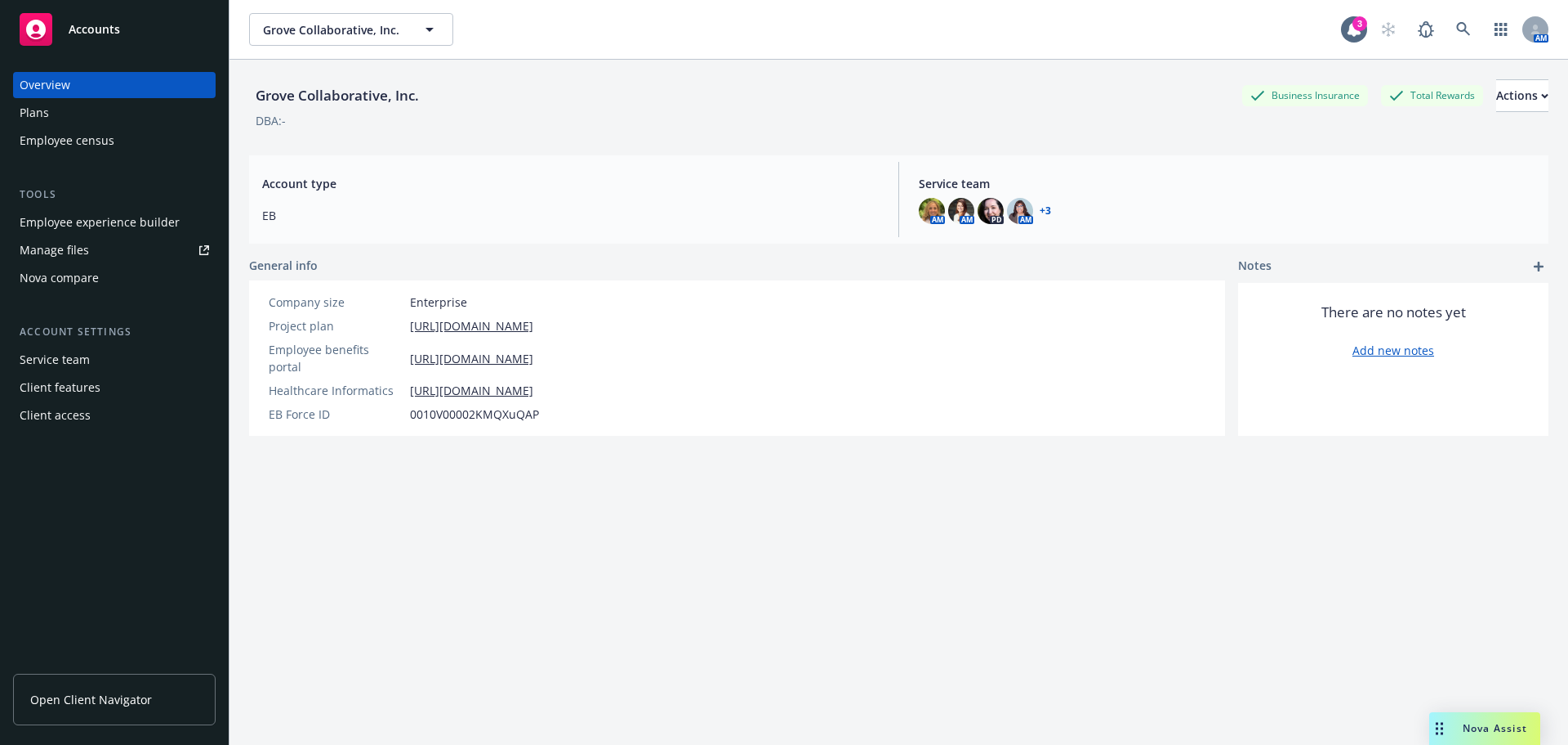
click at [321, 15] on button "Grove Collaborative, Inc." at bounding box center [351, 30] width 204 height 33
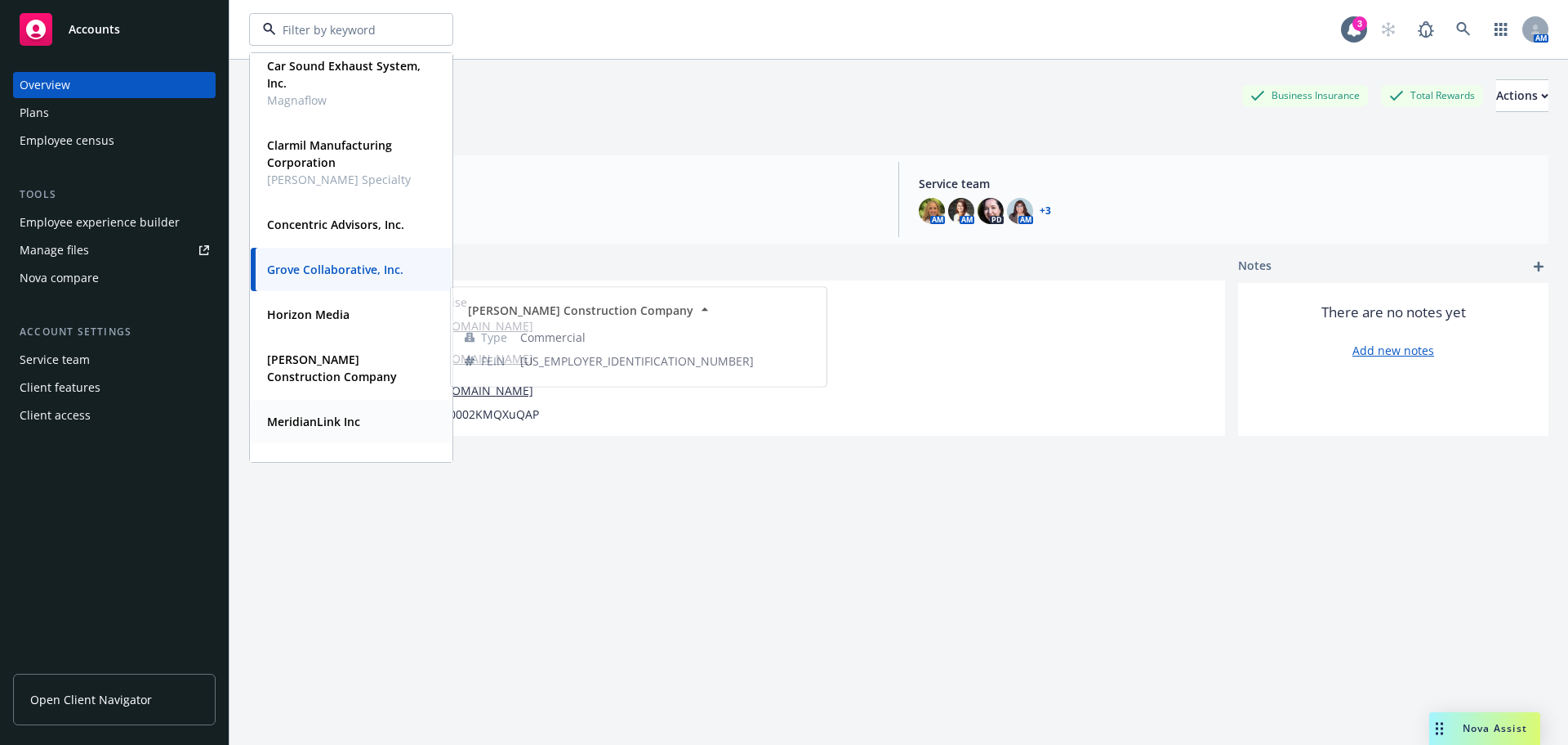
scroll to position [163, 0]
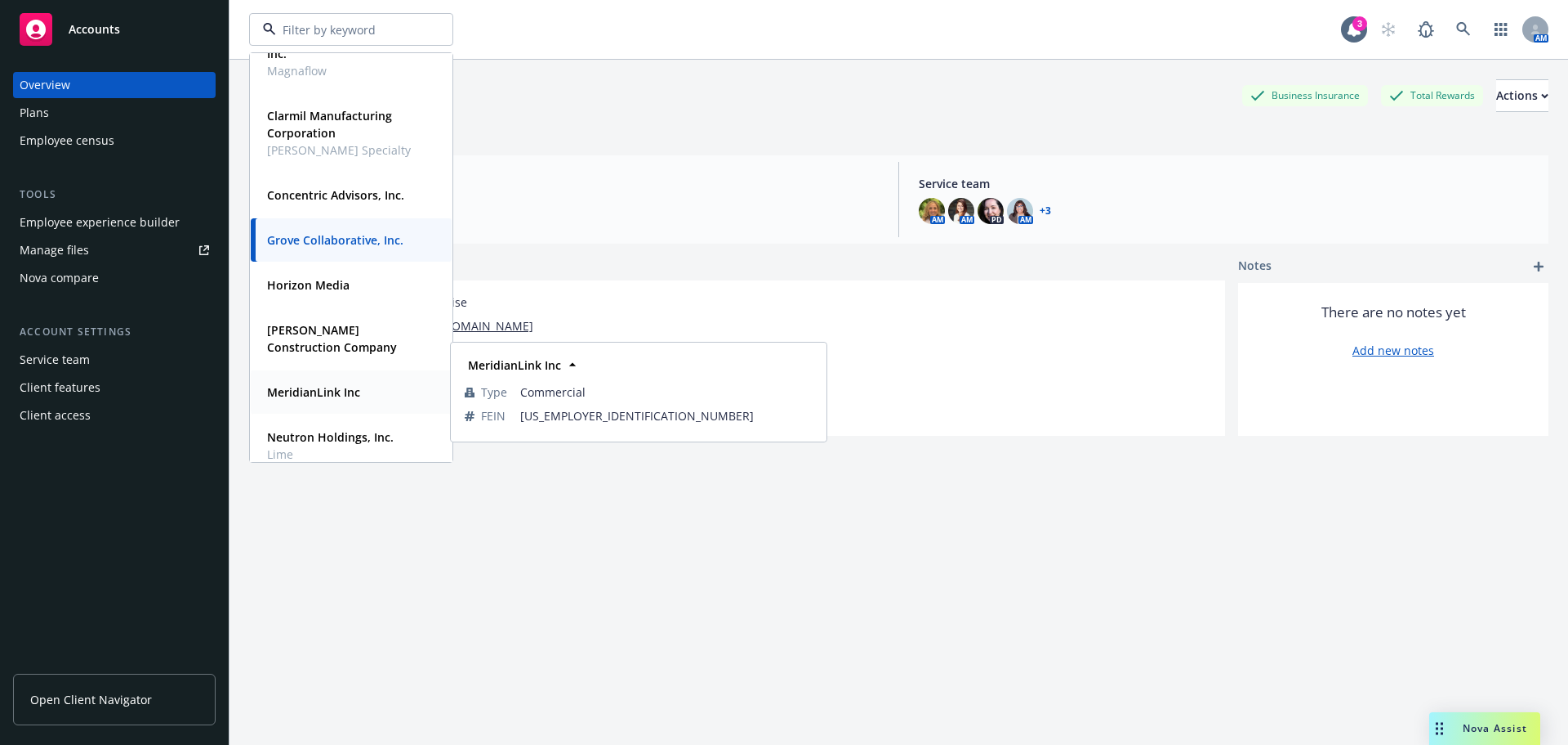
click at [326, 391] on strong "MeridianLink Inc" at bounding box center [313, 392] width 93 height 15
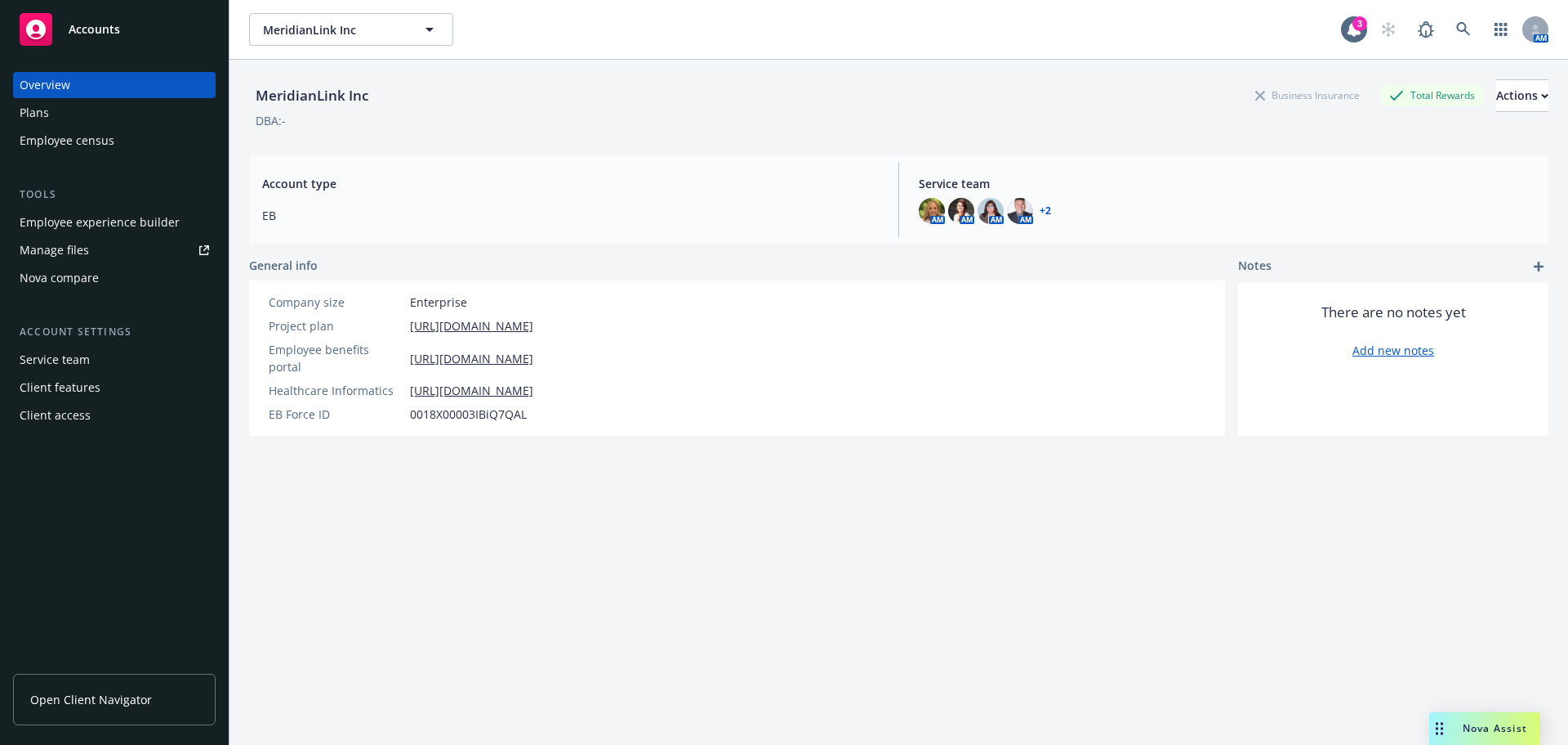
click at [126, 223] on div "Employee experience builder" at bounding box center [99, 222] width 160 height 26
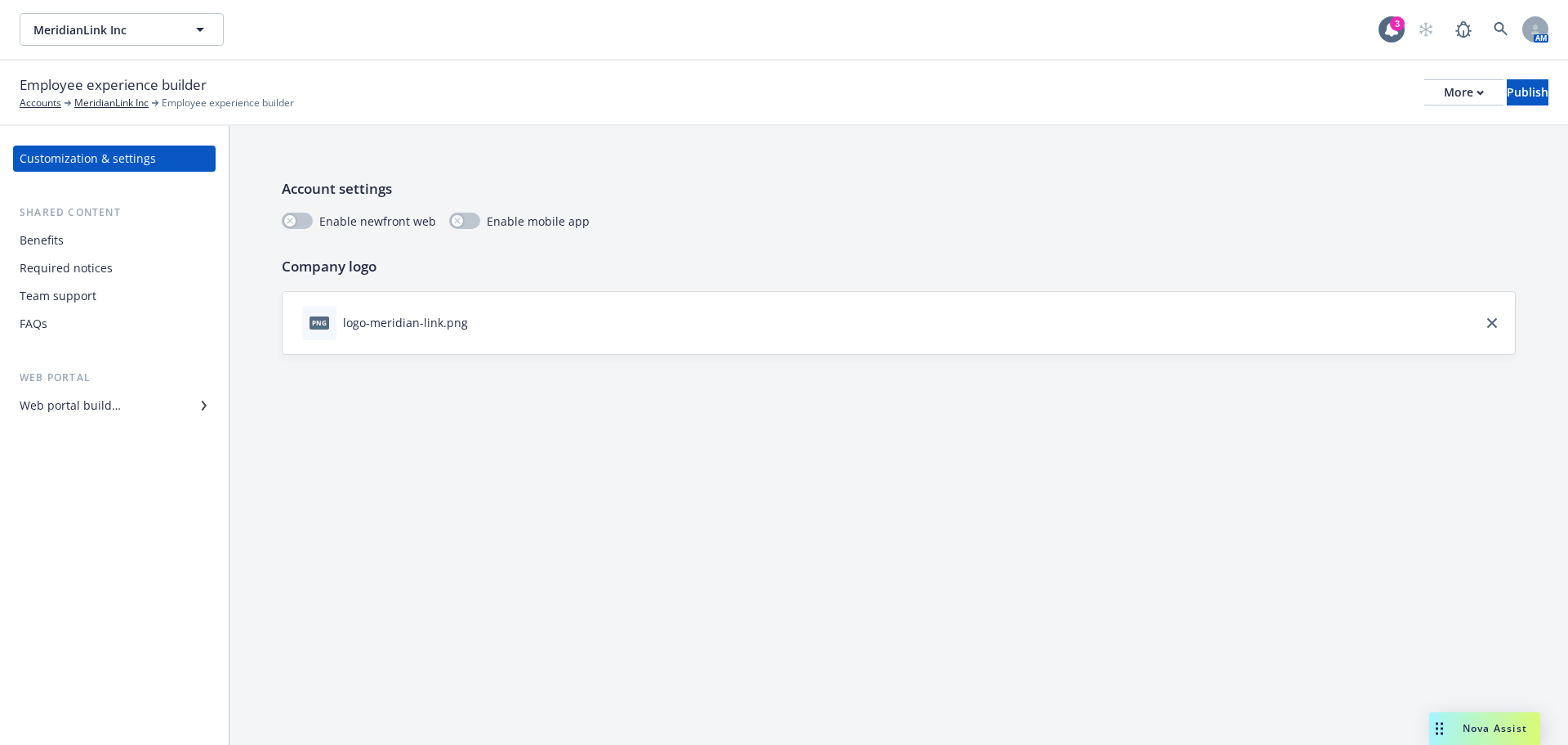
click at [108, 252] on div "Benefits" at bounding box center [113, 240] width 189 height 26
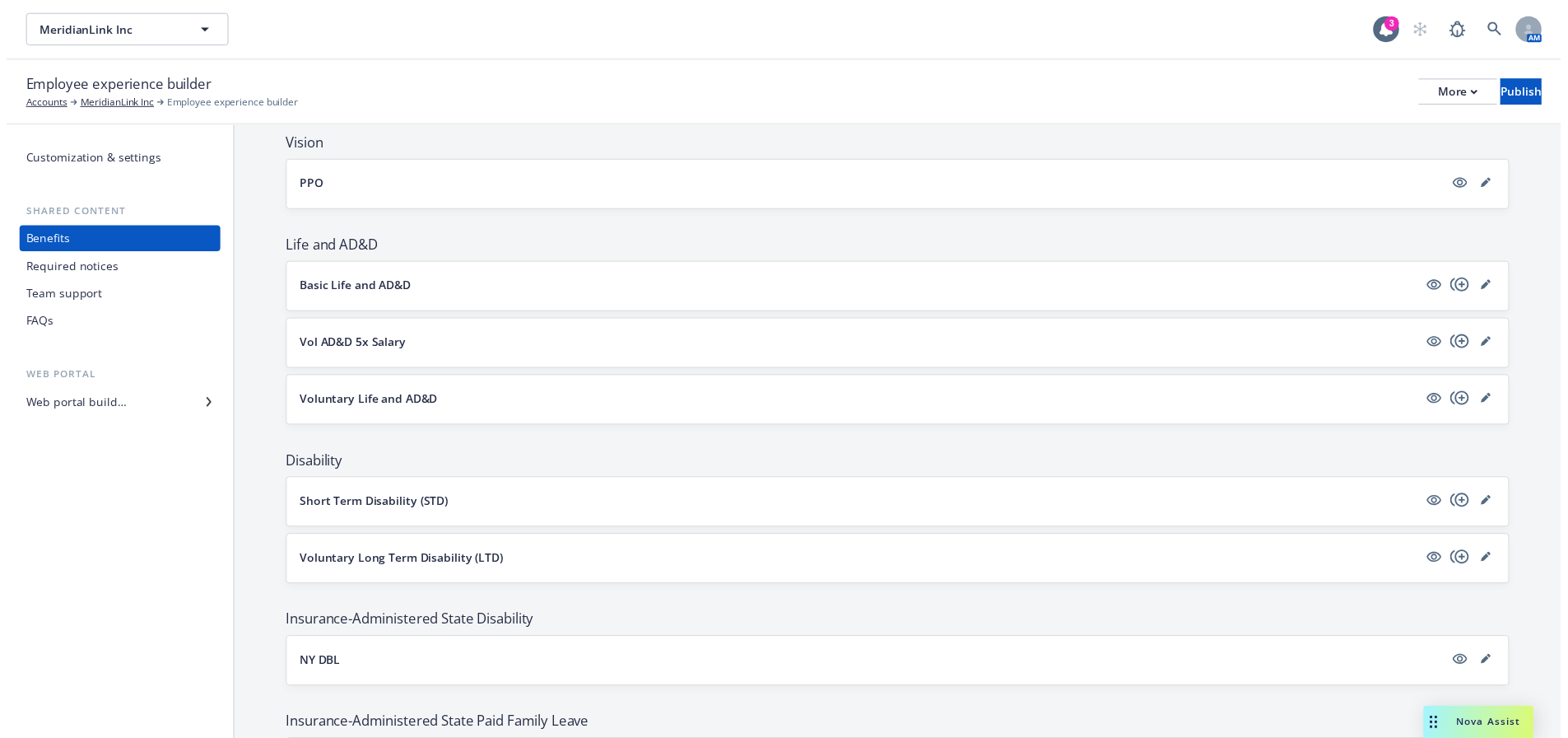
scroll to position [823, 0]
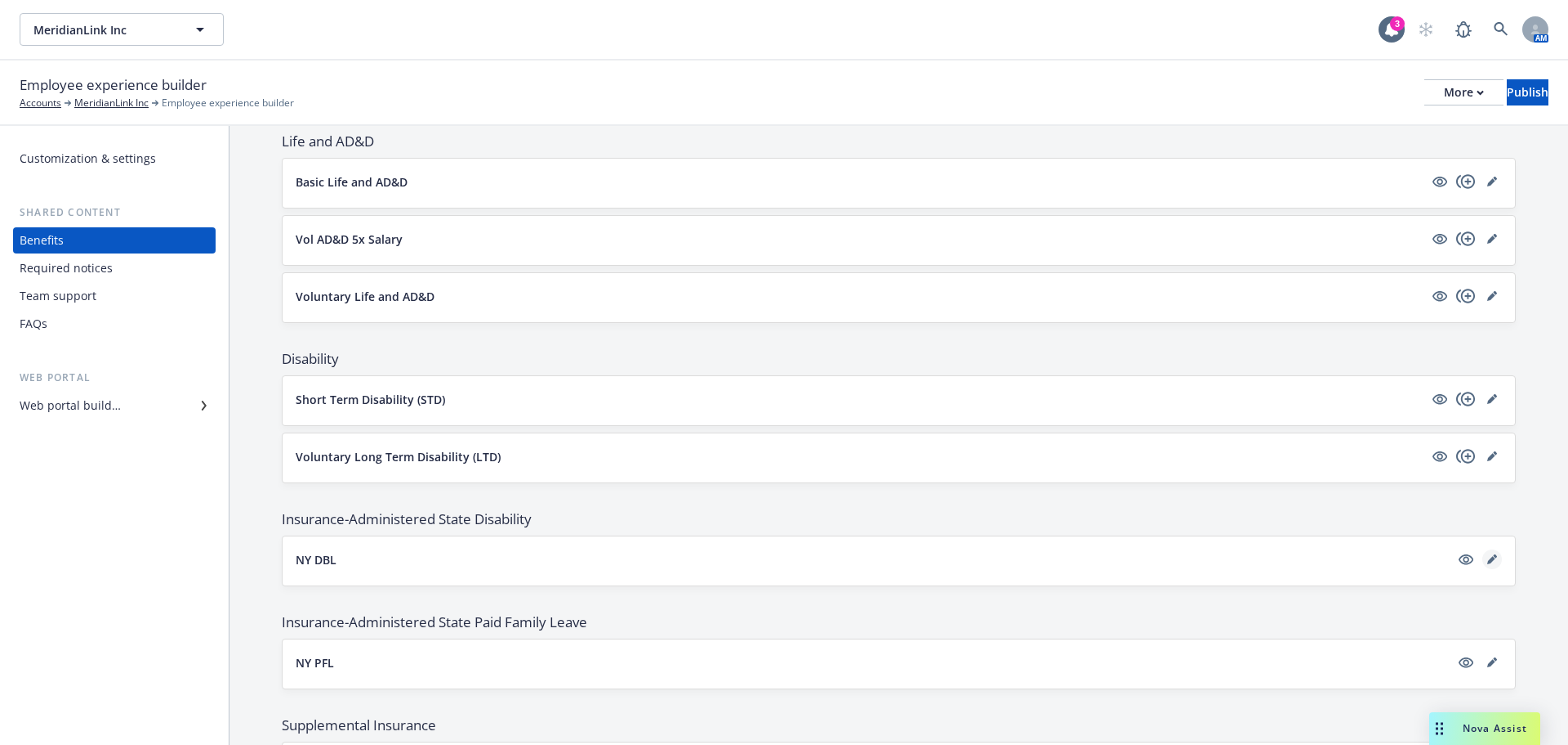
click at [1483, 563] on link "editPencil" at bounding box center [1492, 559] width 19 height 19
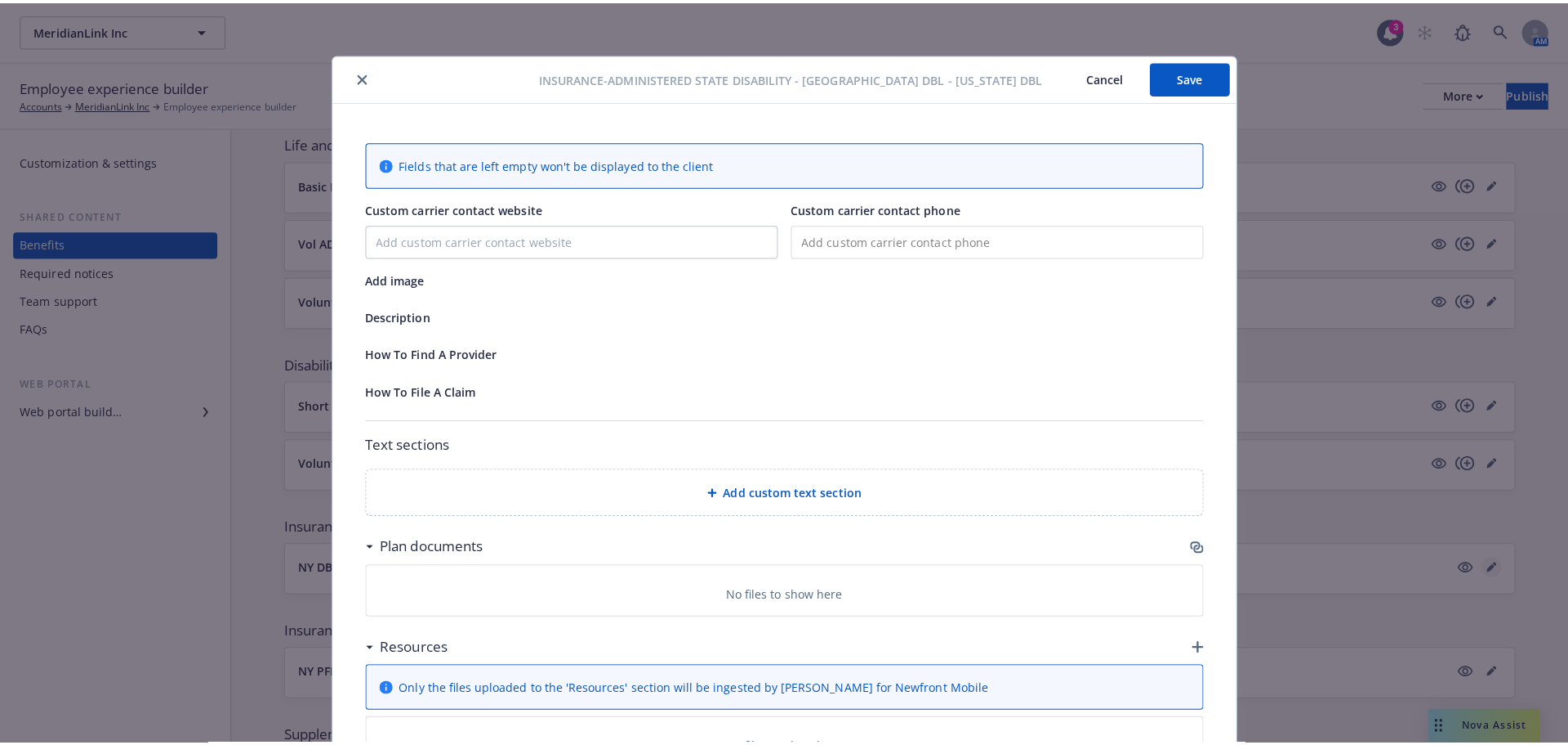
scroll to position [49, 0]
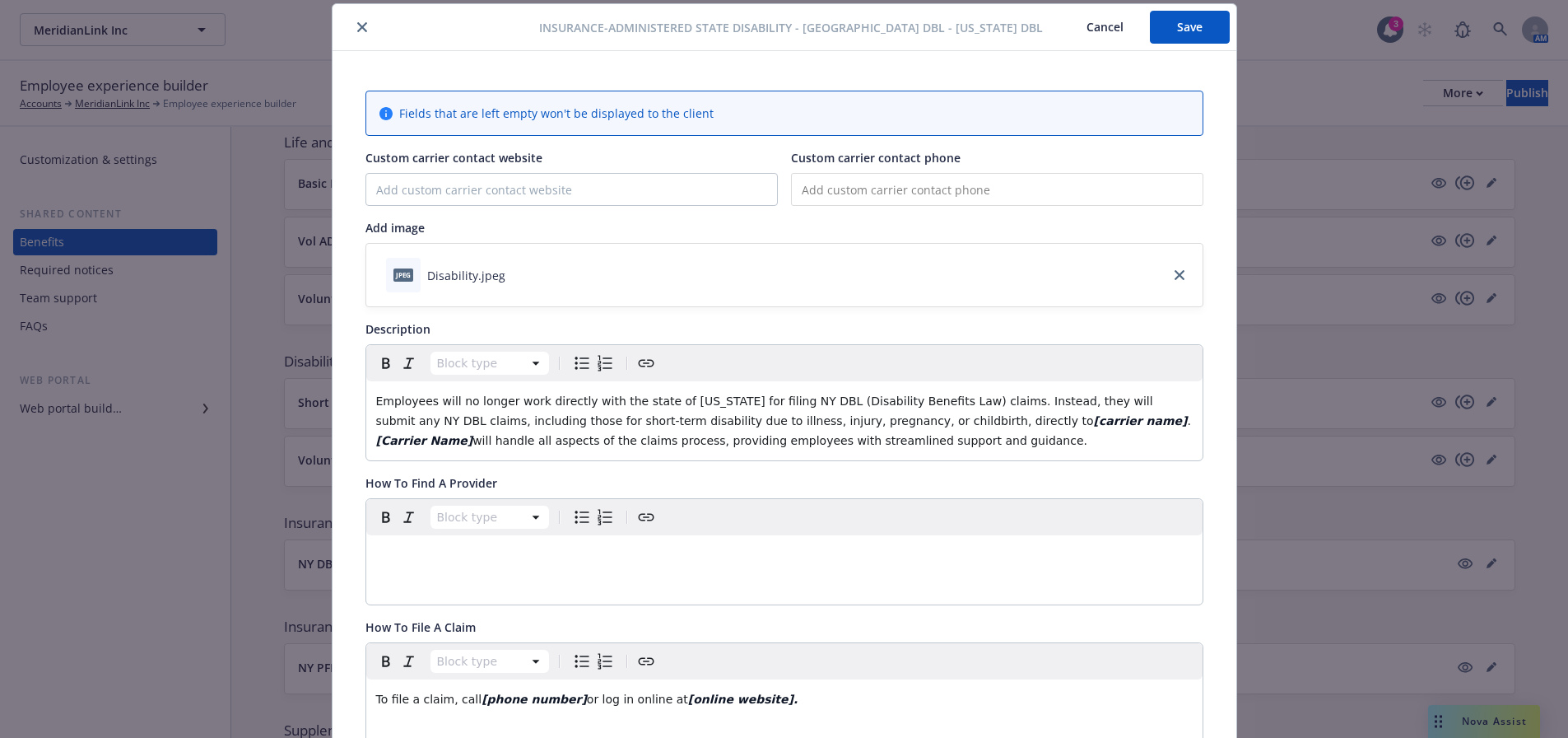
click at [1088, 33] on button "Cancel" at bounding box center [1104, 27] width 90 height 33
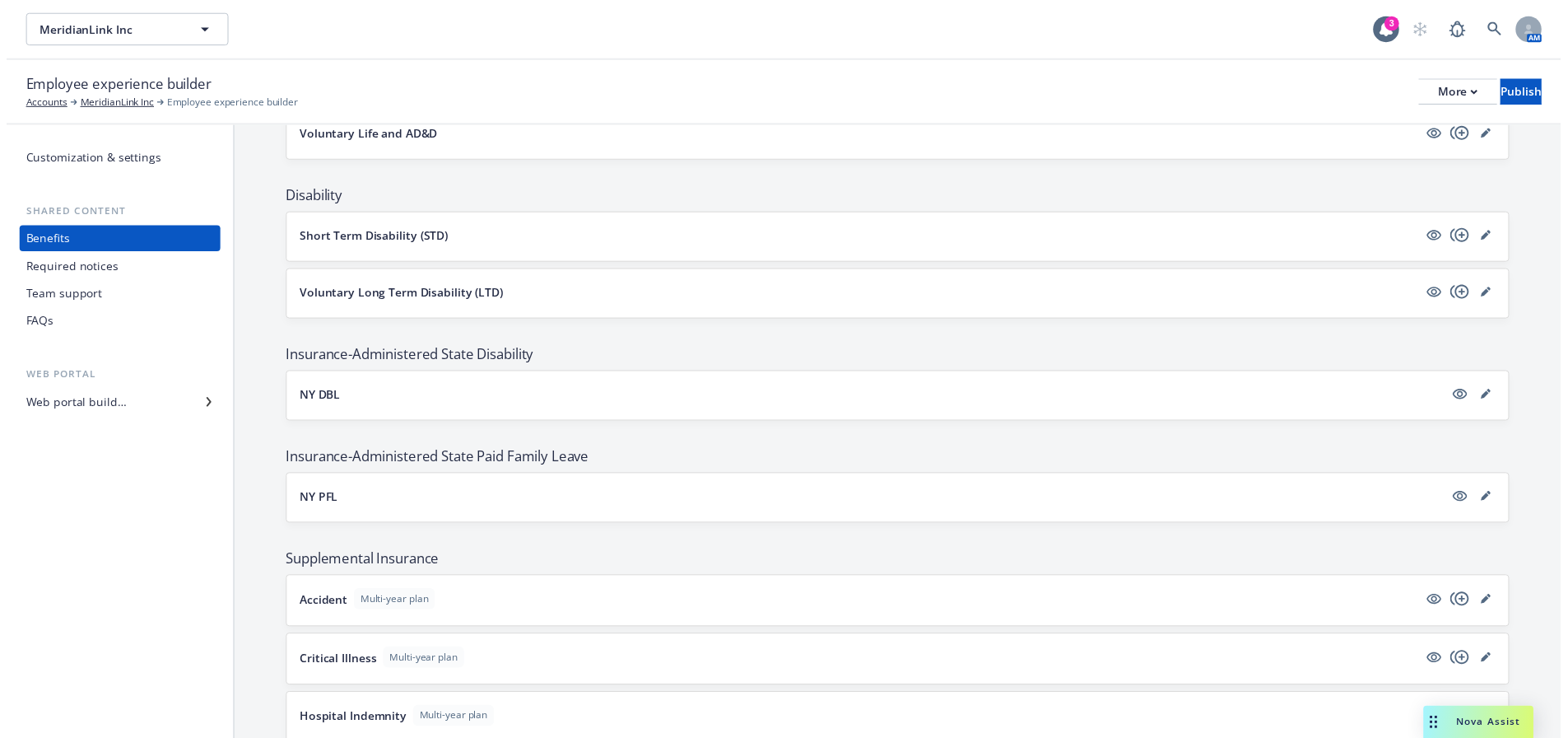
scroll to position [989, 0]
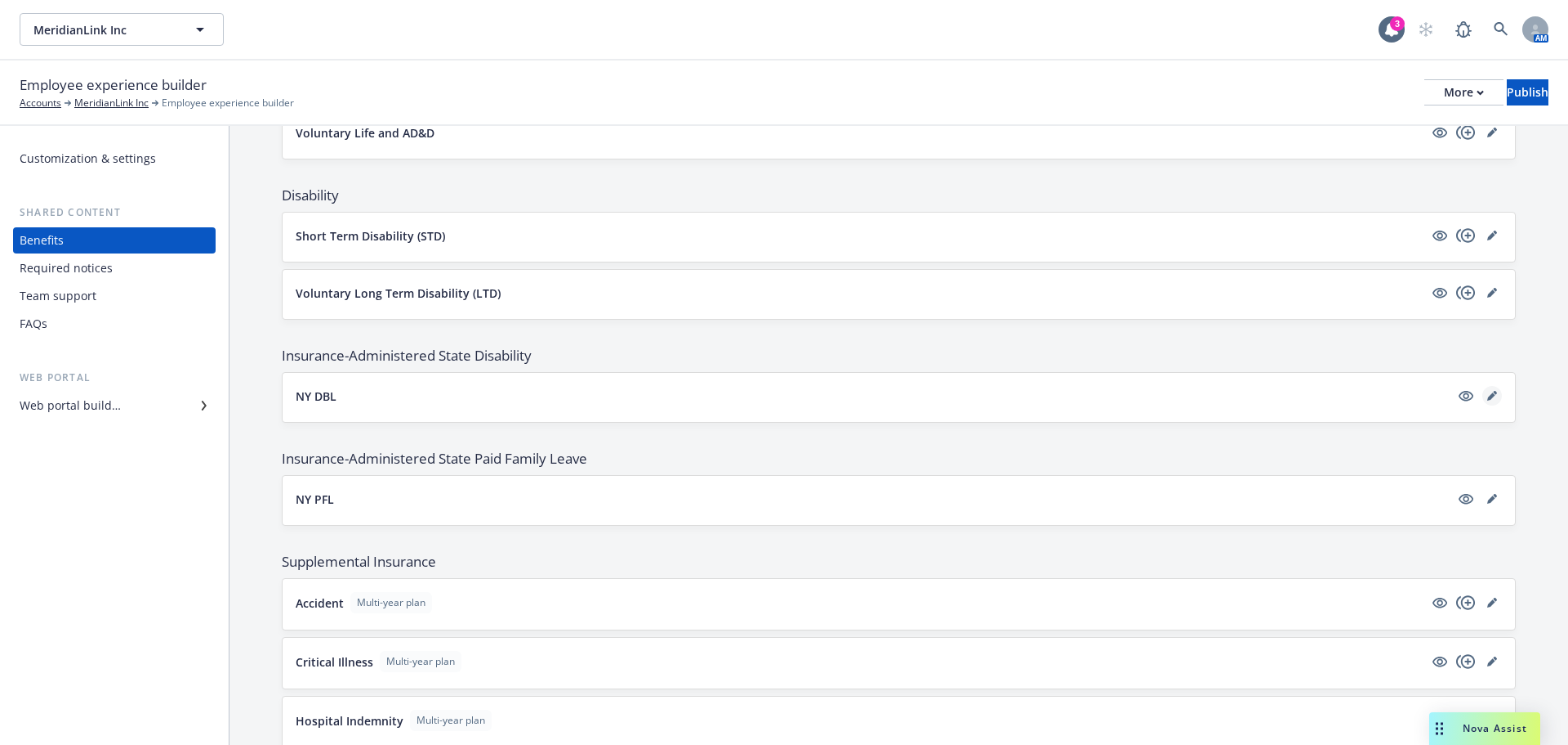
click at [1487, 393] on icon "editPencil" at bounding box center [1492, 396] width 10 height 10
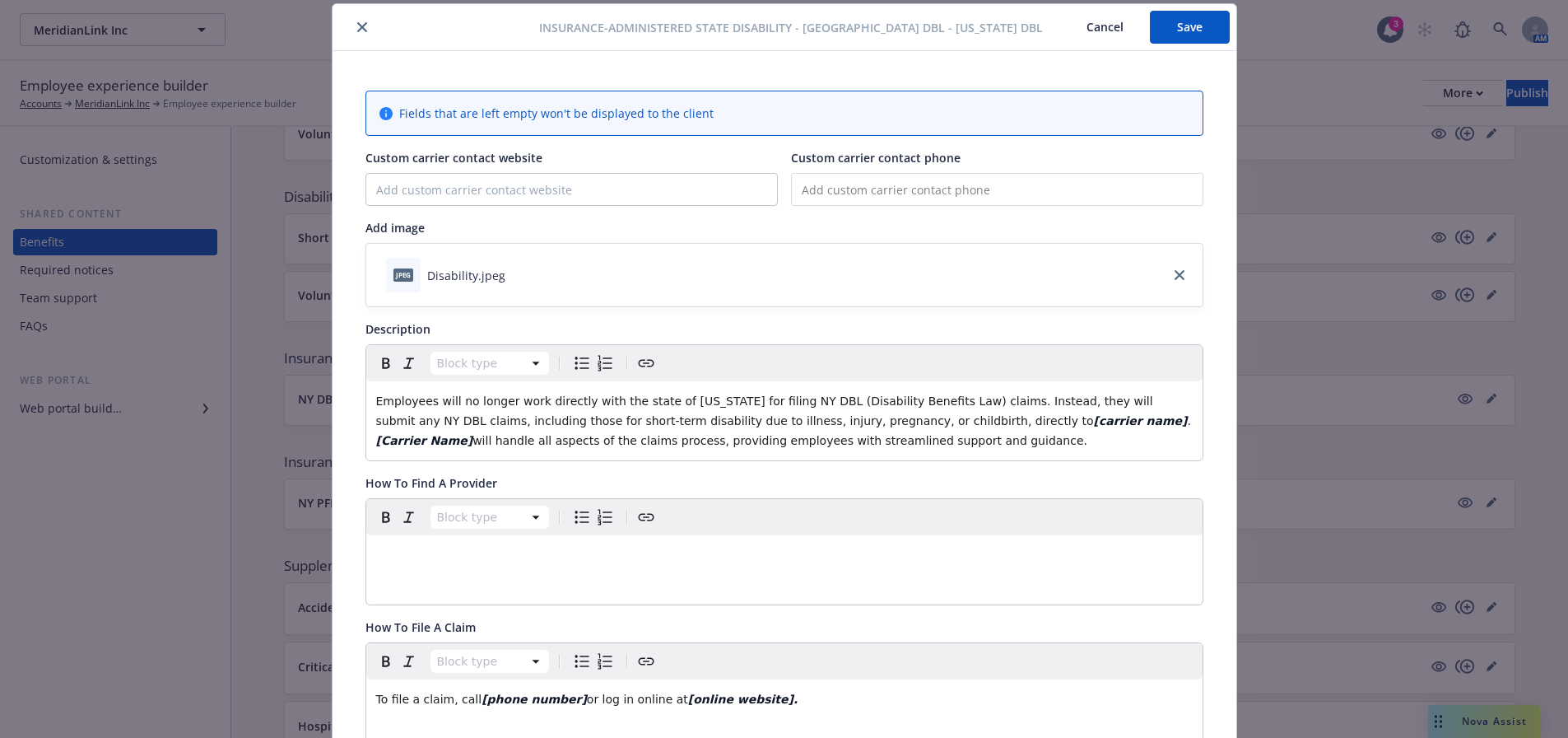
scroll to position [296, 0]
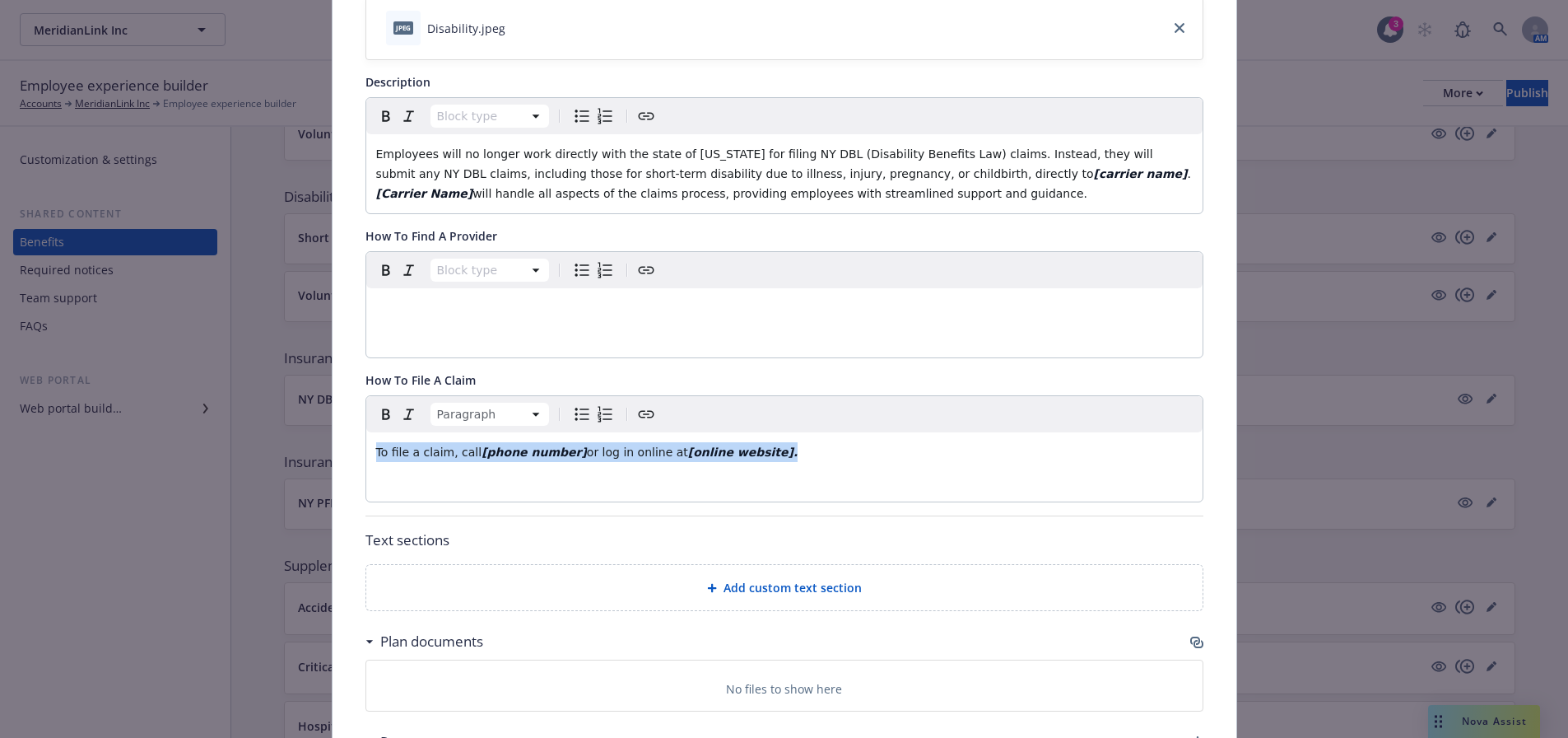
drag, startPoint x: 755, startPoint y: 453, endPoint x: 296, endPoint y: 439, distance: 459.2
click at [296, 439] on div "Insurance-Administered State Disability - NY DBL - [US_STATE] DBL Cancel Save F…" at bounding box center [784, 369] width 1568 height 738
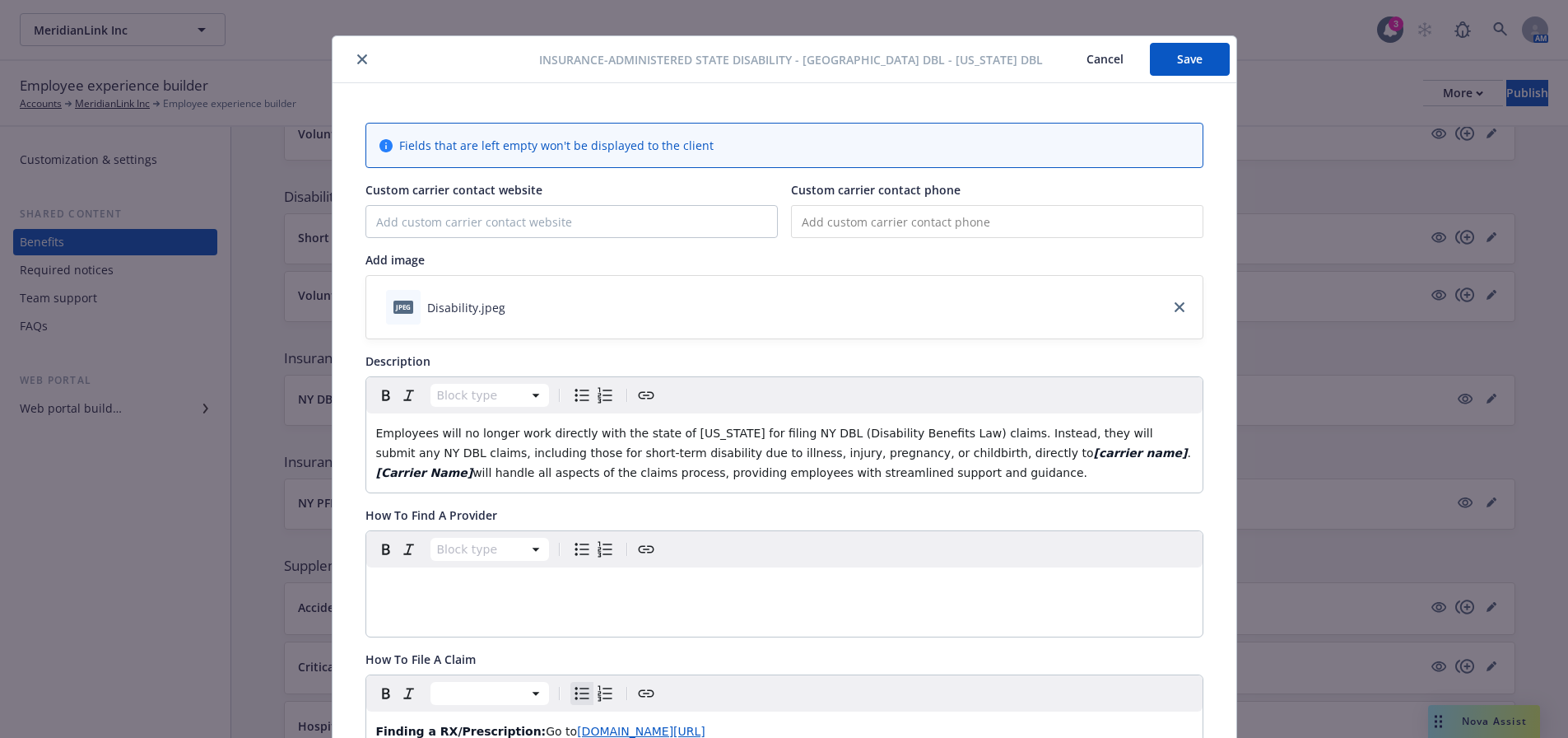
scroll to position [0, 0]
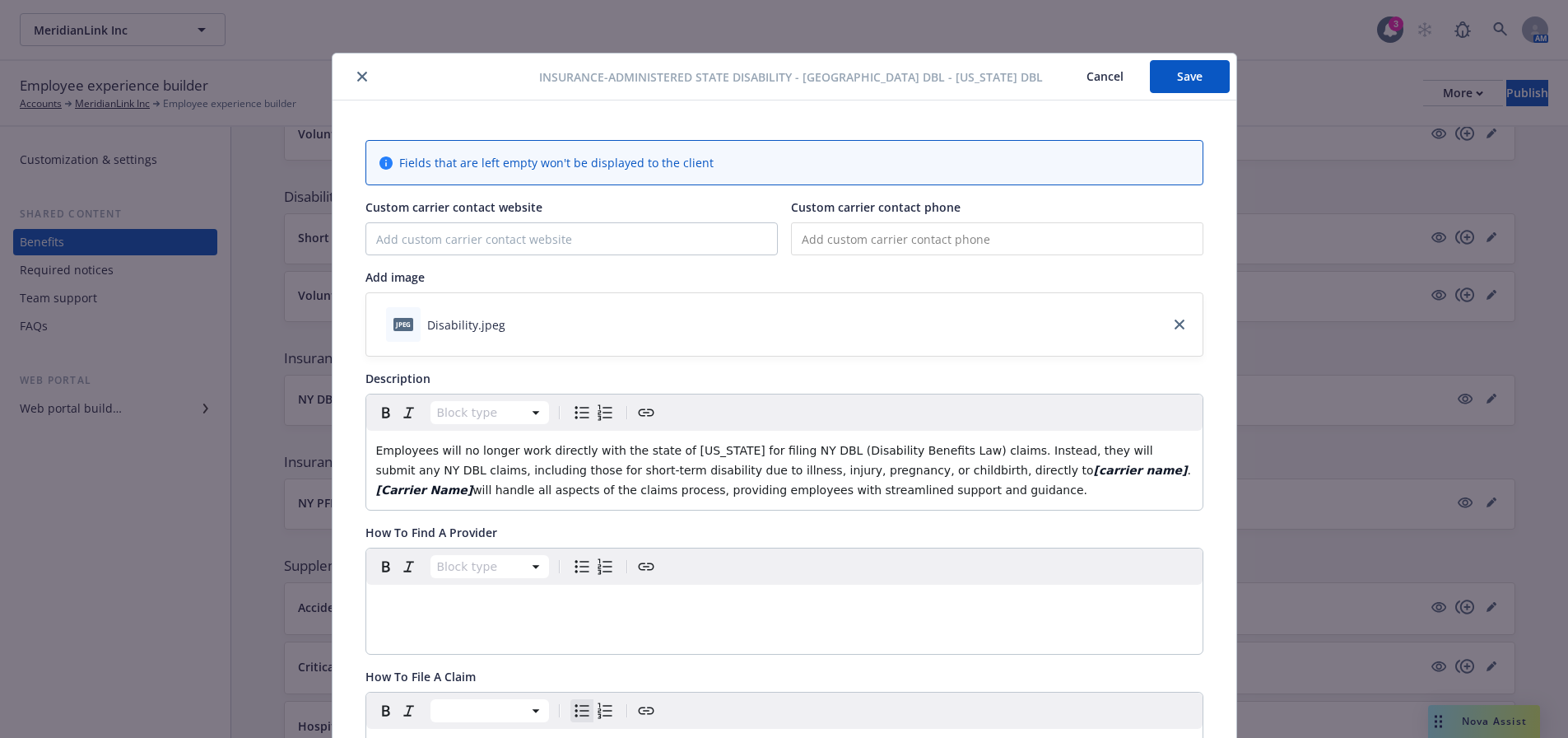
click at [1105, 79] on button "Cancel" at bounding box center [1104, 76] width 90 height 33
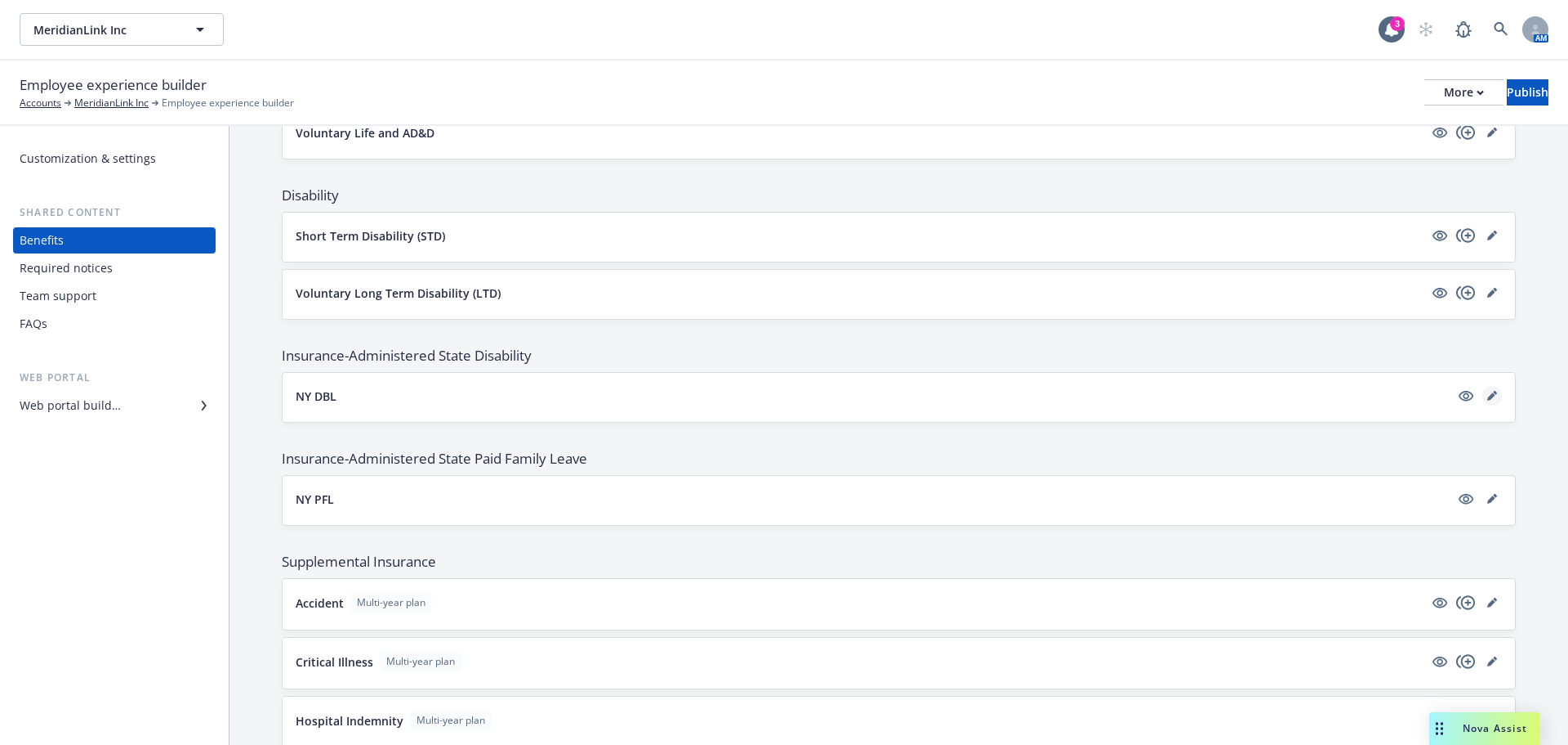
click at [1493, 393] on icon "editPencil" at bounding box center [1495, 393] width 4 height 4
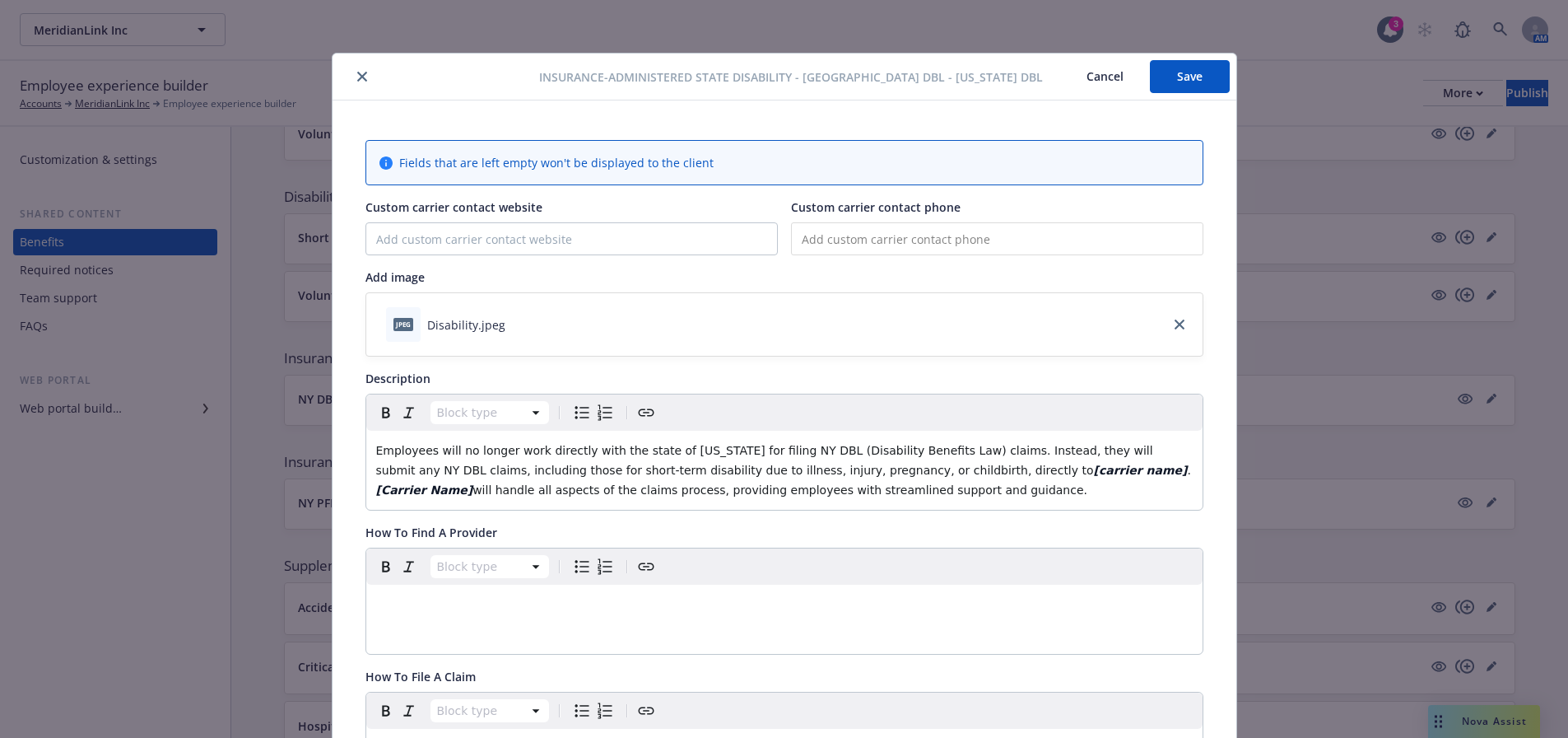
scroll to position [49, 0]
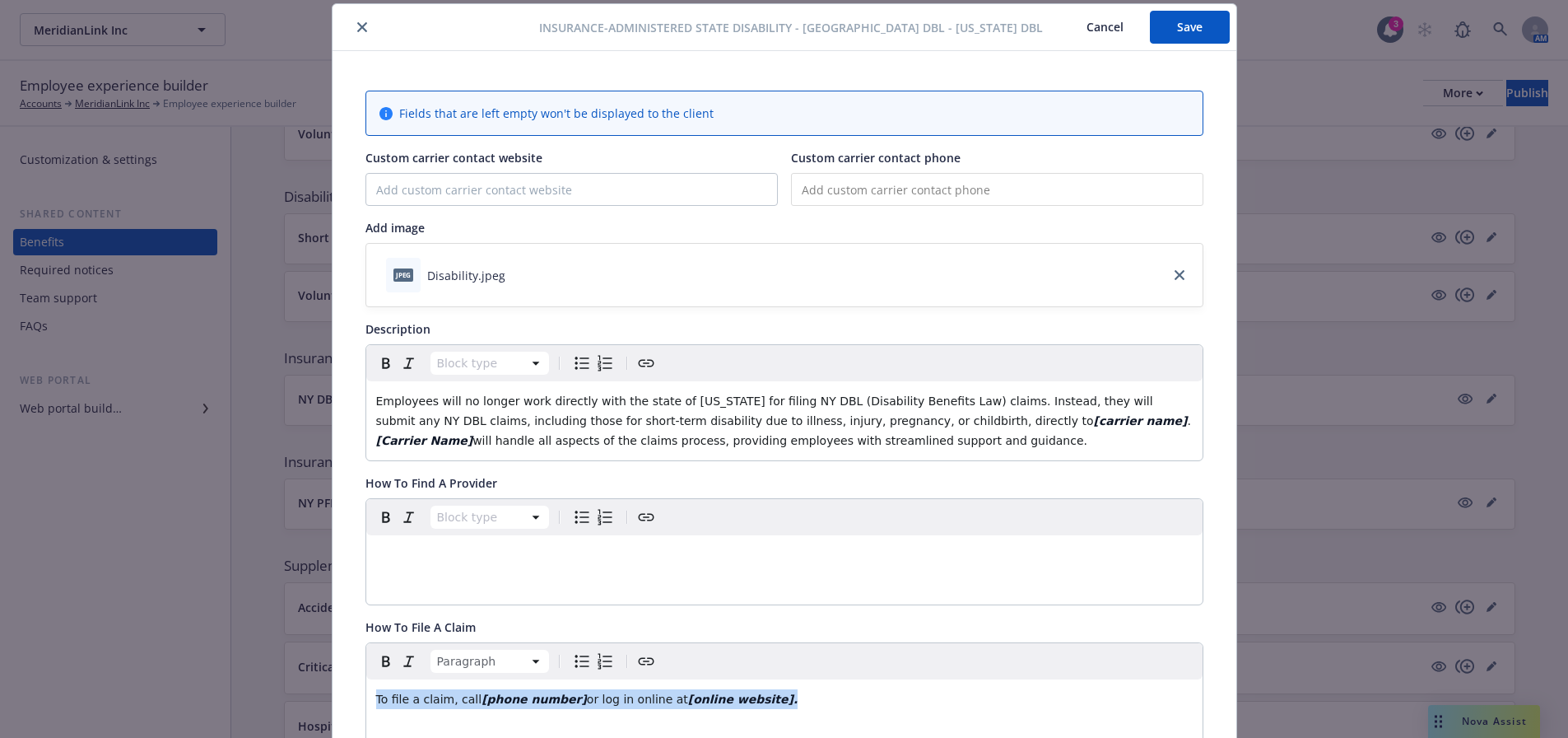
drag, startPoint x: 691, startPoint y: 711, endPoint x: 359, endPoint y: 700, distance: 332.2
click at [365, 700] on div "Paragraph To file a claim, call [phone number] or log in online at [online webs…" at bounding box center [784, 695] width 838 height 107
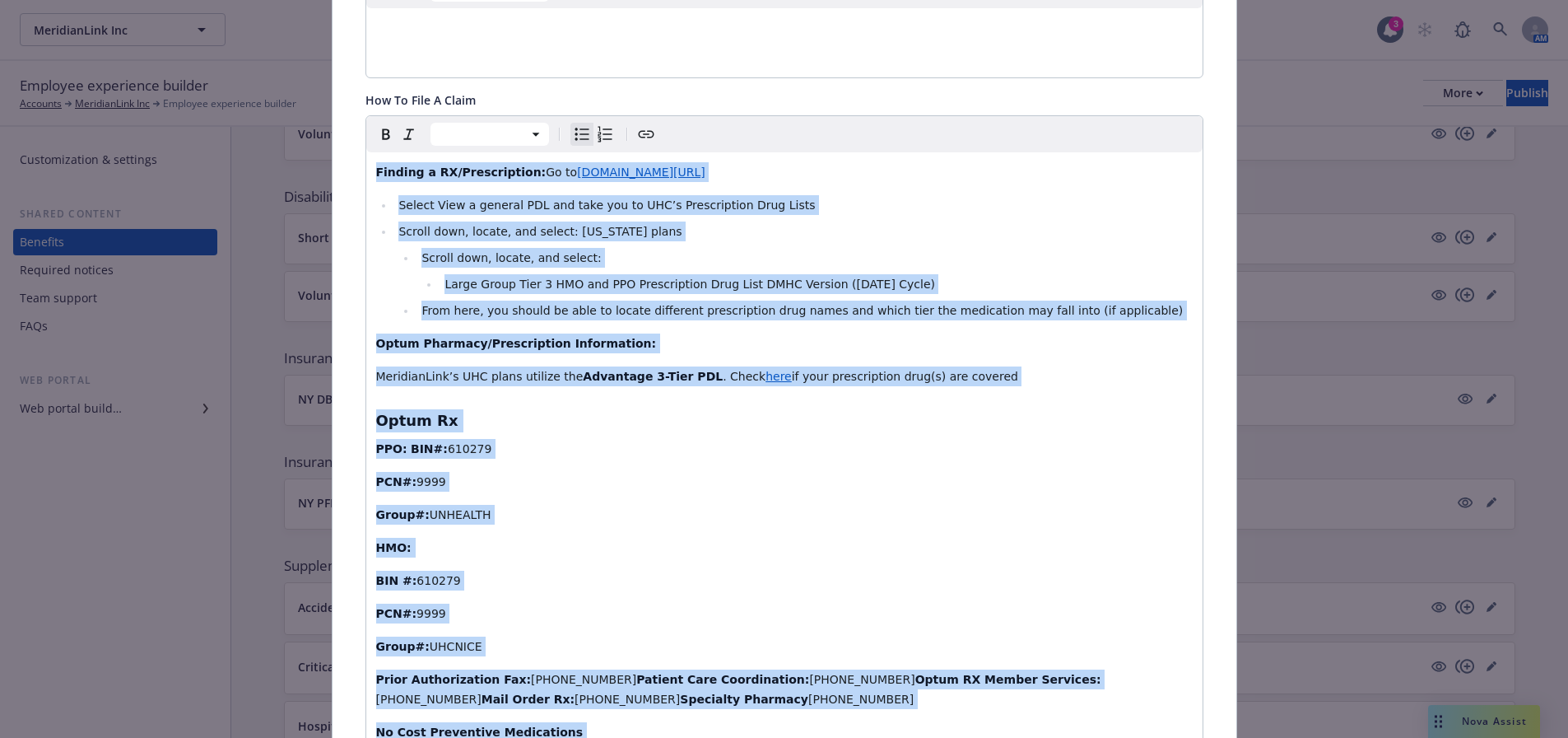
scroll to position [535, 0]
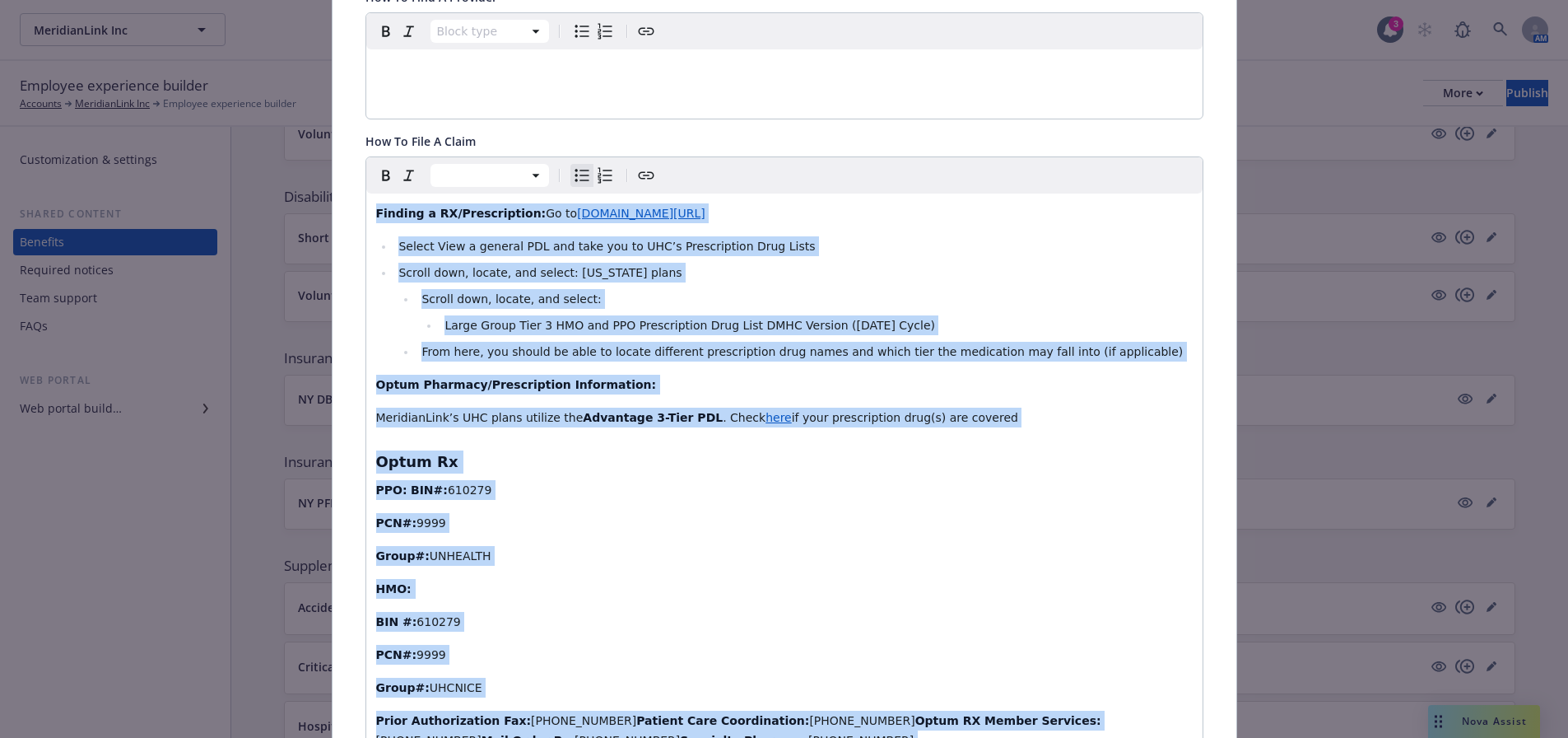
drag, startPoint x: 604, startPoint y: 729, endPoint x: 366, endPoint y: 217, distance: 564.6
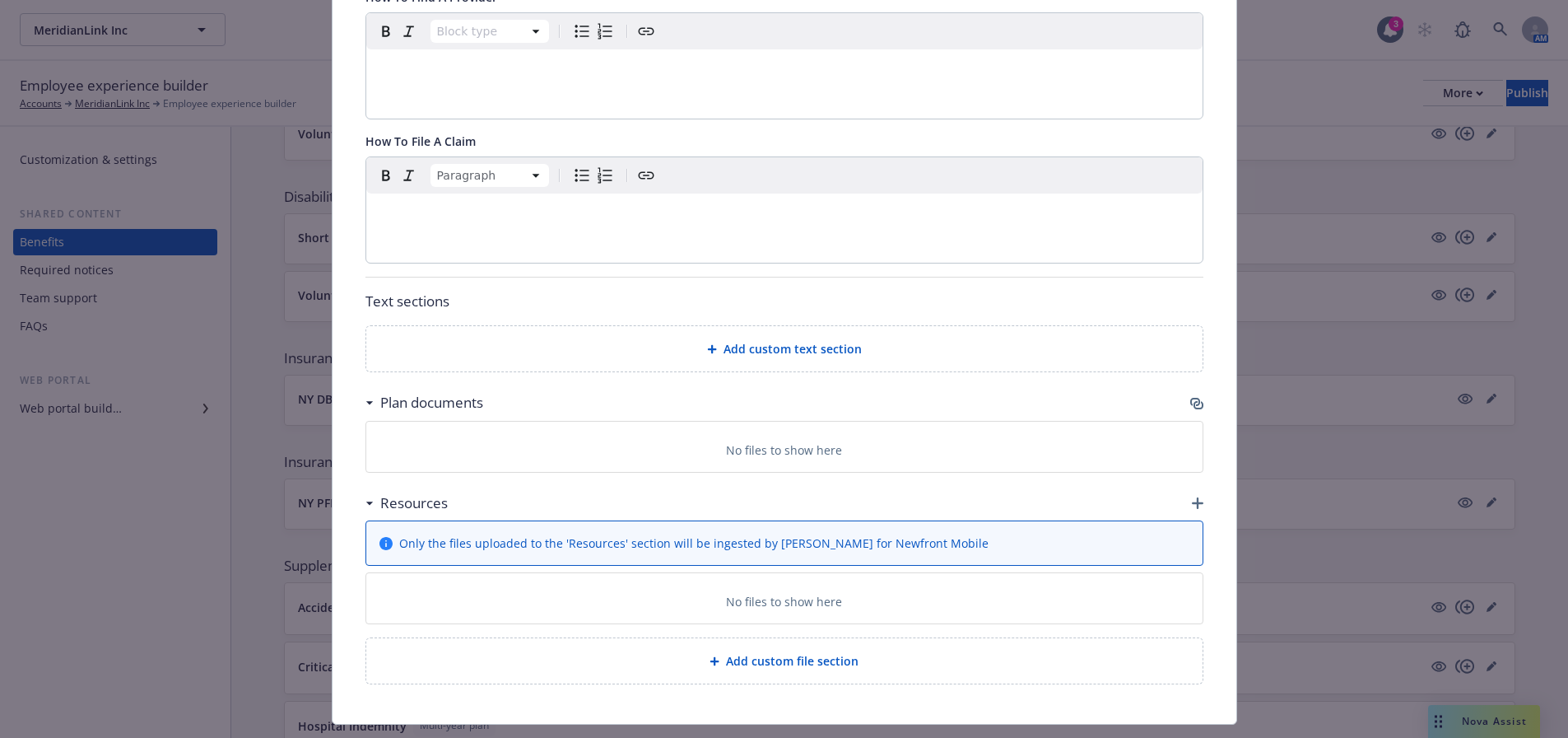
click at [1466, 713] on div "Insurance-Administered State Disability - NY DBL - [US_STATE] DBL Cancel Save F…" at bounding box center [784, 369] width 1568 height 738
click at [1464, 724] on div "Insurance-Administered State Disability - NY DBL - [US_STATE] DBL Cancel Save F…" at bounding box center [784, 369] width 1568 height 738
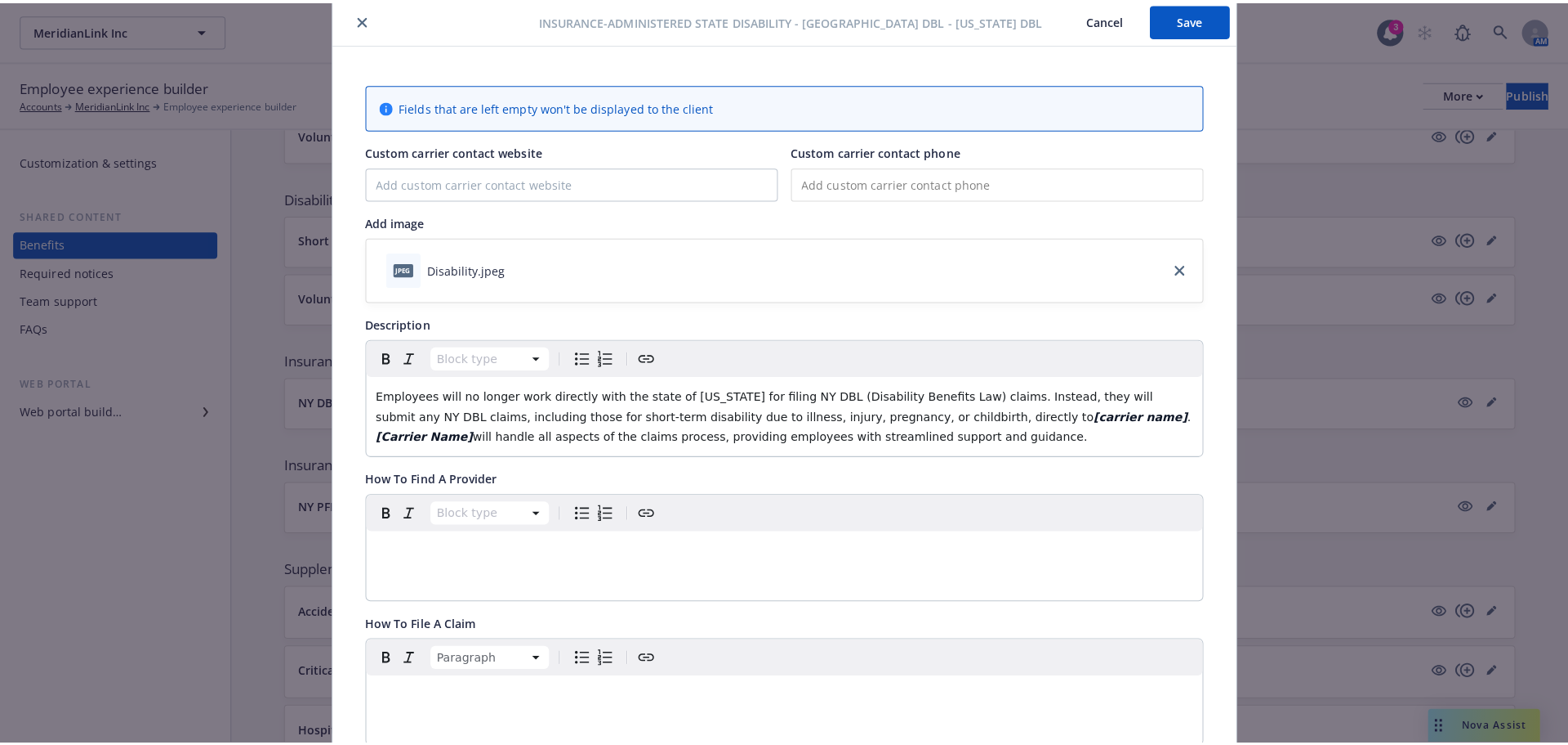
scroll to position [0, 0]
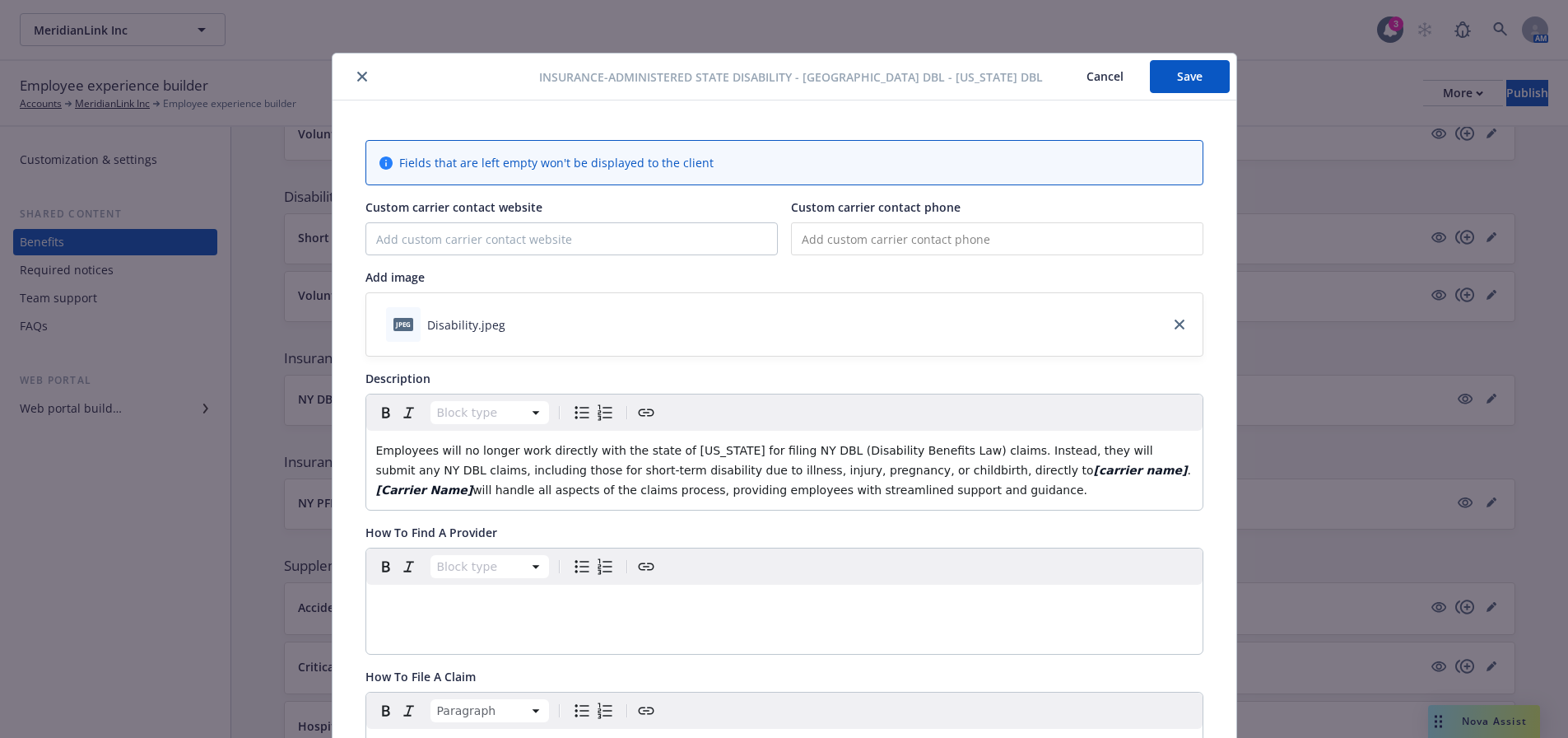
click at [1069, 77] on button "Cancel" at bounding box center [1104, 76] width 90 height 33
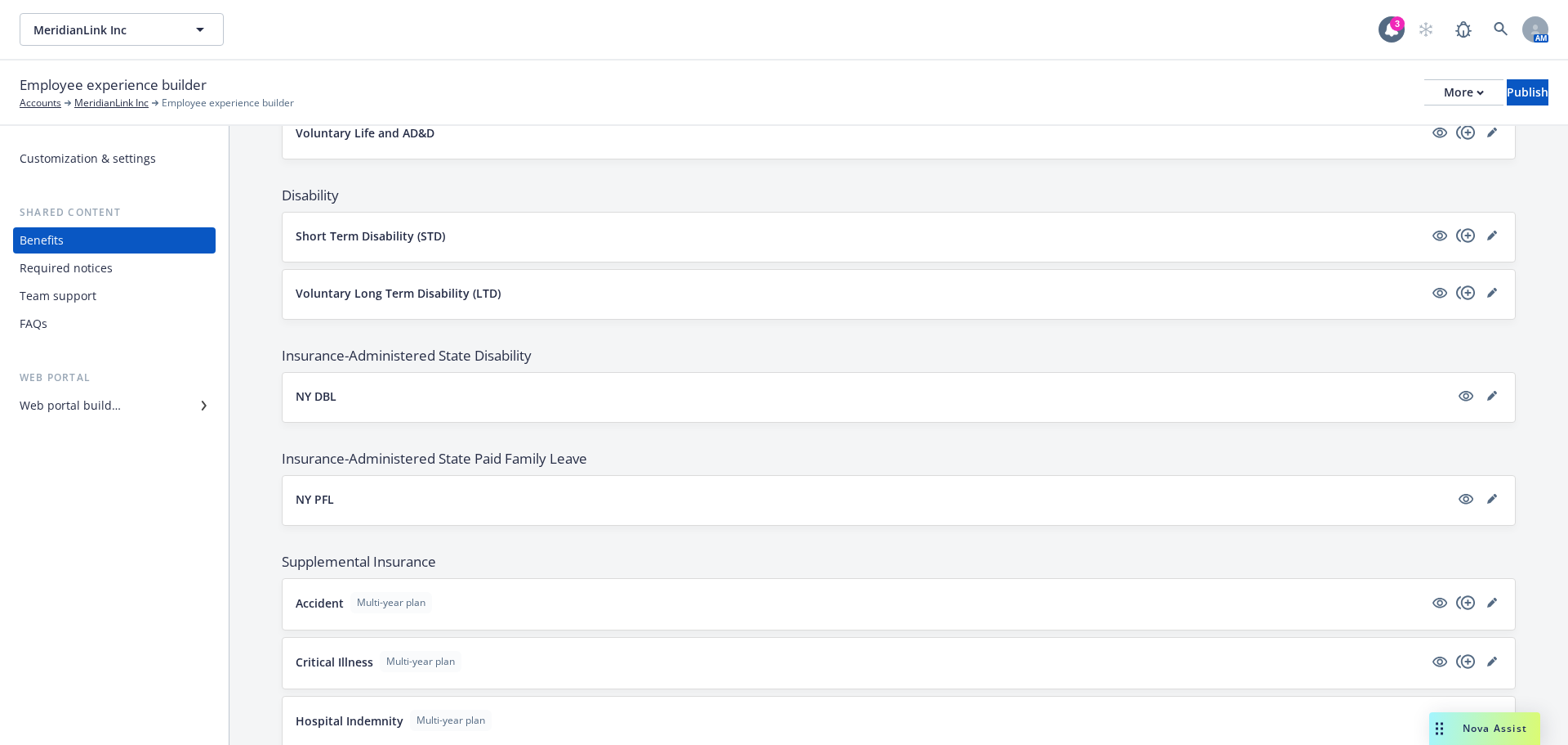
click at [1501, 724] on span "Nova Assist" at bounding box center [1495, 728] width 64 height 13
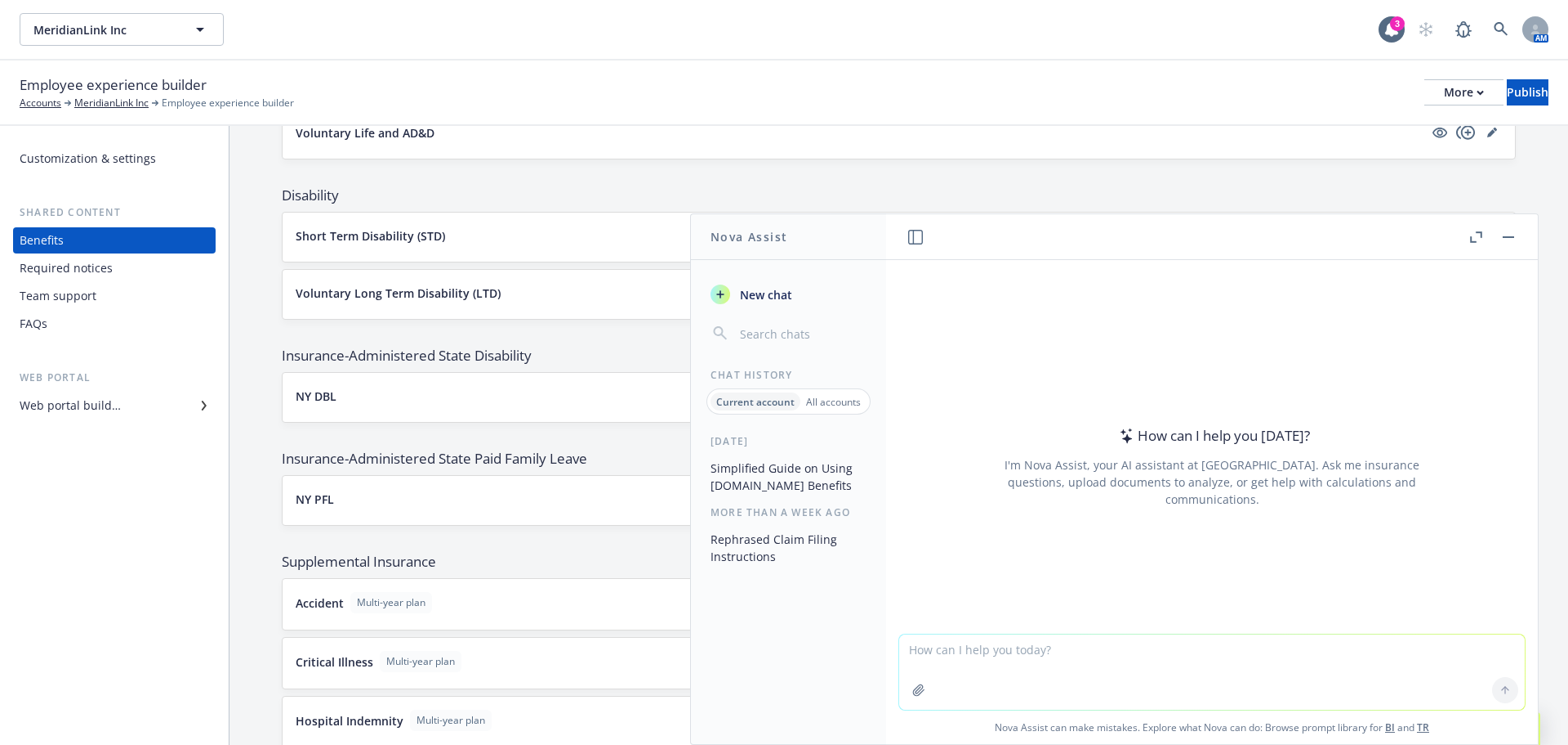
click at [1123, 657] on textarea at bounding box center [1212, 672] width 626 height 75
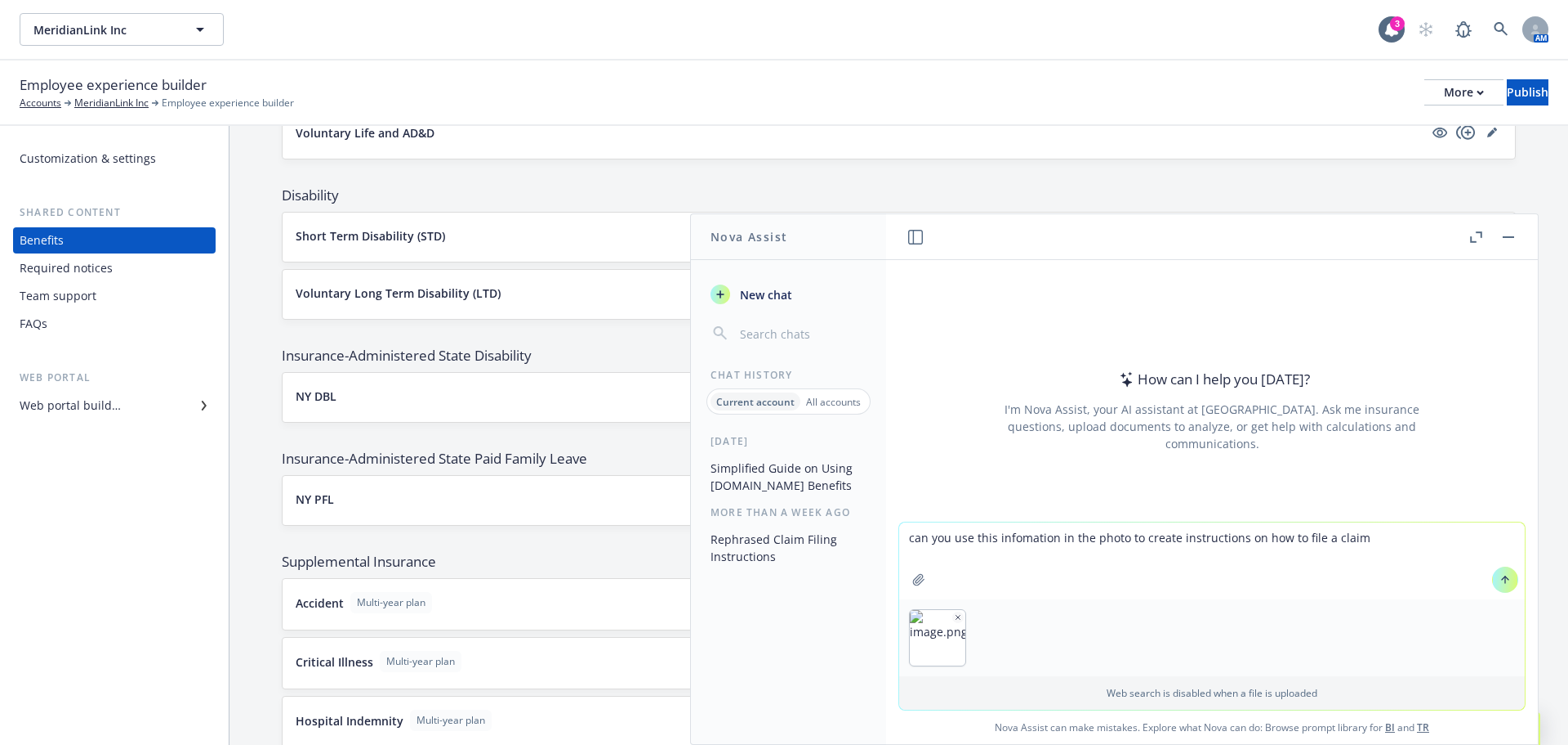
type textarea "can you use this information in the photo to create instructions on how to file…"
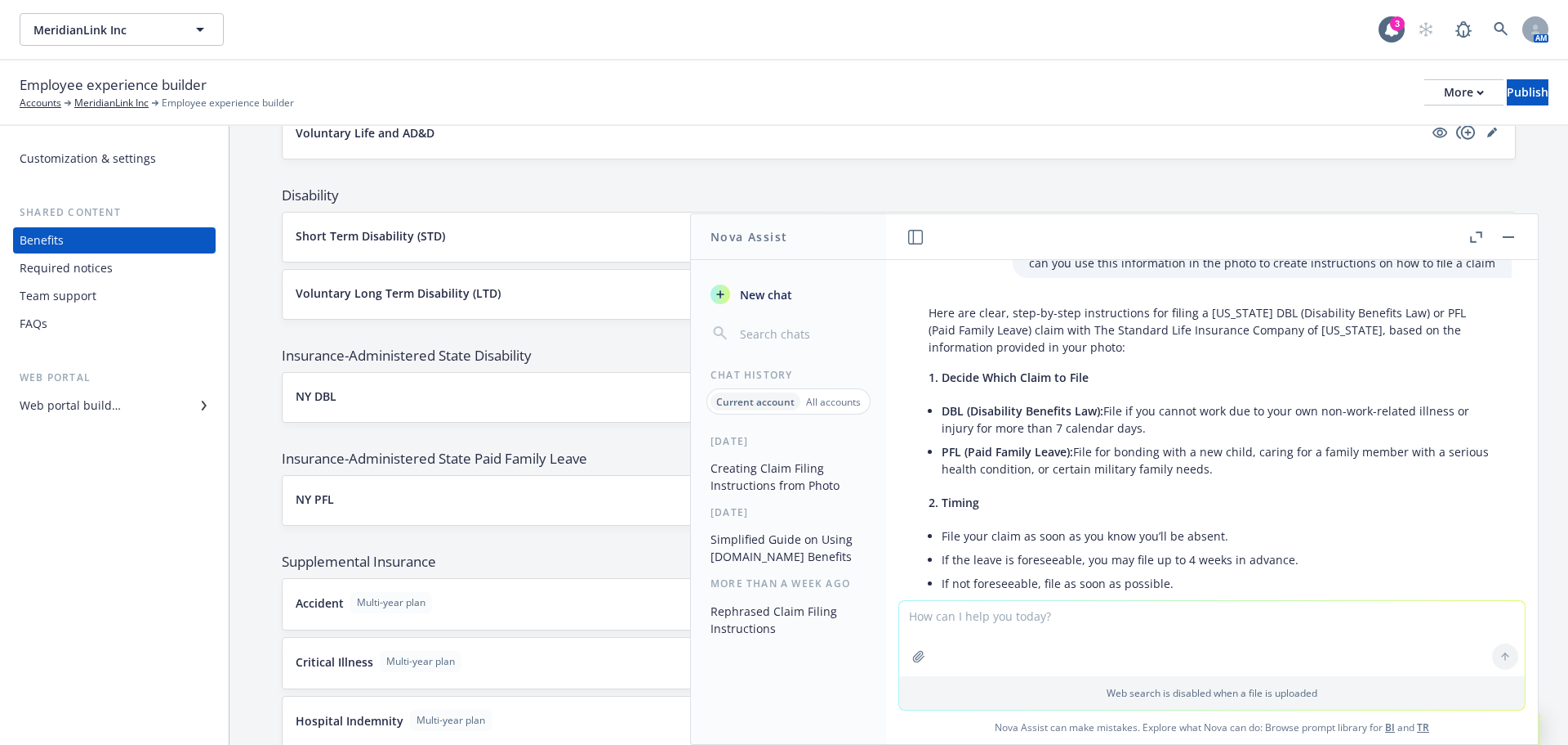
scroll to position [47, 0]
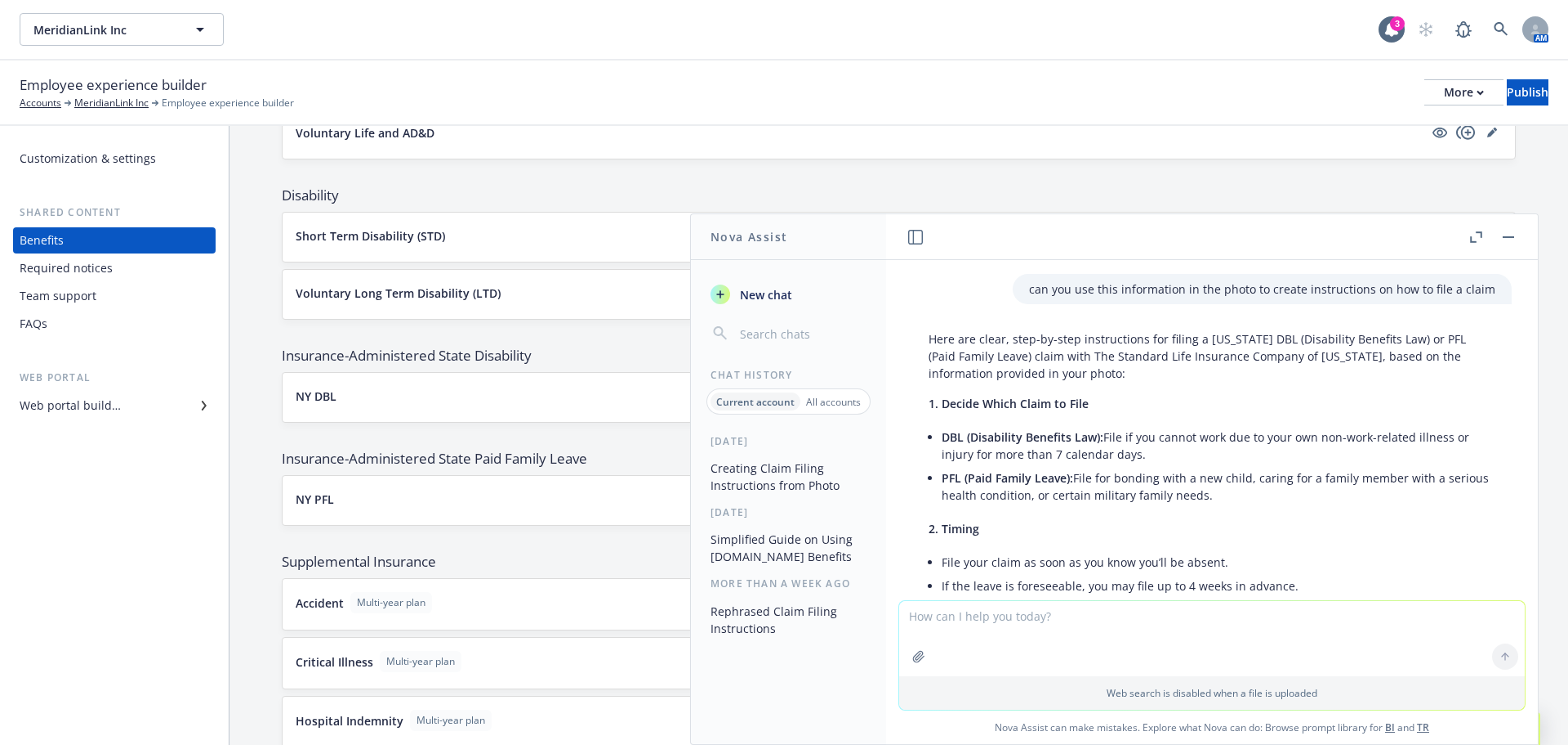
click at [987, 630] on textarea at bounding box center [1212, 638] width 626 height 75
type textarea "can"
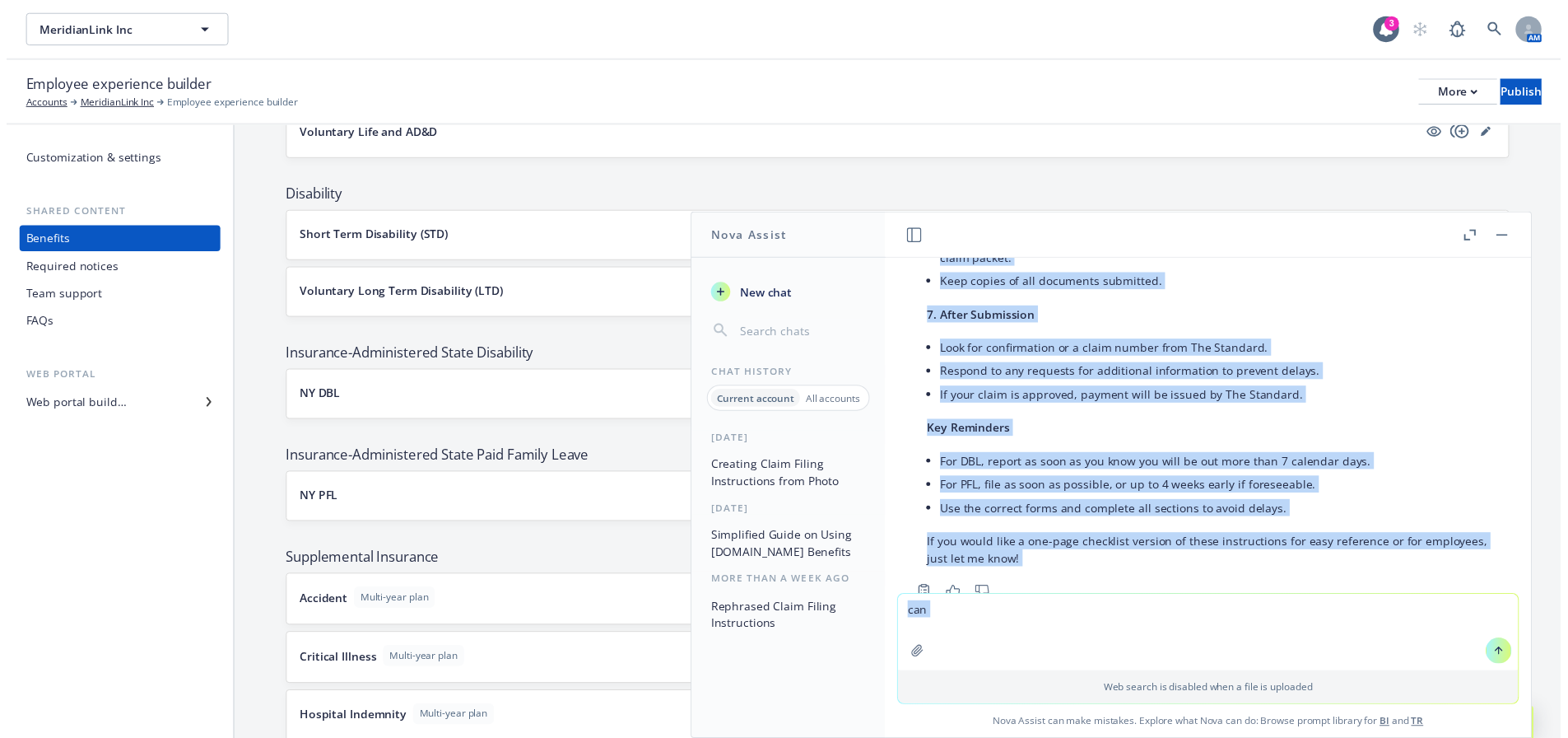
scroll to position [955, 0]
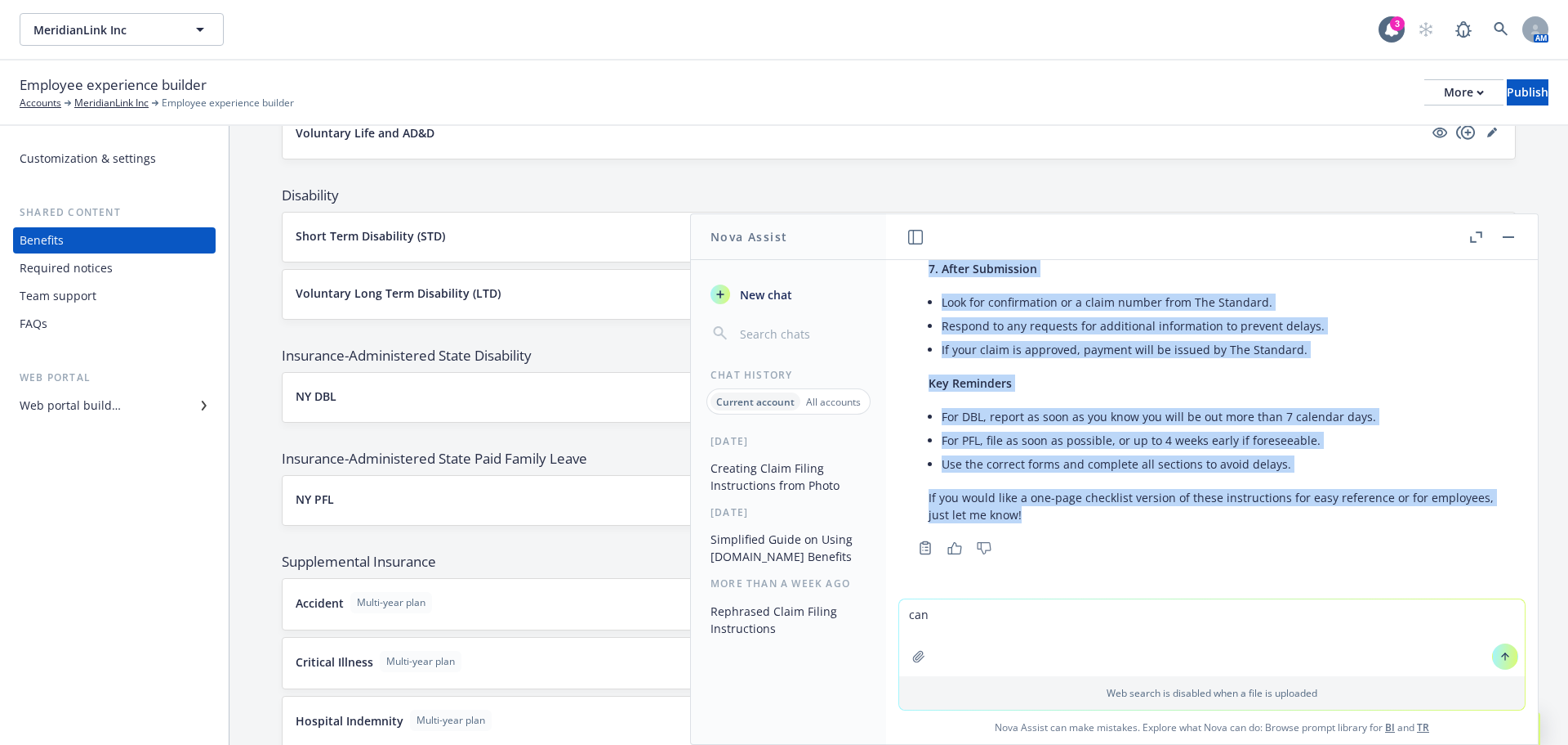
drag, startPoint x: 937, startPoint y: 404, endPoint x: 1184, endPoint y: 519, distance: 272.5
copy div ". Loremi Dolor Sitam co Adip ELI (Seddoeiusm Temporin Utl): Etdo ma ali enimad …"
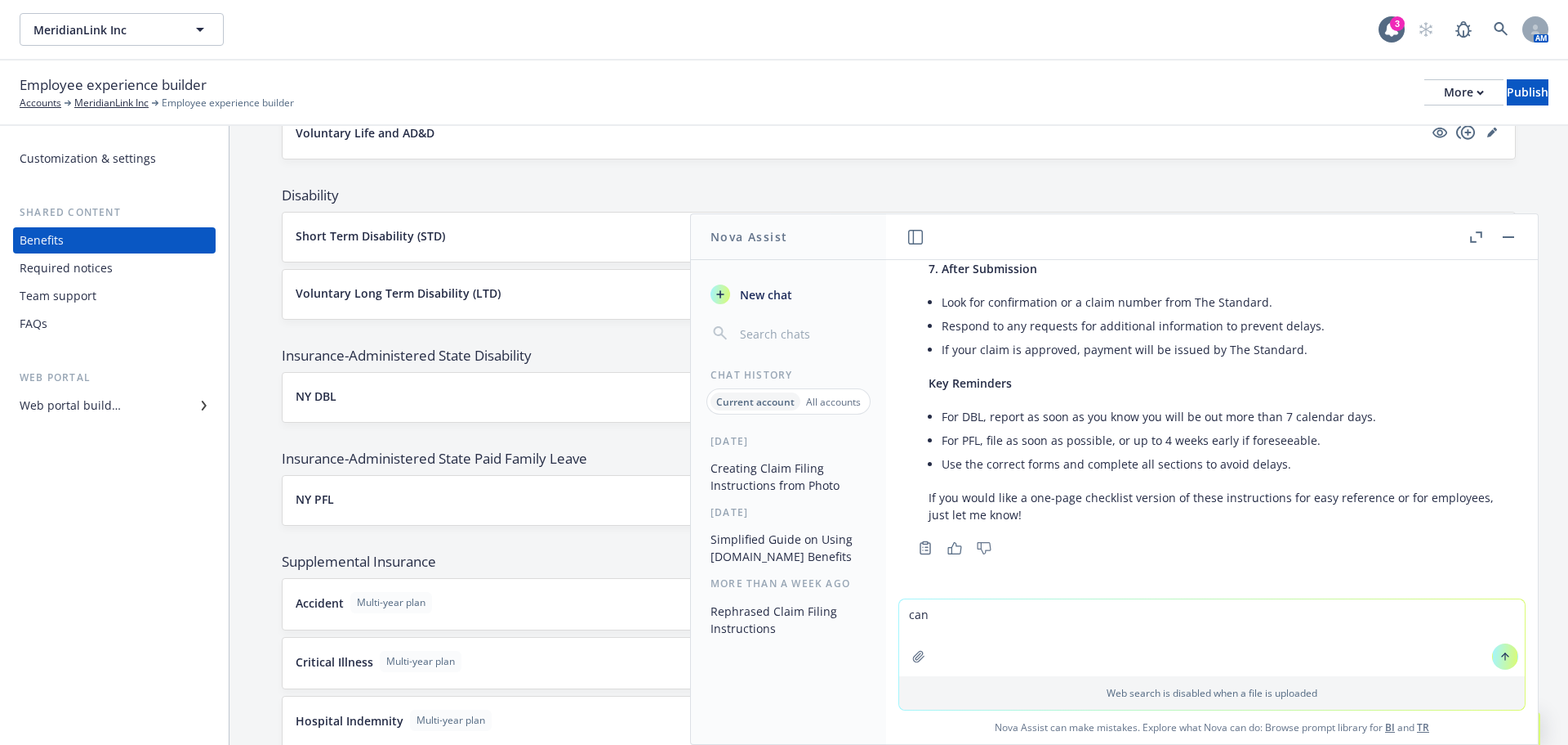
click at [1146, 174] on div "Medical PPO PPO / HRA Advantage Narrow HMO Full HMO Dental DPPO High DPPO Low D…" at bounding box center [899, 221] width 1234 height 1696
click at [1507, 239] on button "button" at bounding box center [1509, 237] width 19 height 19
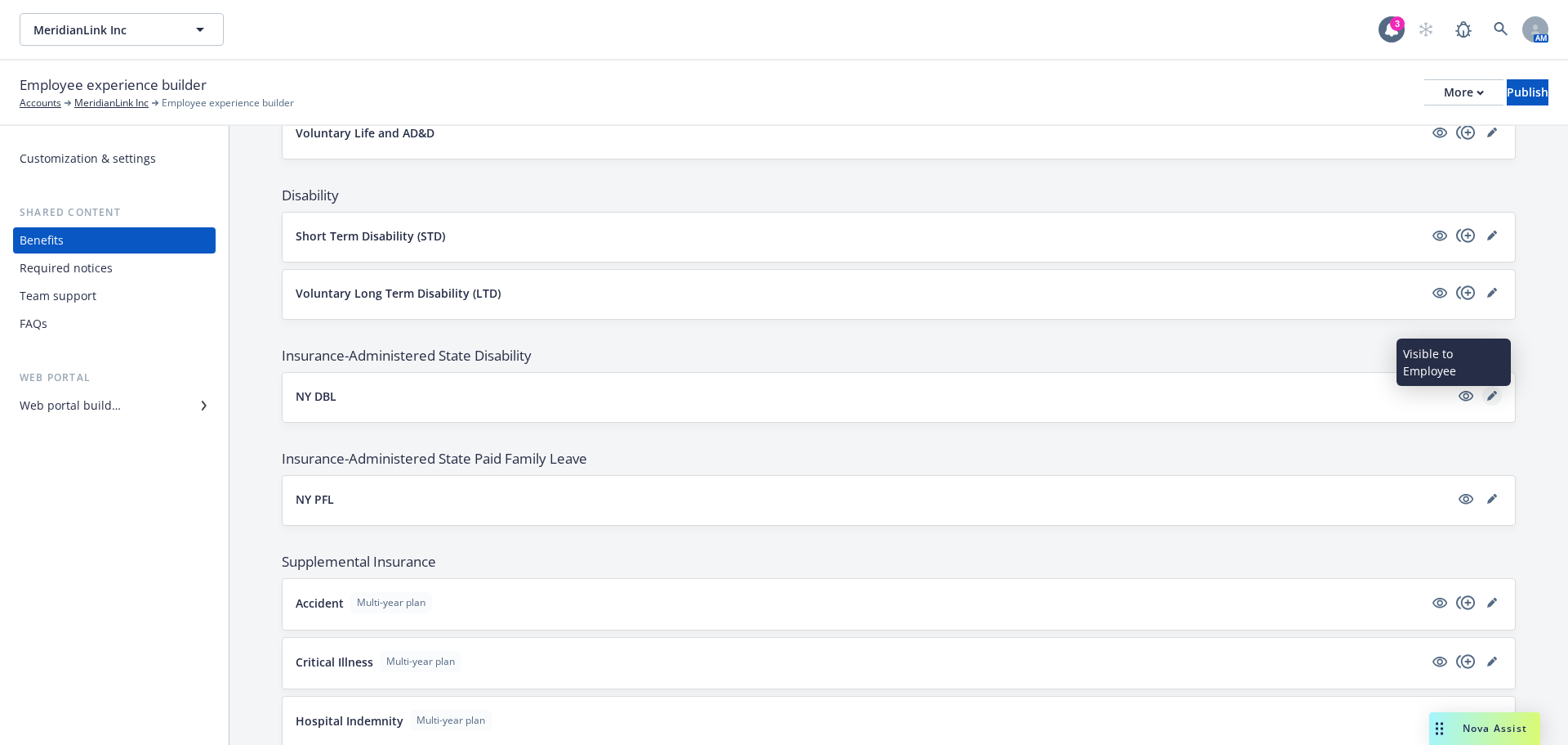
click at [1487, 398] on icon "editPencil" at bounding box center [1491, 397] width 9 height 9
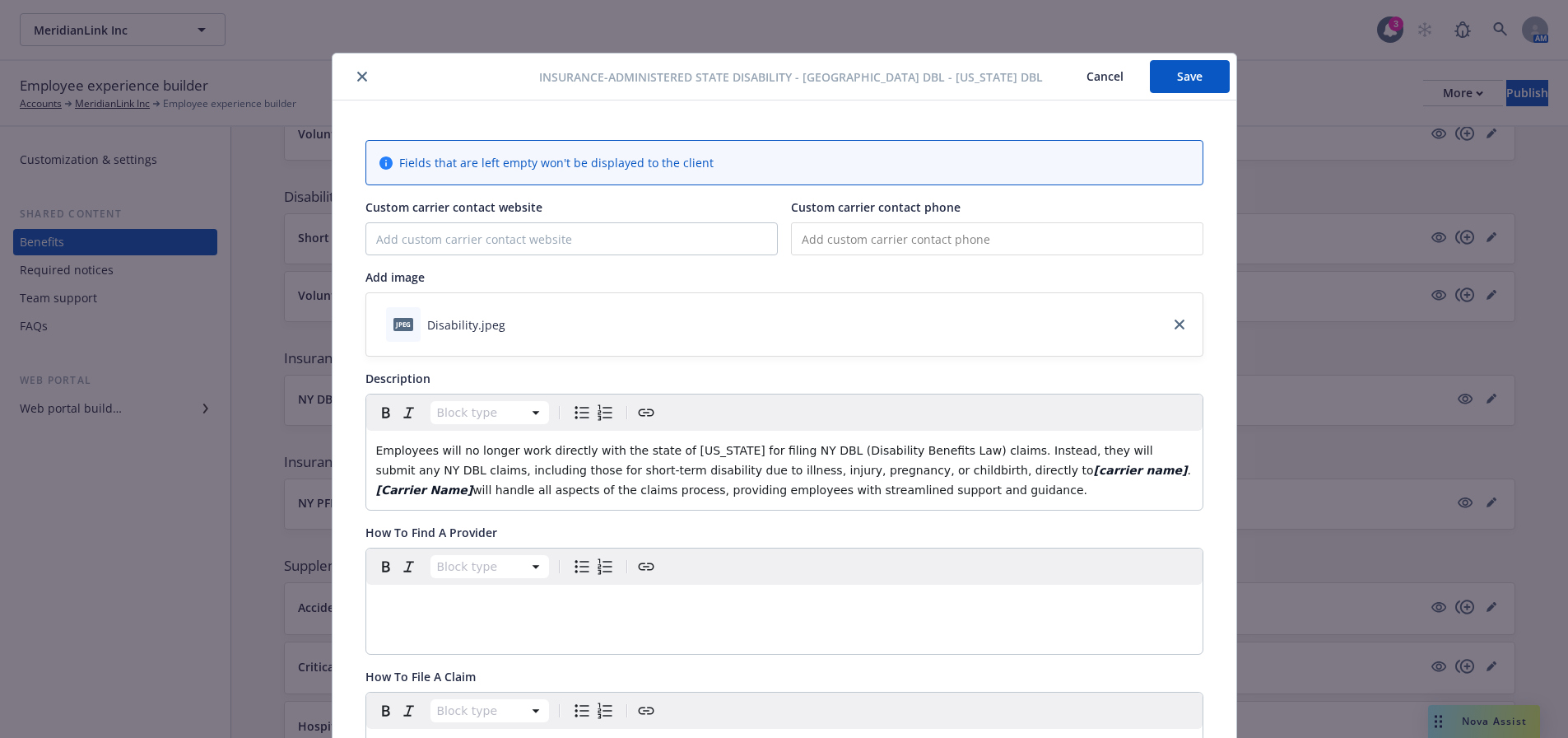
scroll to position [49, 0]
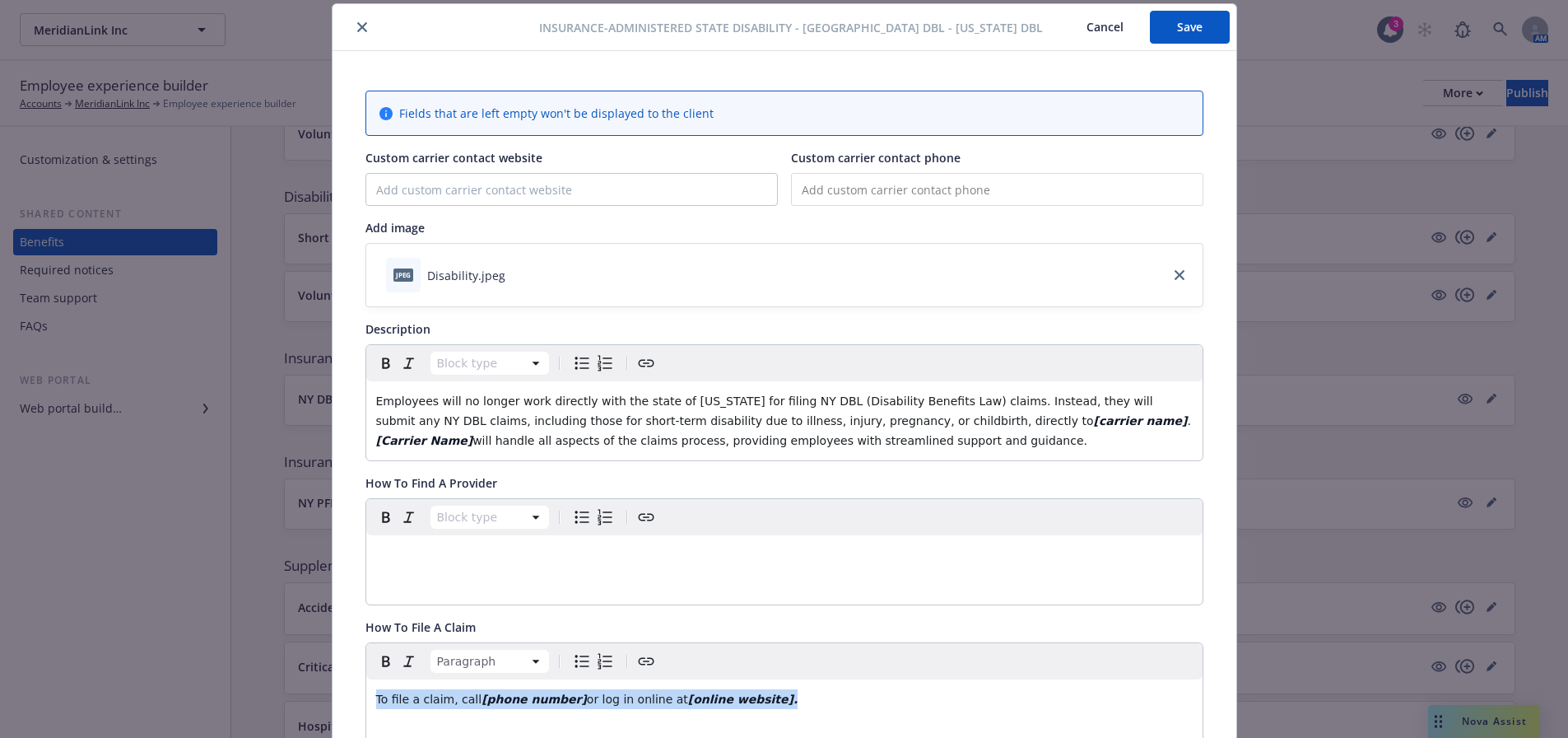
drag, startPoint x: 838, startPoint y: 696, endPoint x: 104, endPoint y: 687, distance: 734.1
click at [104, 687] on div "Insurance-Administered State Disability - NY DBL - [US_STATE] DBL Cancel Save F…" at bounding box center [784, 369] width 1568 height 738
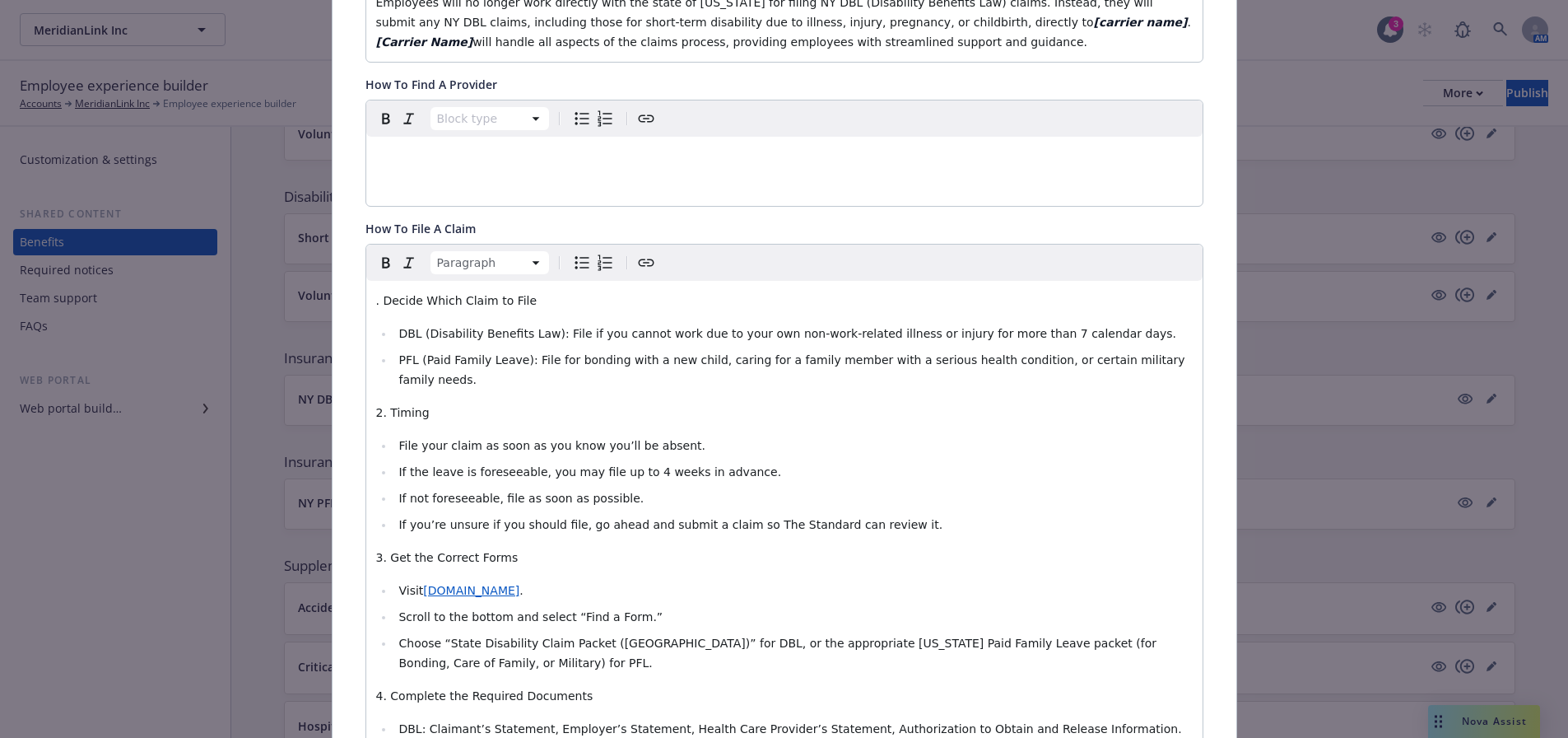
scroll to position [446, 0]
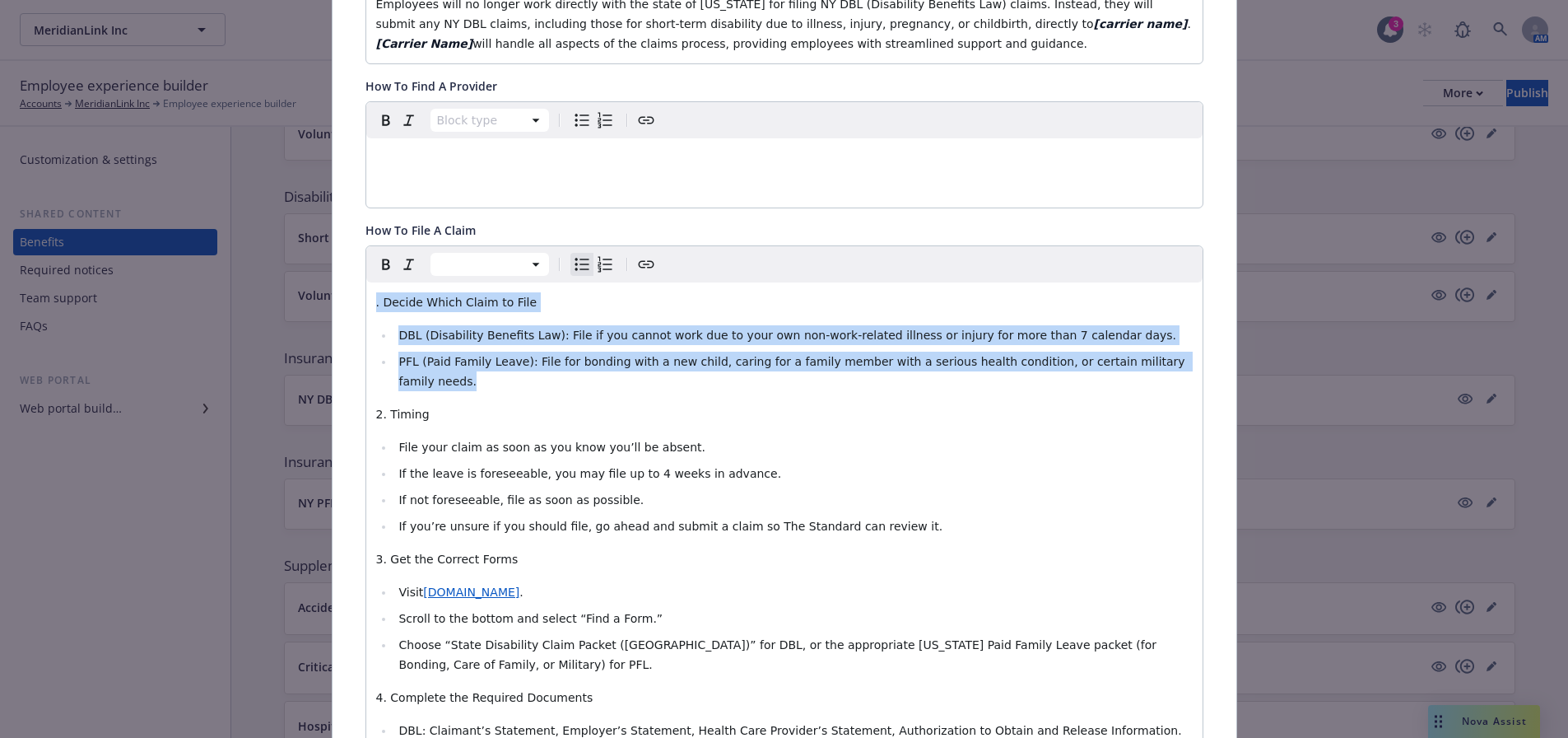
drag, startPoint x: 1171, startPoint y: 367, endPoint x: 292, endPoint y: 270, distance: 884.3
click at [292, 270] on div "Insurance-Administered State Disability - NY DBL - [US_STATE] DBL Cancel Save F…" at bounding box center [784, 369] width 1568 height 738
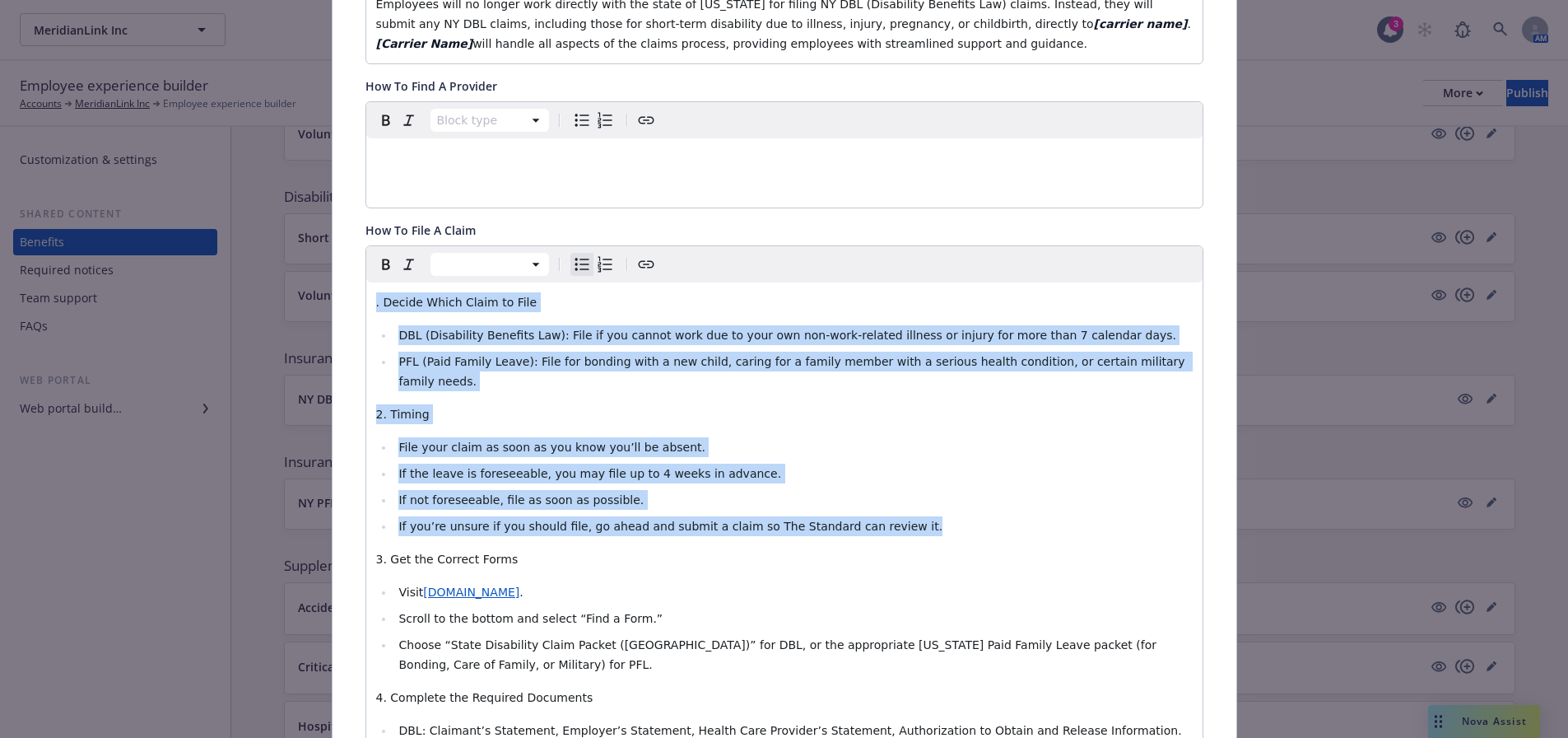
drag, startPoint x: 933, startPoint y: 510, endPoint x: 247, endPoint y: 245, distance: 735.4
click at [247, 245] on div "Insurance-Administered State Disability - NY DBL - [US_STATE] DBL Cancel Save F…" at bounding box center [784, 369] width 1568 height 738
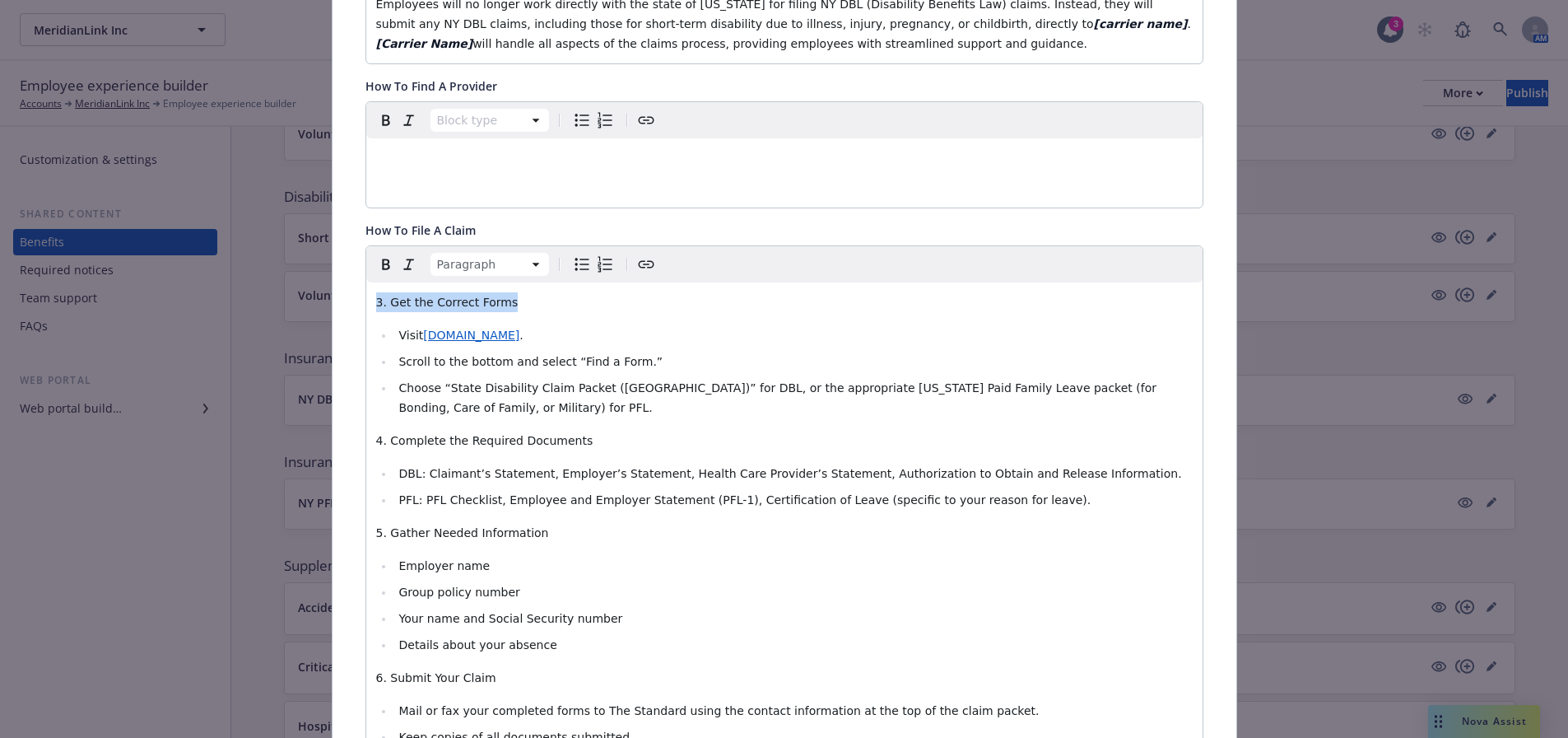
drag, startPoint x: 503, startPoint y: 303, endPoint x: 333, endPoint y: 308, distance: 170.1
click at [333, 308] on div "Fields that are left empty won't be displayed to the client Custom carrier cont…" at bounding box center [784, 571] width 904 height 1834
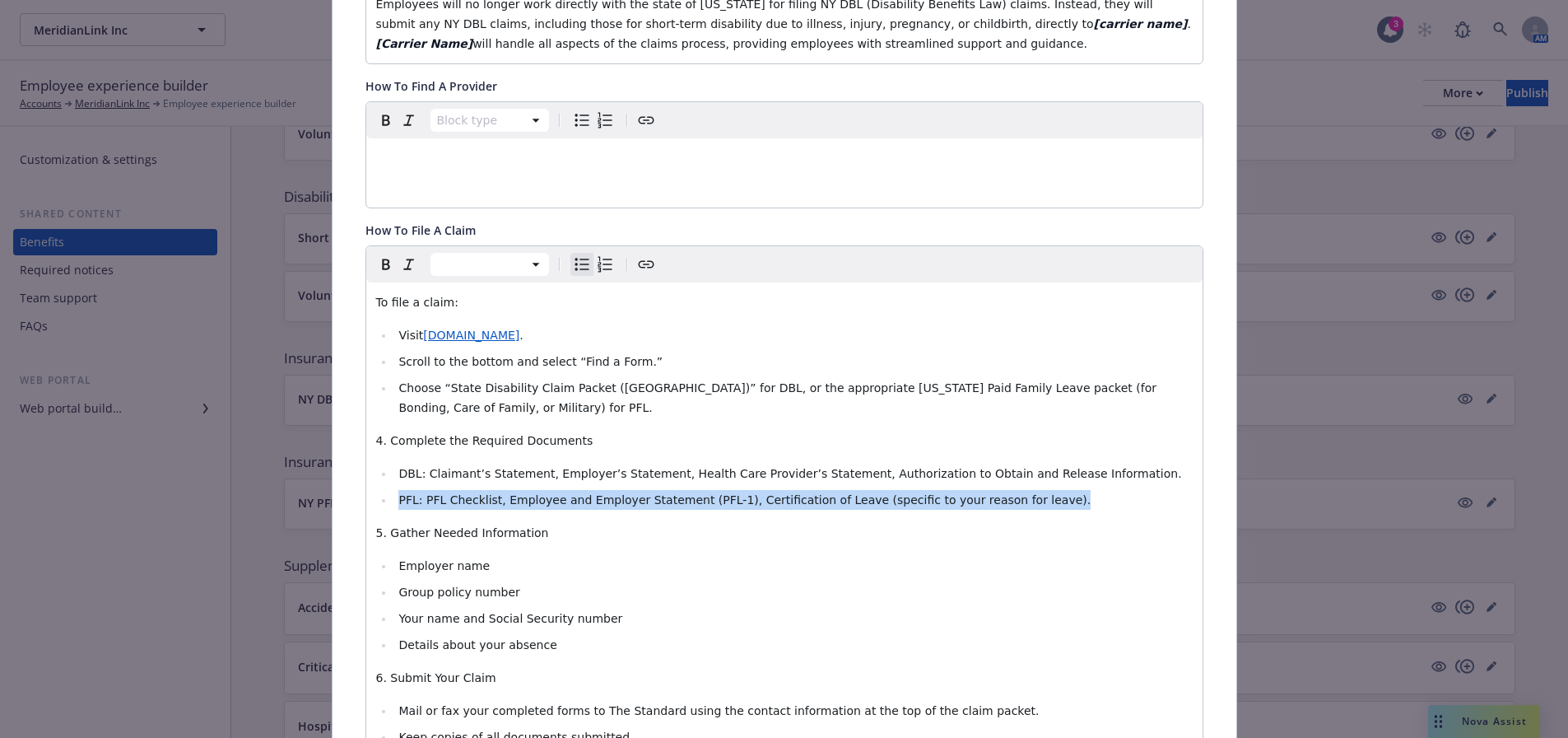
drag, startPoint x: 1025, startPoint y: 483, endPoint x: 371, endPoint y: 486, distance: 654.0
click at [376, 486] on ul "DBL: Claimant’s Statement, Employer’s Statement, Health Care Provider’s Stateme…" at bounding box center [784, 487] width 816 height 46
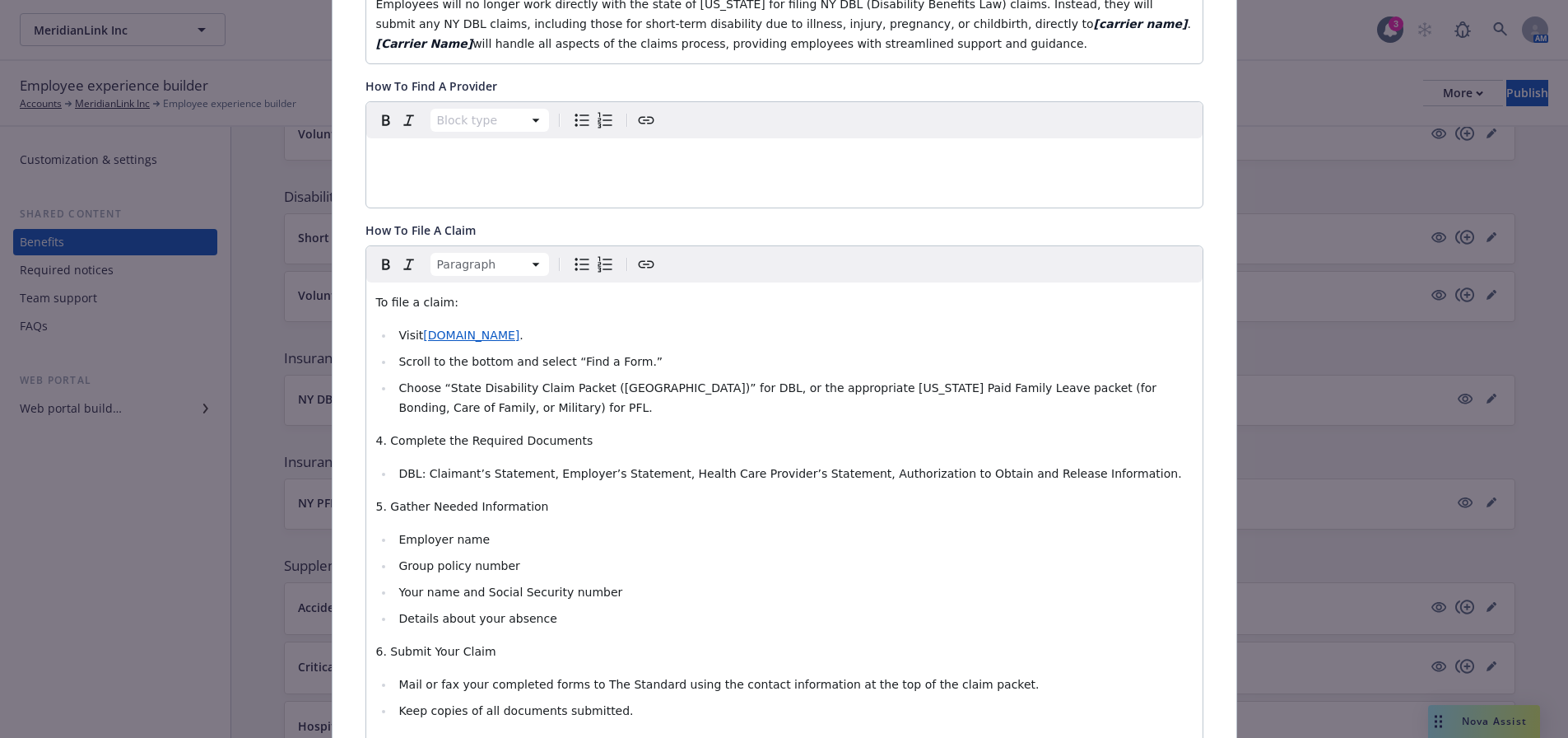
click at [379, 434] on span "4. Complete the Required Documents" at bounding box center [484, 441] width 218 height 14
click at [386, 330] on ul "Visit [DOMAIN_NAME] . Scroll to the bottom and select “Find a Form.” Choose “St…" at bounding box center [784, 370] width 816 height 92
click at [380, 434] on span "4. Complete the Required Documents" at bounding box center [484, 441] width 218 height 14
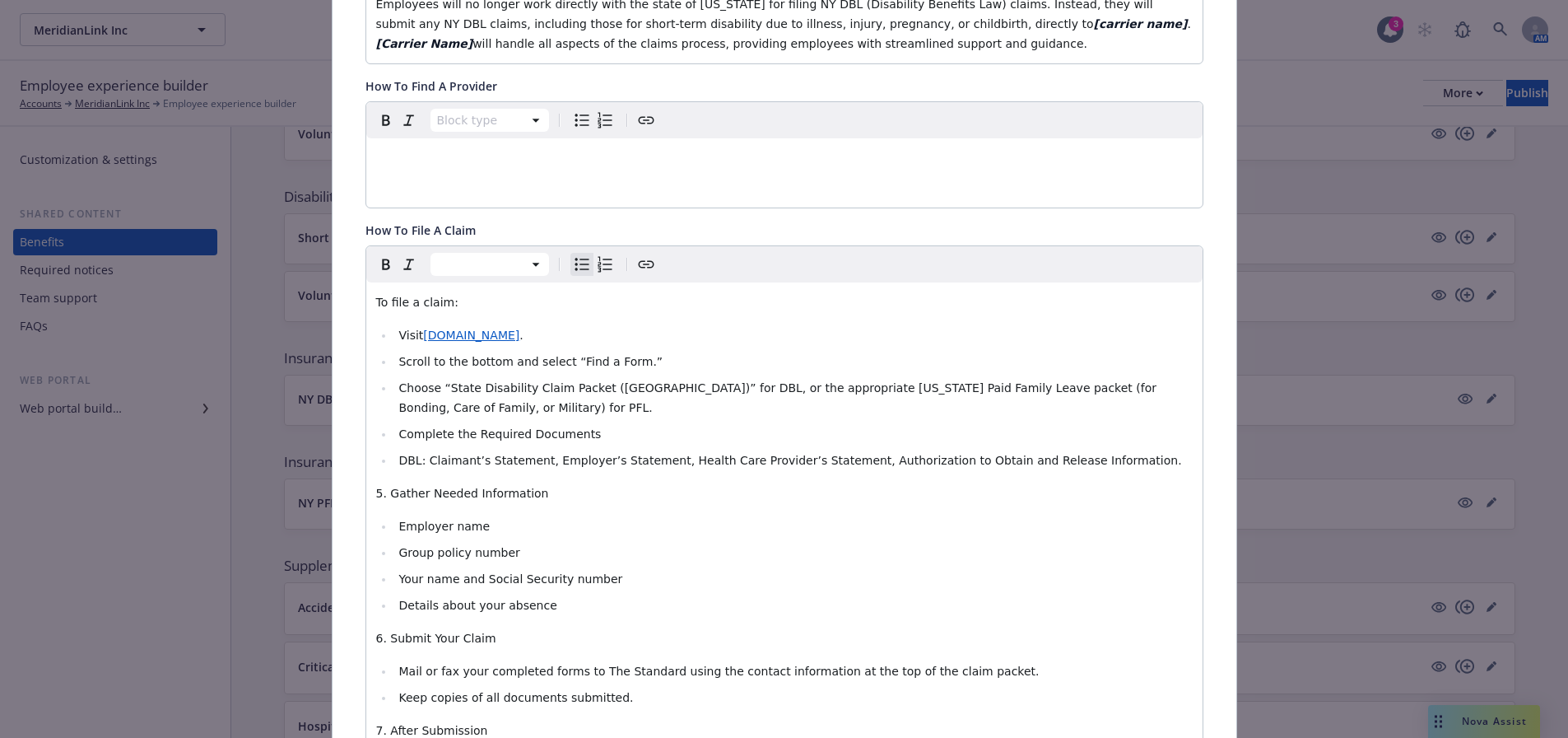
click at [394, 451] on li "DBL: Claimant’s Statement, Employer’s Statement, Health Care Provider’s Stateme…" at bounding box center [794, 460] width 799 height 19
drag, startPoint x: 413, startPoint y: 440, endPoint x: 392, endPoint y: 441, distance: 21.0
click at [398, 454] on span "DBL: Claimant’s Statement, Employer’s Statement, Health Care Provider’s Stateme…" at bounding box center [790, 460] width 783 height 14
click at [383, 487] on span "5. Gather Needed Information" at bounding box center [462, 493] width 173 height 14
drag, startPoint x: 573, startPoint y: 479, endPoint x: 336, endPoint y: 468, distance: 237.3
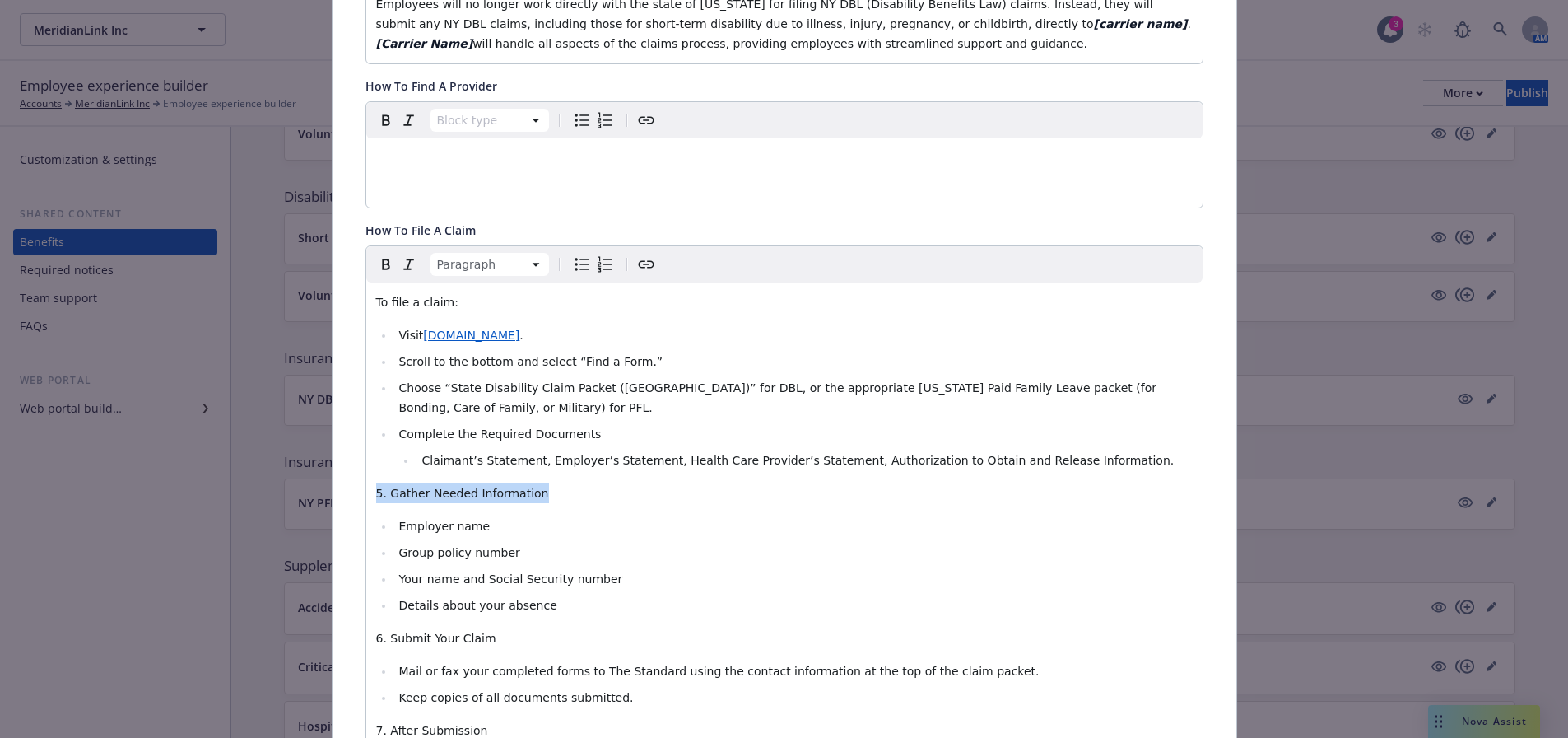
click at [336, 468] on div "Fields that are left empty won't be displayed to the client Custom carrier cont…" at bounding box center [784, 550] width 904 height 1794
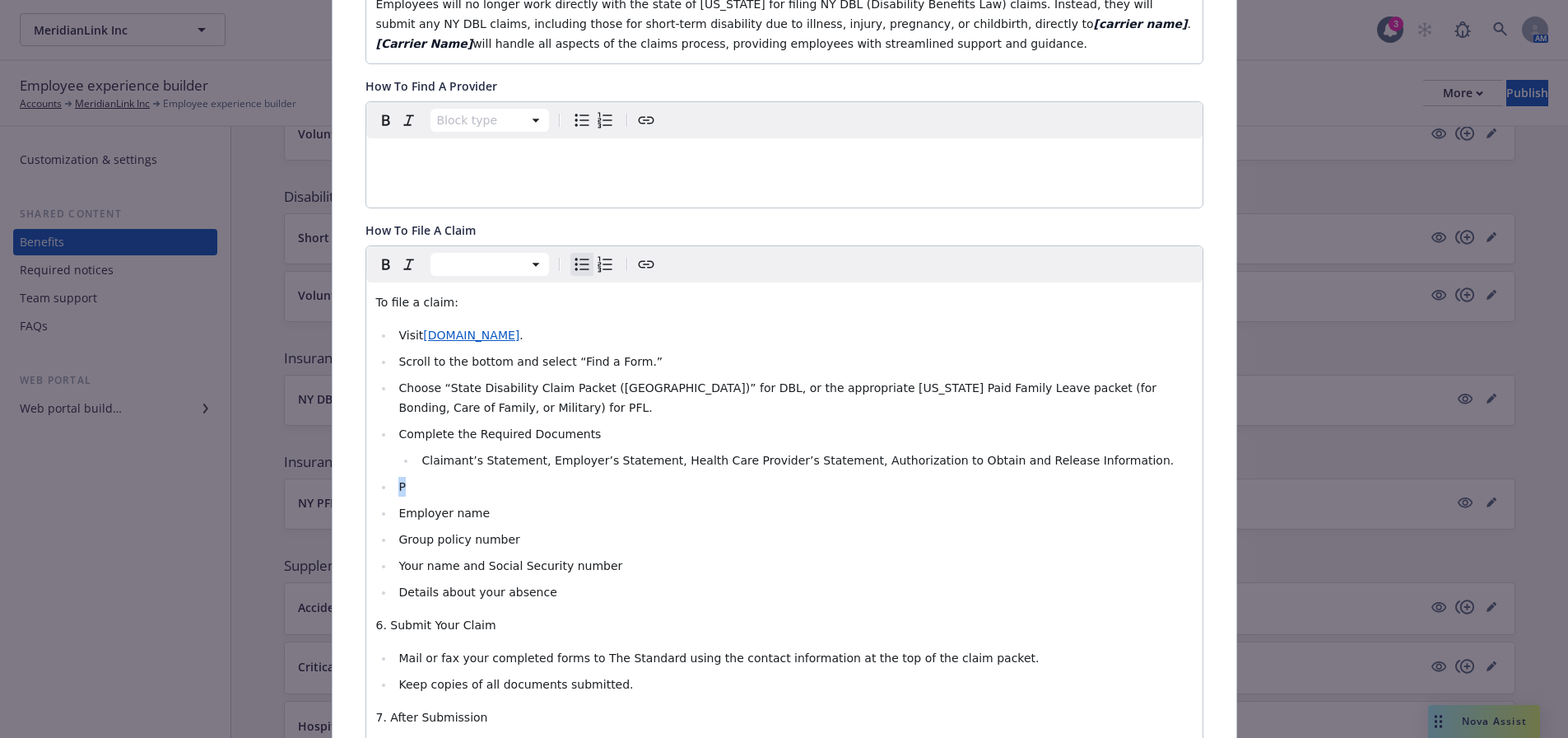
drag, startPoint x: 406, startPoint y: 470, endPoint x: 391, endPoint y: 462, distance: 17.0
click at [394, 477] on li "P" at bounding box center [794, 487] width 799 height 19
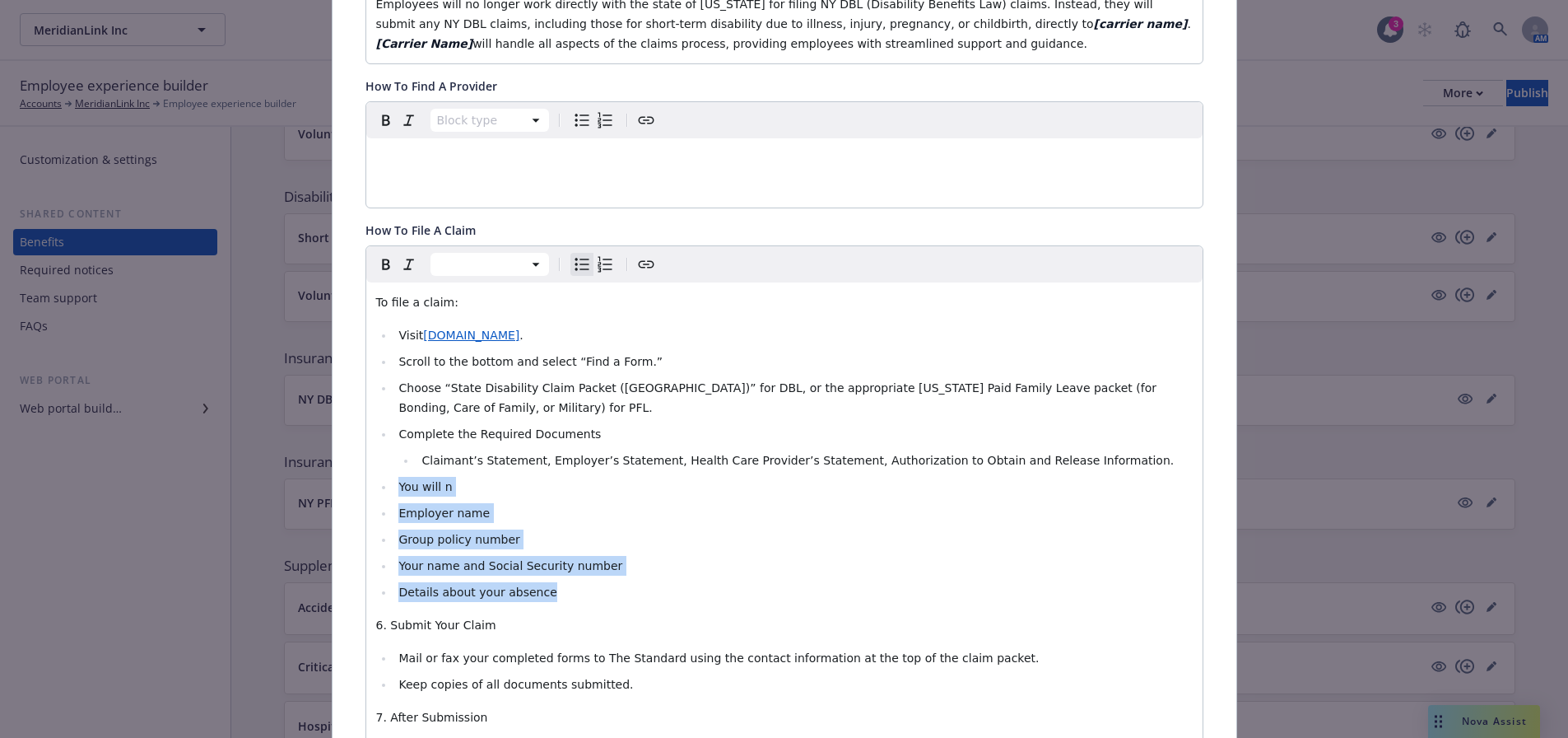
drag, startPoint x: 463, startPoint y: 534, endPoint x: 391, endPoint y: 468, distance: 97.7
click at [391, 468] on ul "Visit [DOMAIN_NAME] . Scroll to the bottom and select “Find a Form.” Choose “St…" at bounding box center [784, 463] width 816 height 277
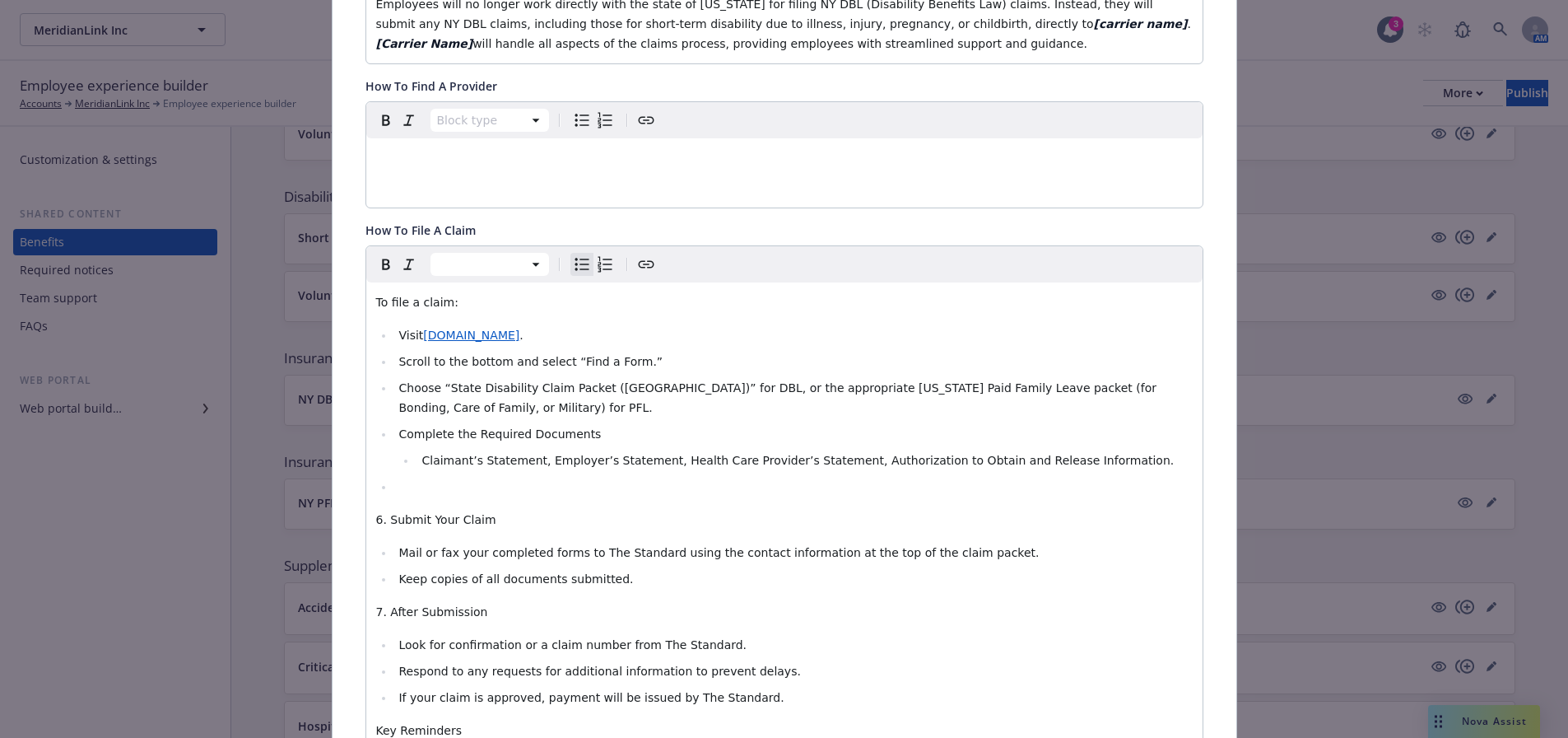
click at [436, 304] on span "To file a claim:" at bounding box center [417, 303] width 82 height 14
drag, startPoint x: 473, startPoint y: 501, endPoint x: 328, endPoint y: 504, distance: 145.0
click at [333, 504] on div "Fields that are left empty won't be displayed to the client Custom carrier cont…" at bounding box center [784, 491] width 904 height 1675
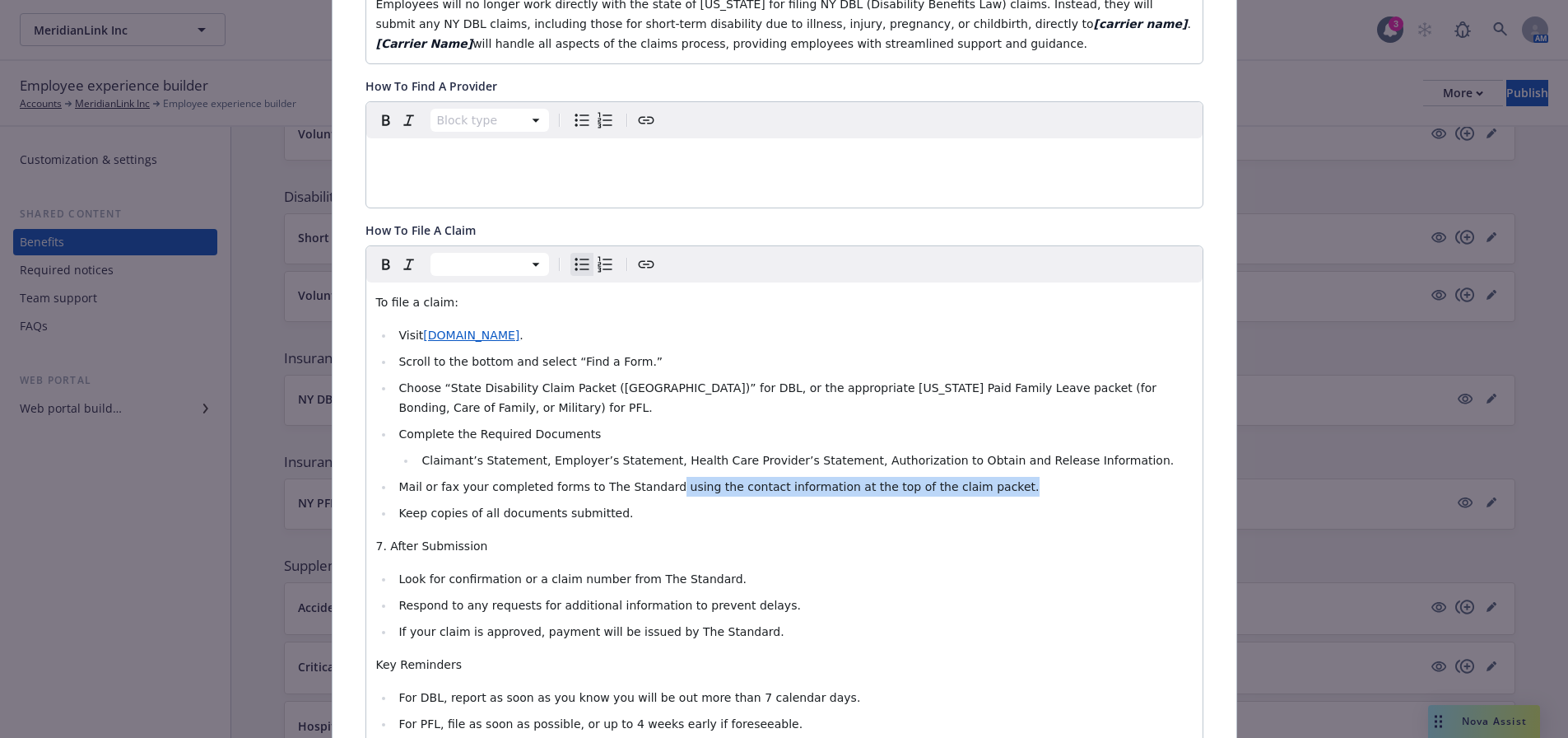
drag, startPoint x: 967, startPoint y: 468, endPoint x: 645, endPoint y: 469, distance: 322.0
click at [645, 477] on li "Mail or fax your completed forms to The Standard using the contact information …" at bounding box center [794, 487] width 799 height 19
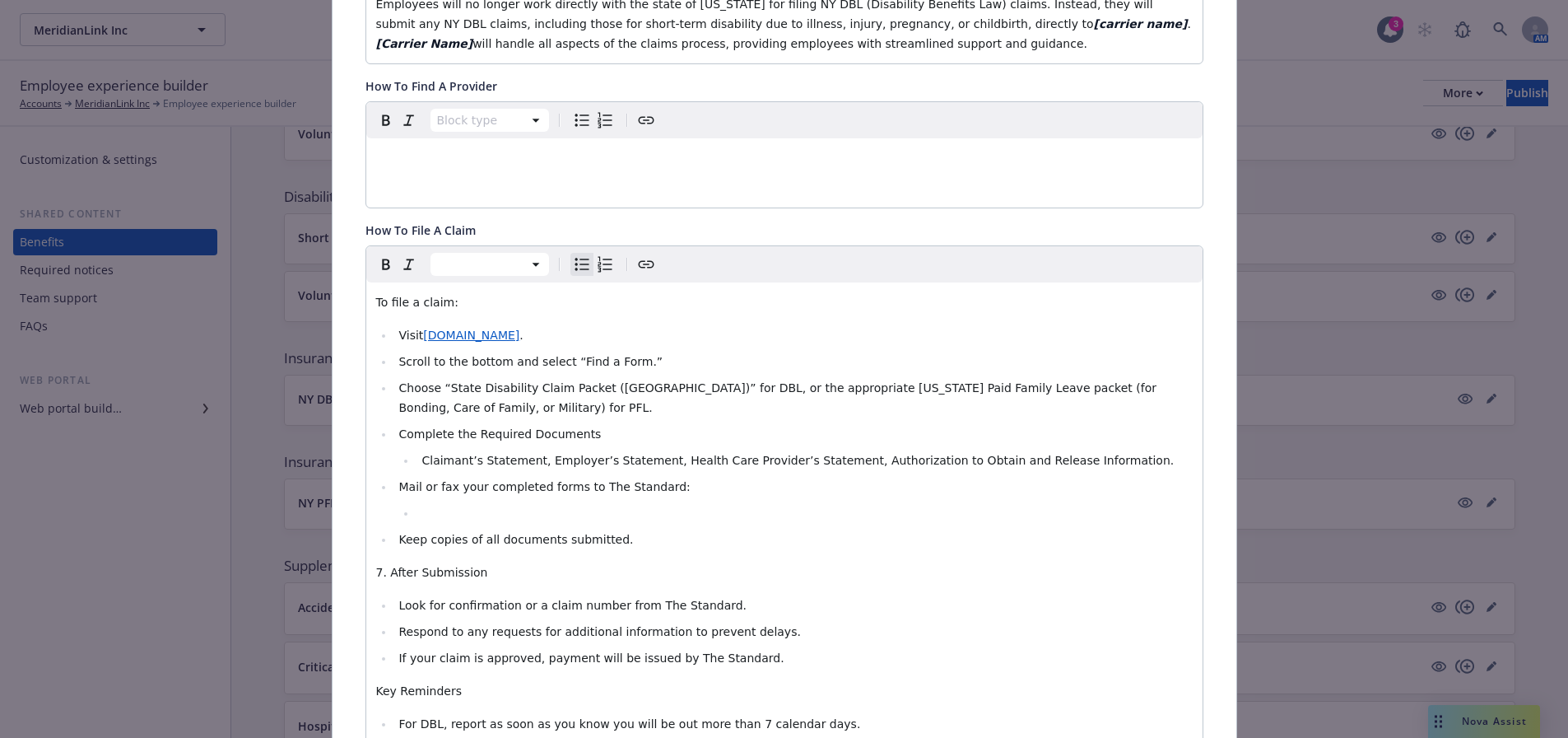
click at [660, 453] on ul "Visit [DOMAIN_NAME] . Scroll to the bottom and select “Find a Form.” Choose “St…" at bounding box center [784, 437] width 816 height 224
drag, startPoint x: 666, startPoint y: 462, endPoint x: 382, endPoint y: 473, distance: 284.2
click at [382, 473] on ul "Visit [DOMAIN_NAME] . Scroll to the bottom and select “Find a Form.” Choose “St…" at bounding box center [784, 437] width 816 height 224
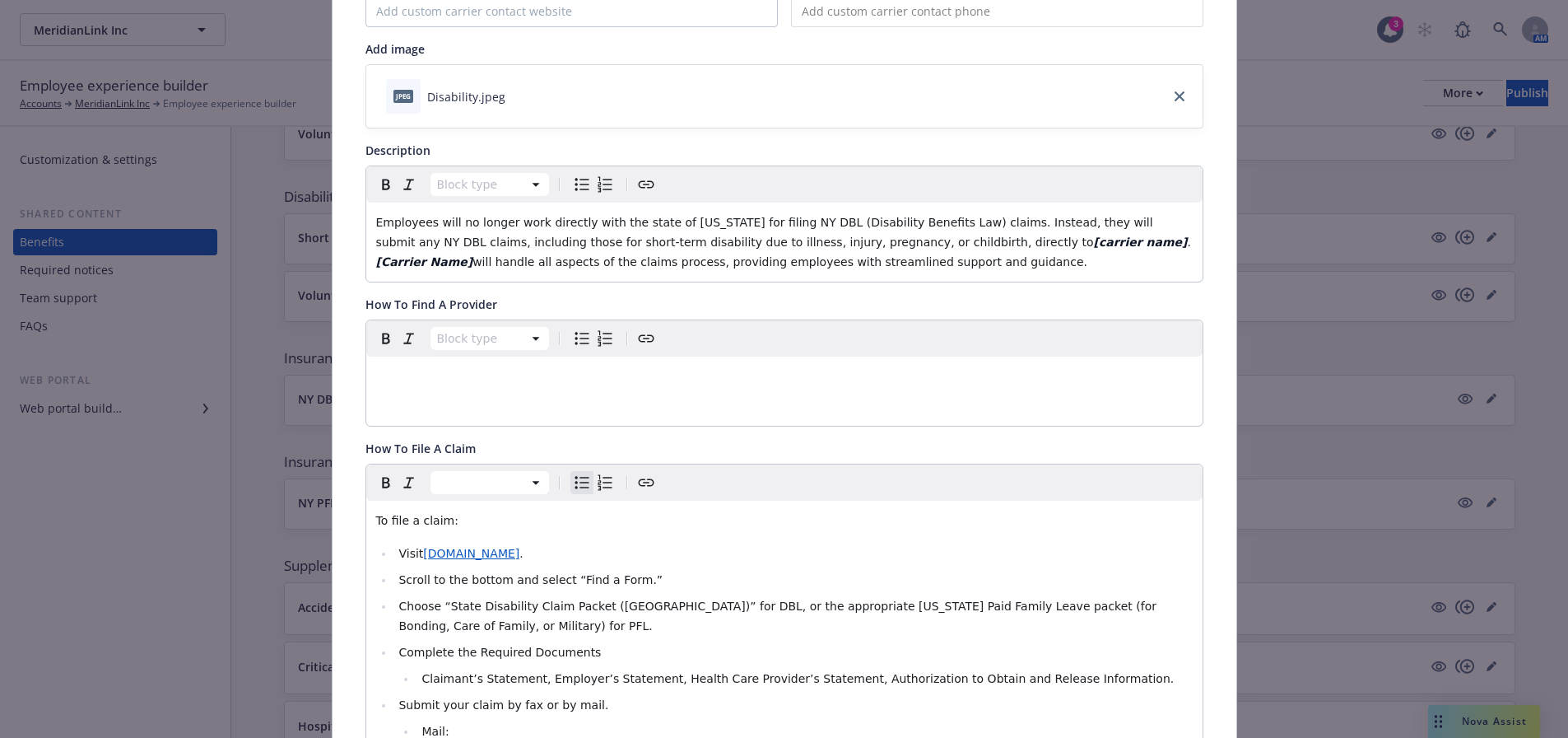
scroll to position [199, 0]
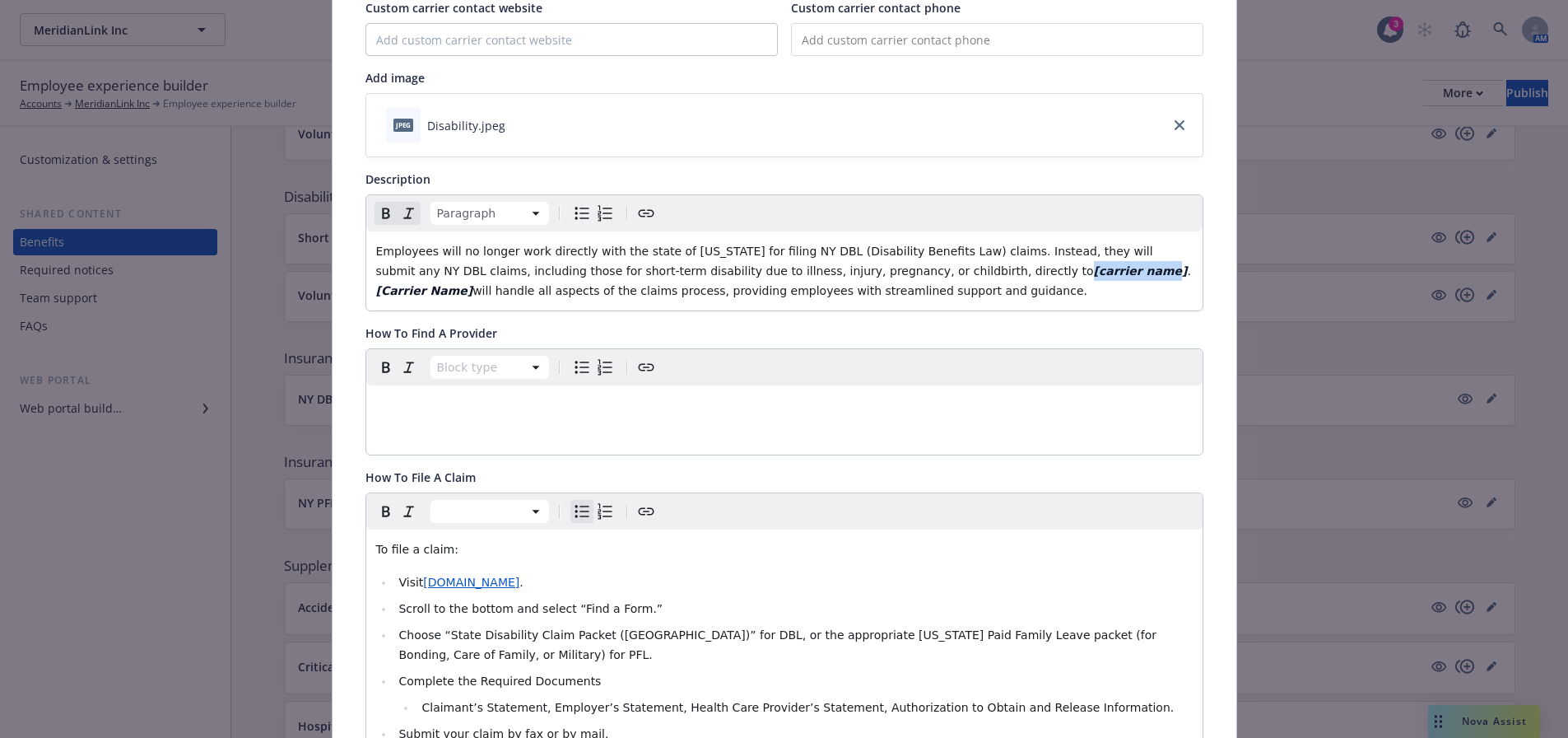
drag, startPoint x: 937, startPoint y: 274, endPoint x: 860, endPoint y: 264, distance: 77.6
click at [1093, 264] on strong "[carrier name]" at bounding box center [1140, 271] width 94 height 14
drag, startPoint x: 927, startPoint y: 274, endPoint x: 863, endPoint y: 271, distance: 64.1
click at [863, 271] on span "Employees will no longer work directly with the state of [US_STATE] for filing …" at bounding box center [777, 261] width 802 height 33
copy span "The Standard"
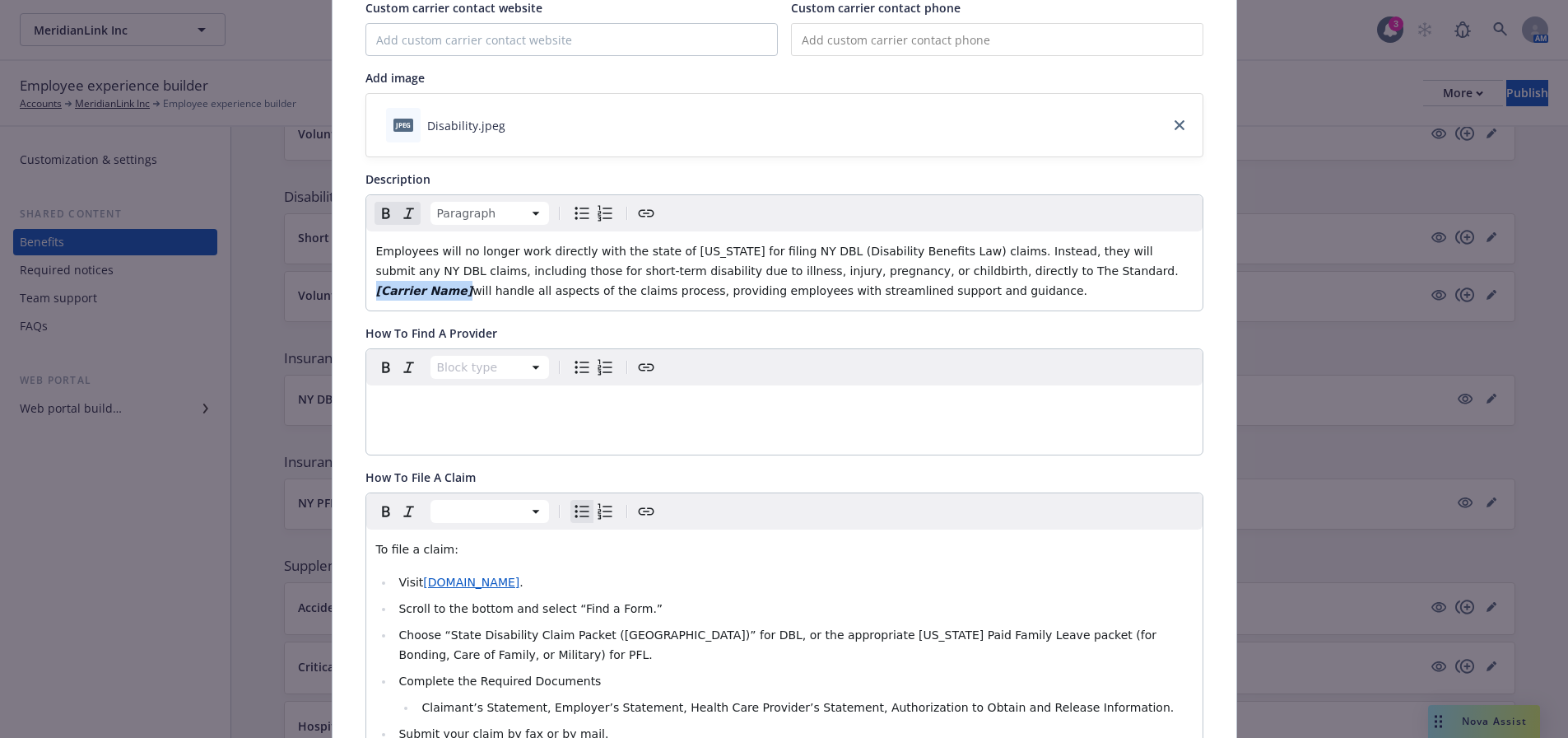
drag, startPoint x: 1017, startPoint y: 273, endPoint x: 935, endPoint y: 274, distance: 82.0
click at [935, 274] on p "Employees will no longer work directly with the state of [US_STATE] for filing …" at bounding box center [784, 270] width 816 height 59
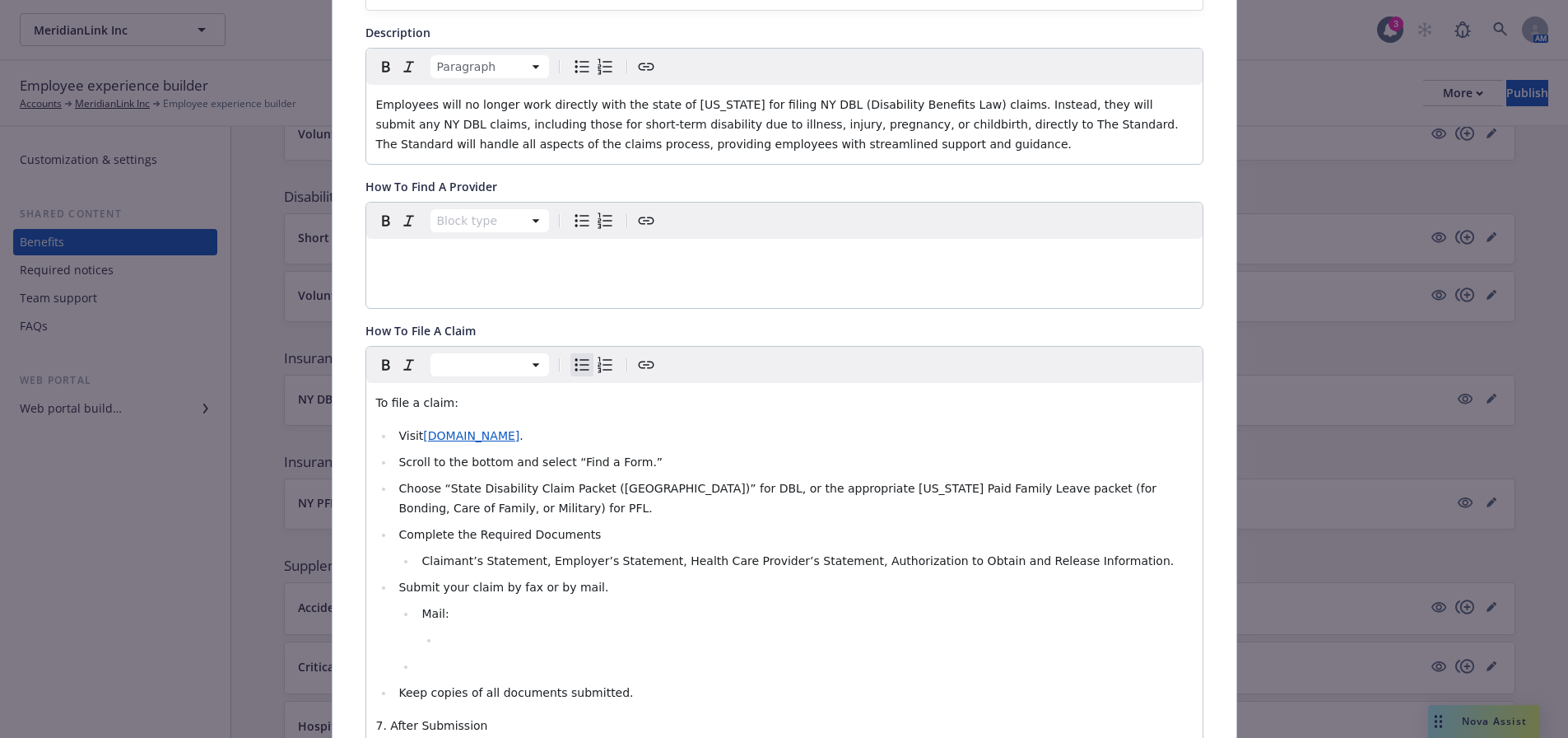
scroll to position [364, 0]
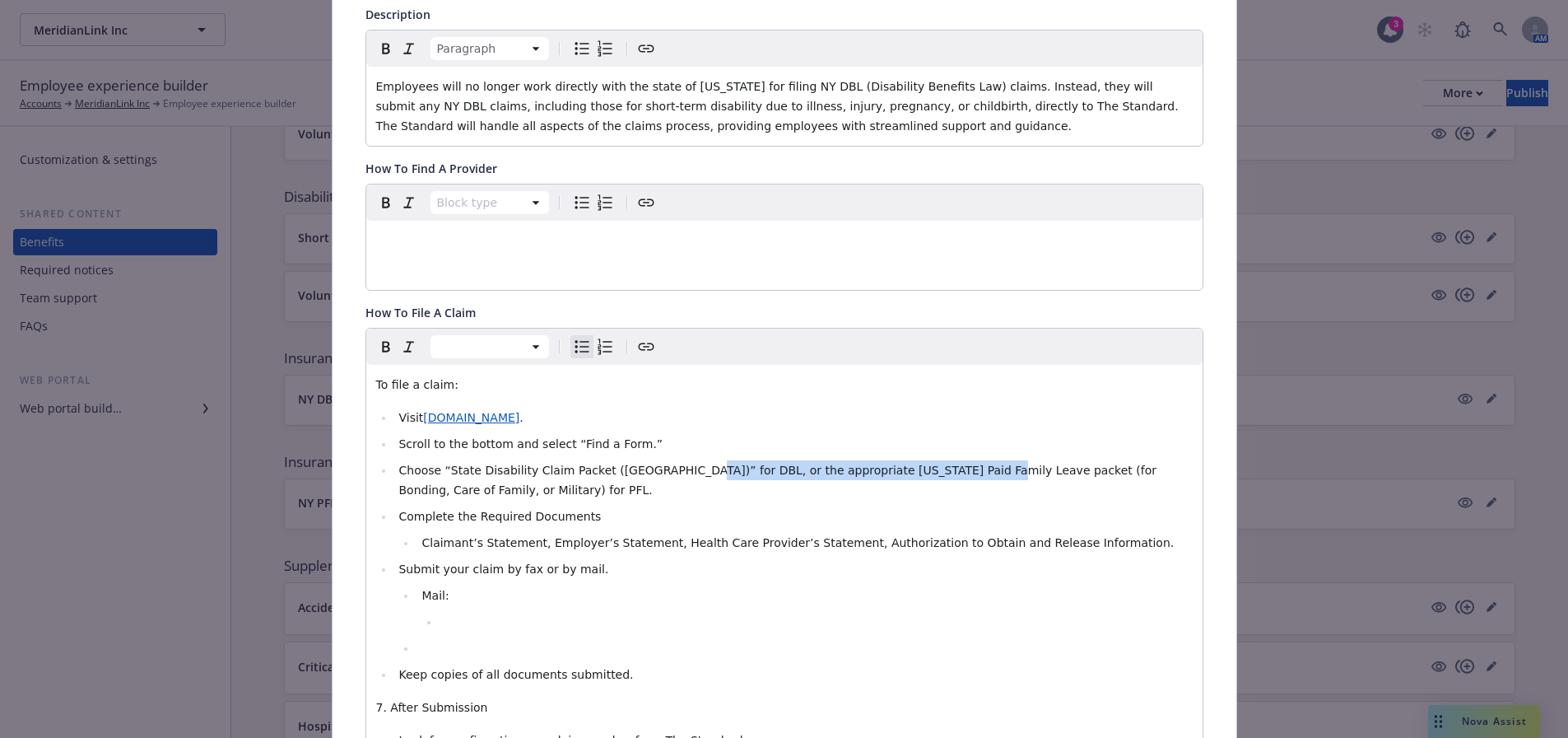
drag, startPoint x: 655, startPoint y: 471, endPoint x: 928, endPoint y: 469, distance: 273.0
click at [928, 469] on span "Choose “State Disability Claim Packet ([GEOGRAPHIC_DATA])” for DBL, or the appr…" at bounding box center [778, 480] width 761 height 33
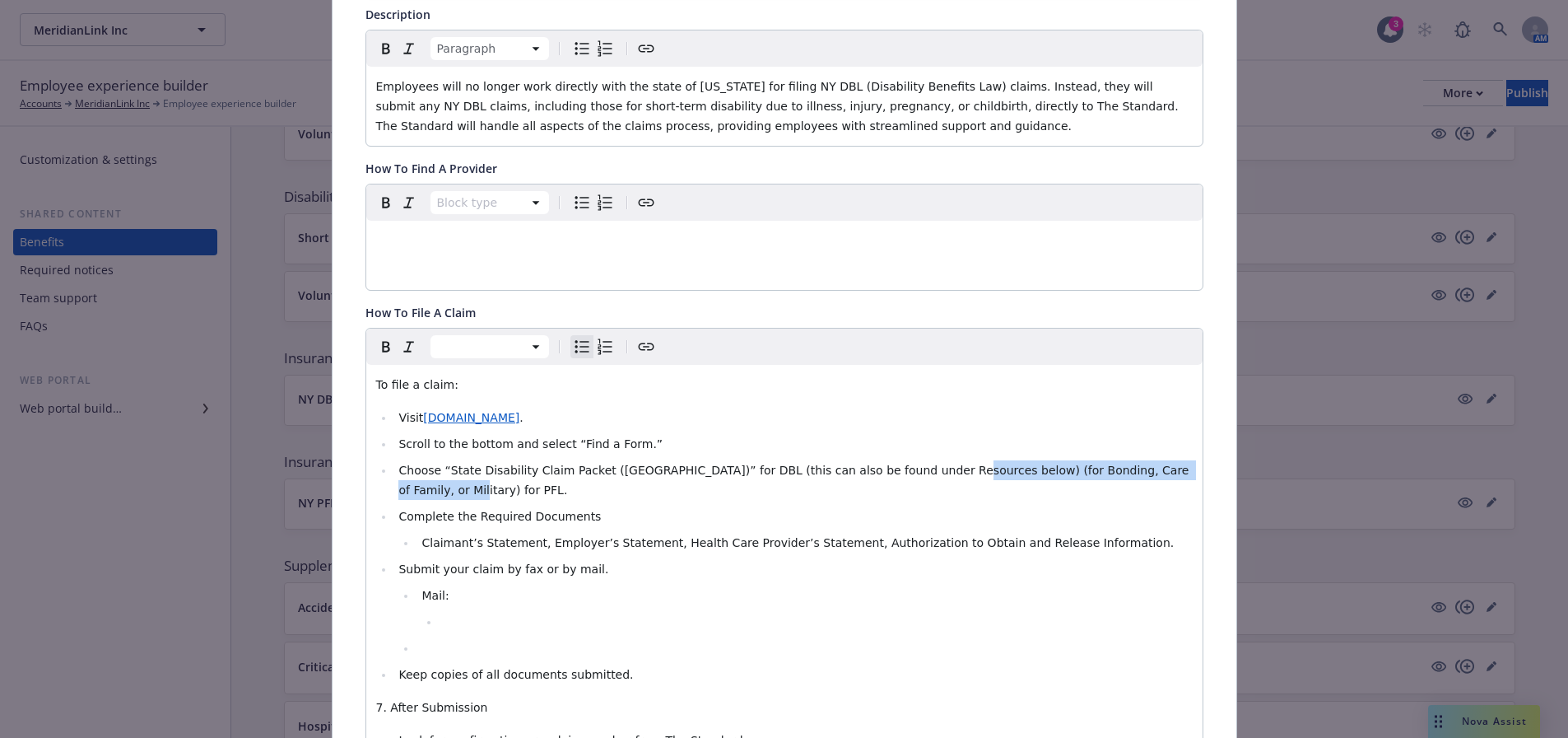
drag, startPoint x: 898, startPoint y: 475, endPoint x: 1174, endPoint y: 471, distance: 276.0
click at [1174, 471] on li "Choose “State Disability Claim Packet ([GEOGRAPHIC_DATA])” for DBL (this can al…" at bounding box center [794, 480] width 799 height 40
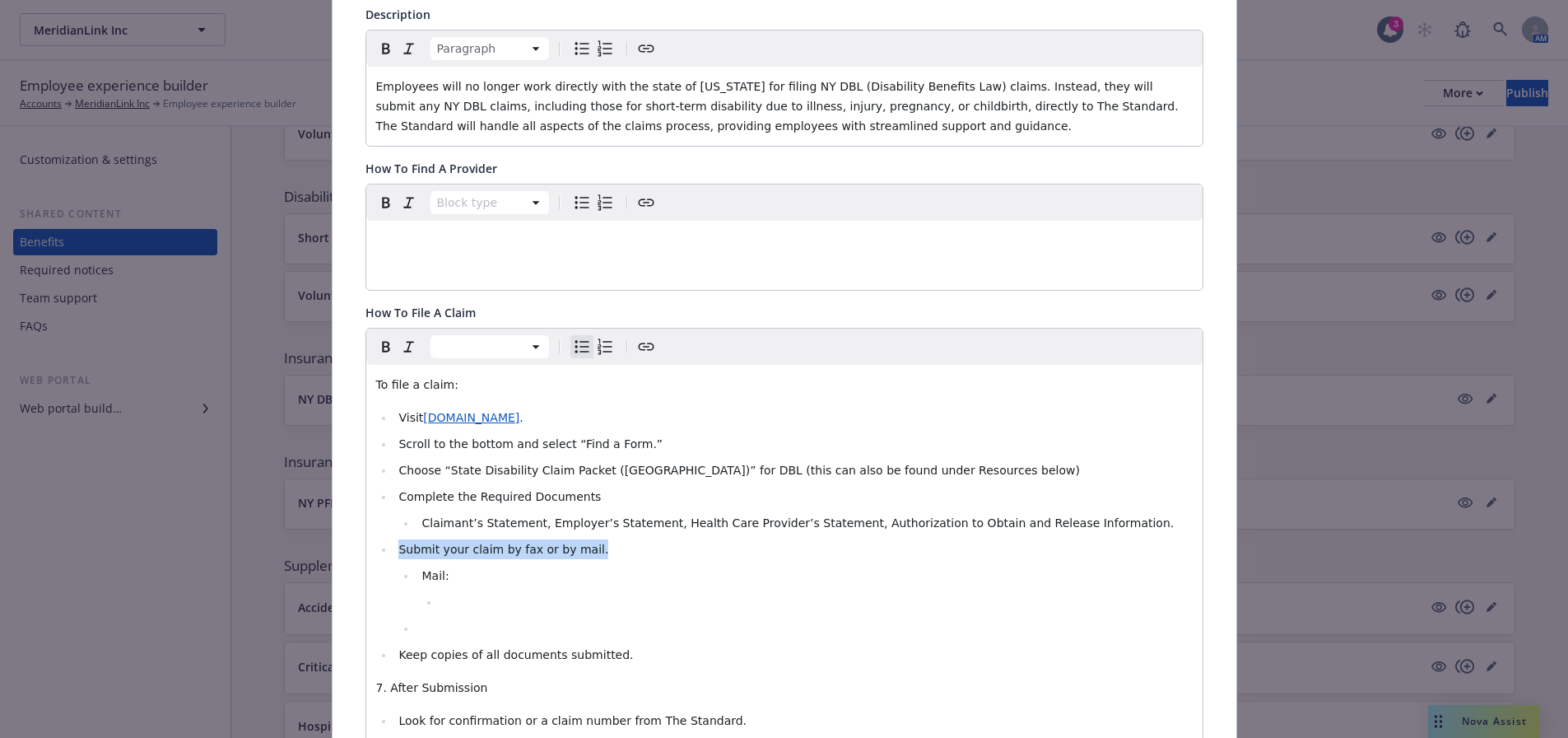
drag, startPoint x: 604, startPoint y: 548, endPoint x: 392, endPoint y: 543, distance: 212.1
click at [394, 543] on li "Submit your claim by fax or by mail." at bounding box center [794, 549] width 799 height 19
drag, startPoint x: 579, startPoint y: 546, endPoint x: 366, endPoint y: 546, distance: 213.0
click at [366, 546] on div "To file a claim: Visit [DOMAIN_NAME] . Scroll to the bottom and select “Find a …" at bounding box center [784, 654] width 836 height 579
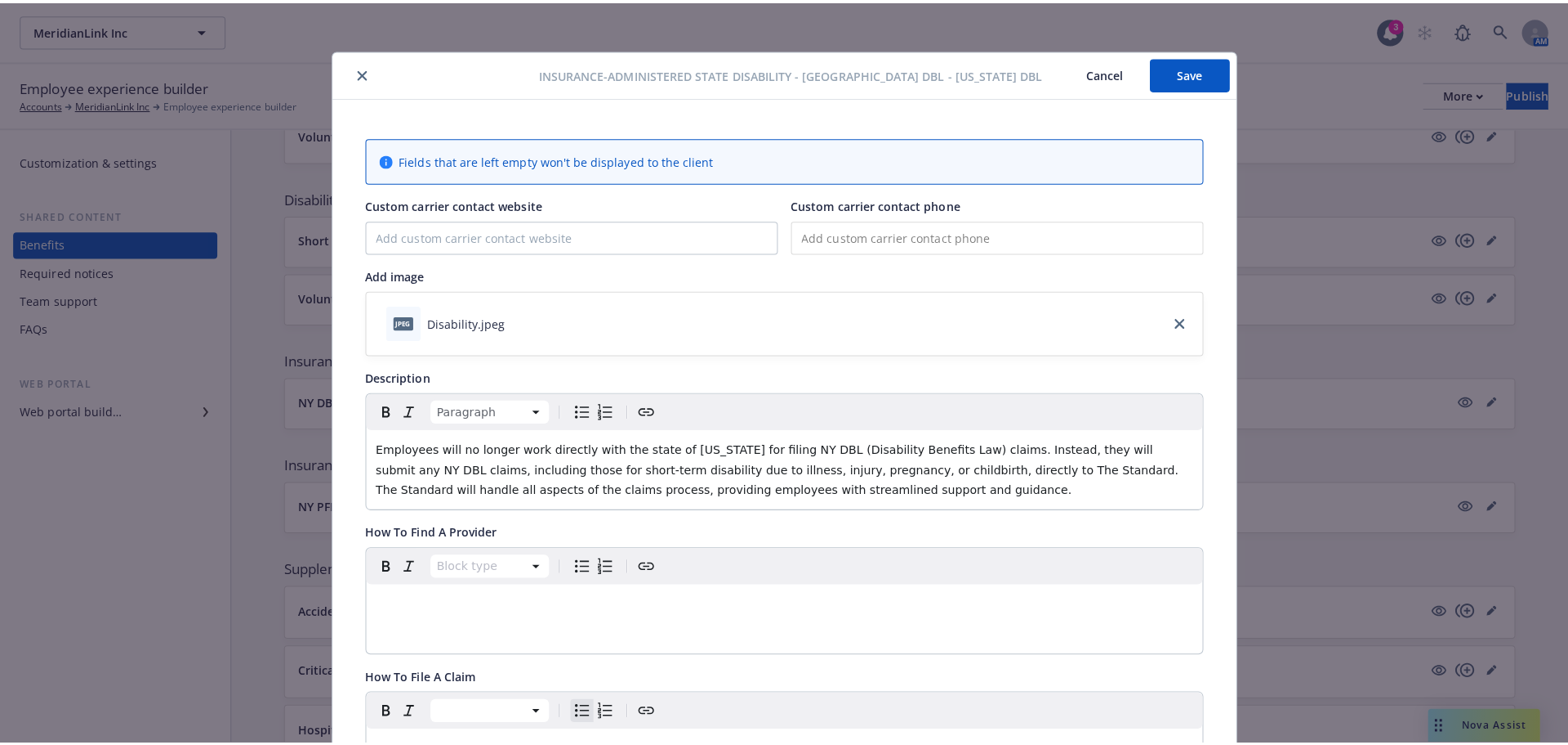
scroll to position [0, 0]
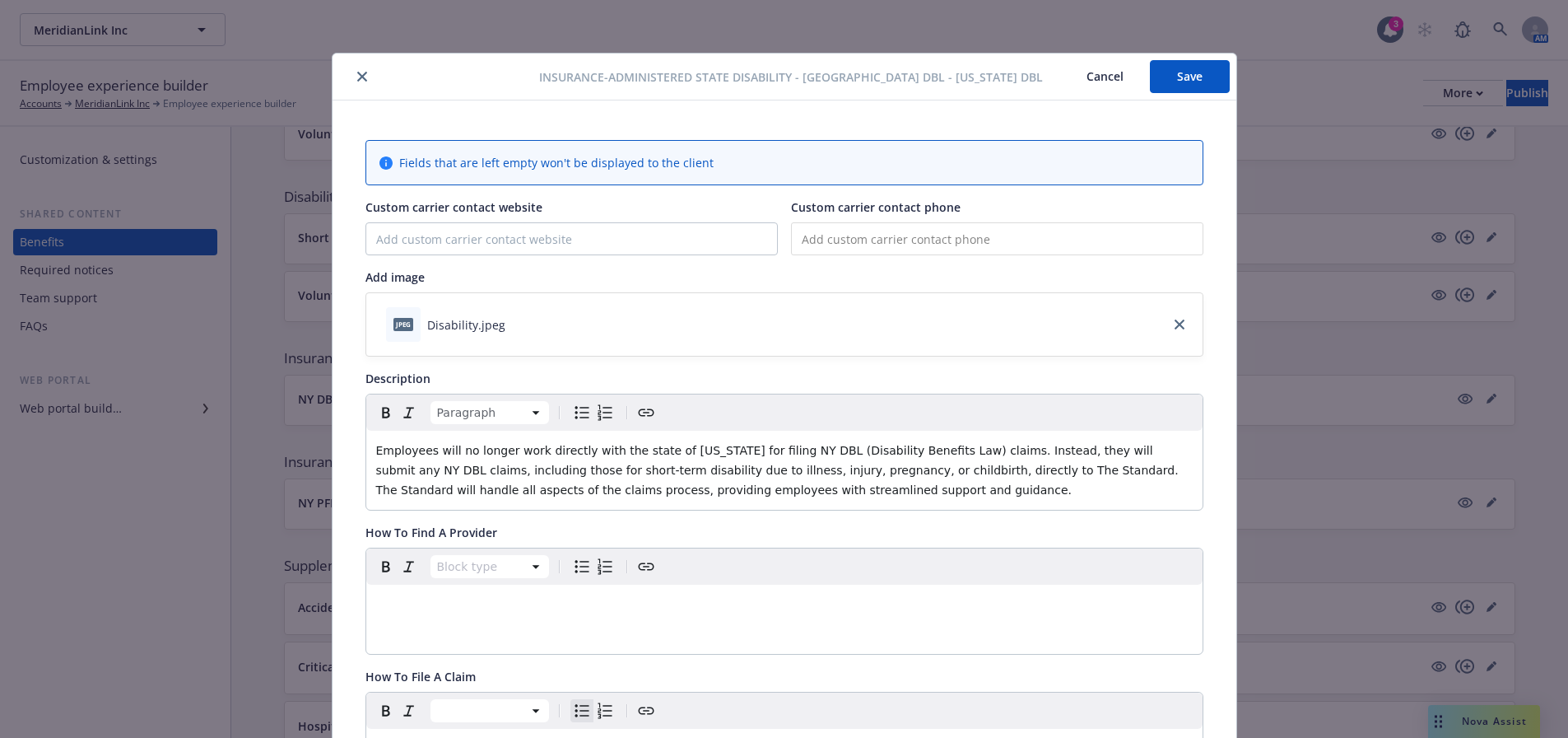
click at [1167, 80] on button "Save" at bounding box center [1189, 76] width 80 height 33
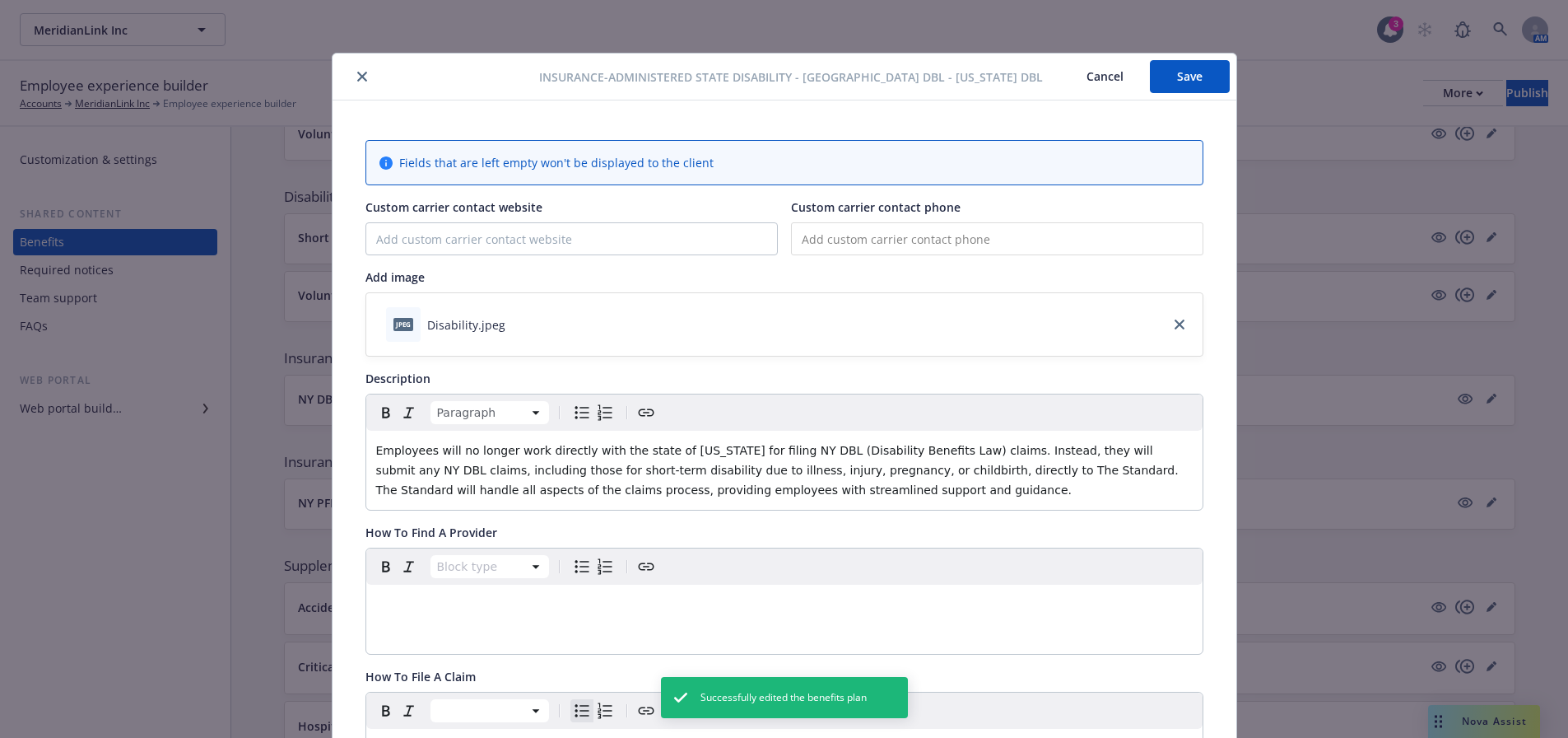
click at [352, 74] on button "close" at bounding box center [362, 76] width 19 height 19
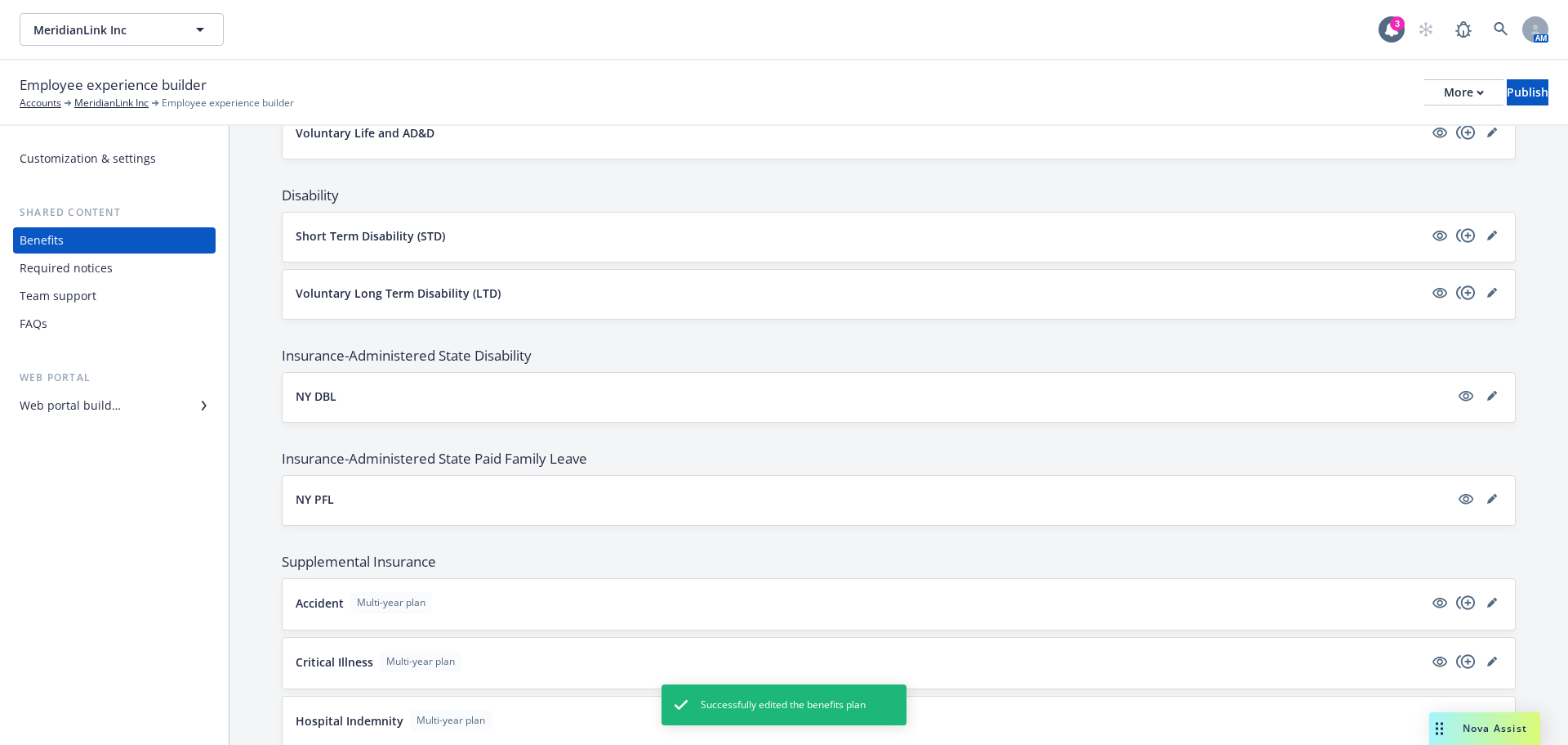
click at [1467, 730] on span "Nova Assist" at bounding box center [1495, 728] width 64 height 13
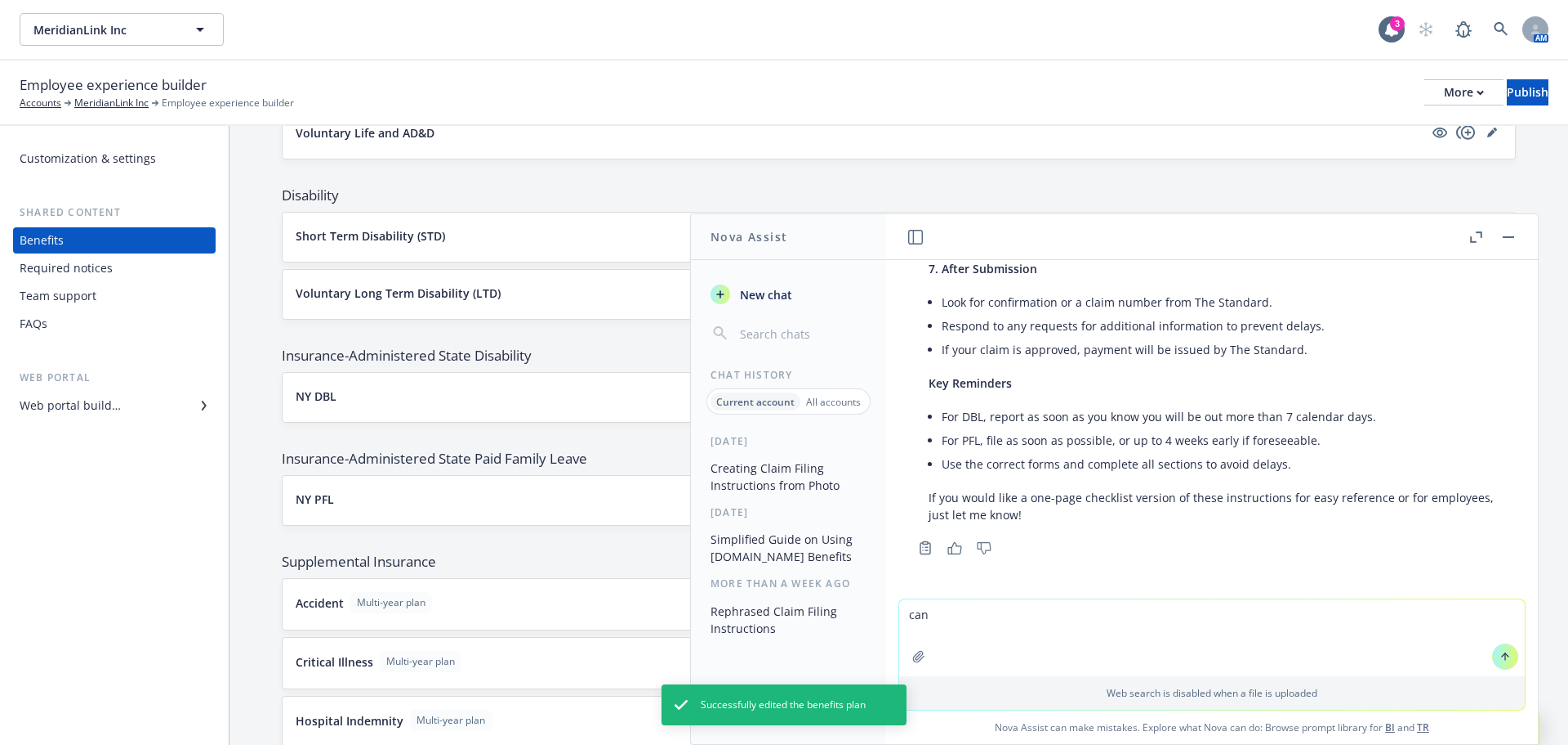
click at [1277, 627] on textarea "can" at bounding box center [1212, 637] width 626 height 77
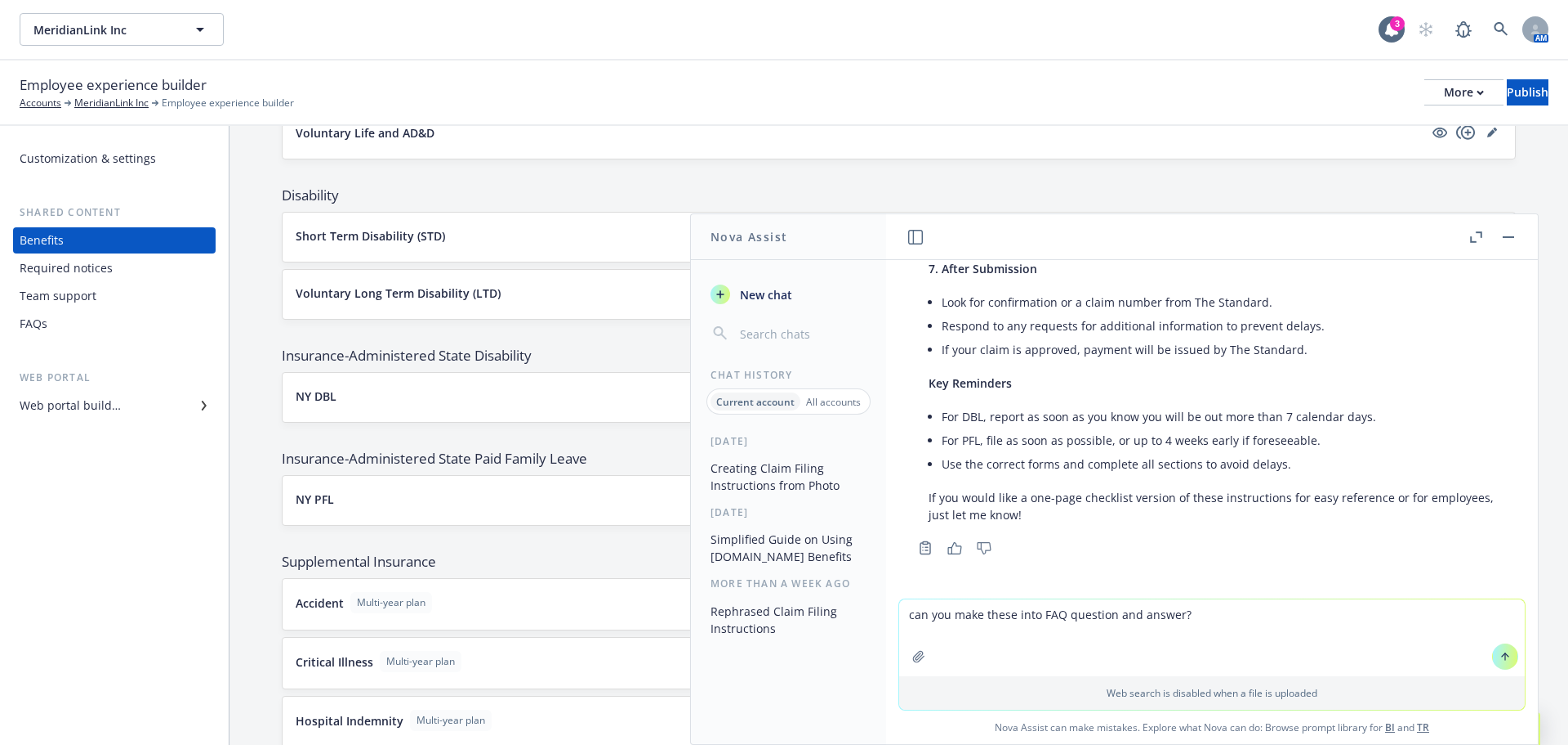
type textarea "can you make these into FAQ question and answer?"
paste textarea
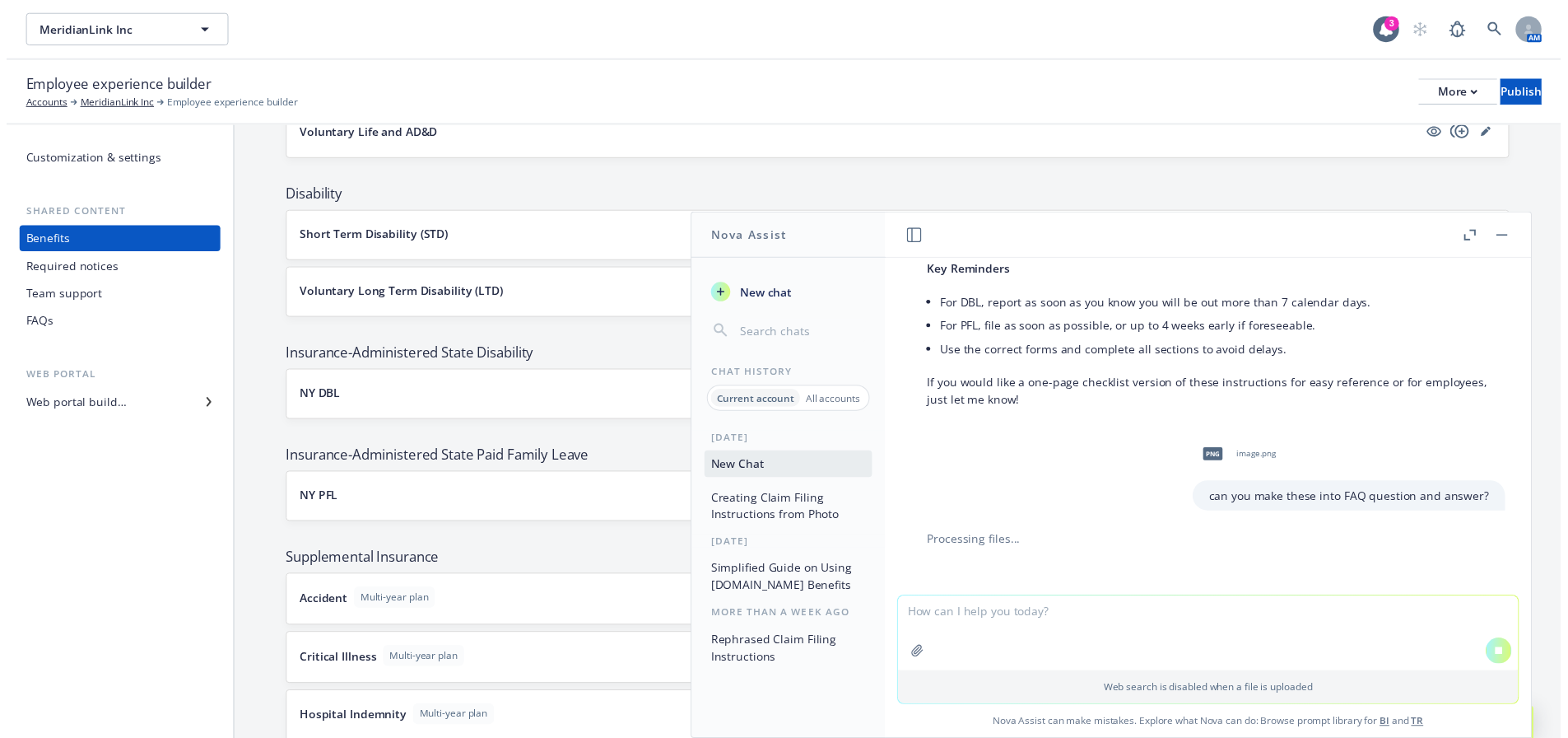
scroll to position [1077, 0]
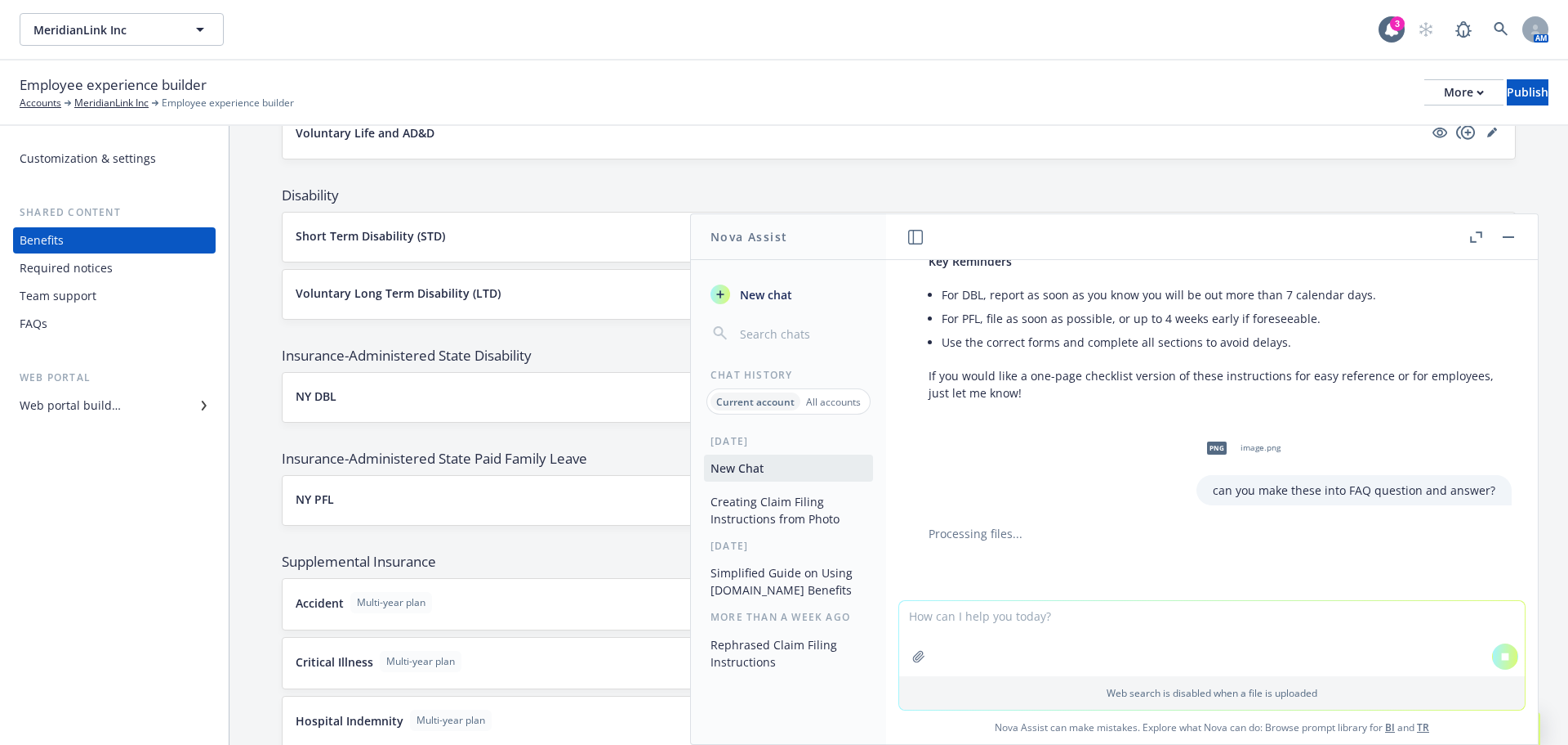
click at [1514, 240] on button "button" at bounding box center [1509, 237] width 19 height 19
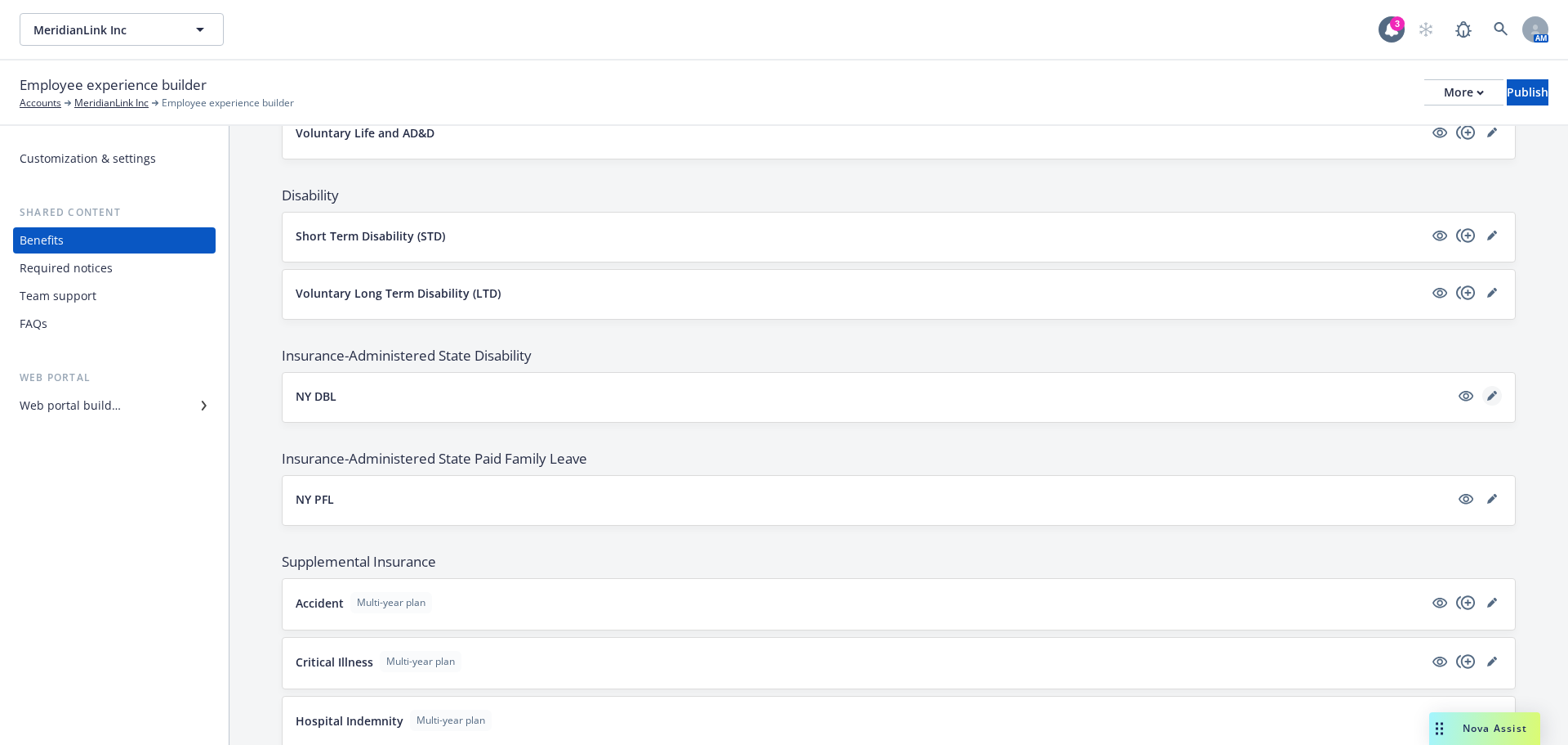
click at [1487, 397] on icon "editPencil" at bounding box center [1492, 396] width 10 height 10
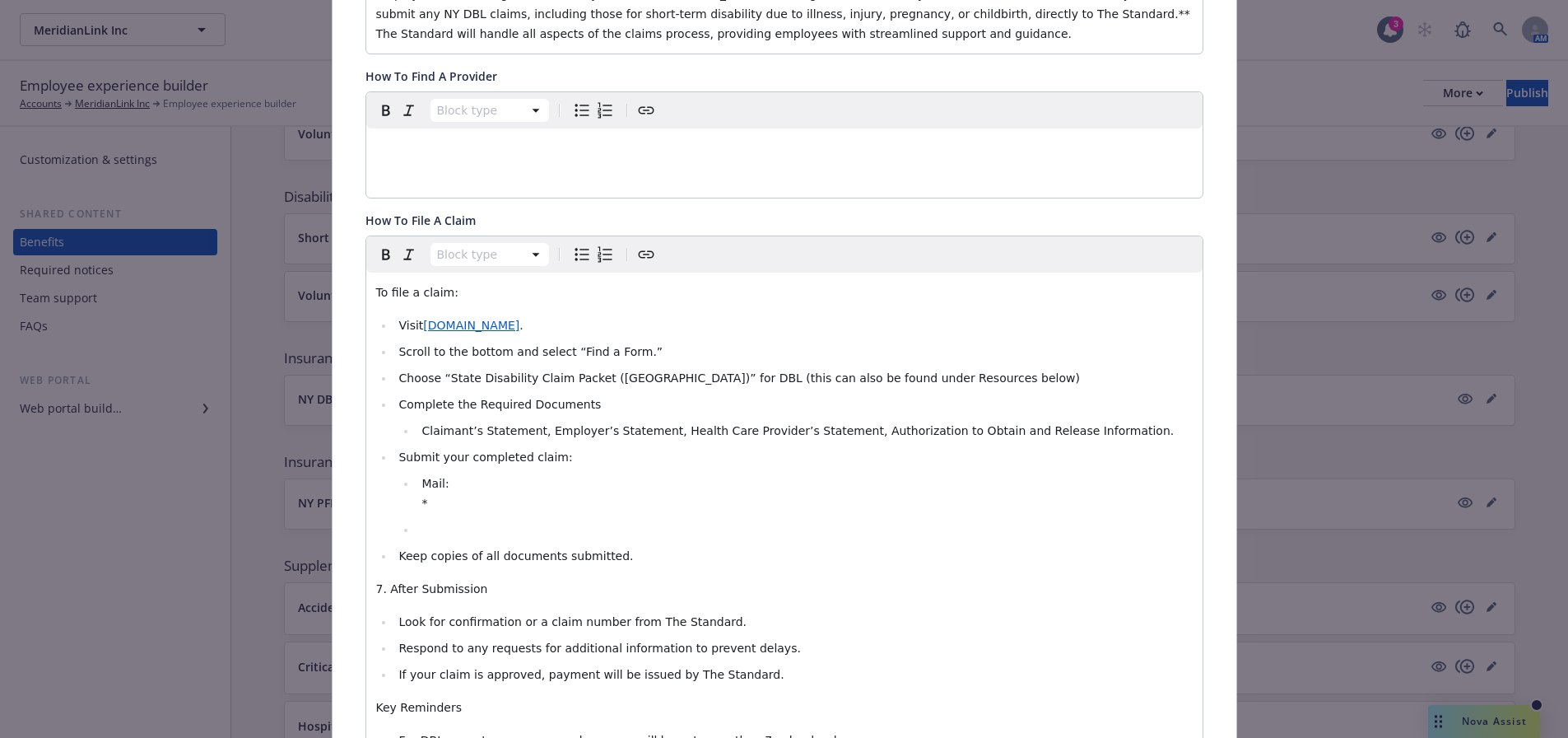
scroll to position [461, 0]
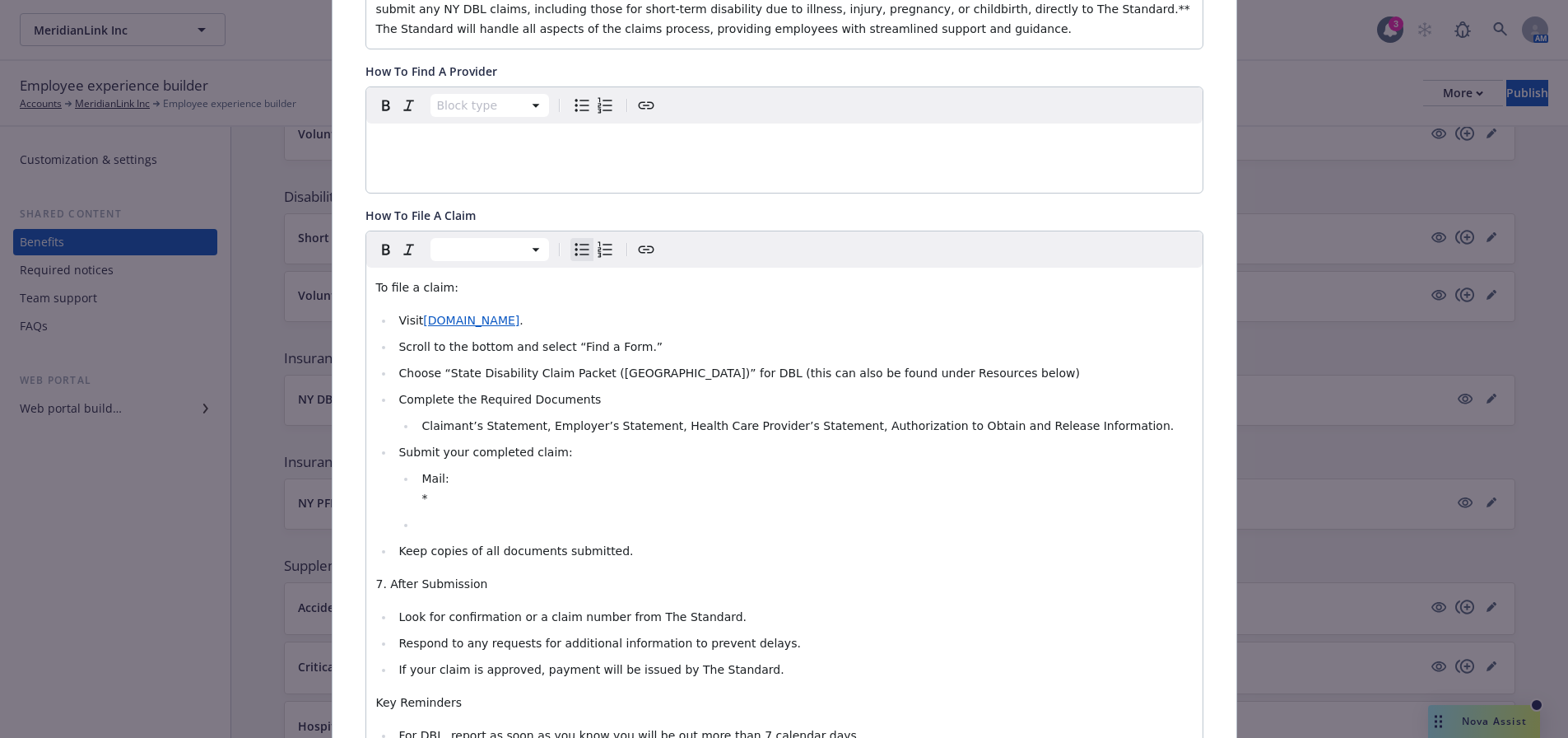
click at [502, 501] on li "Mail: *" at bounding box center [804, 487] width 775 height 40
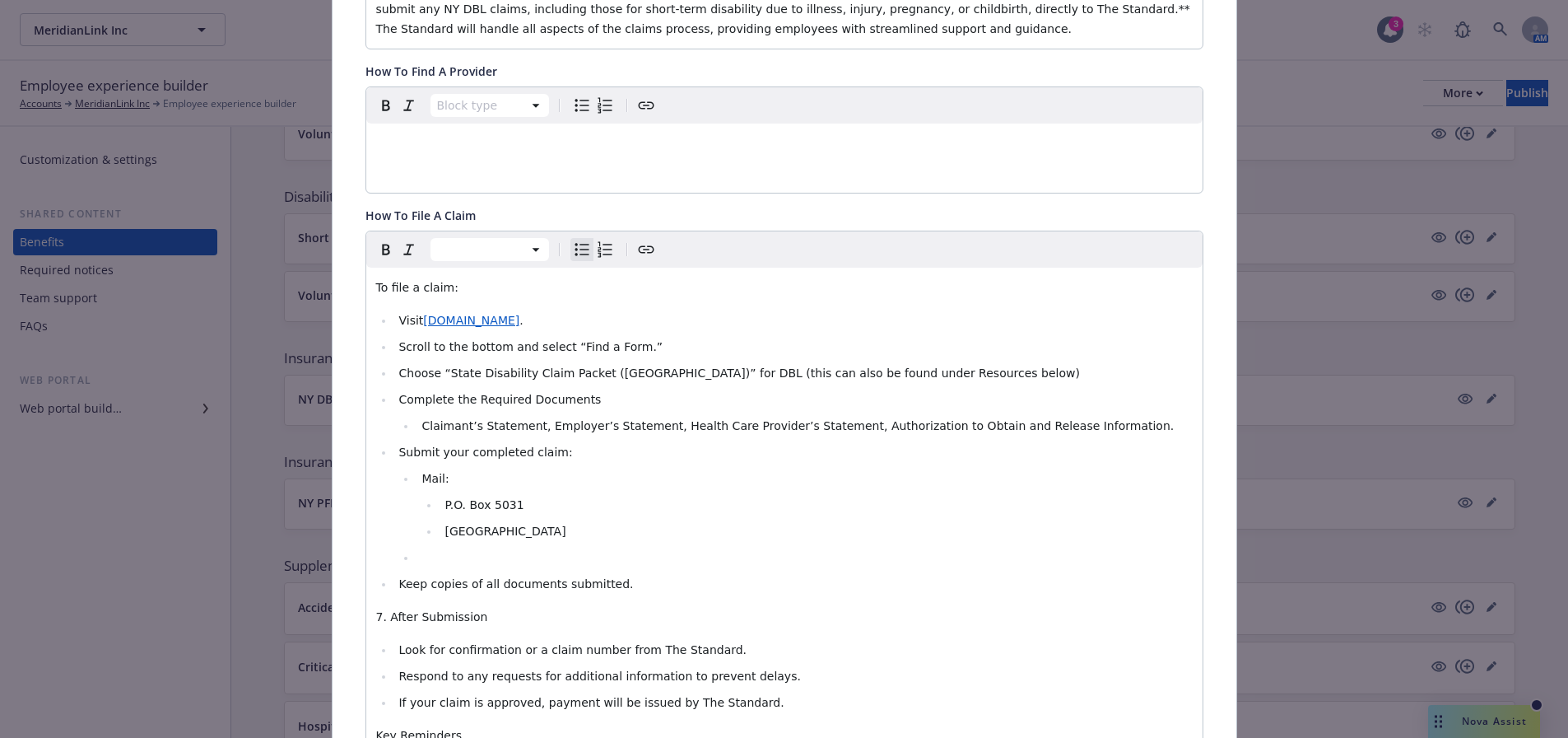
click at [440, 510] on li "P.O. Box 5031" at bounding box center [816, 505] width 752 height 19
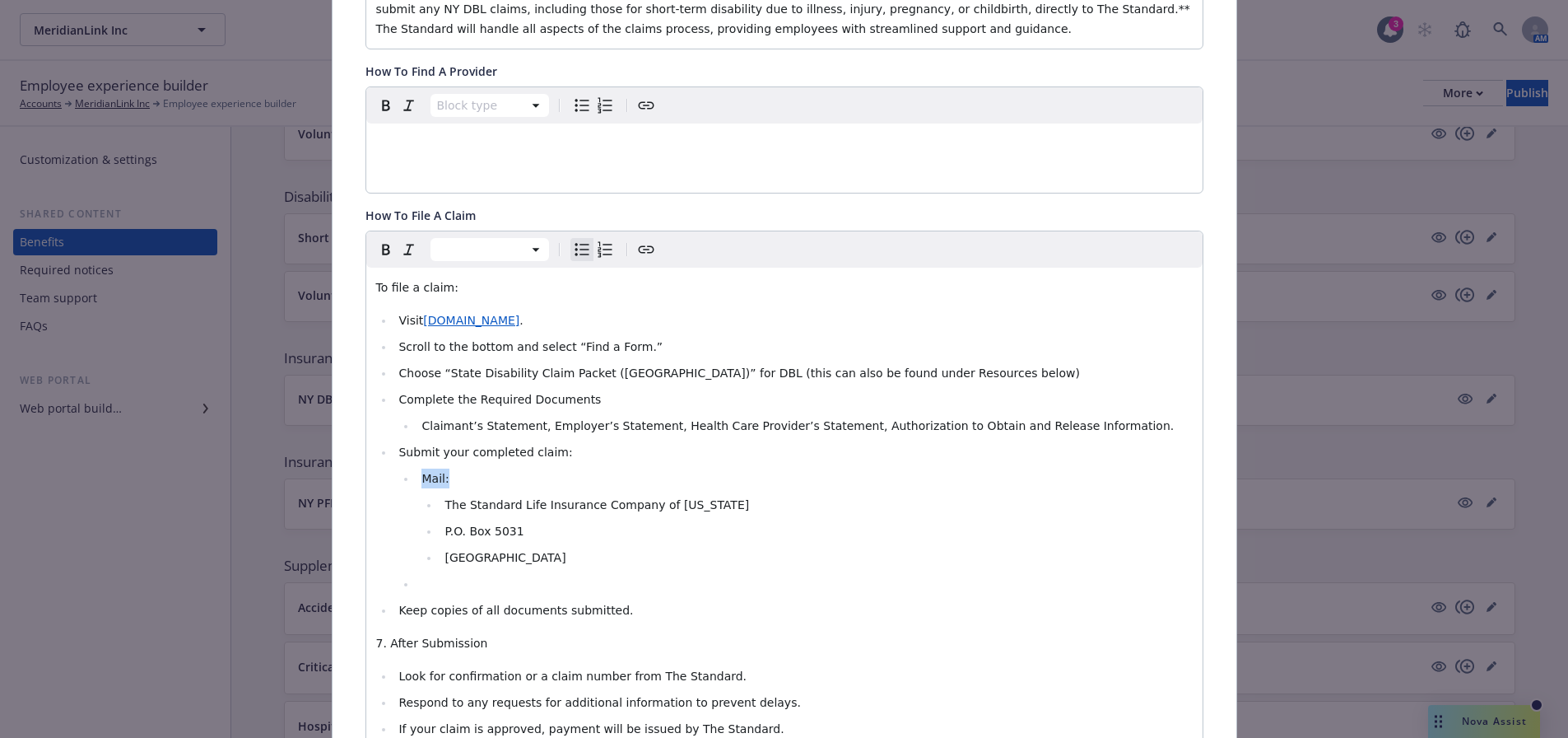
drag, startPoint x: 455, startPoint y: 483, endPoint x: 415, endPoint y: 481, distance: 40.0
click at [417, 481] on li "Mail:" at bounding box center [804, 478] width 775 height 19
click at [571, 558] on li "[GEOGRAPHIC_DATA]" at bounding box center [816, 557] width 752 height 19
click at [460, 576] on li "editable markdown" at bounding box center [804, 583] width 775 height 19
drag, startPoint x: 460, startPoint y: 576, endPoint x: 410, endPoint y: 589, distance: 51.7
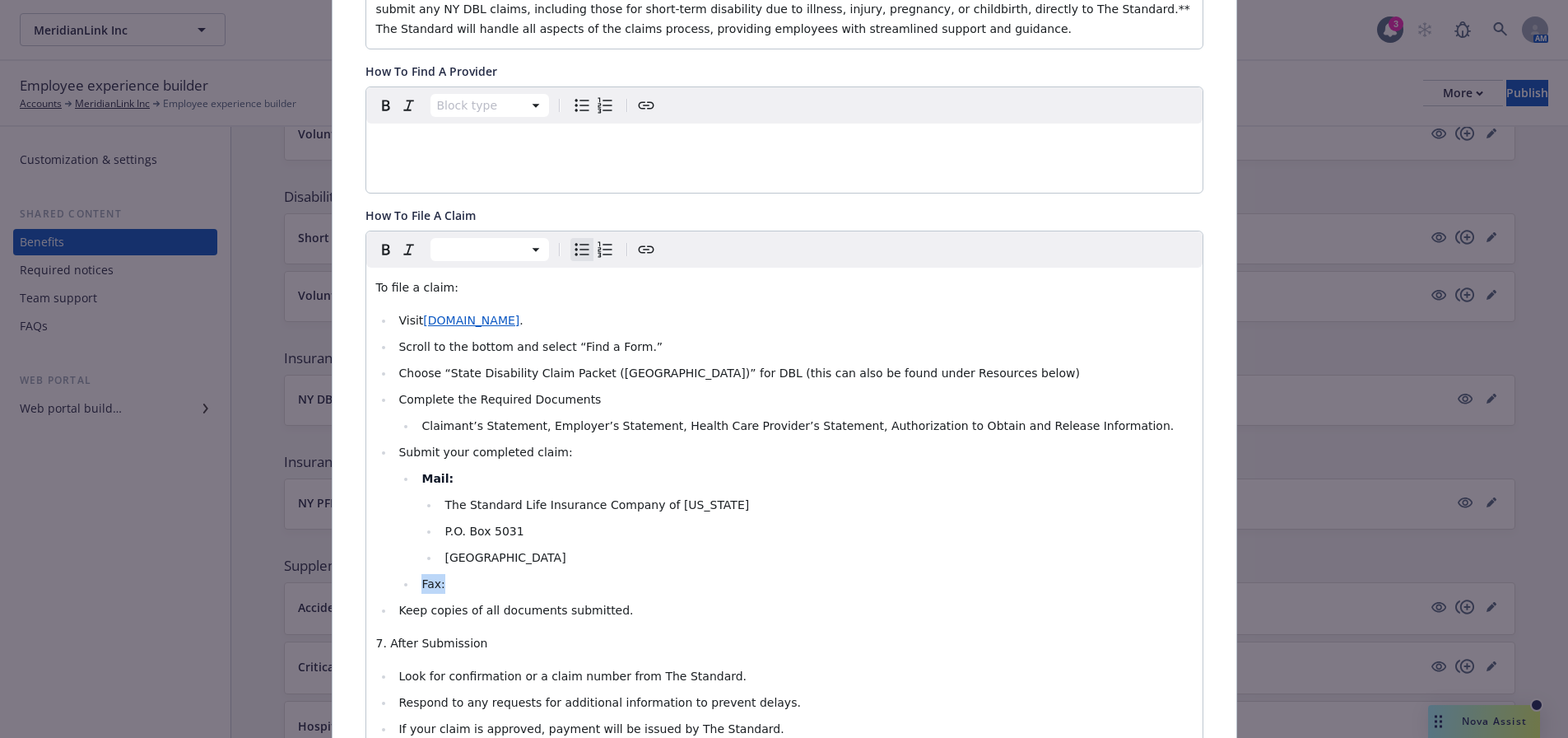
click at [417, 589] on li "Fax:" at bounding box center [804, 583] width 775 height 19
click at [455, 586] on li "Fax:" at bounding box center [804, 583] width 775 height 19
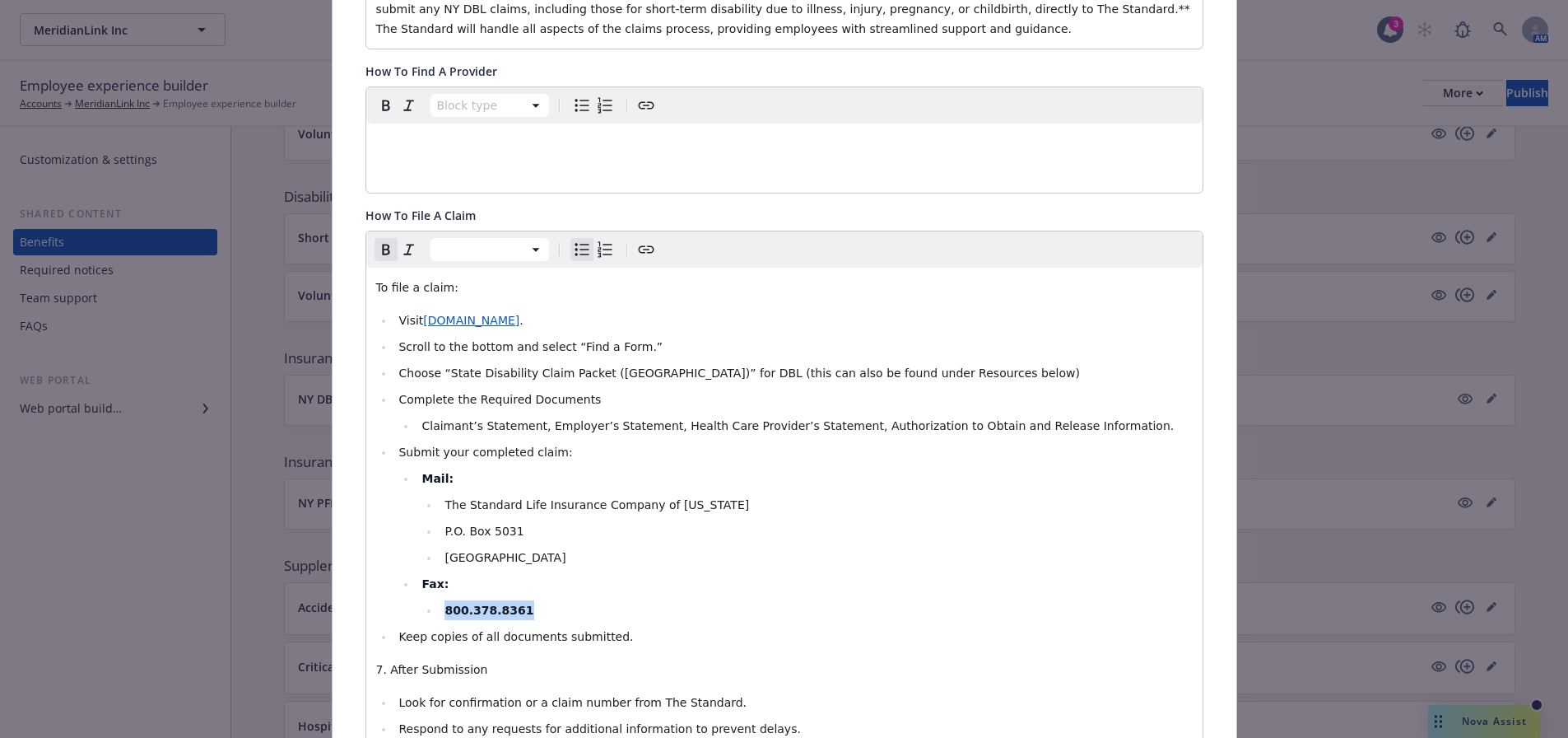
drag, startPoint x: 513, startPoint y: 598, endPoint x: 417, endPoint y: 595, distance: 96.0
click at [417, 595] on ul "Mail: The Standard Life Insurance Company of [US_STATE] P.O. [STREET_ADDRESS] F…" at bounding box center [795, 544] width 794 height 152
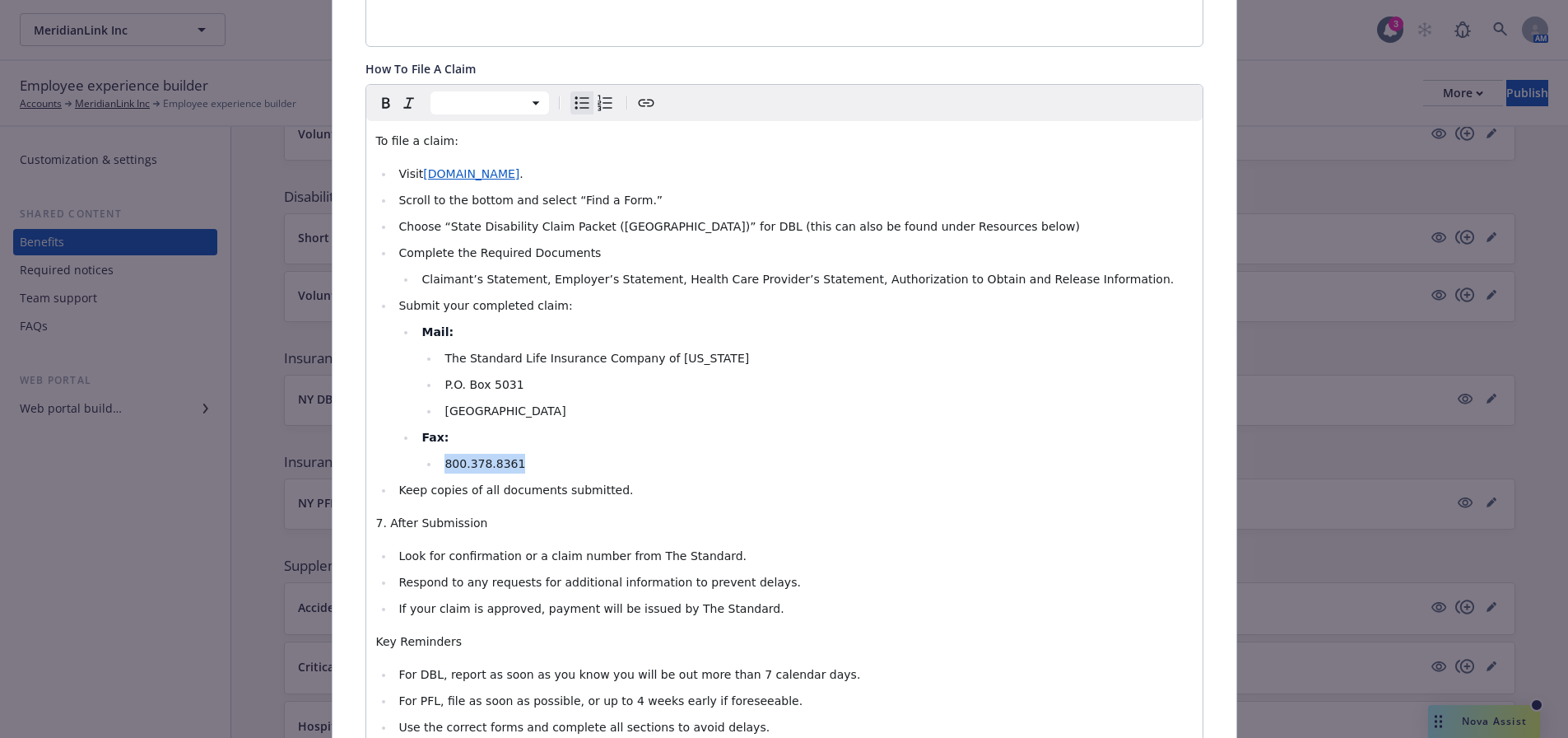
scroll to position [626, 0]
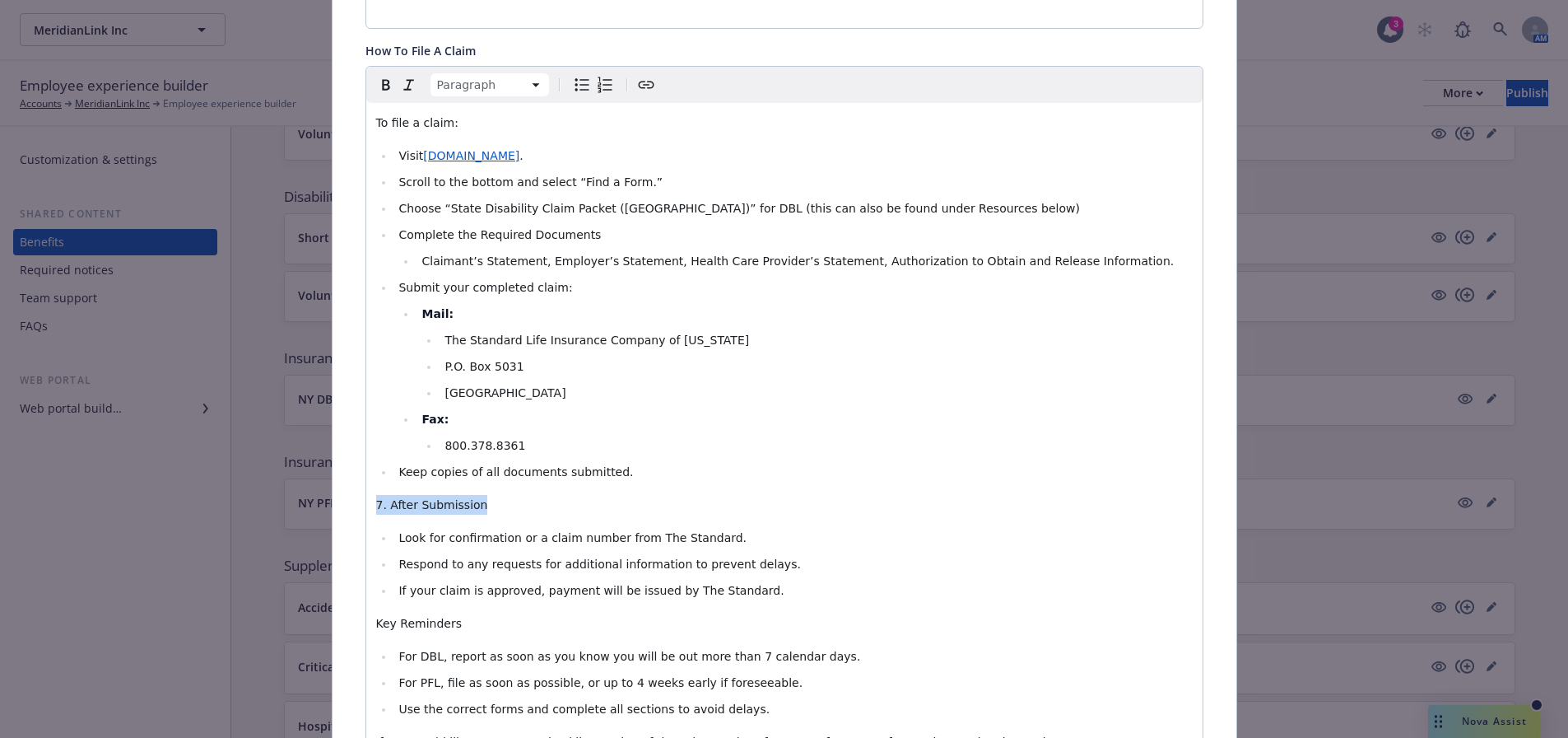
drag, startPoint x: 483, startPoint y: 505, endPoint x: 370, endPoint y: 504, distance: 113.0
click at [376, 504] on p "7. After Submission" at bounding box center [784, 505] width 816 height 19
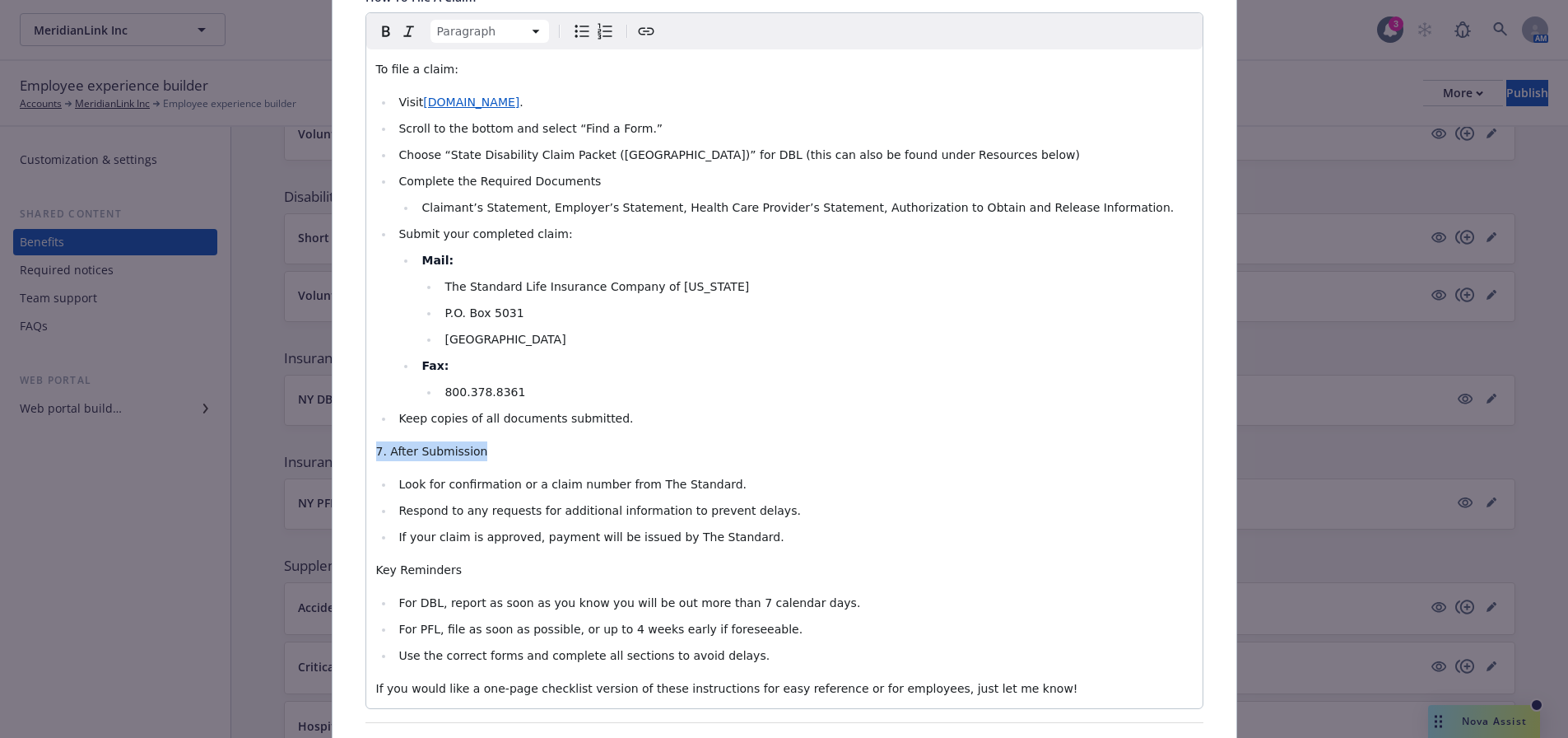
scroll to position [708, 0]
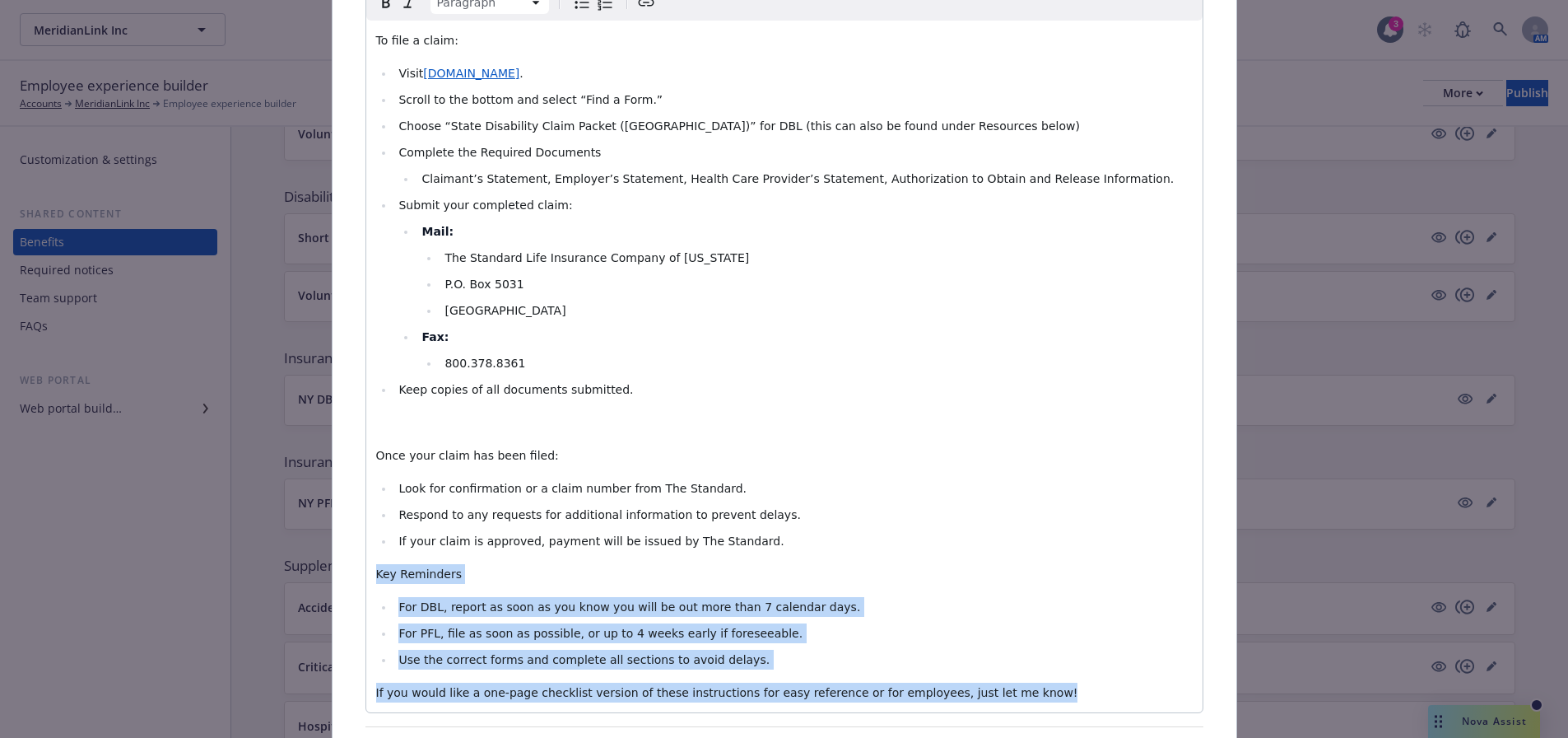
drag, startPoint x: 1045, startPoint y: 712, endPoint x: 208, endPoint y: 578, distance: 847.7
click at [208, 578] on div "Insurance-Administered State Disability - NY DBL - [US_STATE] DBL Cancel Save F…" at bounding box center [784, 369] width 1568 height 738
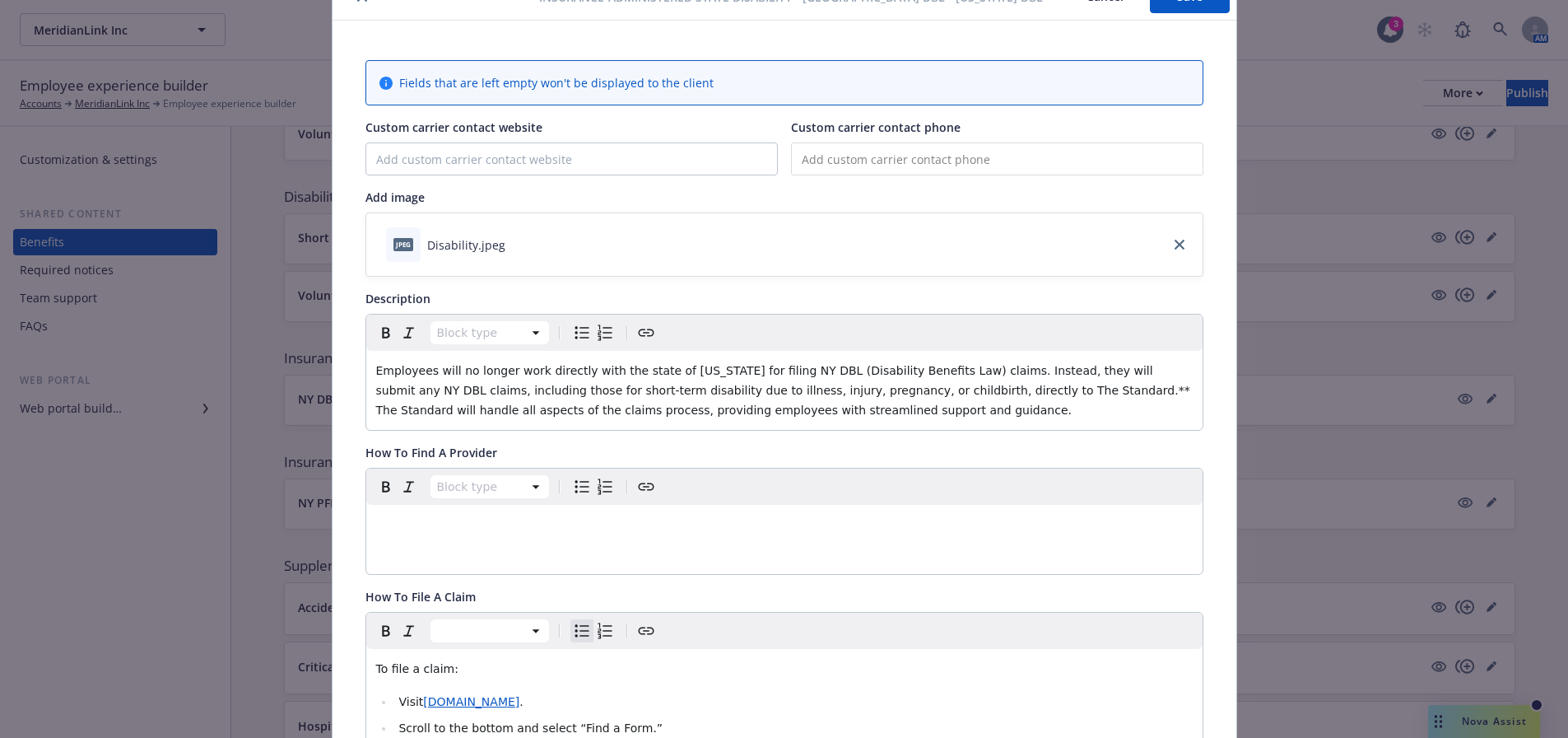
scroll to position [0, 0]
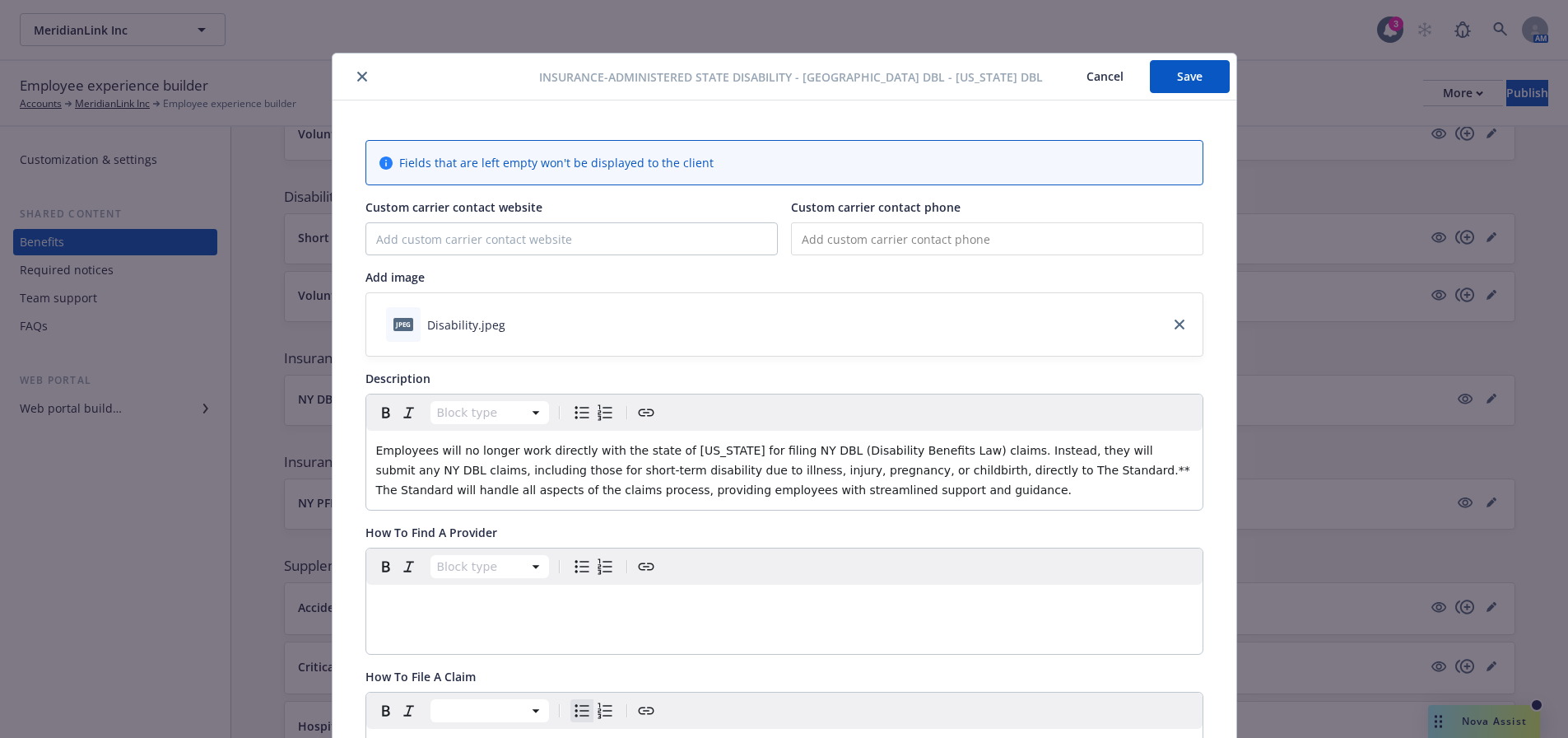
click at [1170, 80] on button "Save" at bounding box center [1189, 76] width 80 height 33
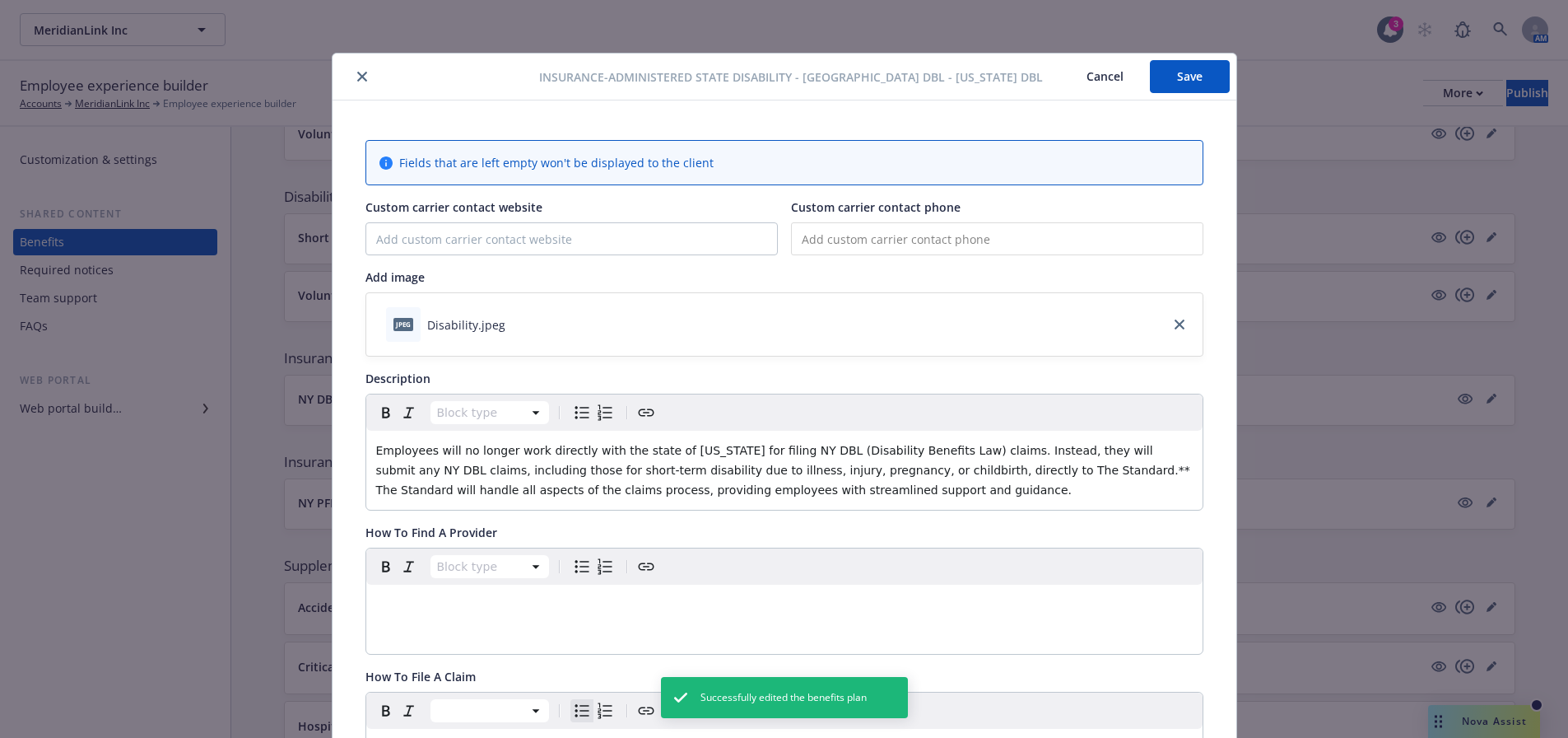
click at [946, 242] on input "tel" at bounding box center [997, 239] width 412 height 33
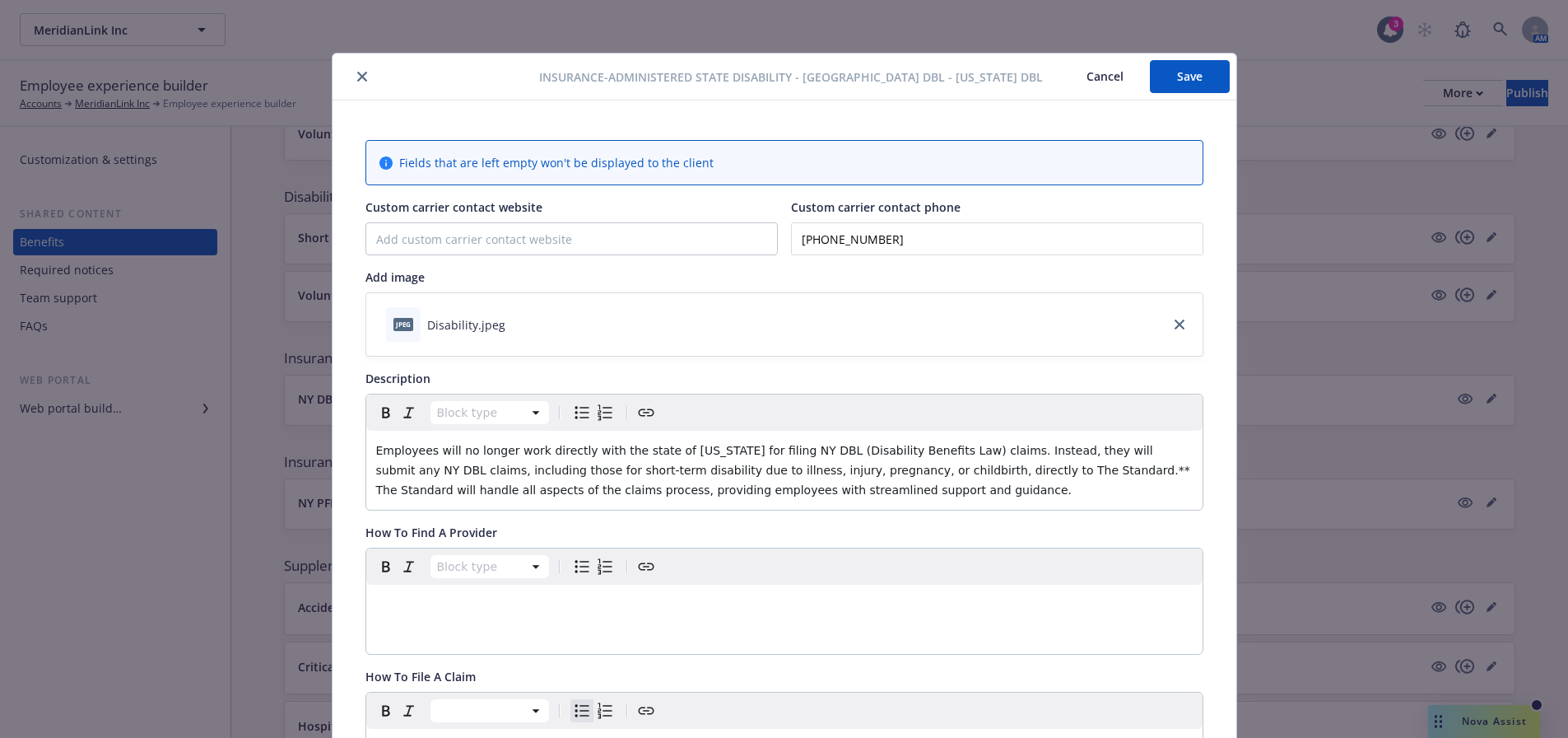
type input "[PHONE_NUMBER]"
click at [716, 251] on input "Custom carrier contact website" at bounding box center [571, 239] width 411 height 31
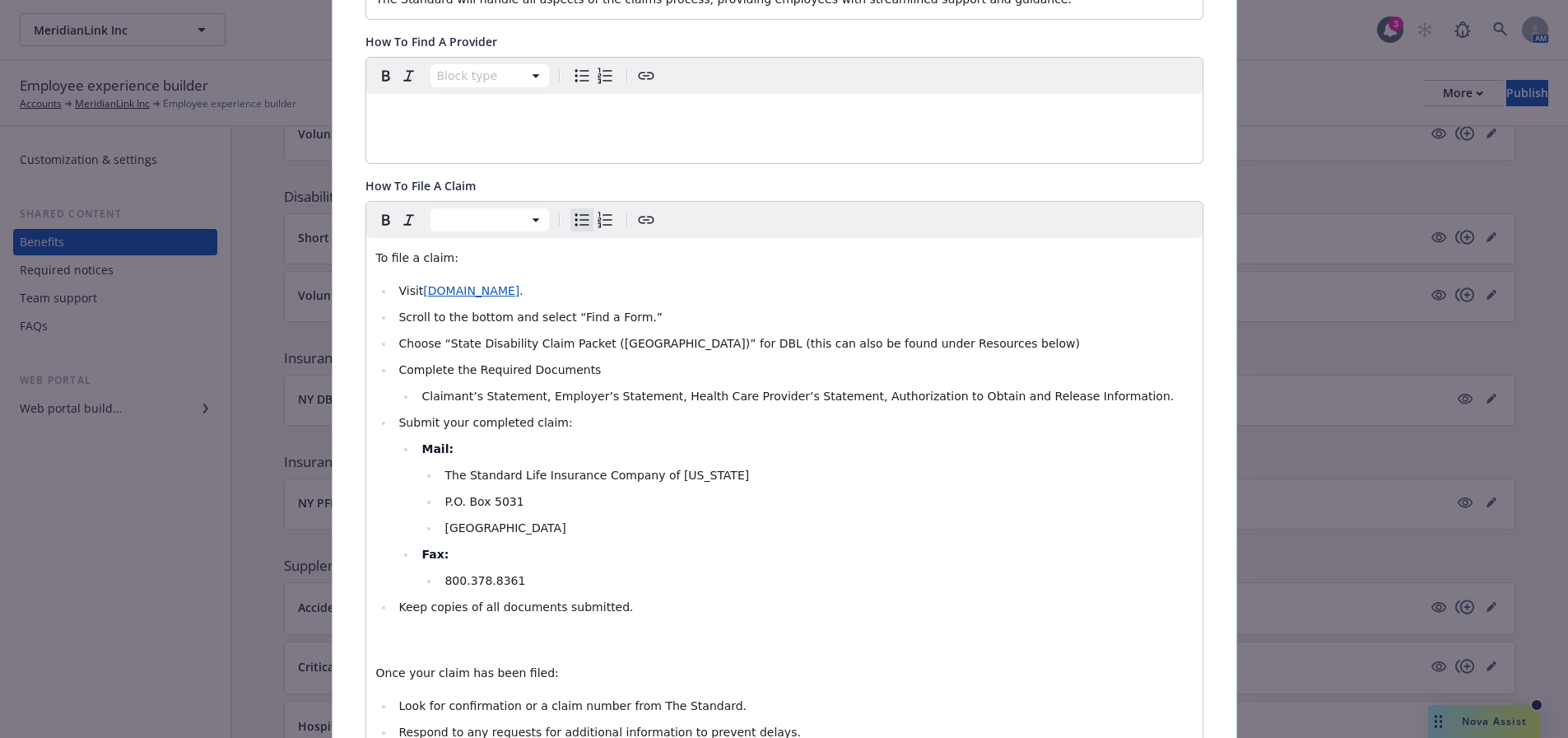
scroll to position [576, 0]
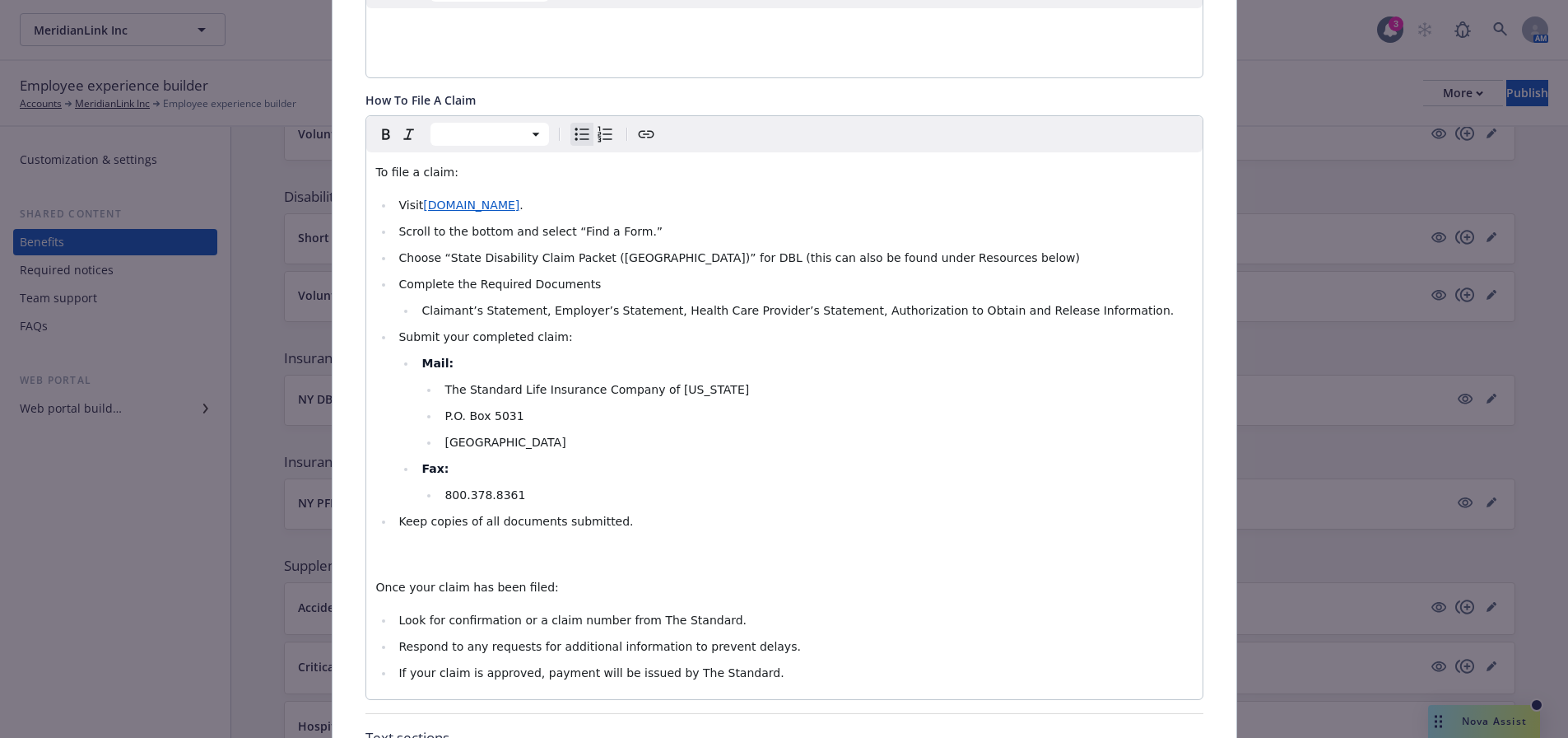
type input "[DOMAIN_NAME]"
drag, startPoint x: 599, startPoint y: 520, endPoint x: 360, endPoint y: 515, distance: 239.1
click at [366, 515] on div "To file a claim: Visit [DOMAIN_NAME] . Scroll to the bottom and select “Find a …" at bounding box center [784, 425] width 836 height 546
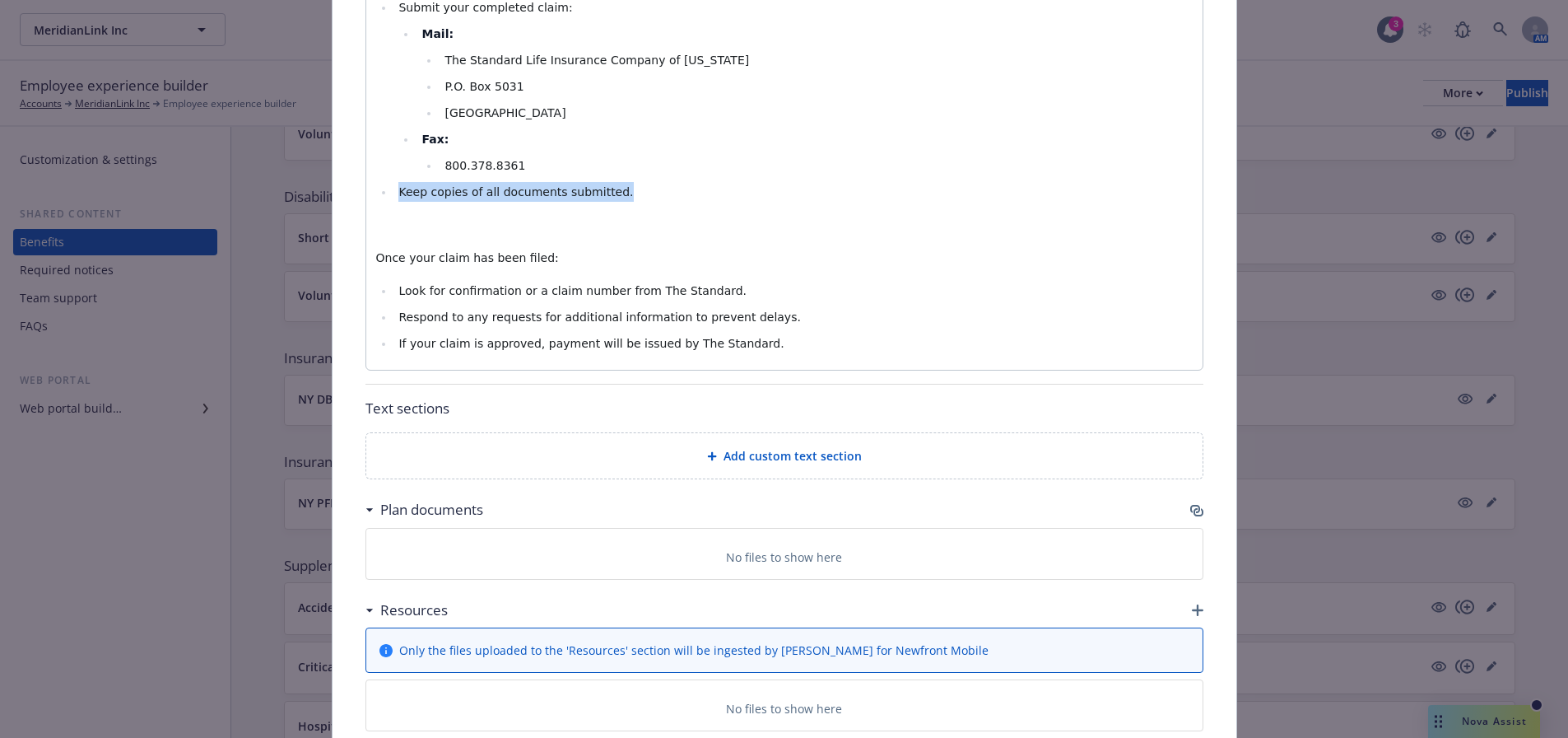
click at [1191, 511] on icon "button" at bounding box center [1197, 511] width 14 height 14
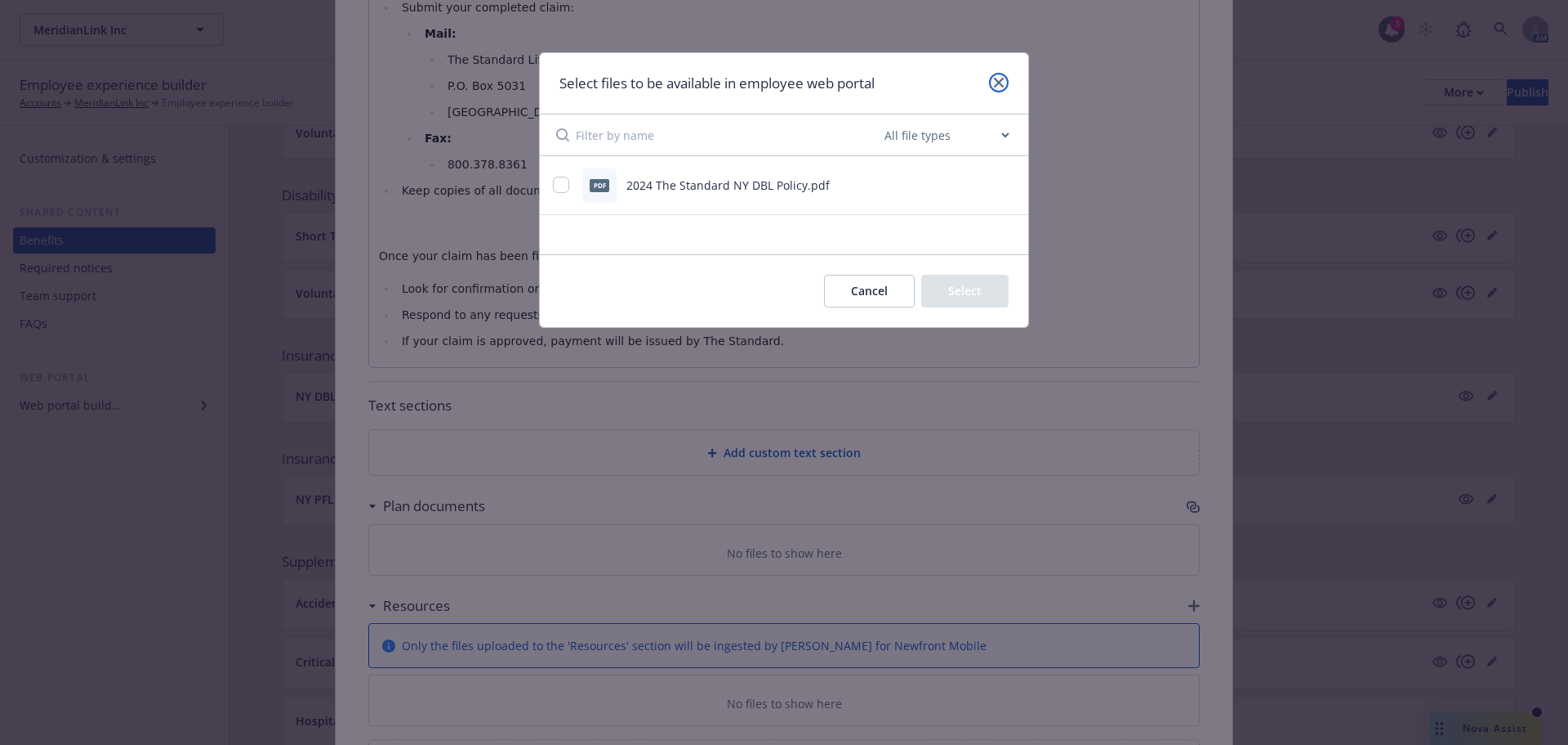
click at [990, 81] on link "close" at bounding box center [999, 83] width 19 height 19
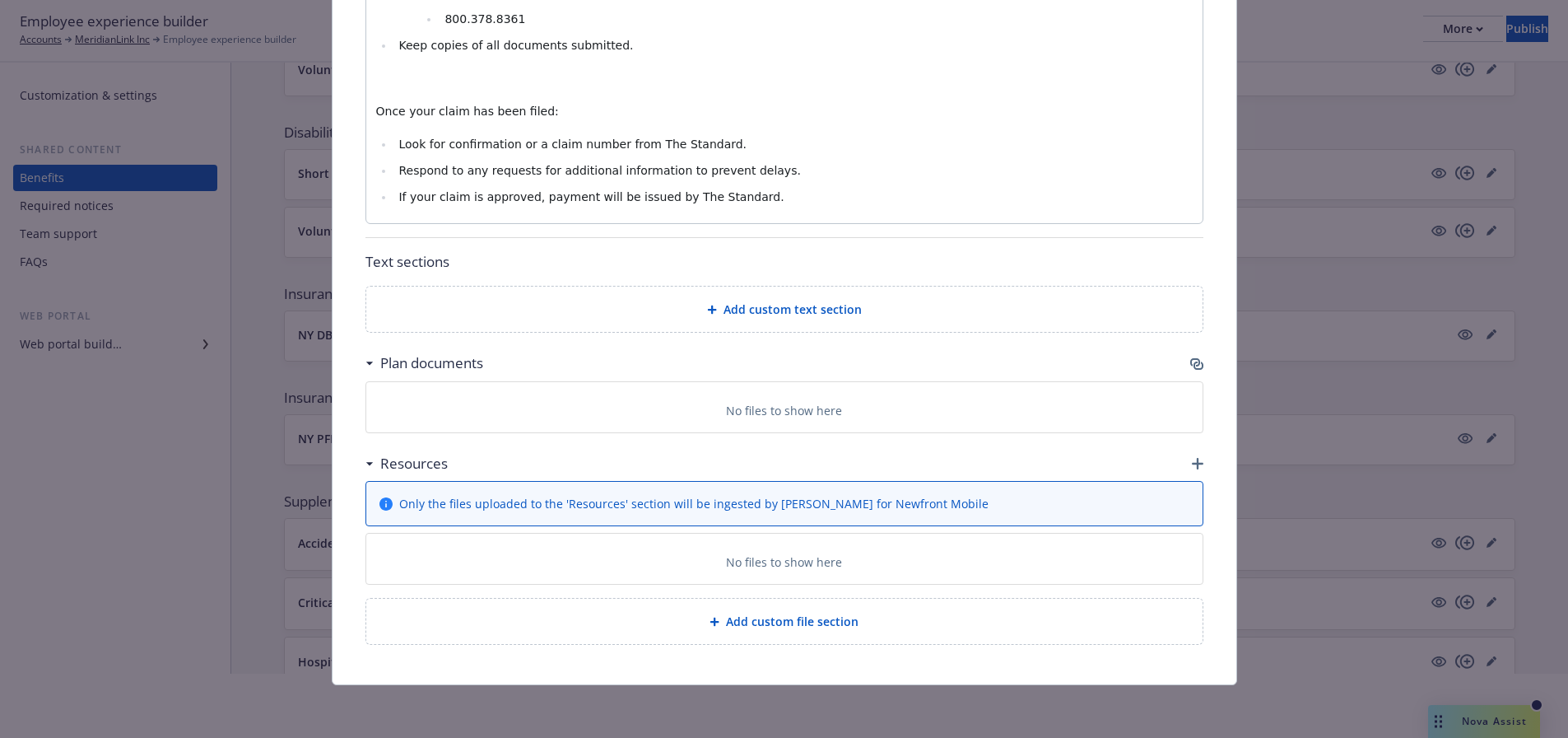
scroll to position [82, 0]
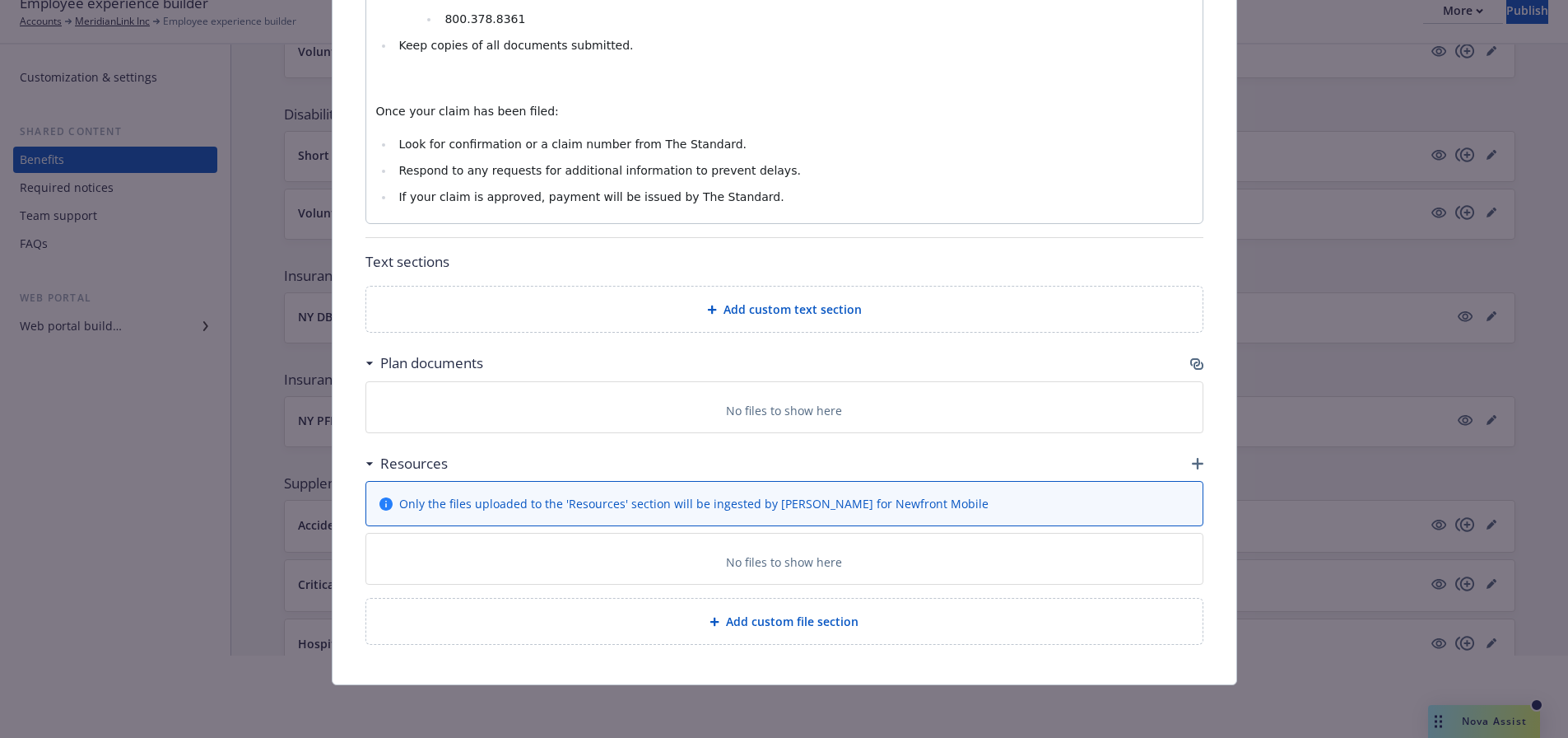
click at [1192, 461] on icon "button" at bounding box center [1198, 463] width 12 height 12
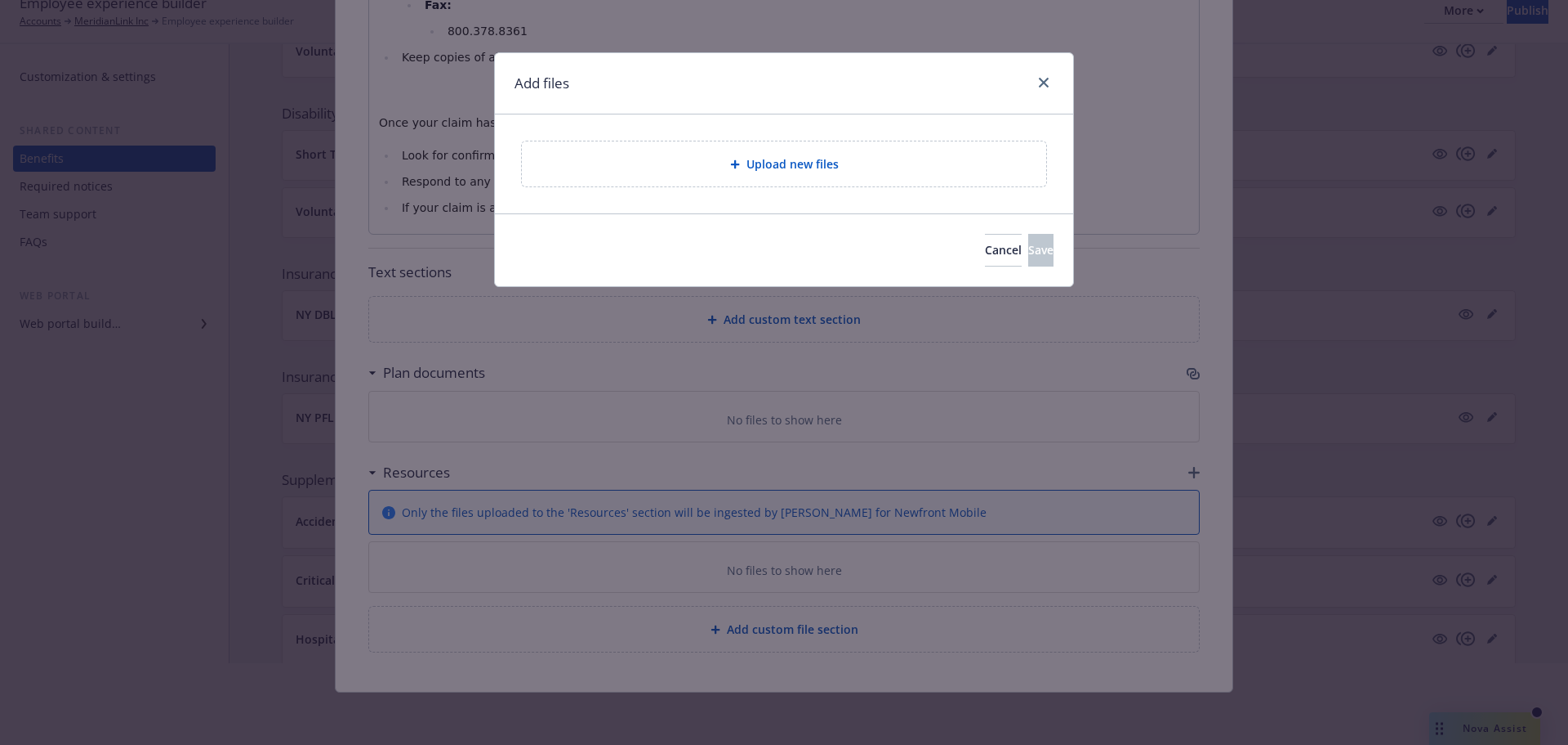
click at [831, 169] on span "Upload new files" at bounding box center [793, 164] width 92 height 17
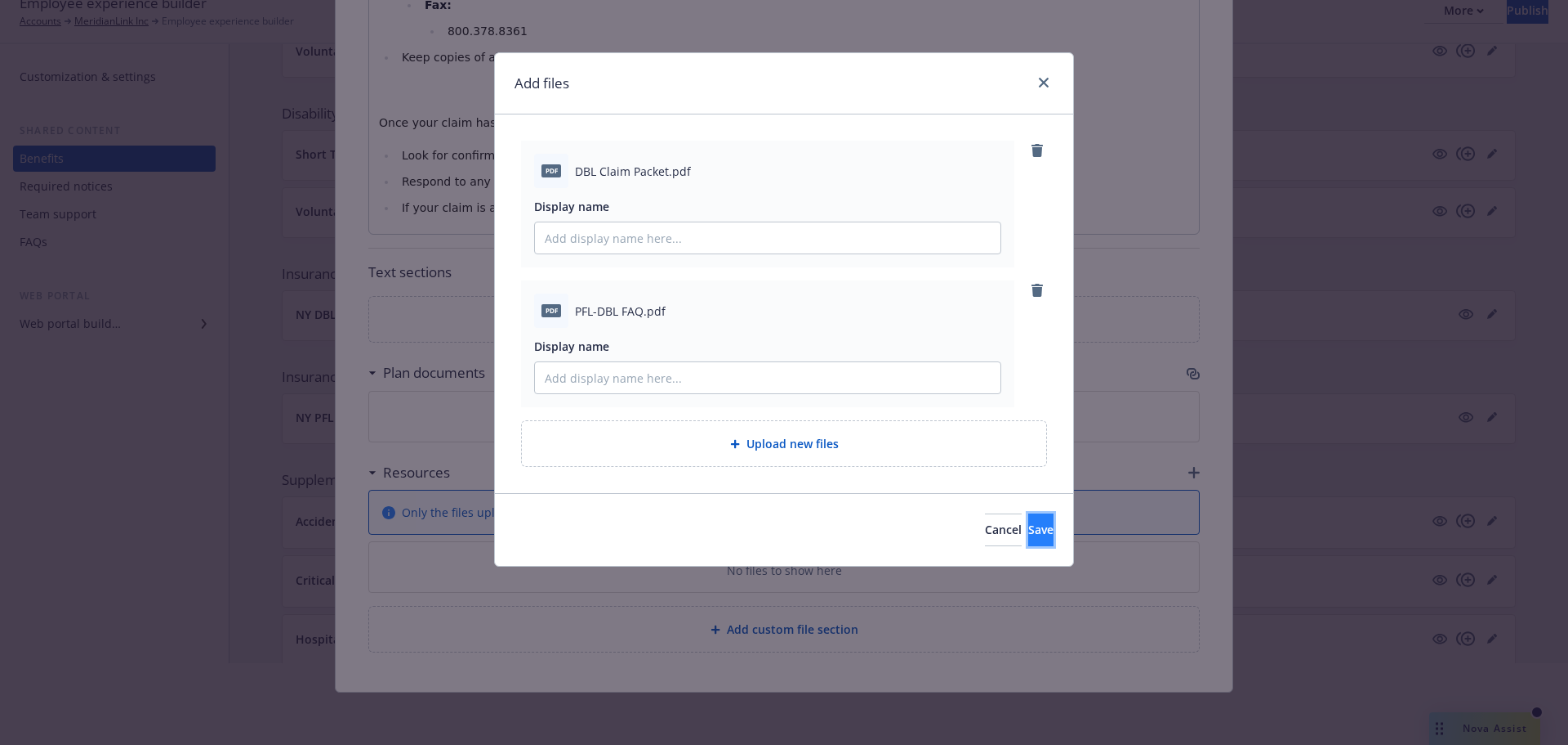
click at [1029, 515] on button "Save" at bounding box center [1041, 530] width 25 height 33
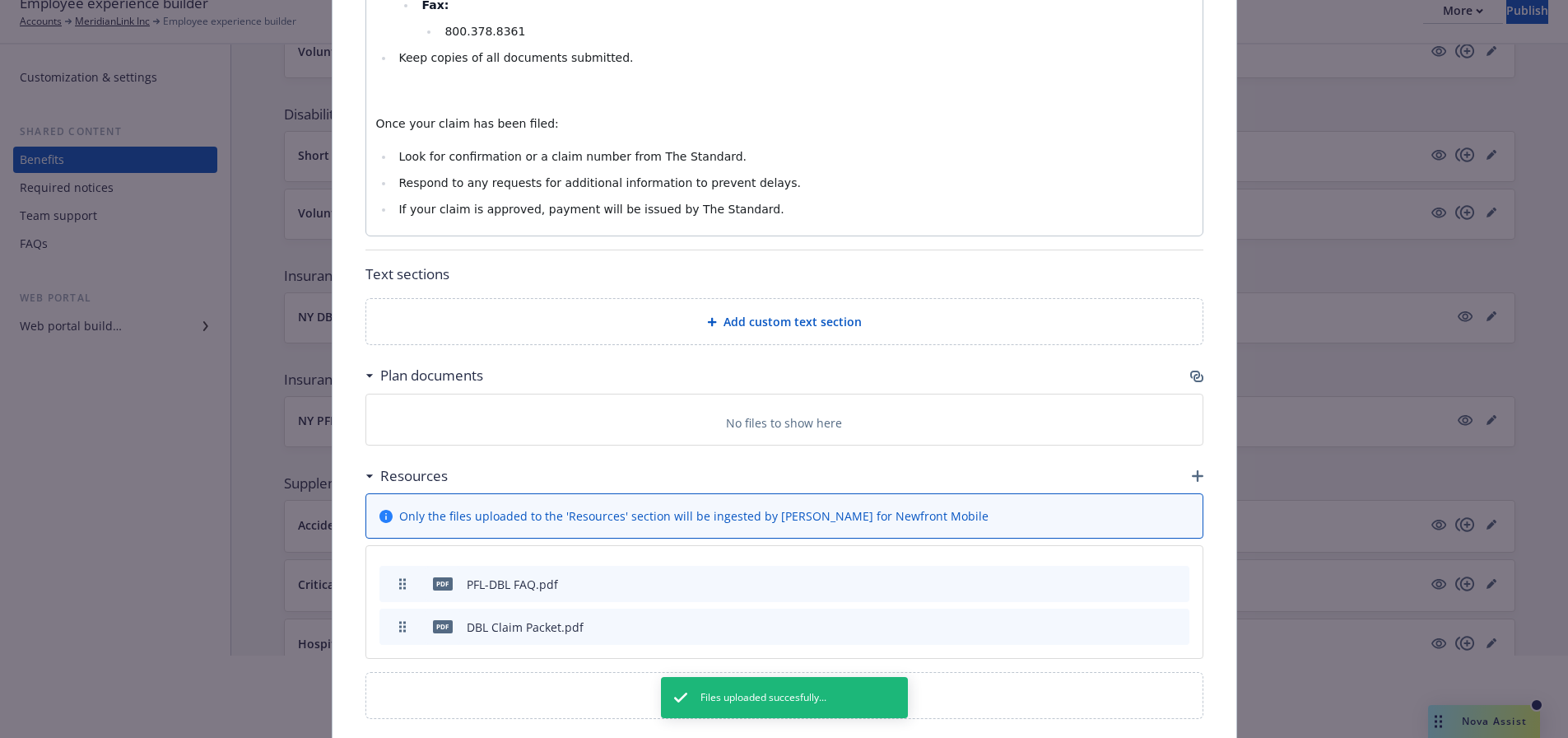
click at [1090, 578] on icon "button" at bounding box center [1095, 583] width 10 height 10
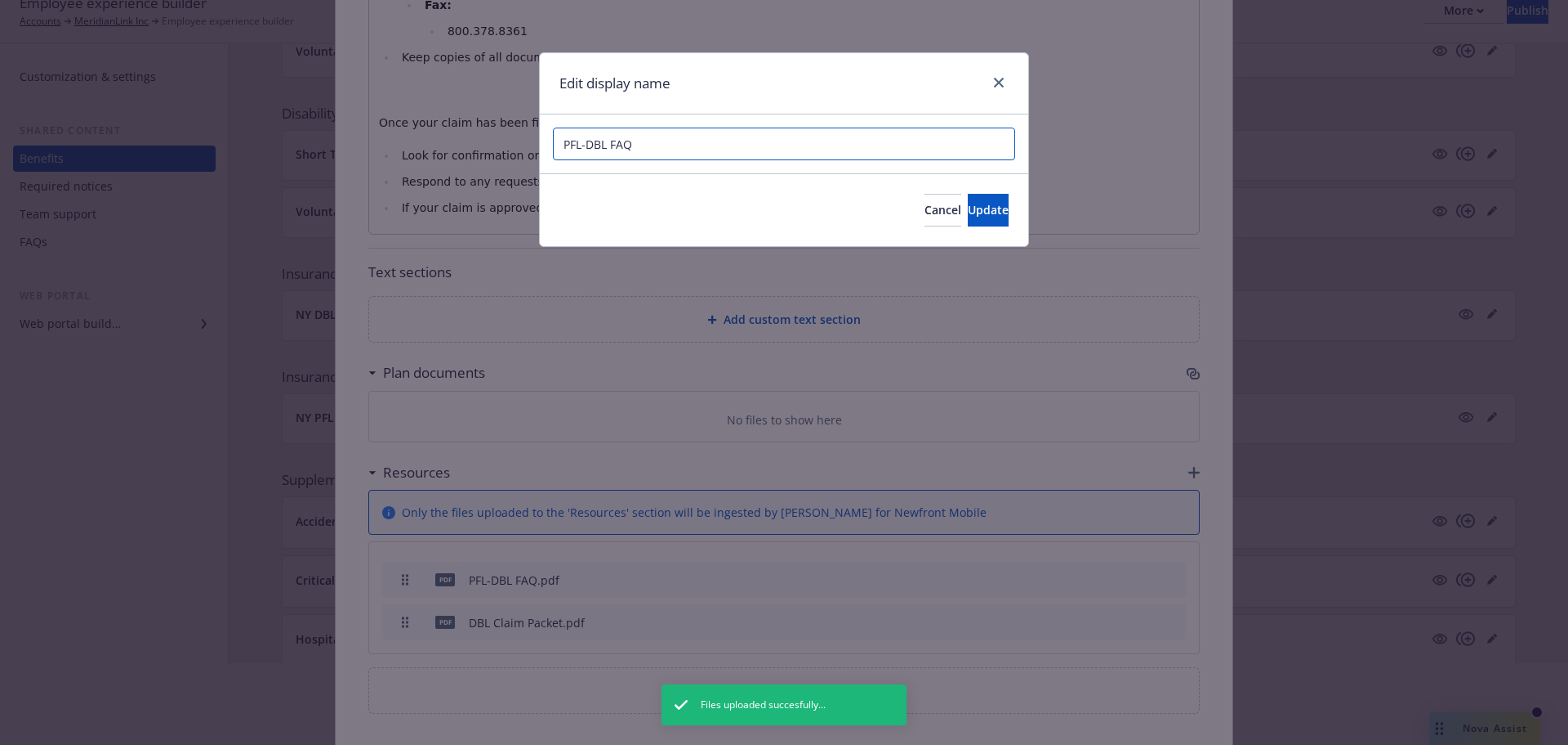
click at [582, 142] on input "PFL-DBL FAQ" at bounding box center [784, 144] width 463 height 33
click at [560, 144] on input "PFL/DBL FAQ" at bounding box center [784, 144] width 463 height 33
type input "NY PFL/DBL FAQ"
click at [968, 206] on span "Update" at bounding box center [988, 209] width 41 height 15
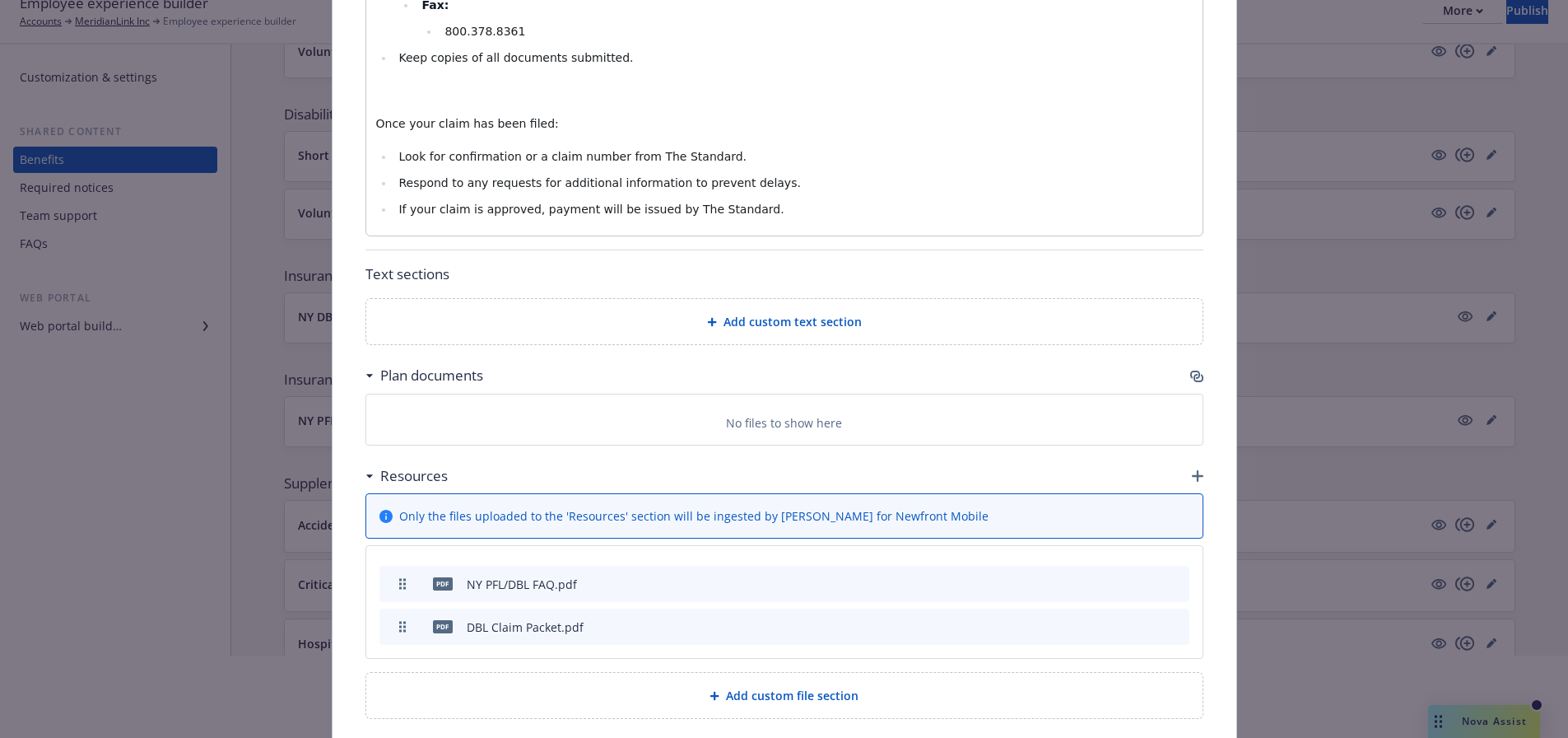
click at [1096, 623] on icon "button" at bounding box center [1098, 624] width 4 height 4
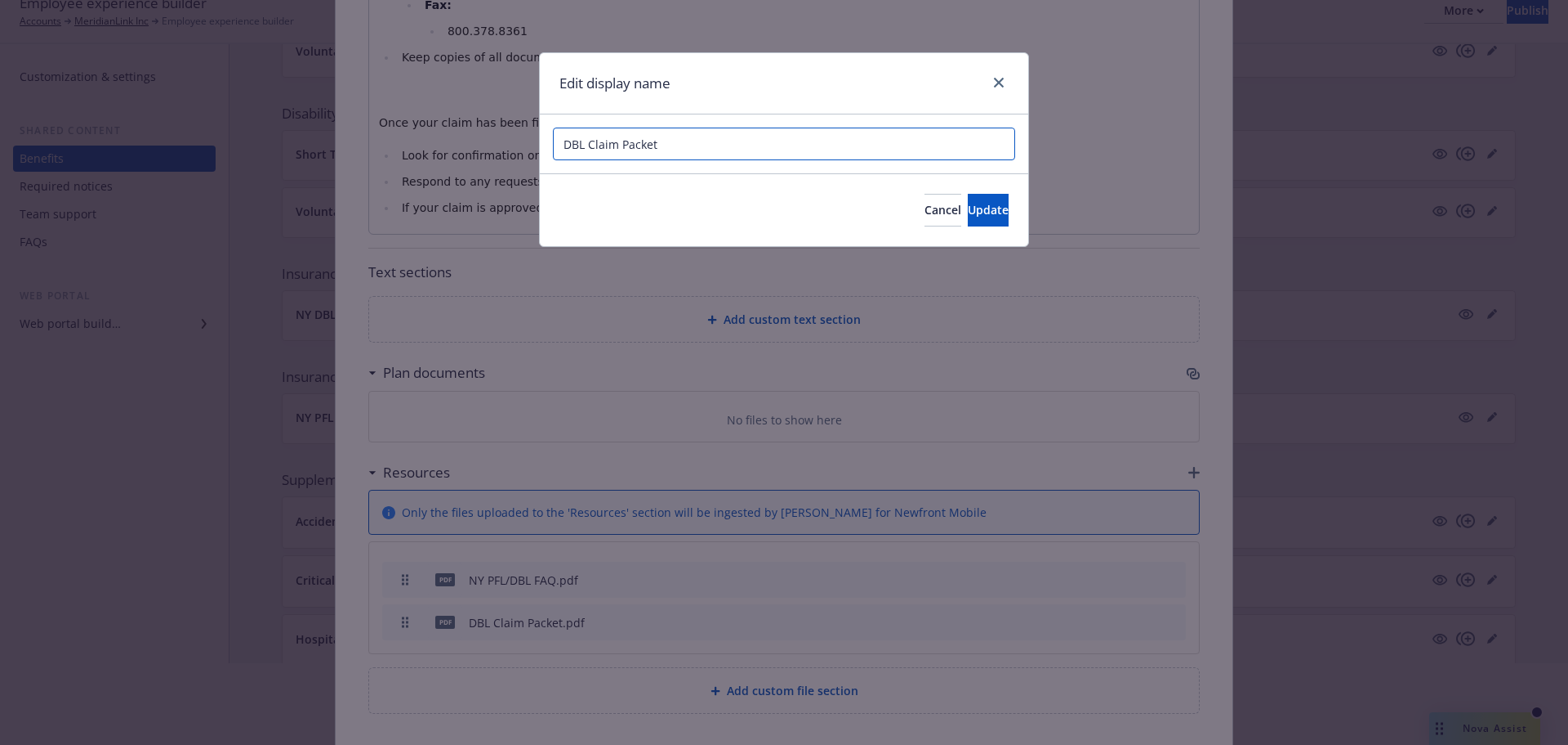
click at [565, 140] on input "DBL Claim Packet" at bounding box center [784, 144] width 463 height 33
type input "NY DBL Claim Packet"
click at [968, 206] on span "Update" at bounding box center [988, 209] width 41 height 15
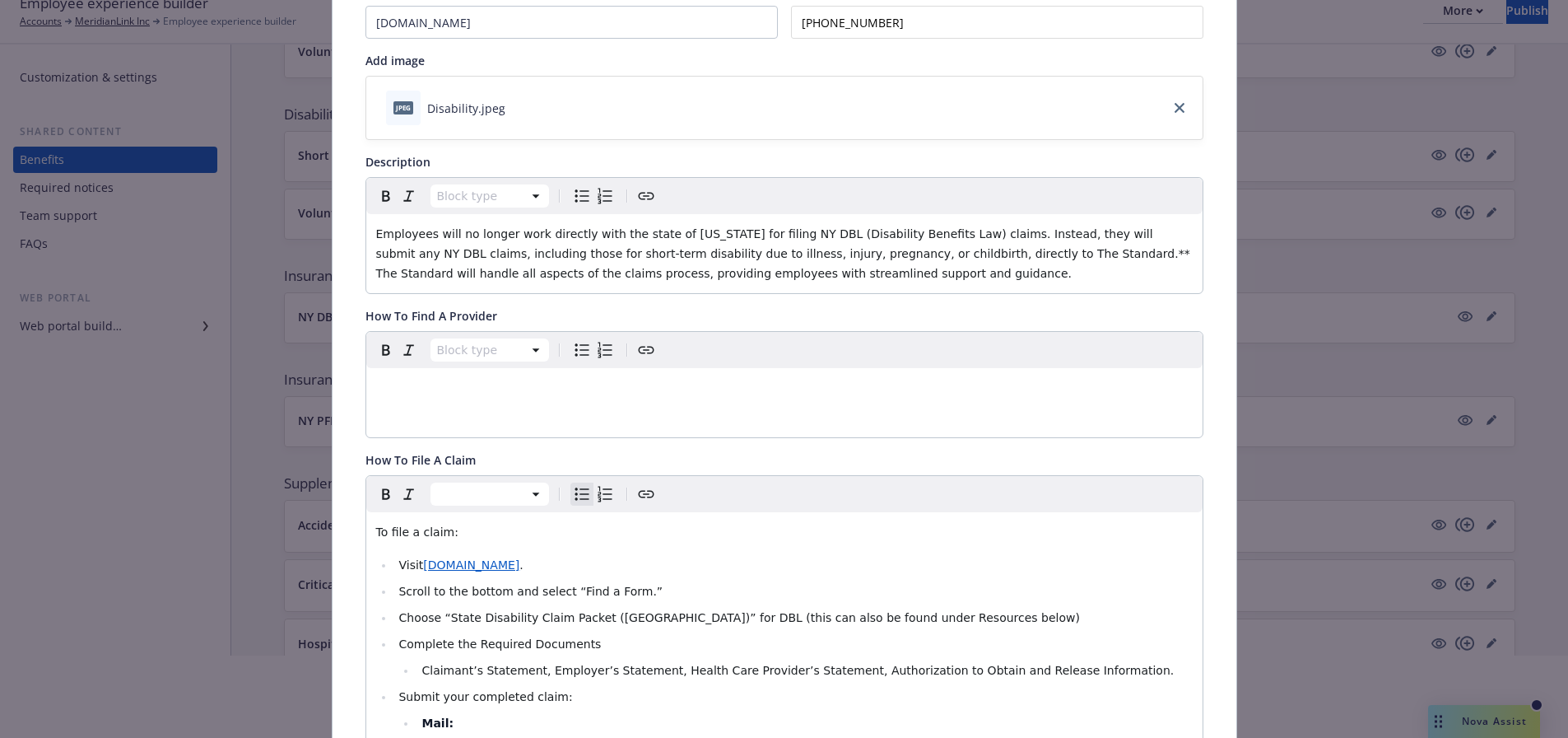
scroll to position [0, 0]
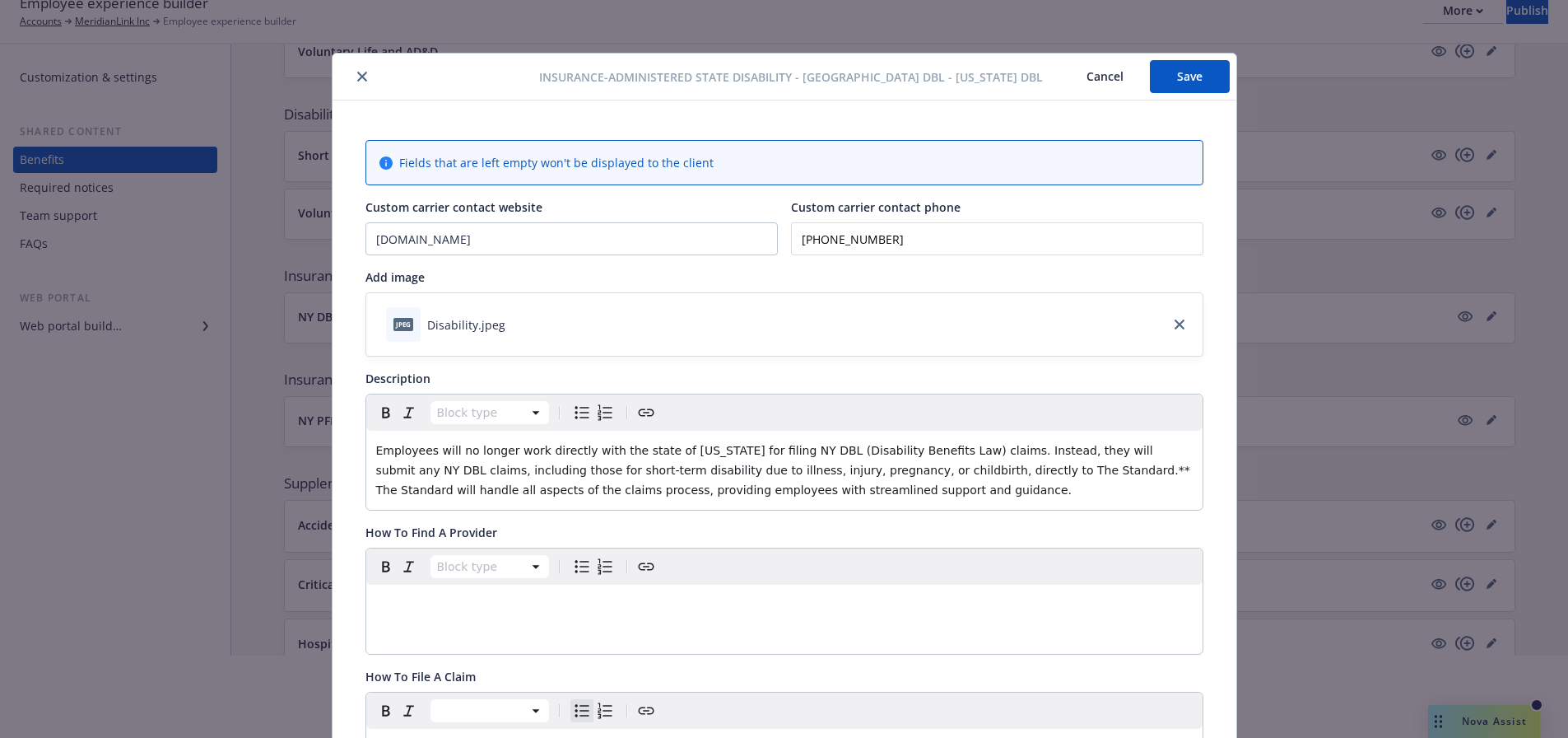
click at [1154, 62] on button "Save" at bounding box center [1189, 76] width 80 height 33
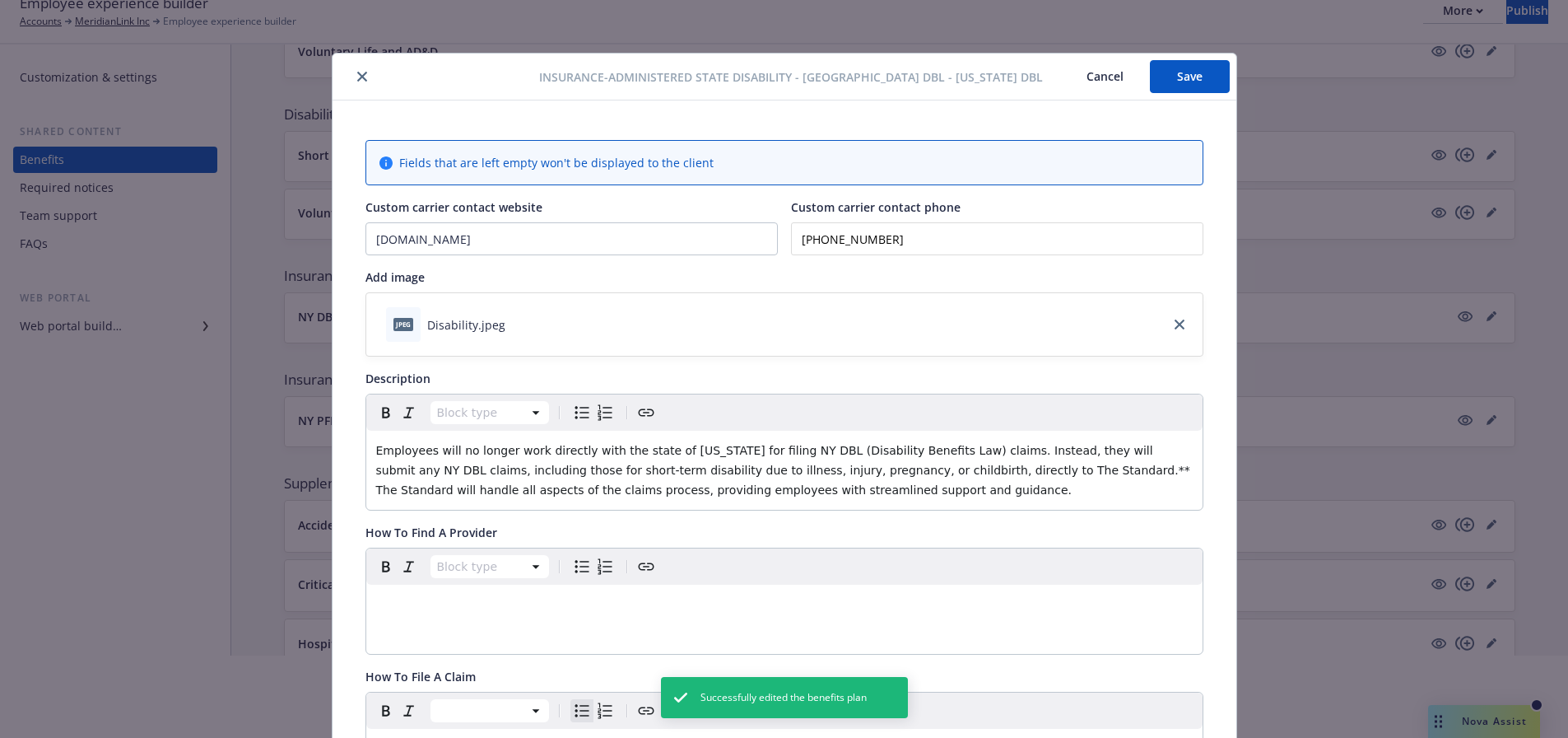
click at [357, 77] on icon "close" at bounding box center [362, 76] width 10 height 10
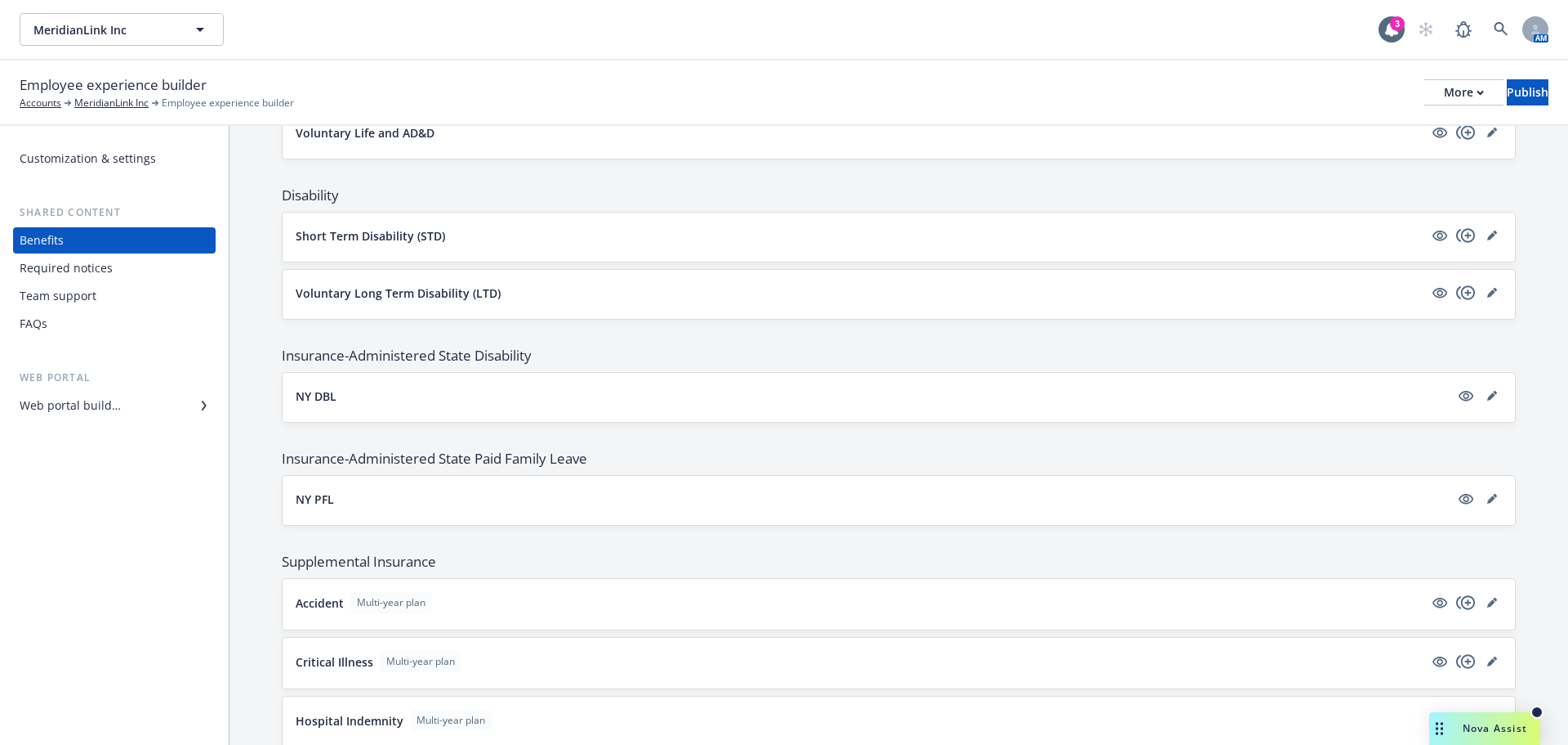
click at [1382, 403] on button "NY DBL" at bounding box center [872, 397] width 1154 height 17
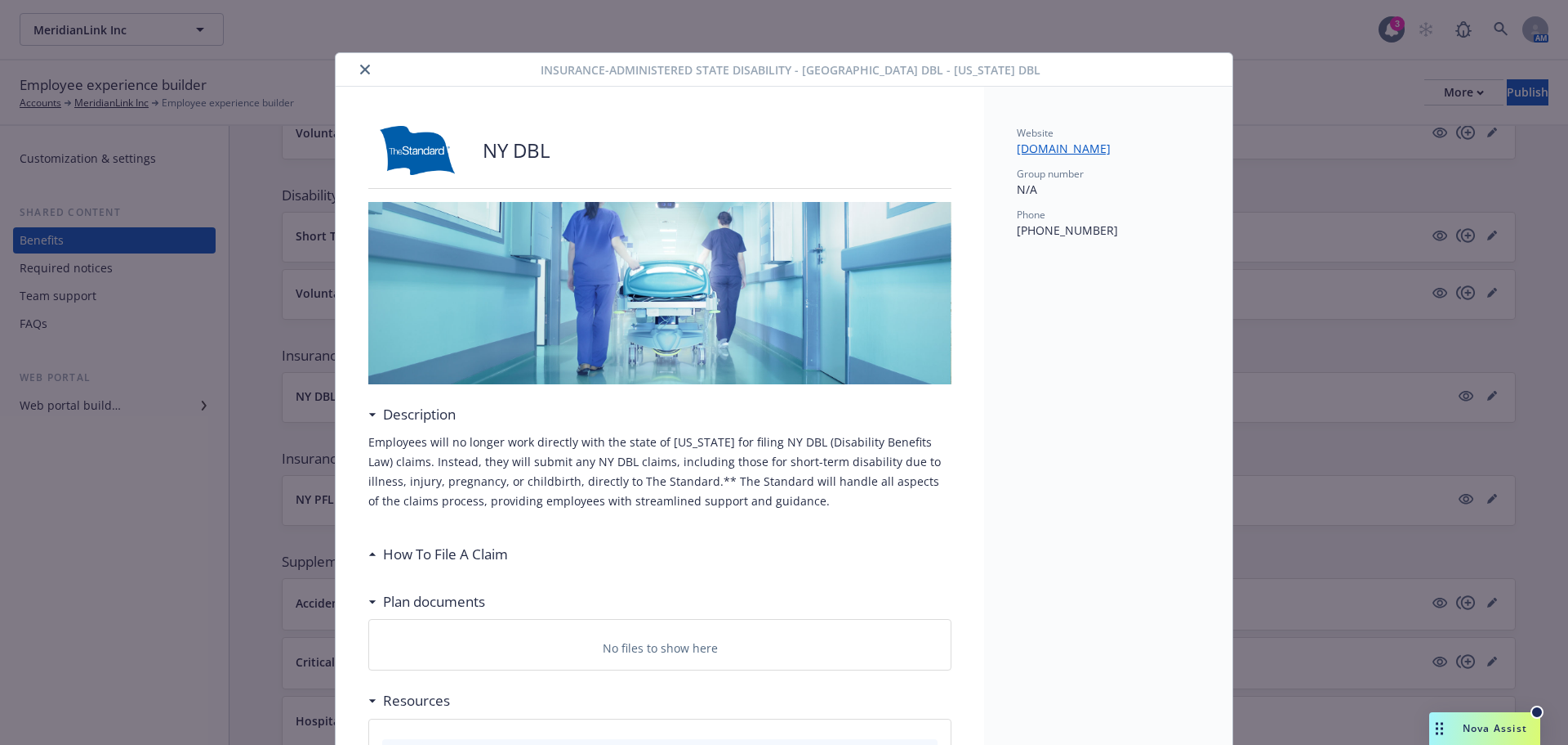
scroll to position [49, 0]
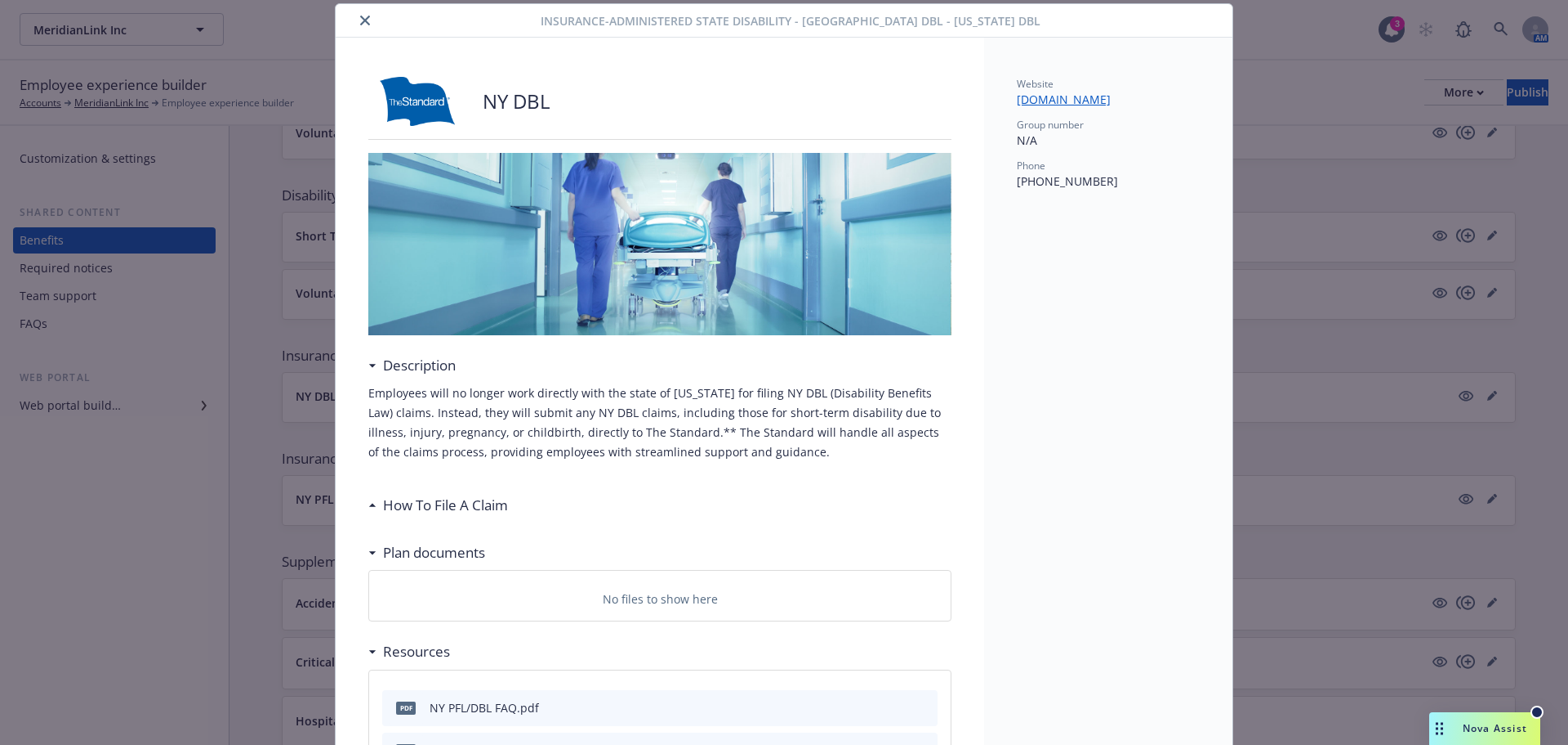
click at [715, 492] on div "How To File A Claim" at bounding box center [660, 505] width 583 height 35
click at [717, 502] on div "How To File A Claim" at bounding box center [660, 505] width 583 height 35
click at [508, 516] on div "How To File A Claim" at bounding box center [660, 505] width 583 height 35
click at [491, 507] on h3 "How To File A Claim" at bounding box center [445, 505] width 125 height 21
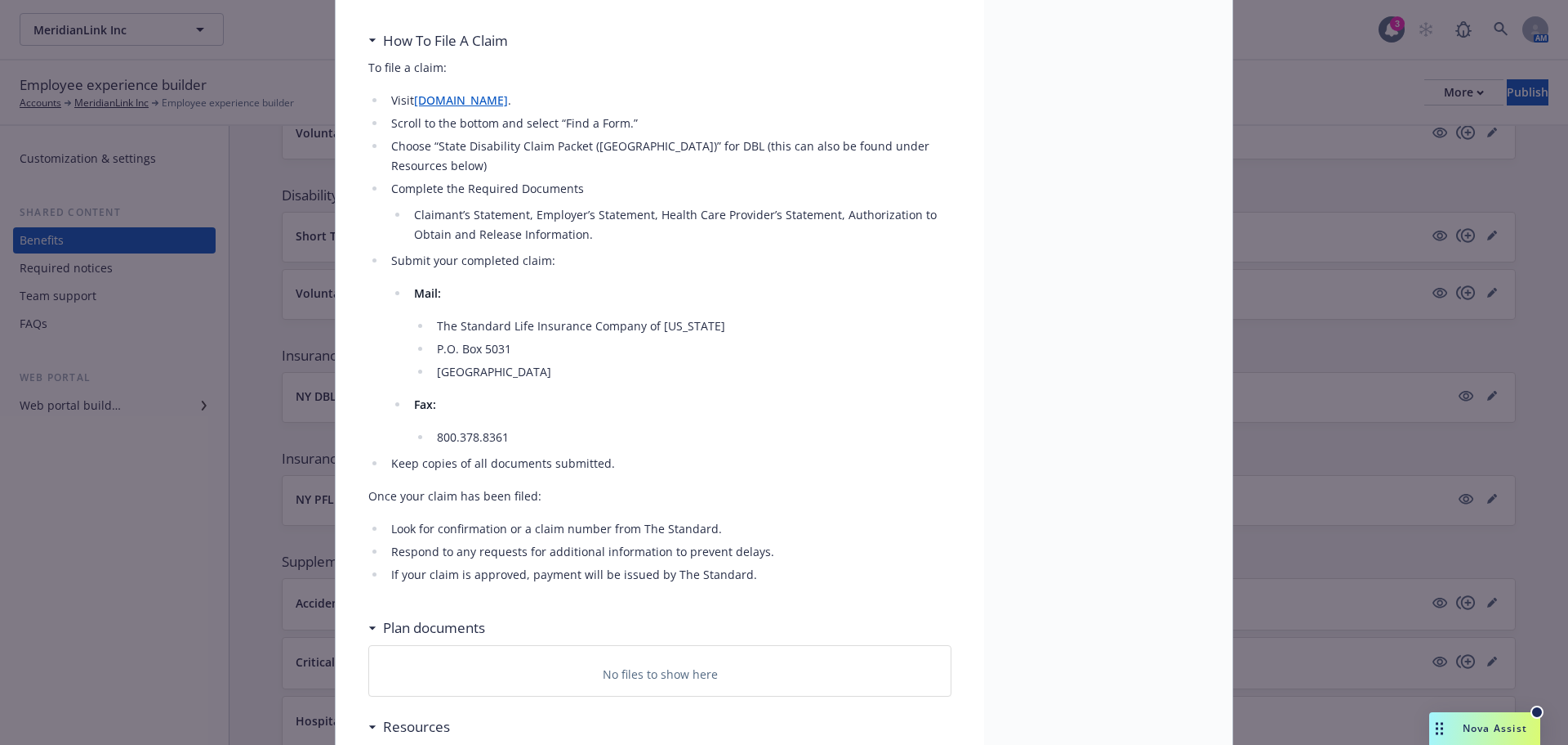
scroll to position [540, 0]
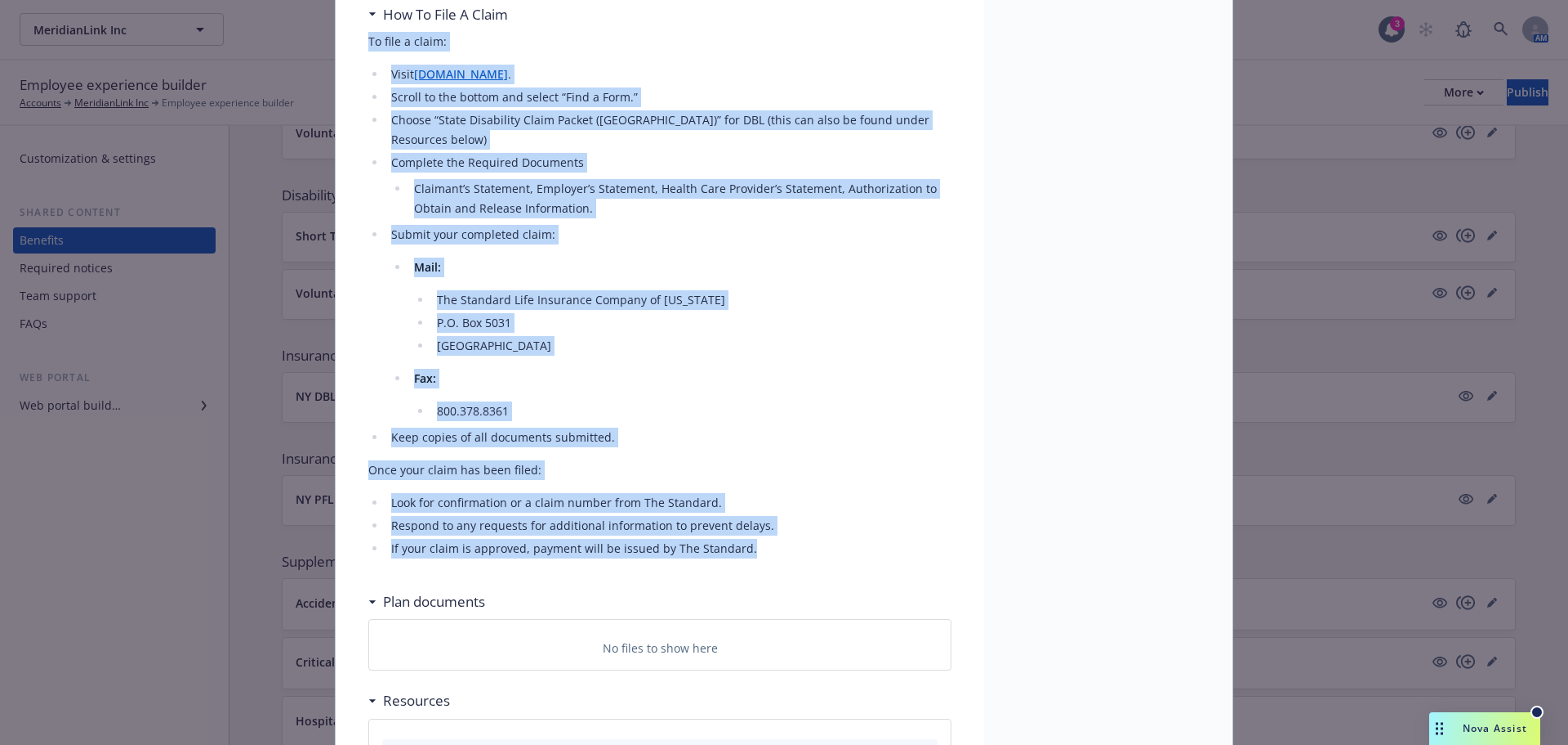
drag, startPoint x: 755, startPoint y: 526, endPoint x: 360, endPoint y: 37, distance: 628.6
click at [360, 37] on div "NY DBL Description Employees will no longer work directly with the state of [US…" at bounding box center [660, 208] width 649 height 1323
copy div "To file a claim: Visit [DOMAIN_NAME] . Scroll to the bottom and select “Find a …"
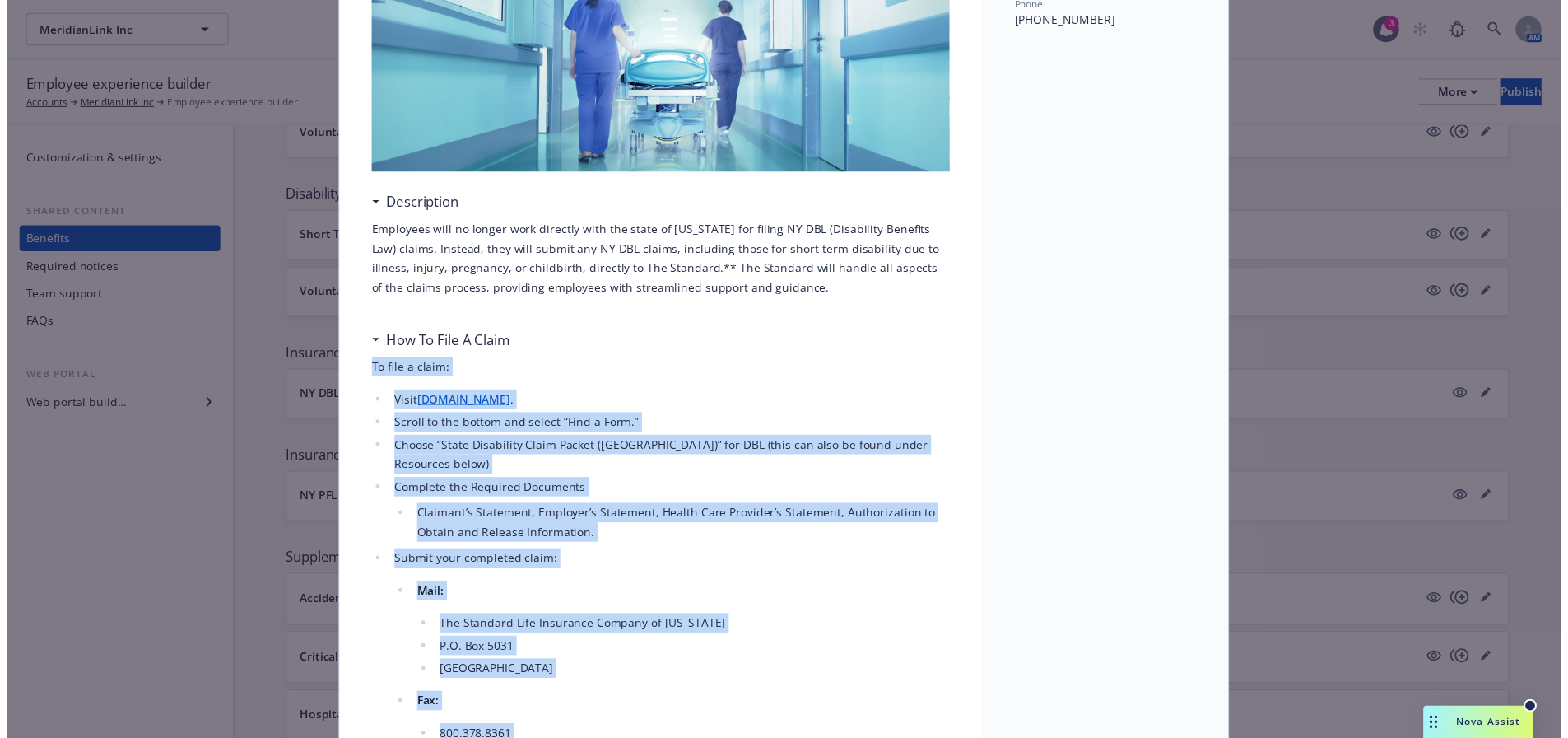
scroll to position [0, 0]
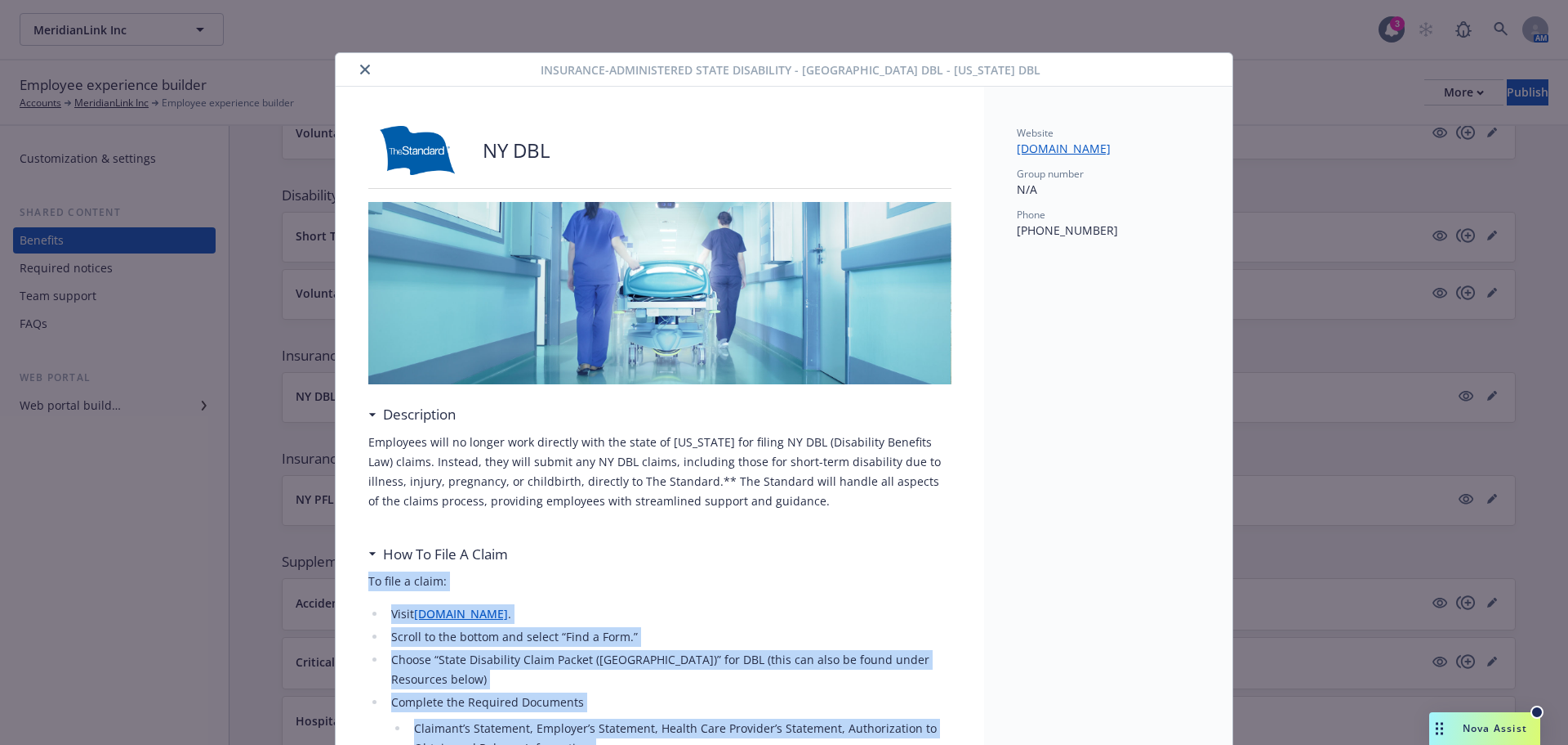
click at [360, 66] on icon "close" at bounding box center [365, 69] width 10 height 10
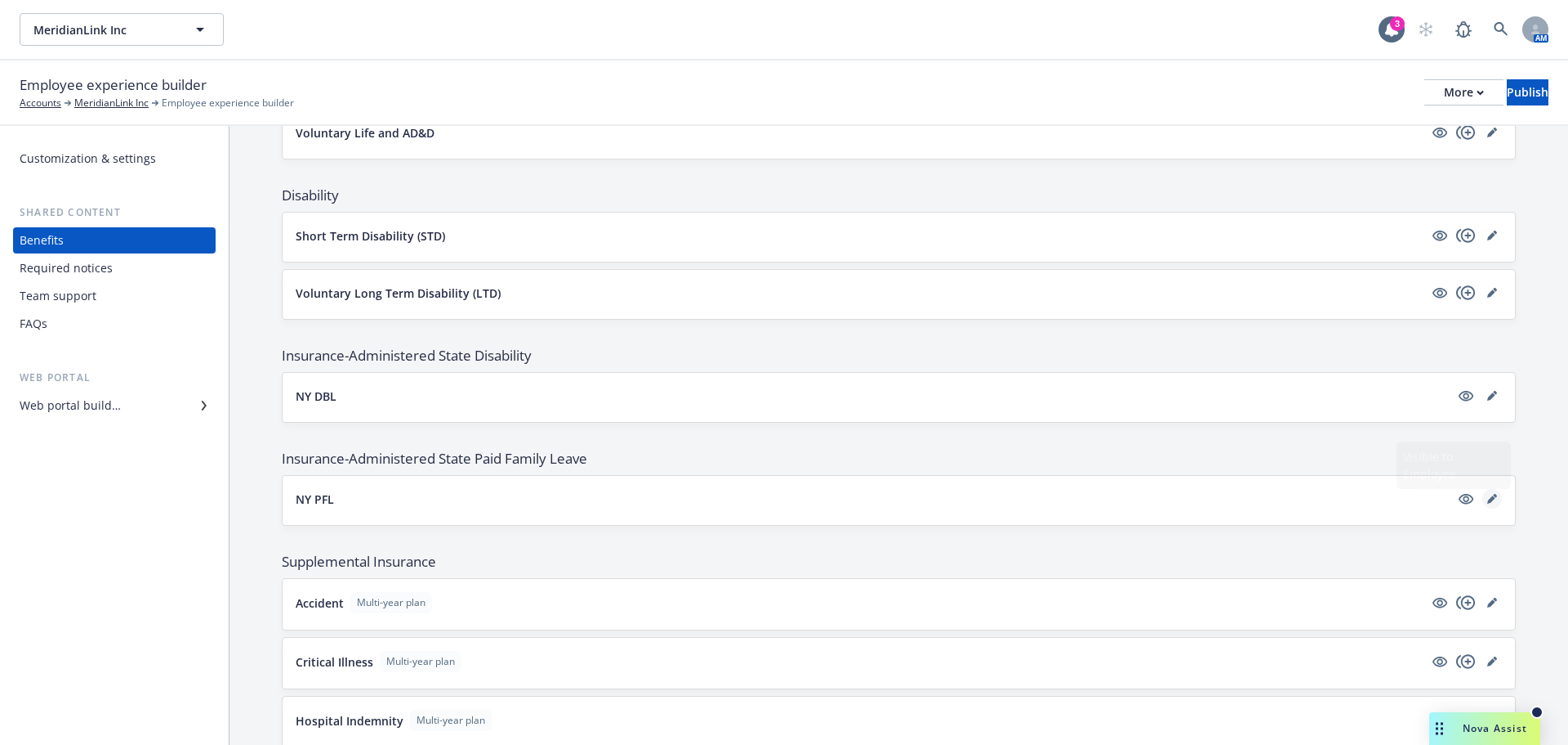
click at [1487, 502] on icon "editPencil" at bounding box center [1492, 498] width 10 height 10
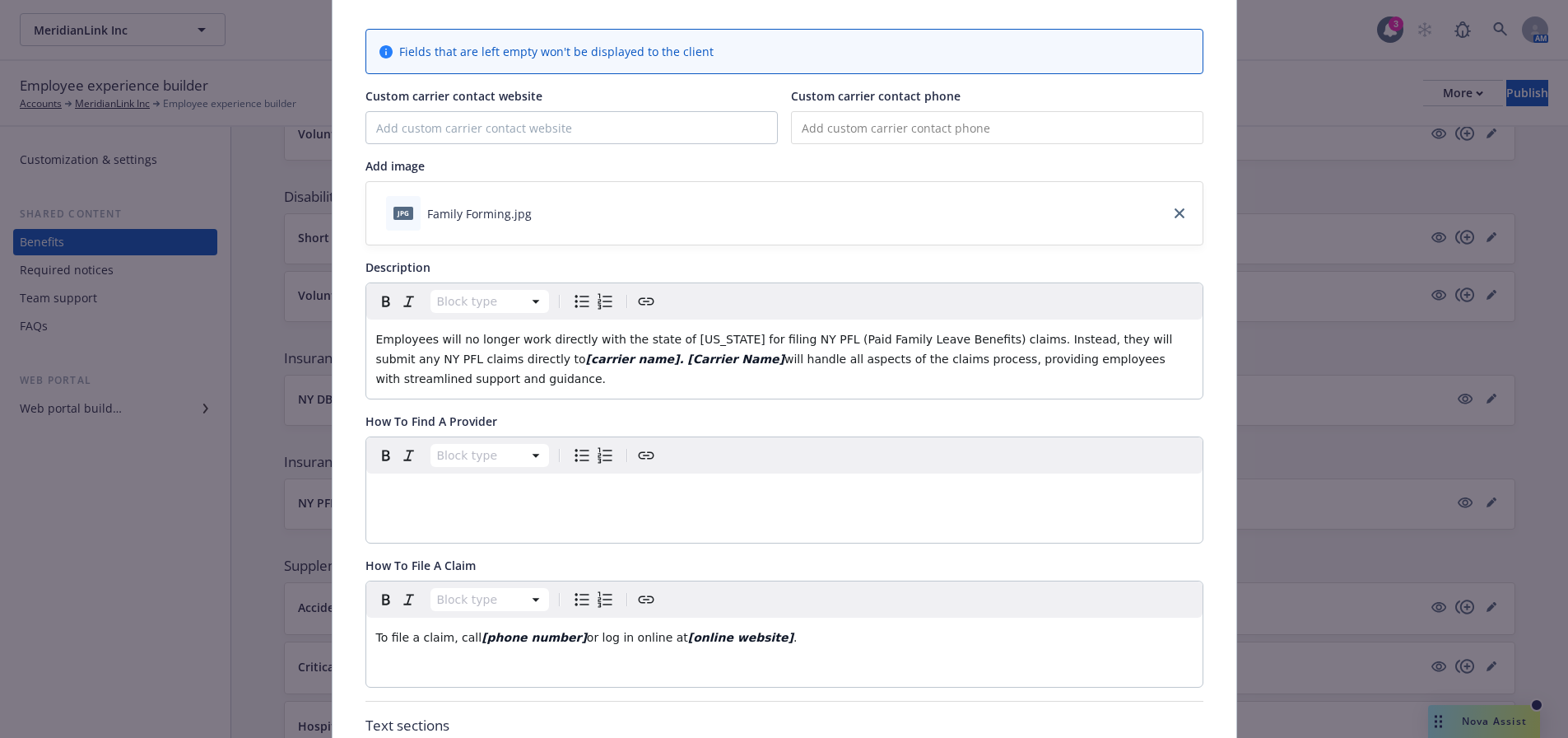
scroll to position [132, 0]
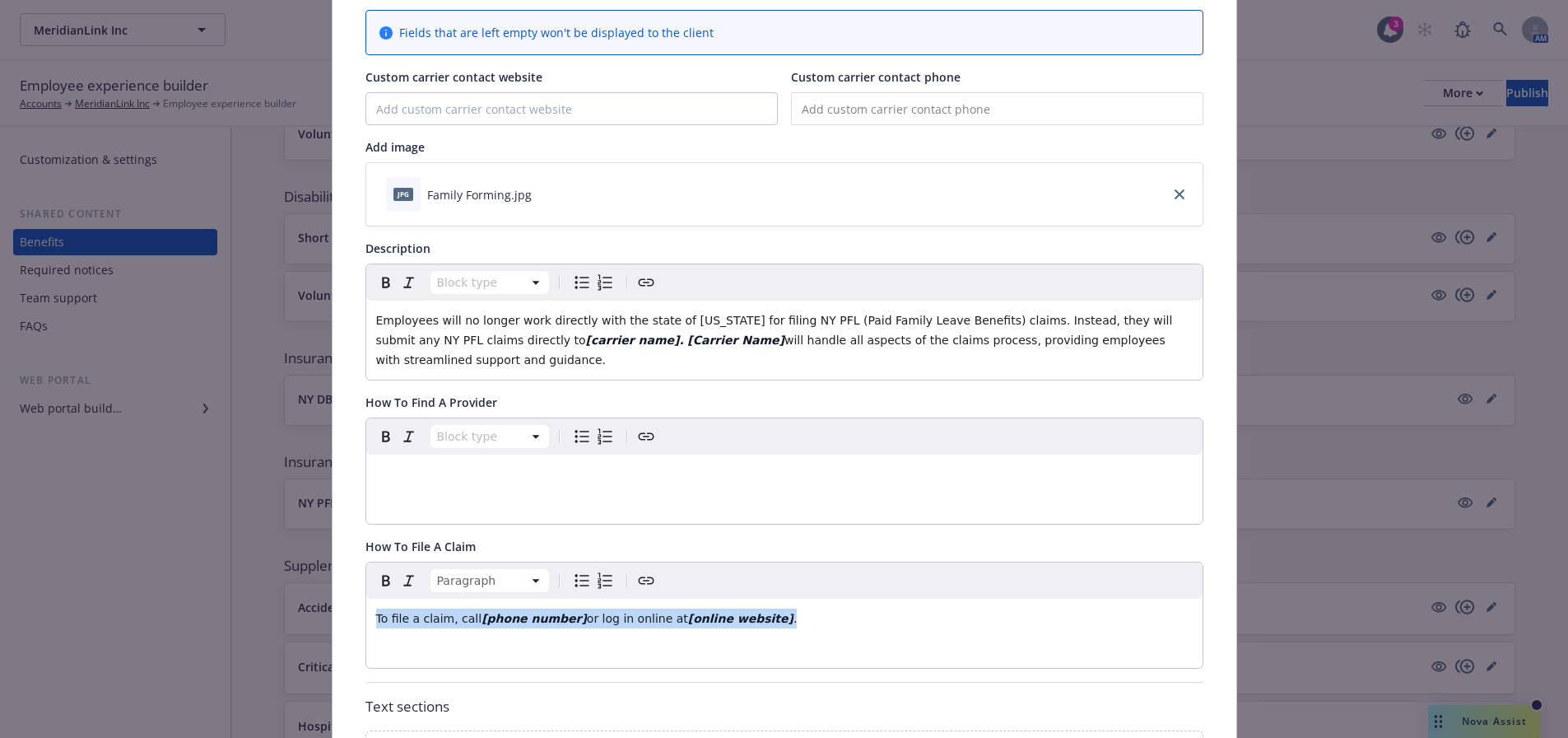
drag, startPoint x: 783, startPoint y: 610, endPoint x: 54, endPoint y: 573, distance: 729.9
click at [54, 573] on div "Insurance-Administered State Paid Family Leave - [GEOGRAPHIC_DATA] PFL - Paid F…" at bounding box center [784, 369] width 1568 height 738
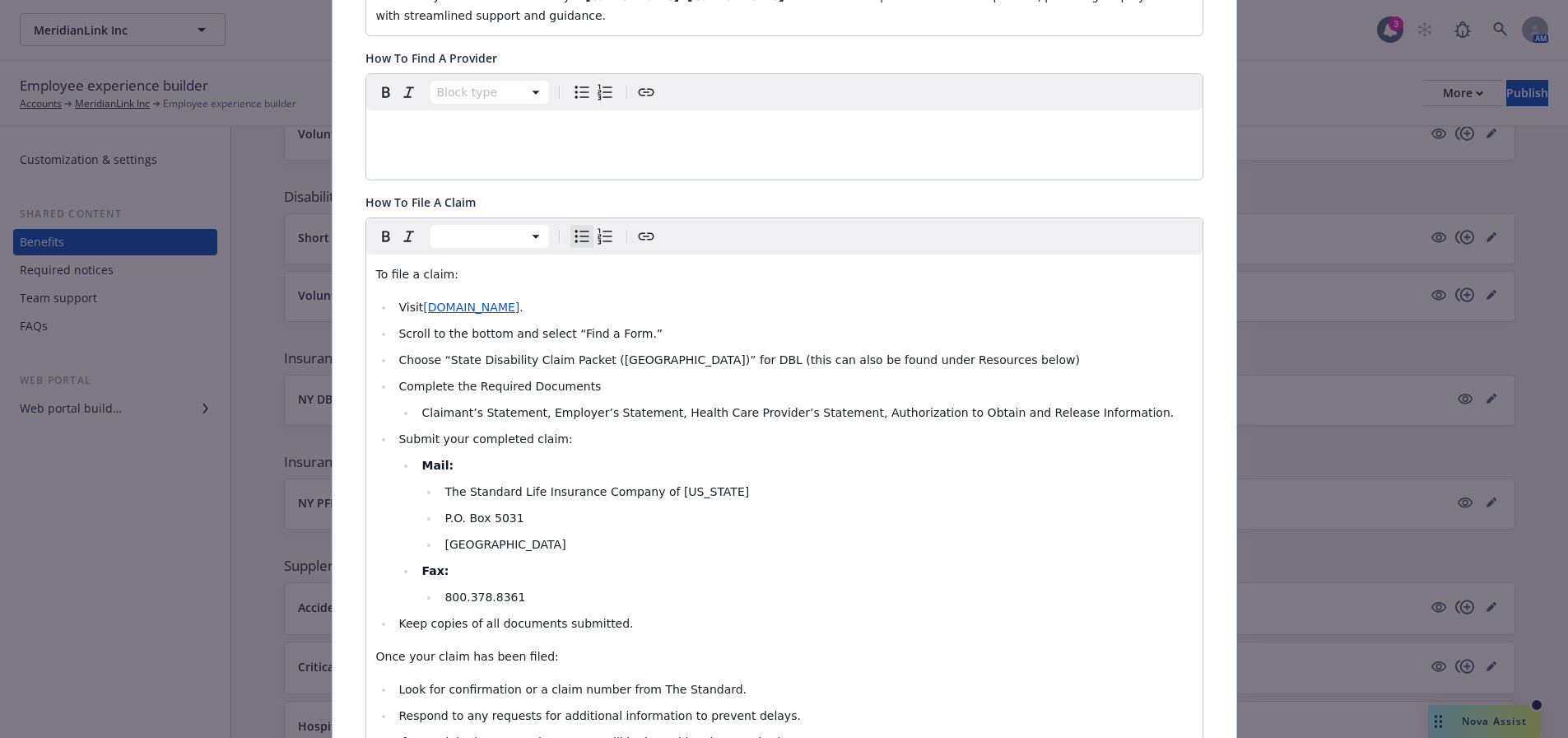
scroll to position [147, 0]
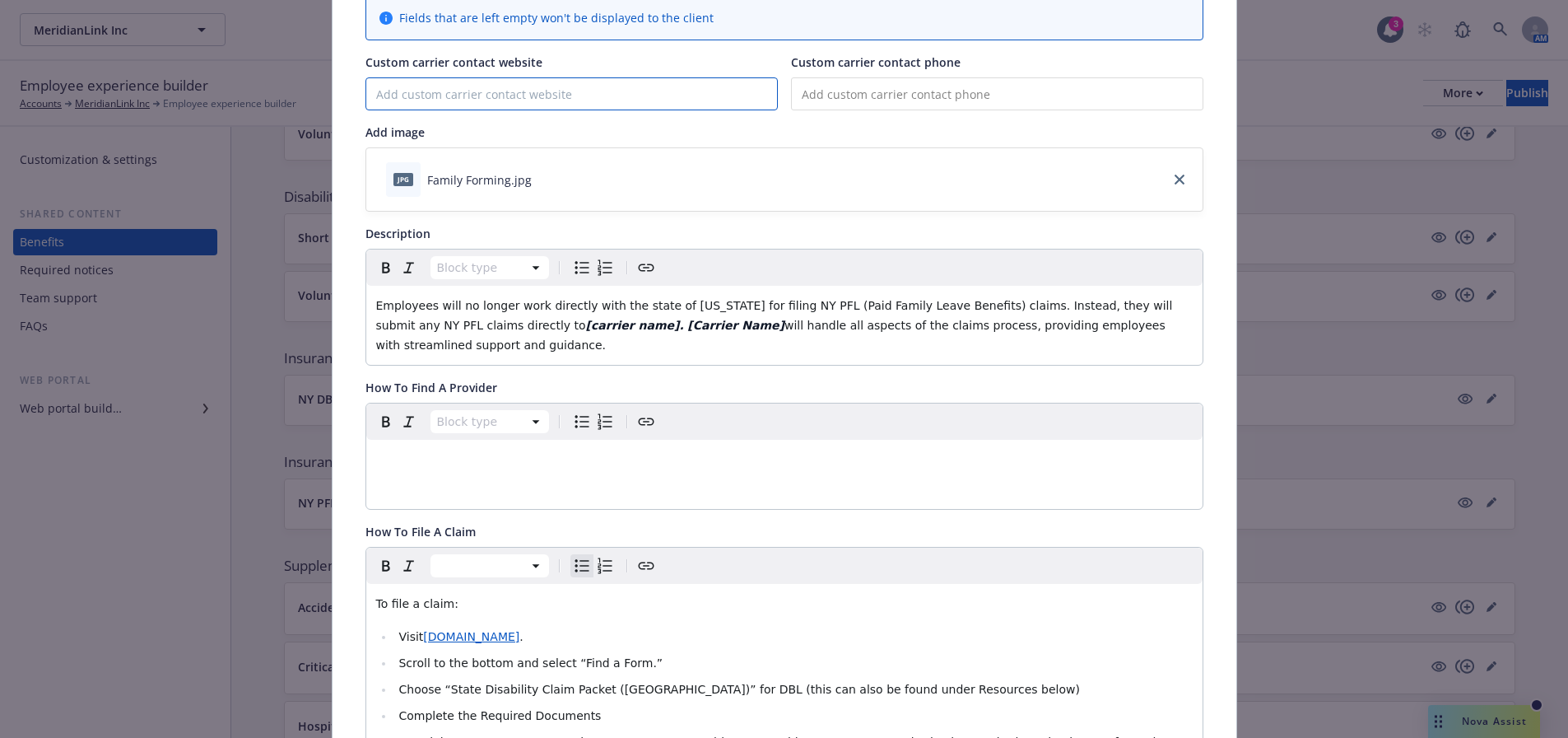
click at [672, 93] on input "Custom carrier contact website" at bounding box center [571, 94] width 411 height 31
type input "[DOMAIN_NAME]"
click at [900, 89] on input "tel" at bounding box center [997, 94] width 412 height 33
type input "[PHONE_NUMBER]"
drag, startPoint x: 534, startPoint y: 323, endPoint x: 458, endPoint y: 324, distance: 76.0
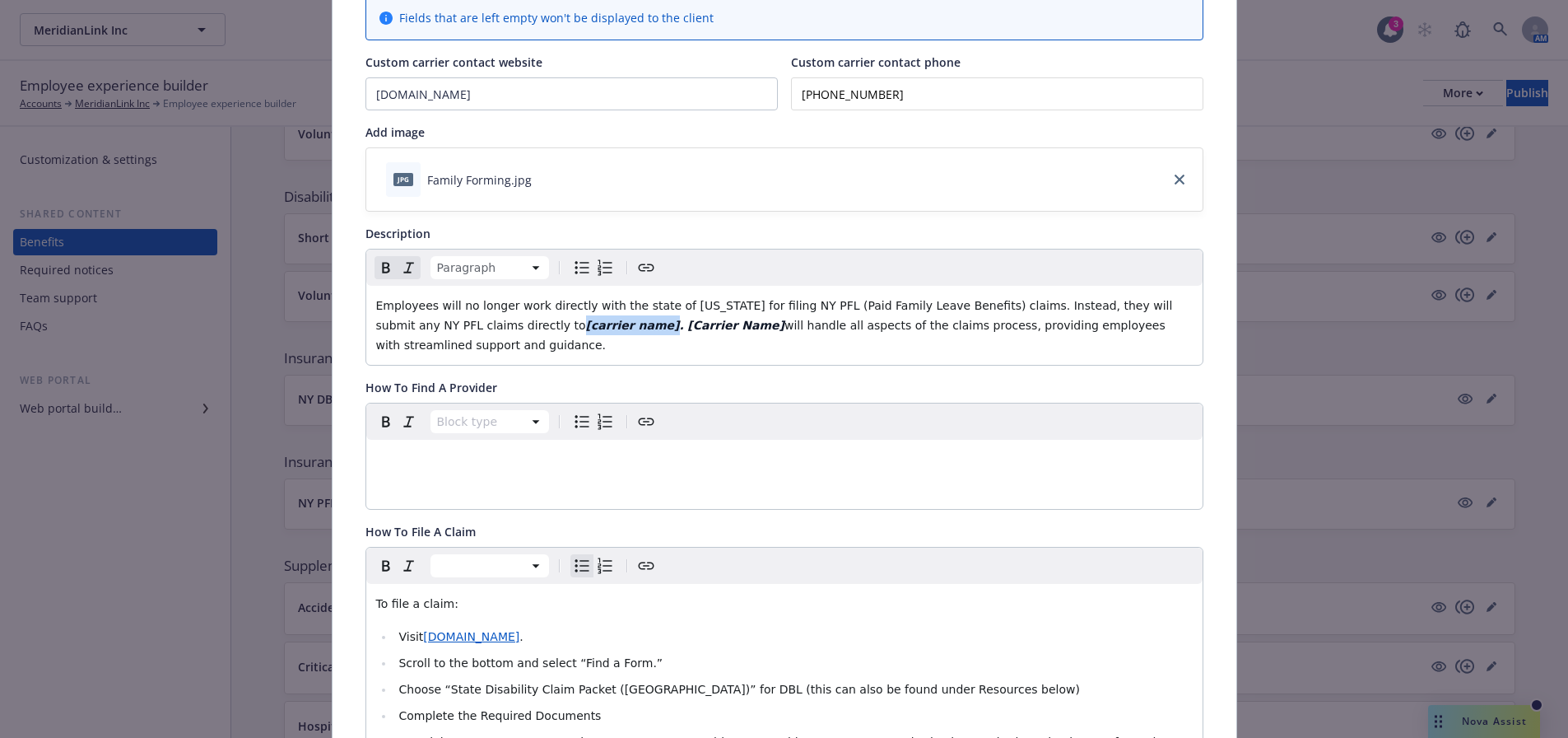
click at [586, 324] on strong "[carrier name]." at bounding box center [634, 325] width 98 height 14
drag, startPoint x: 525, startPoint y: 324, endPoint x: 460, endPoint y: 322, distance: 65.0
click at [460, 322] on p "Employees will no longer work directly with the state of [US_STATE] for filing …" at bounding box center [784, 325] width 816 height 59
copy span "The Standard"
drag, startPoint x: 614, startPoint y: 324, endPoint x: 550, endPoint y: 318, distance: 64.3
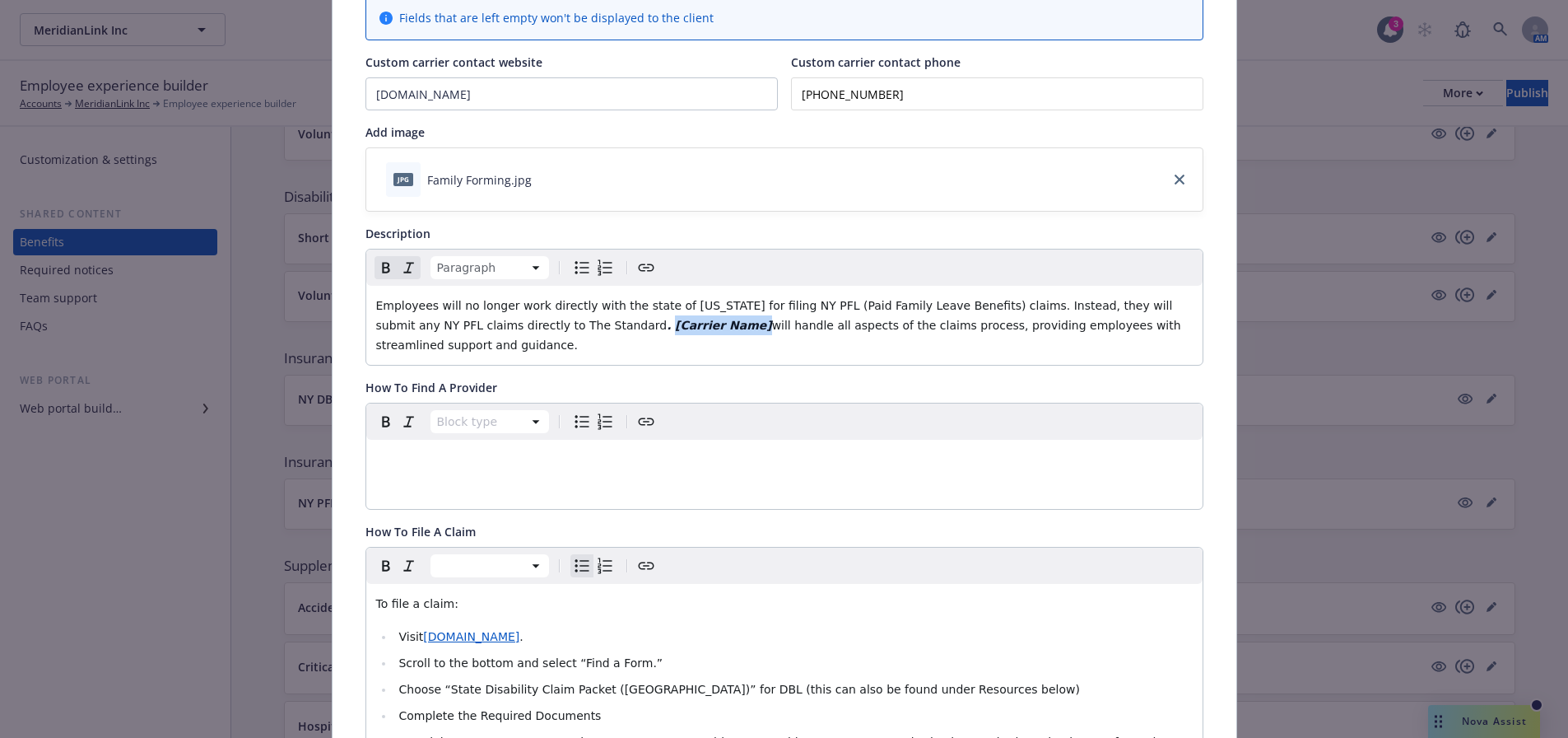
click at [534, 324] on p "Employees will no longer work directly with the state of [US_STATE] for filing …" at bounding box center [784, 325] width 816 height 59
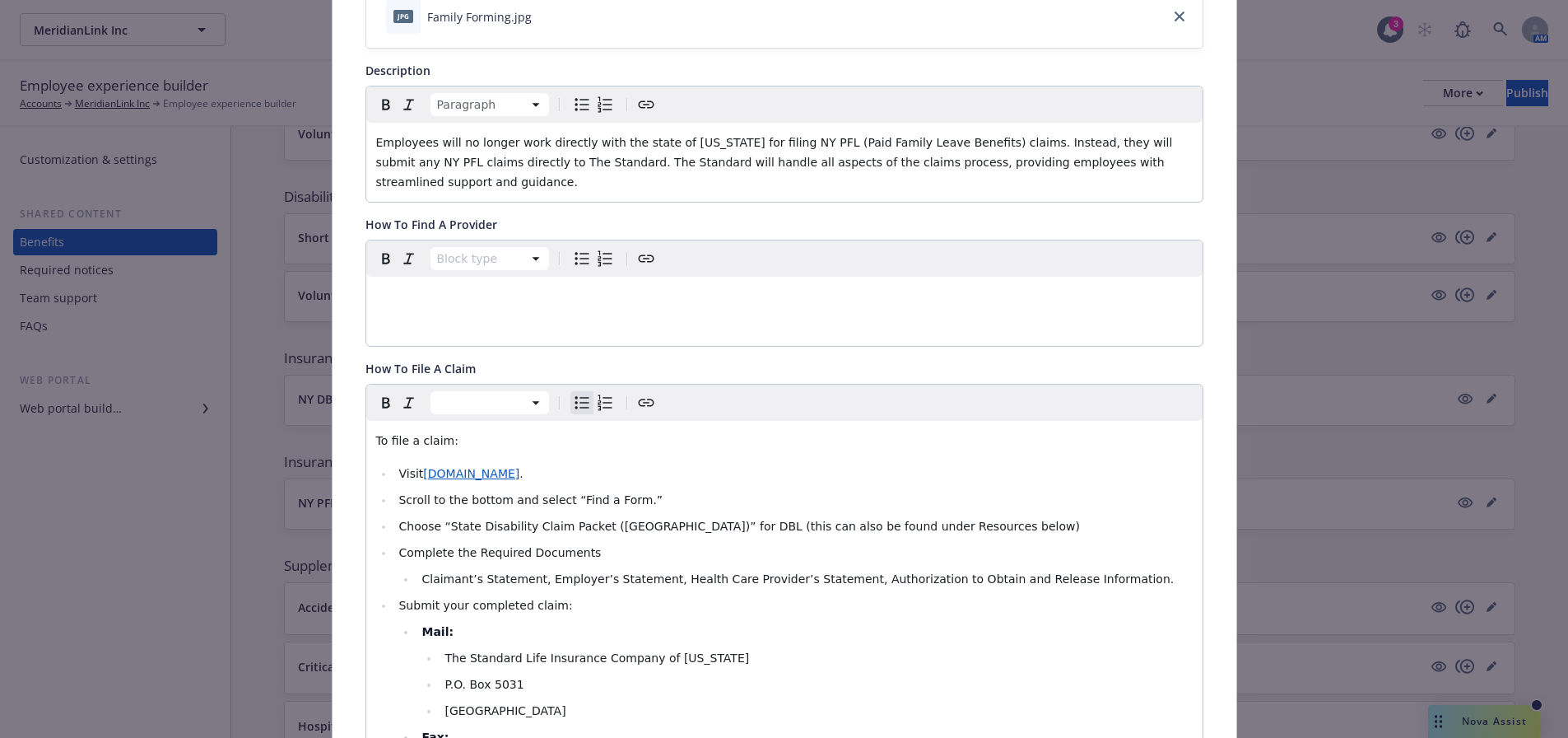
scroll to position [311, 0]
drag, startPoint x: 523, startPoint y: 562, endPoint x: 418, endPoint y: 558, distance: 105.1
click at [421, 571] on span "Claimant’s Statement, Employer’s Statement, Health Care Provider’s Statement, A…" at bounding box center [798, 577] width 752 height 14
click at [538, 571] on span "PFL Checklist, Employer’s Statement, Health Care Provider’s Statement, Authoriz…" at bounding box center [772, 577] width 703 height 14
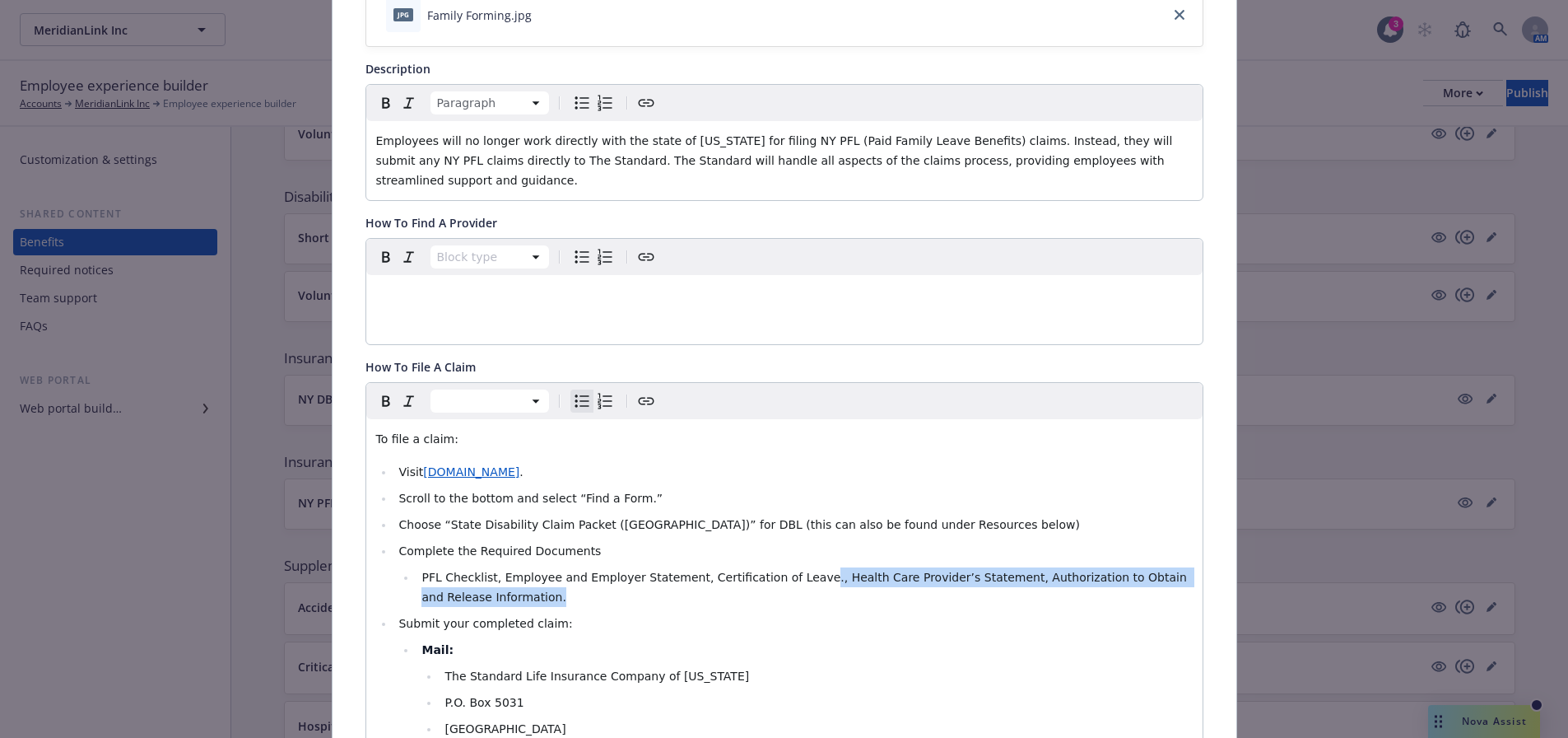
drag, startPoint x: 778, startPoint y: 569, endPoint x: 783, endPoint y: 583, distance: 14.9
click at [783, 583] on li "PFL Checklist, Employee and Employer Statement, Certification of Leave., Health…" at bounding box center [804, 587] width 775 height 40
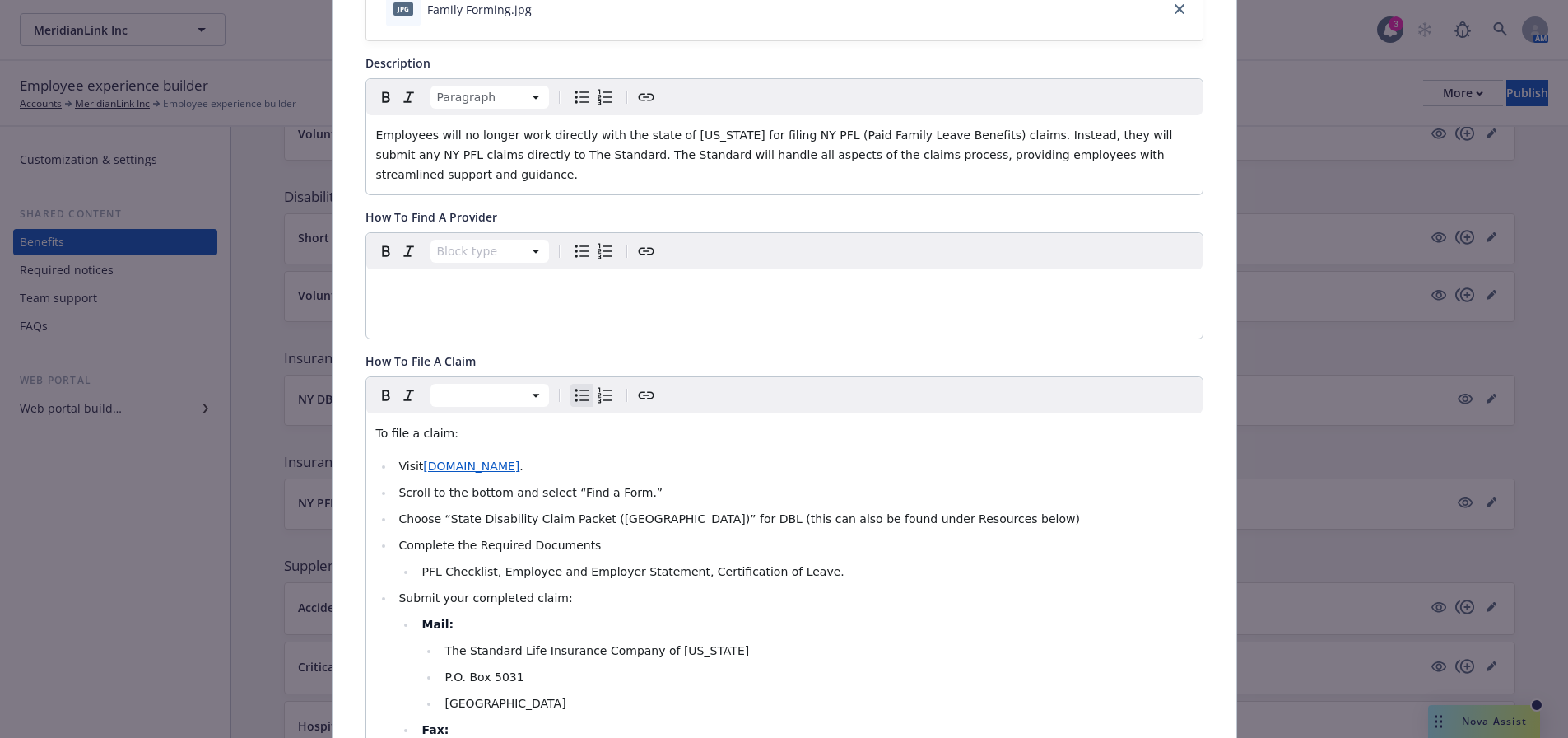
scroll to position [330, 0]
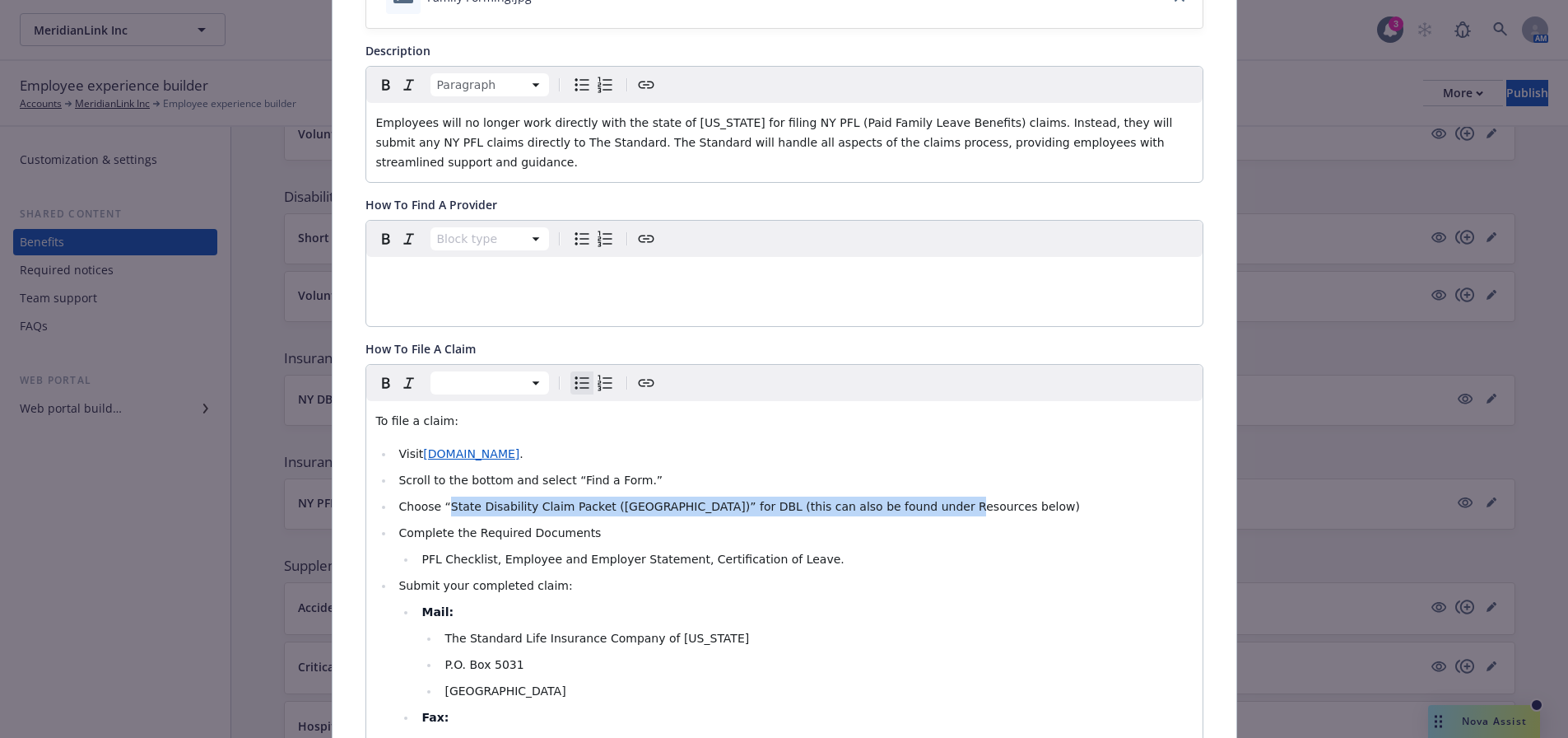
drag, startPoint x: 436, startPoint y: 495, endPoint x: 932, endPoint y: 495, distance: 496.0
click at [932, 496] on li "Choose “State Disability Claim Packet ([GEOGRAPHIC_DATA])” for DBL (this can al…" at bounding box center [794, 506] width 799 height 19
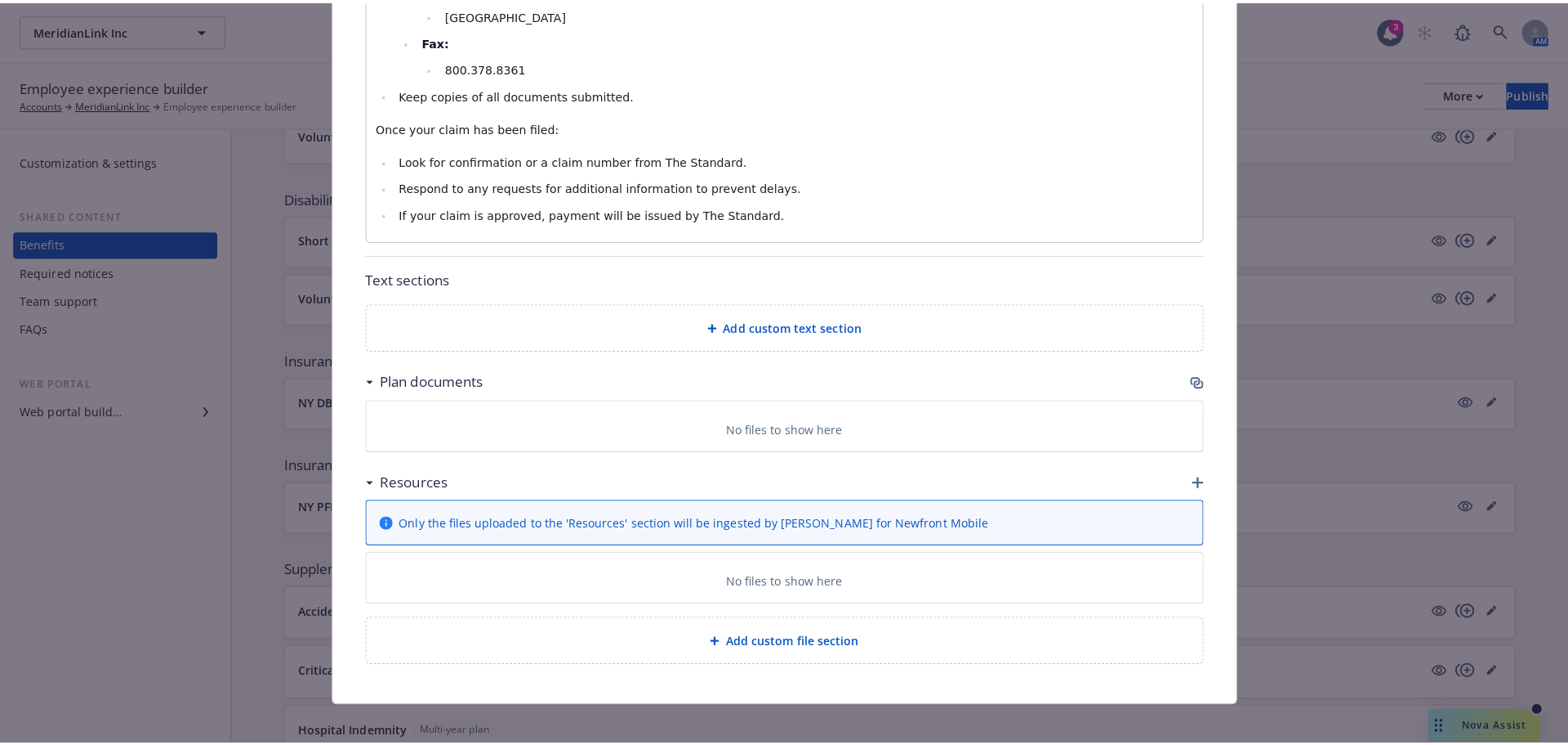
scroll to position [1002, 0]
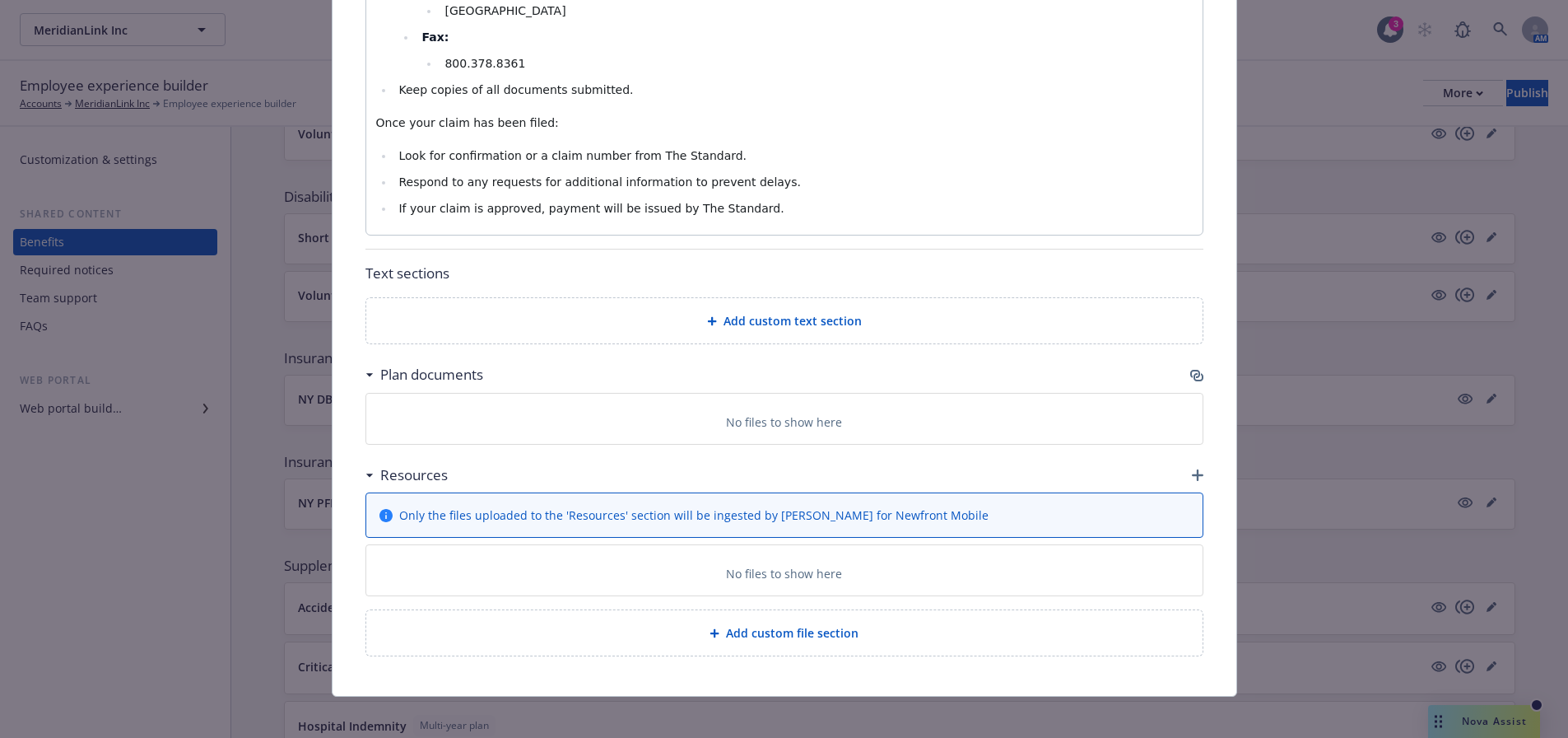
click at [1192, 469] on icon "button" at bounding box center [1198, 475] width 12 height 12
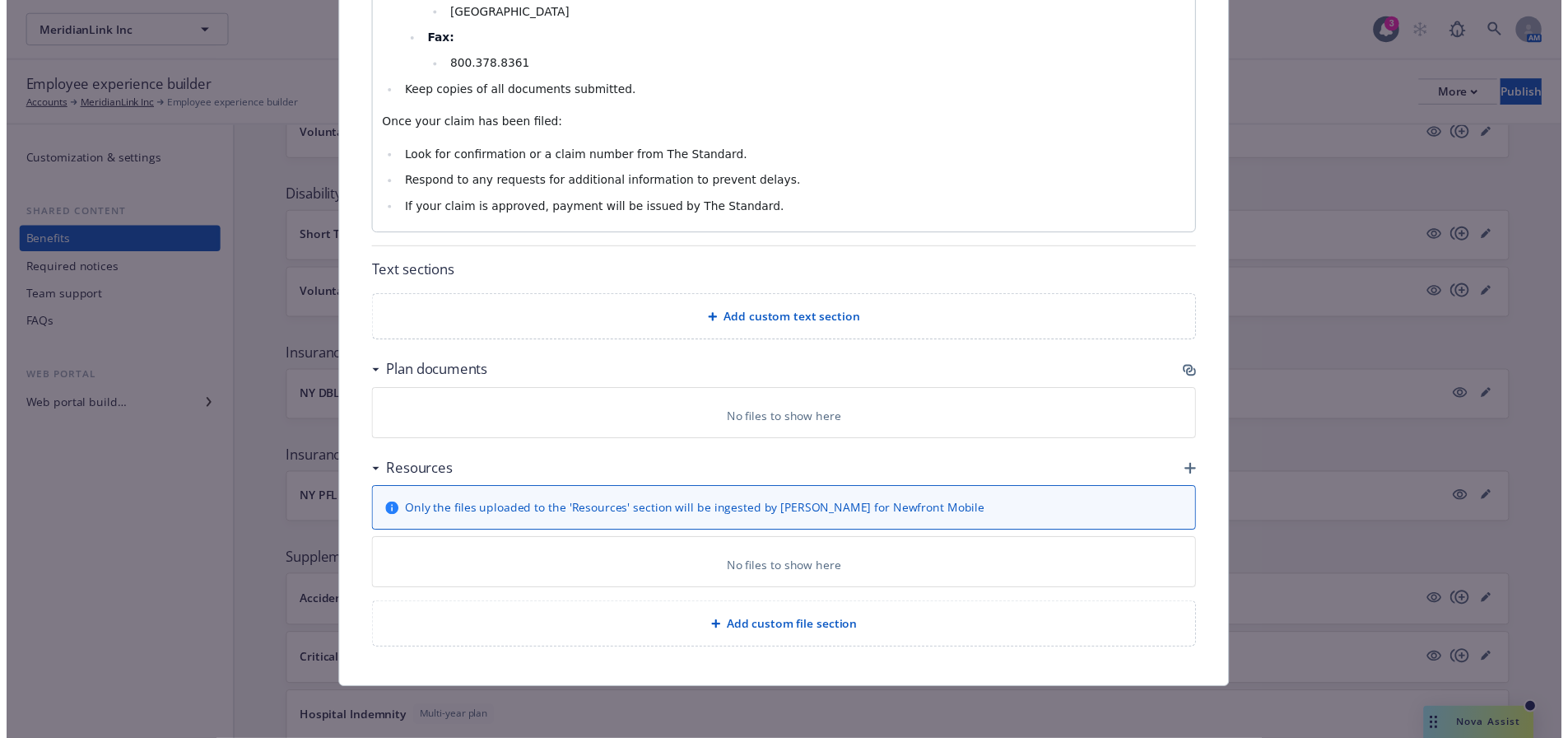
scroll to position [997, 0]
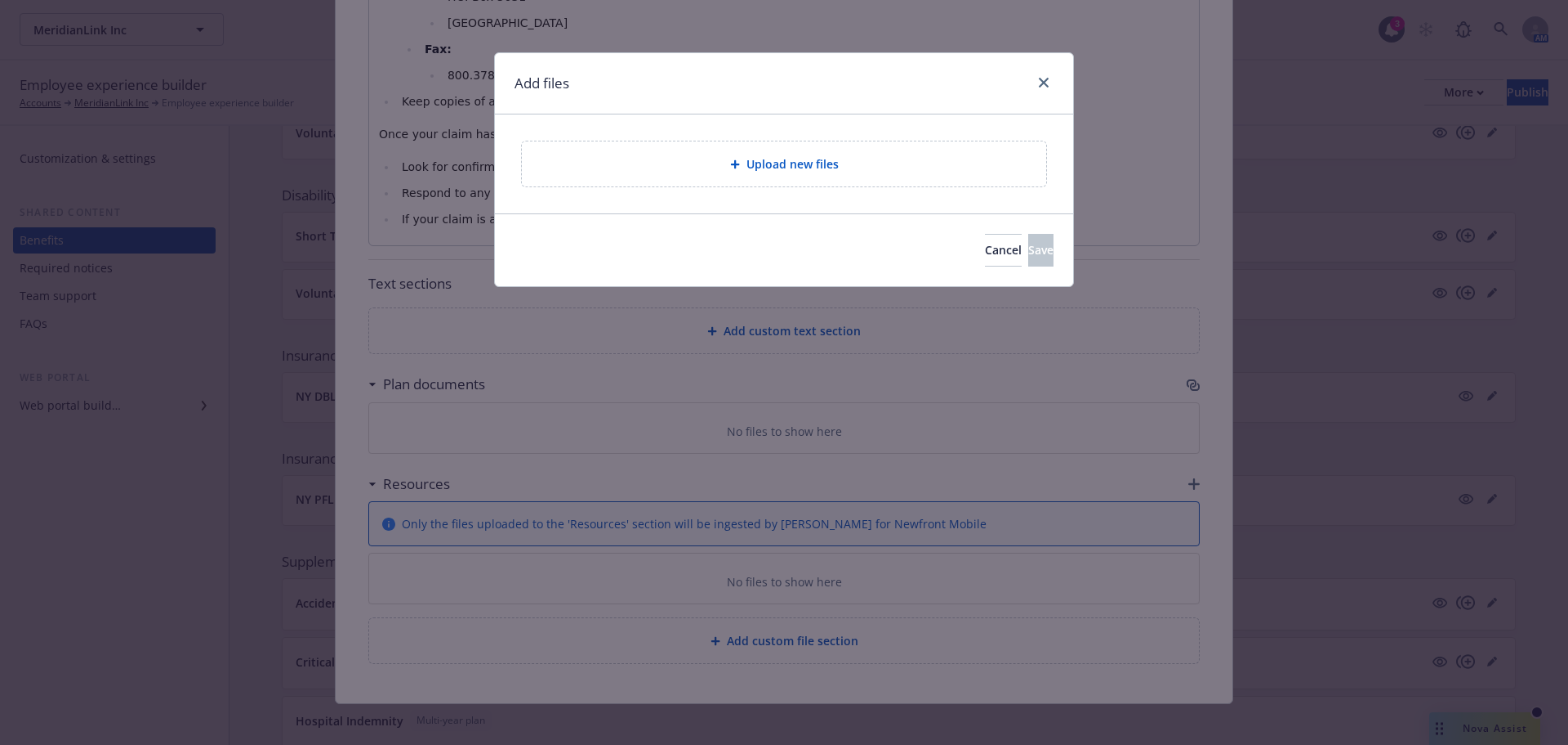
click at [821, 171] on div "Upload new files" at bounding box center [784, 164] width 498 height 19
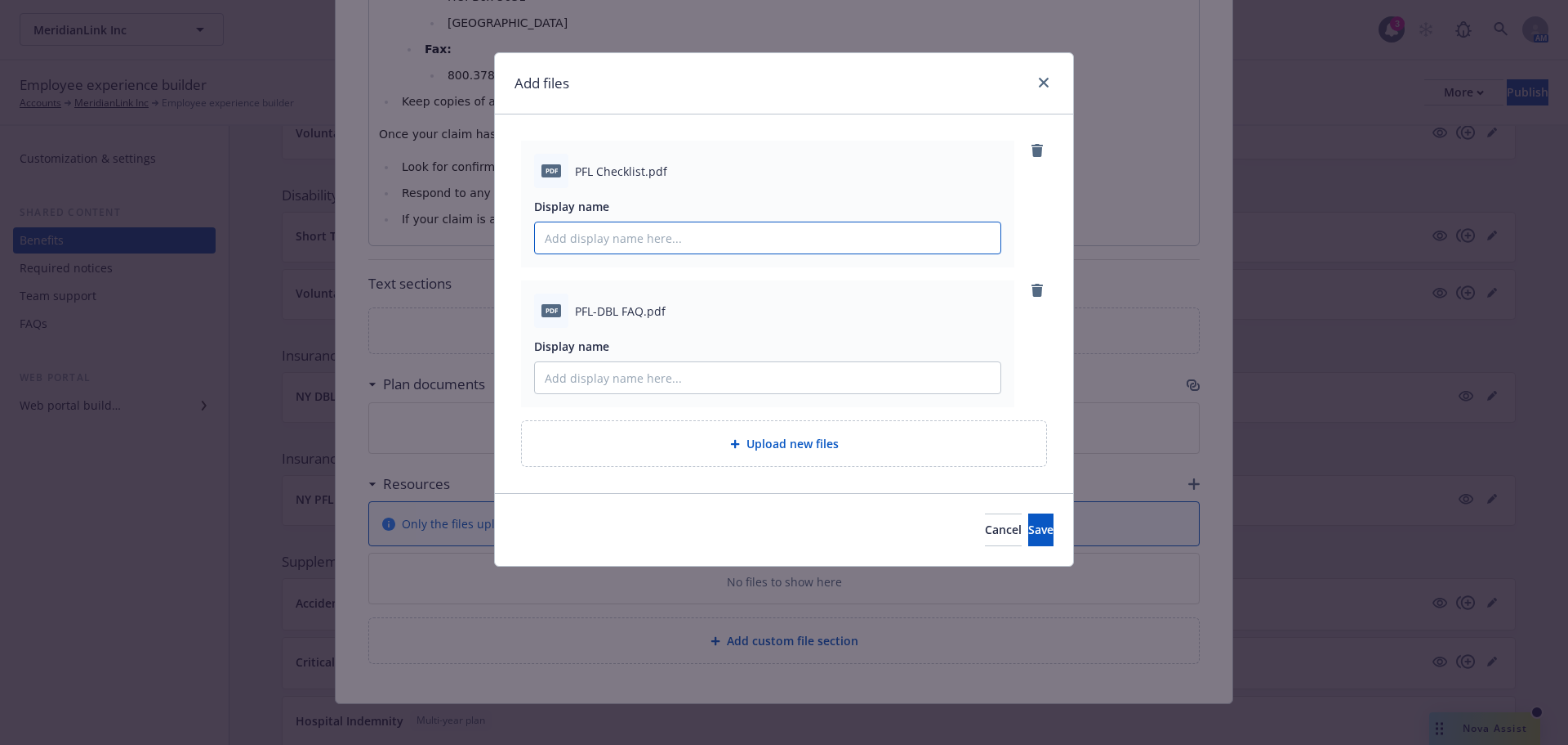
click at [612, 233] on input "Display name" at bounding box center [768, 238] width 465 height 31
type input "NY PFL Checklist"
click at [657, 361] on div at bounding box center [768, 377] width 467 height 33
click at [660, 371] on input "Display name" at bounding box center [768, 377] width 465 height 31
type input "NY PFL/DBL FAQ"
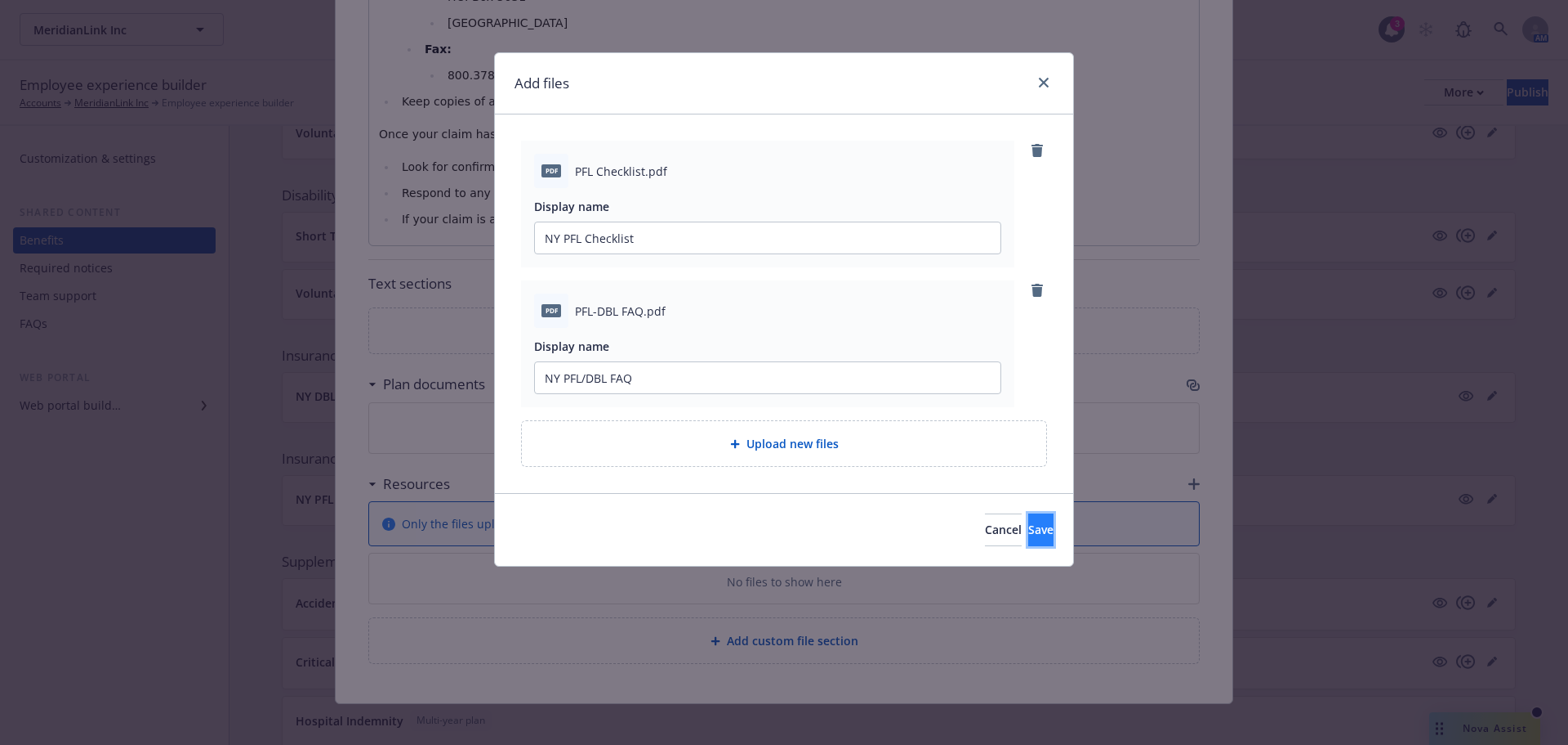
click at [1029, 525] on span "Save" at bounding box center [1041, 529] width 25 height 15
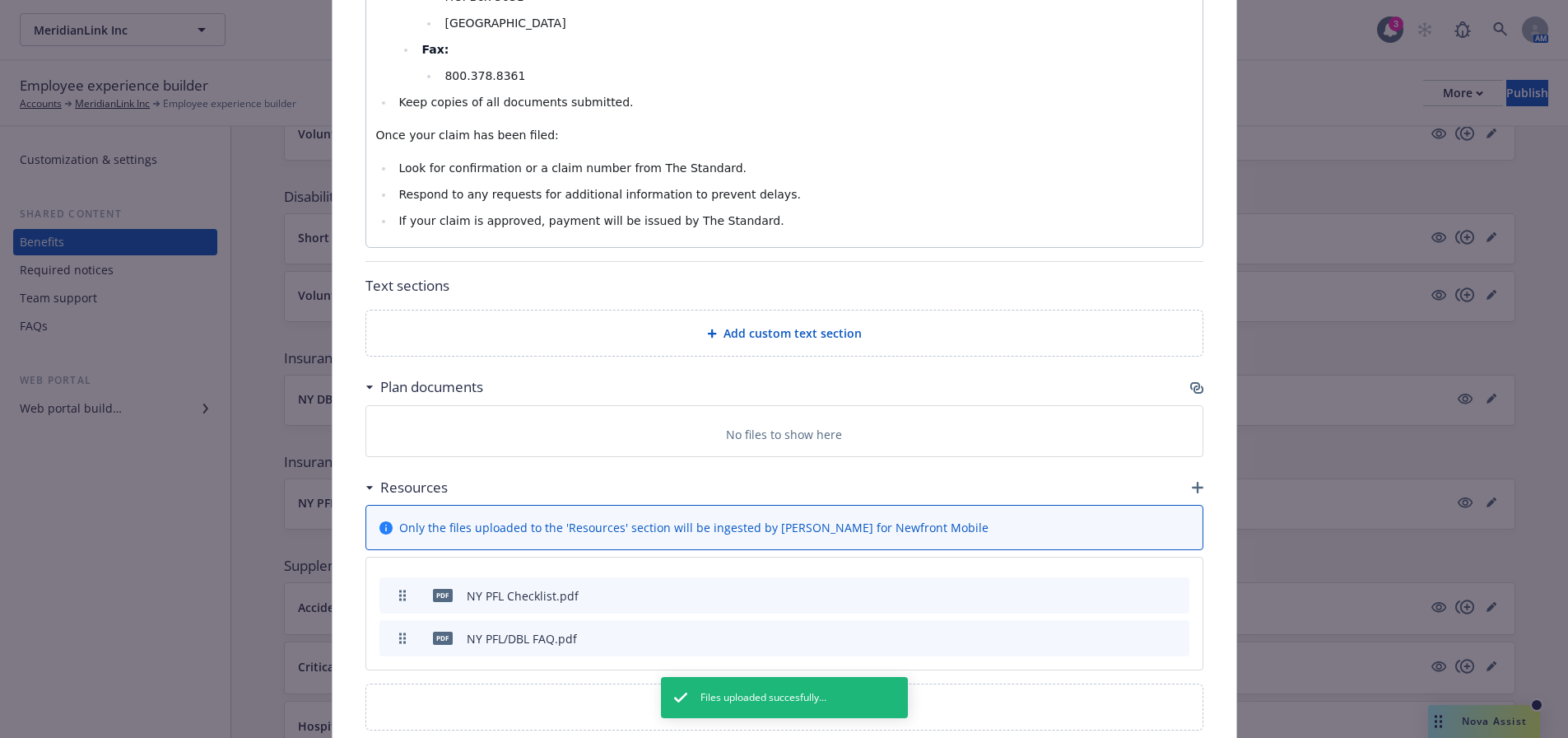
click at [1190, 382] on icon "button" at bounding box center [1195, 386] width 10 height 9
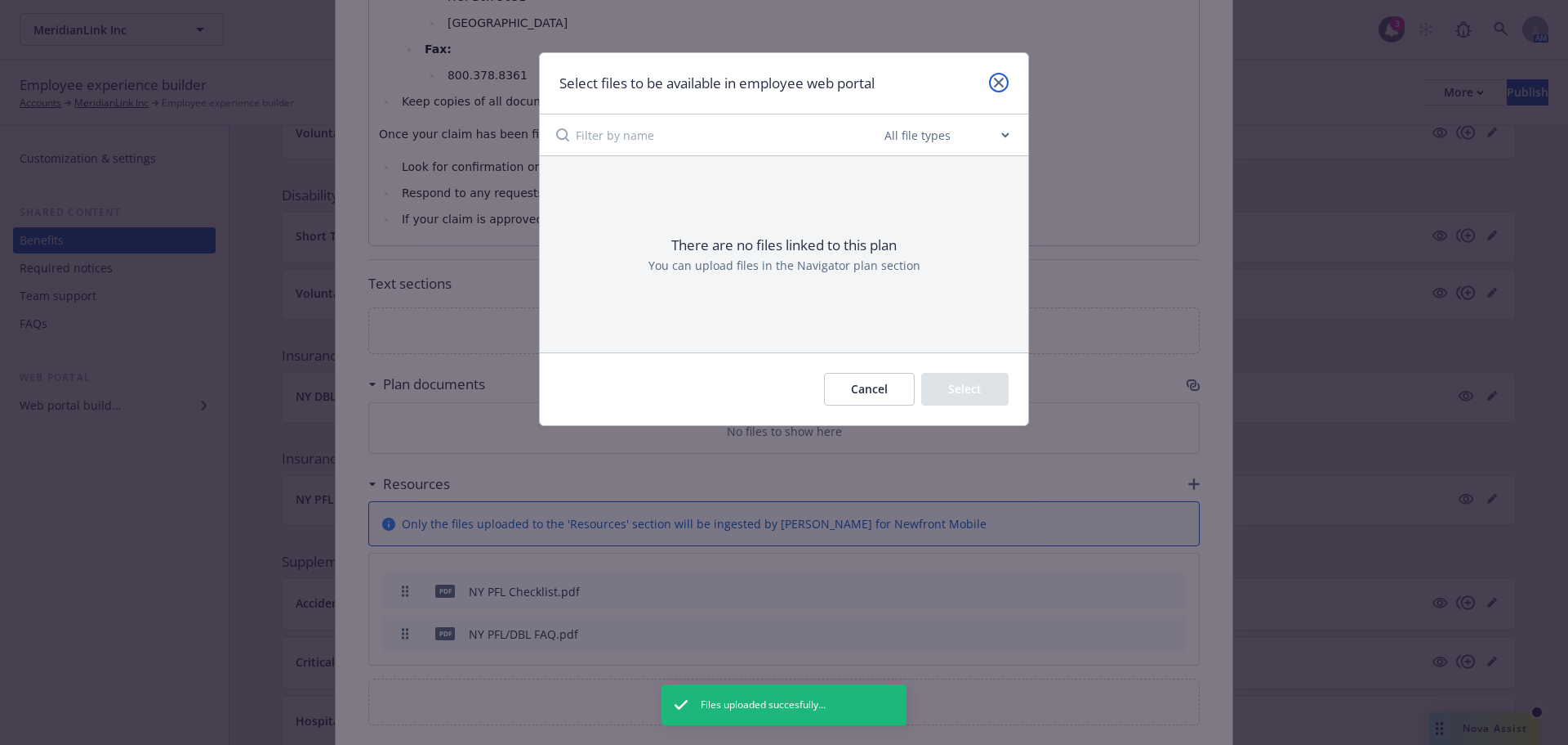
click at [994, 79] on icon "close" at bounding box center [999, 83] width 10 height 10
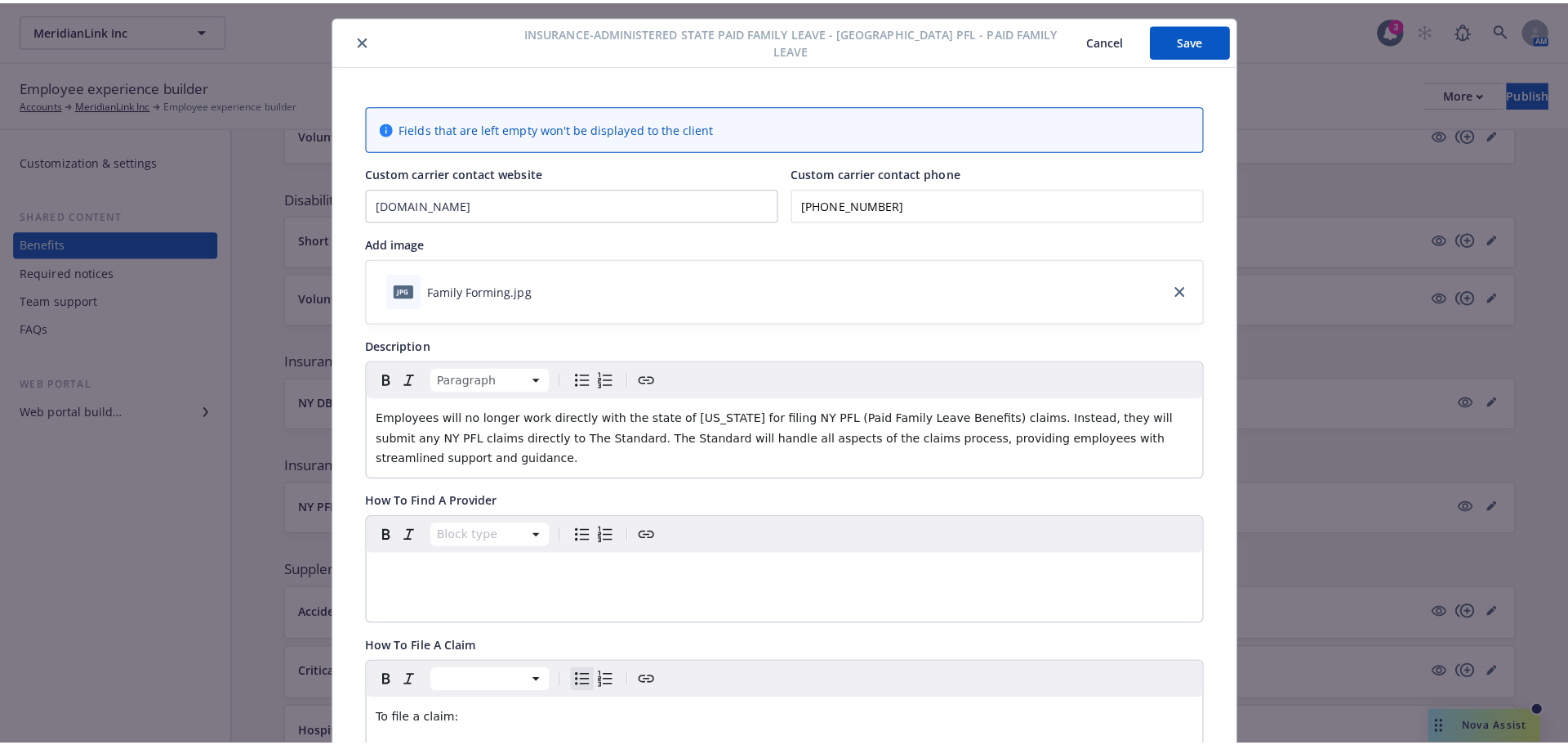
scroll to position [0, 0]
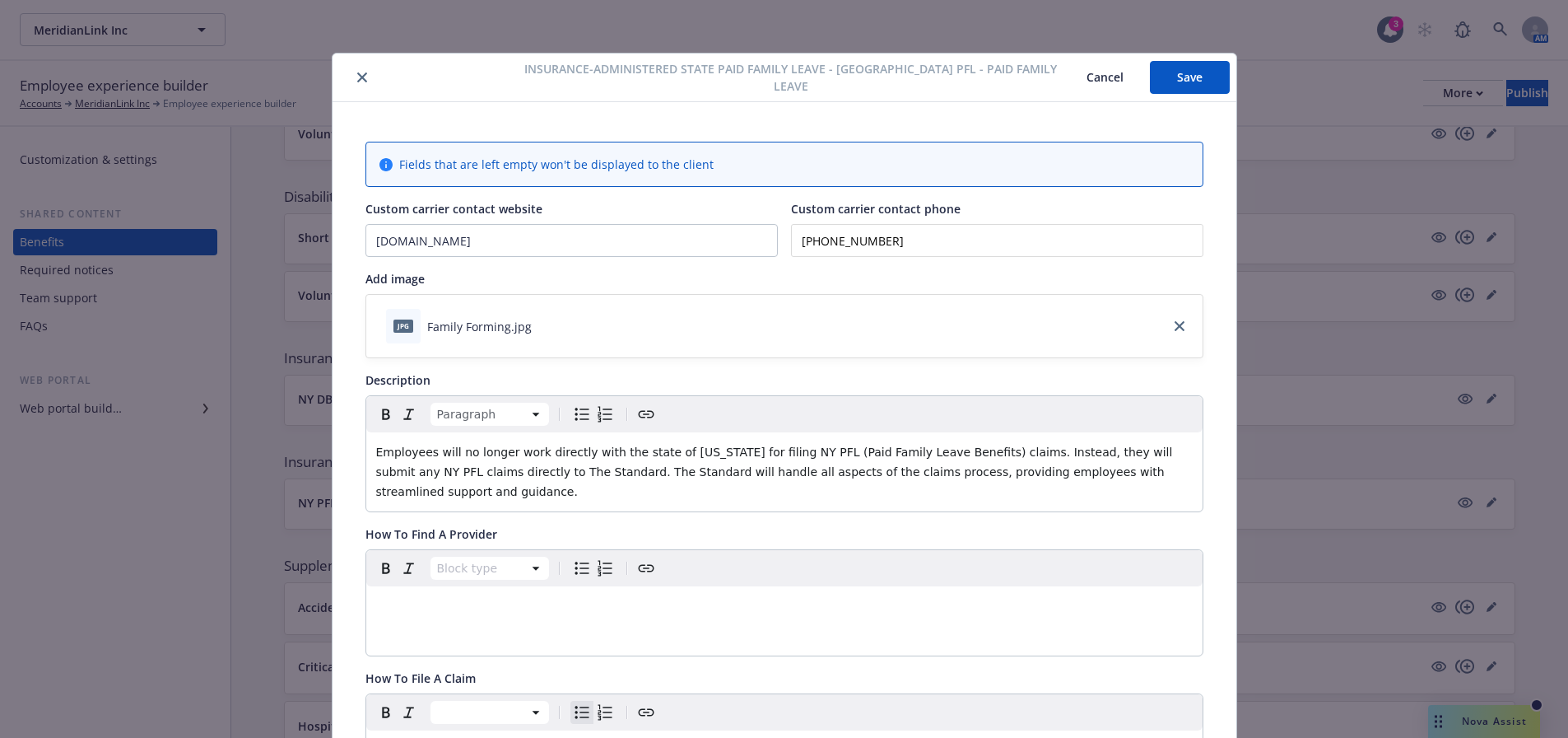
click at [1168, 81] on button "Save" at bounding box center [1189, 77] width 80 height 33
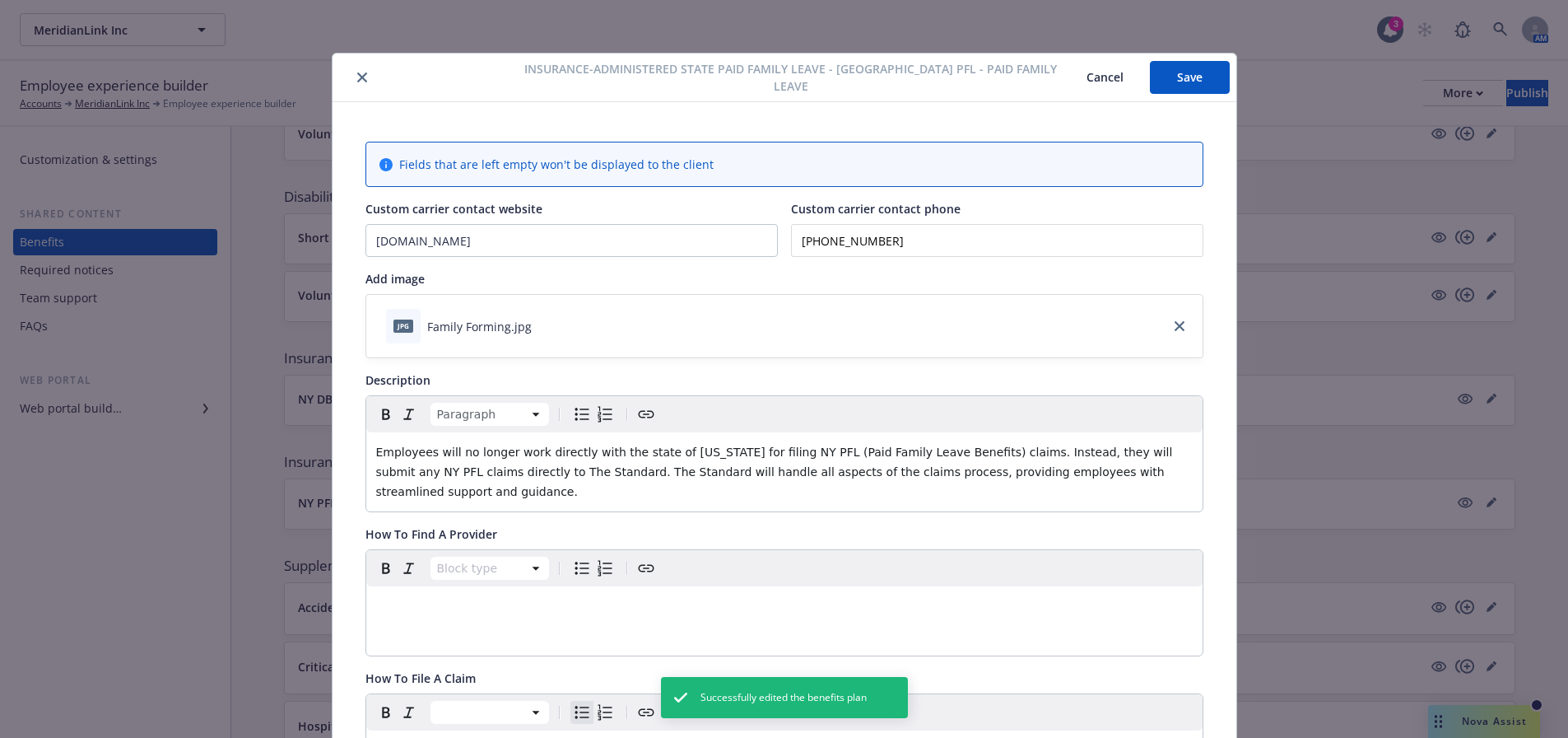
click at [357, 79] on icon "close" at bounding box center [362, 77] width 10 height 10
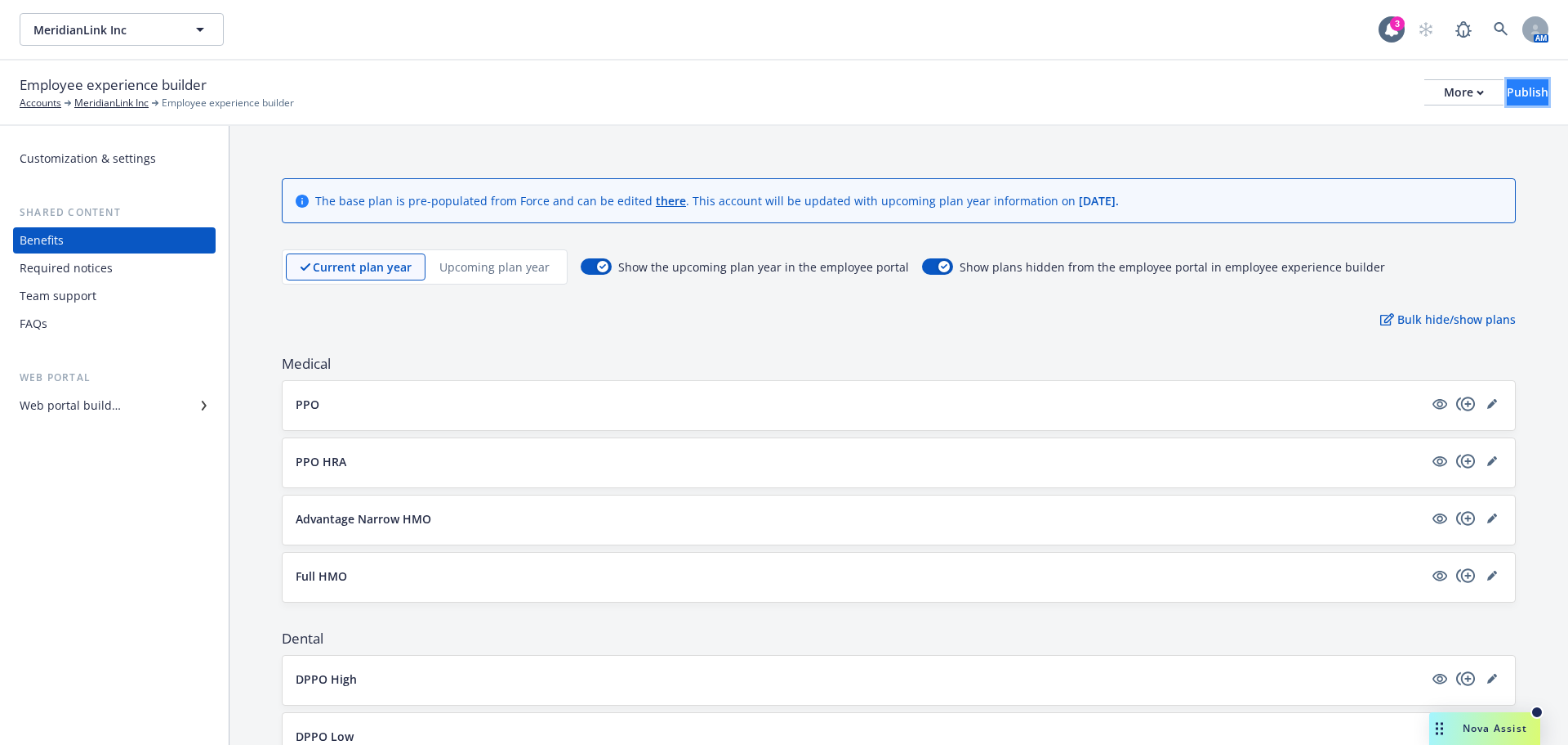
click at [1508, 94] on div "Publish" at bounding box center [1528, 92] width 41 height 25
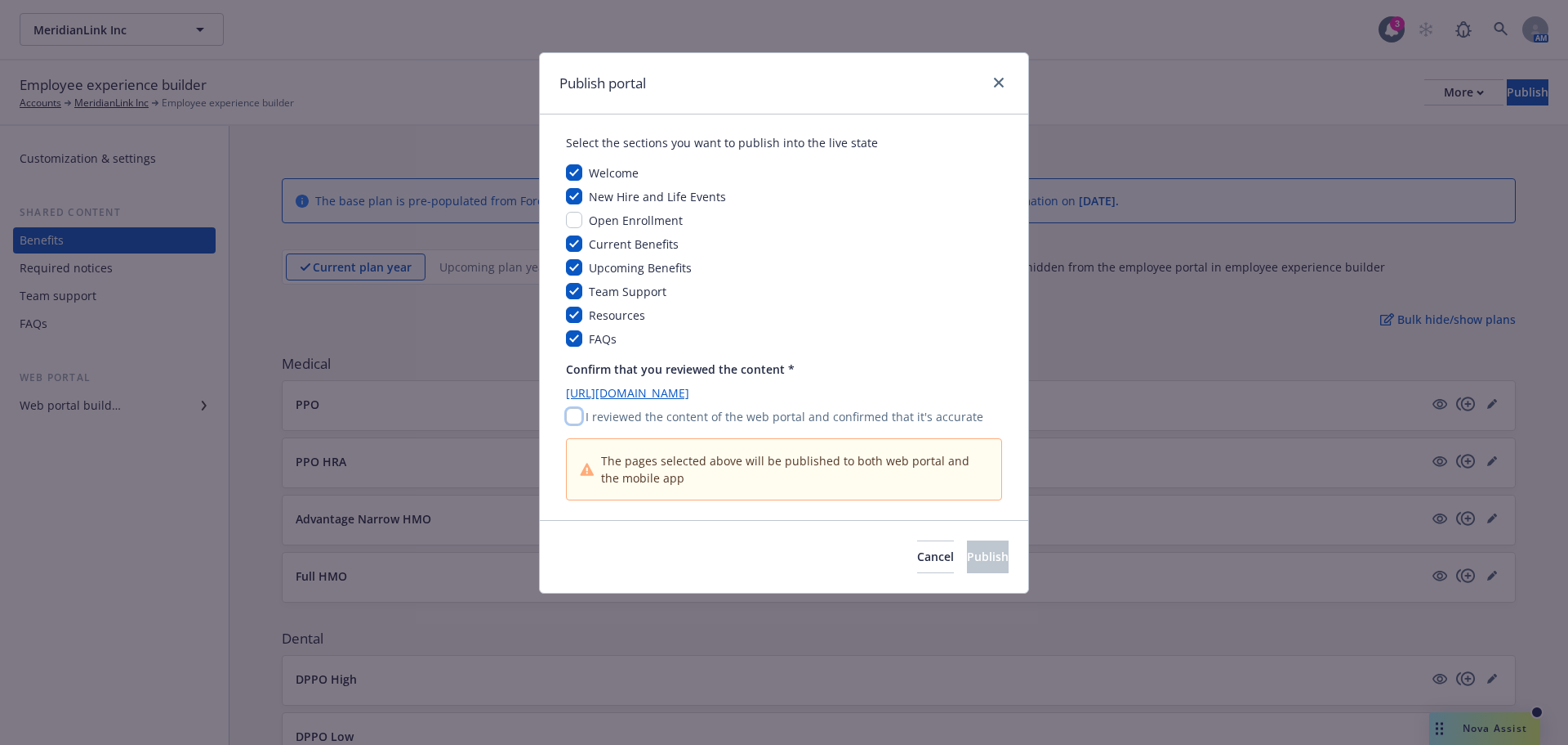
click at [575, 415] on input "checkbox" at bounding box center [574, 416] width 16 height 16
checkbox input "true"
click at [980, 565] on button "Publish" at bounding box center [987, 557] width 41 height 33
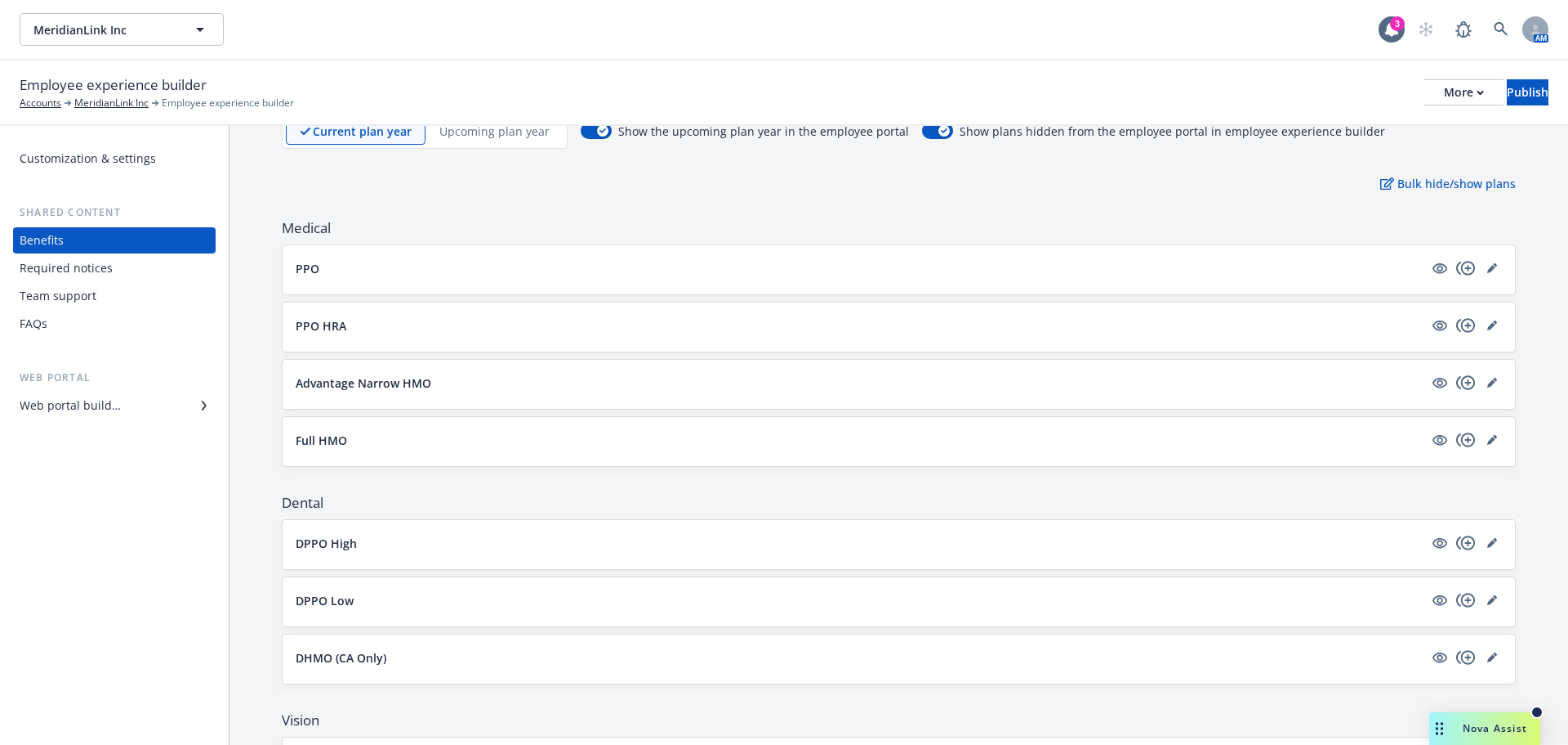
scroll to position [132, 0]
click at [521, 124] on div "Employee experience builder Accounts MeridianLink Inc Employee experience build…" at bounding box center [784, 93] width 1568 height 65
click at [524, 137] on p "Upcoming plan year" at bounding box center [494, 134] width 110 height 17
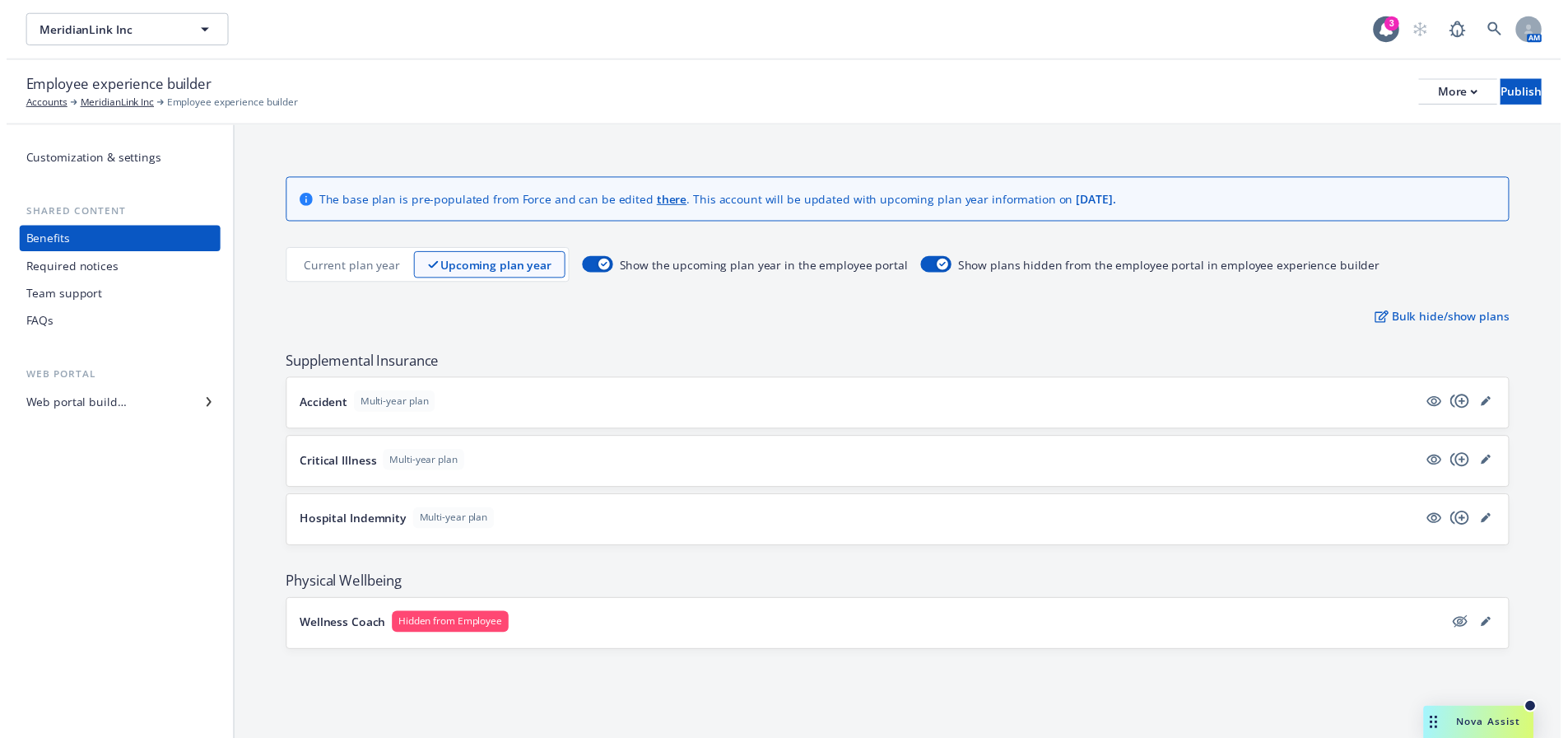
scroll to position [0, 0]
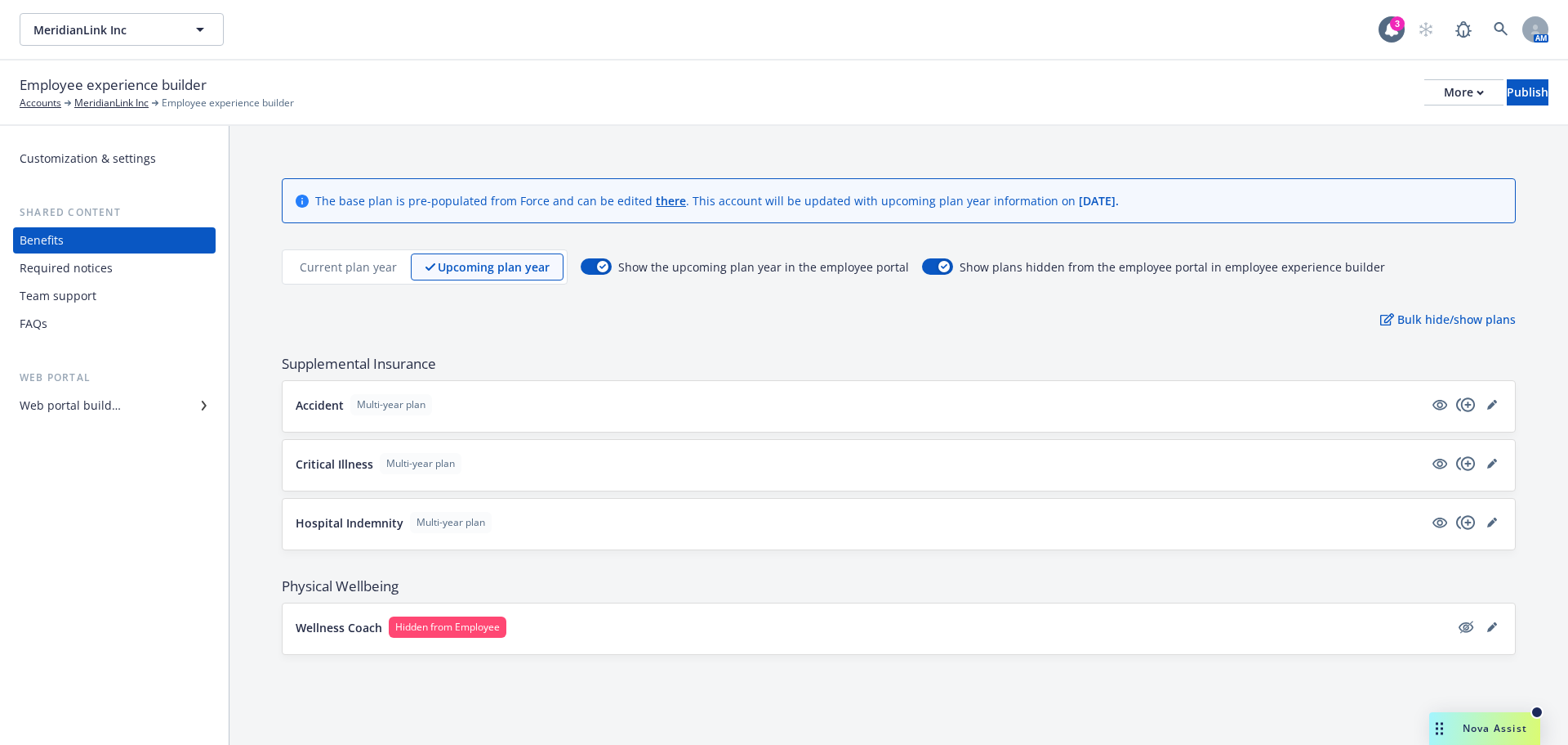
click at [492, 613] on div "Wellness Coach Hidden from Employee" at bounding box center [899, 628] width 1233 height 51
click at [489, 628] on span "Hidden from Employee" at bounding box center [447, 626] width 105 height 14
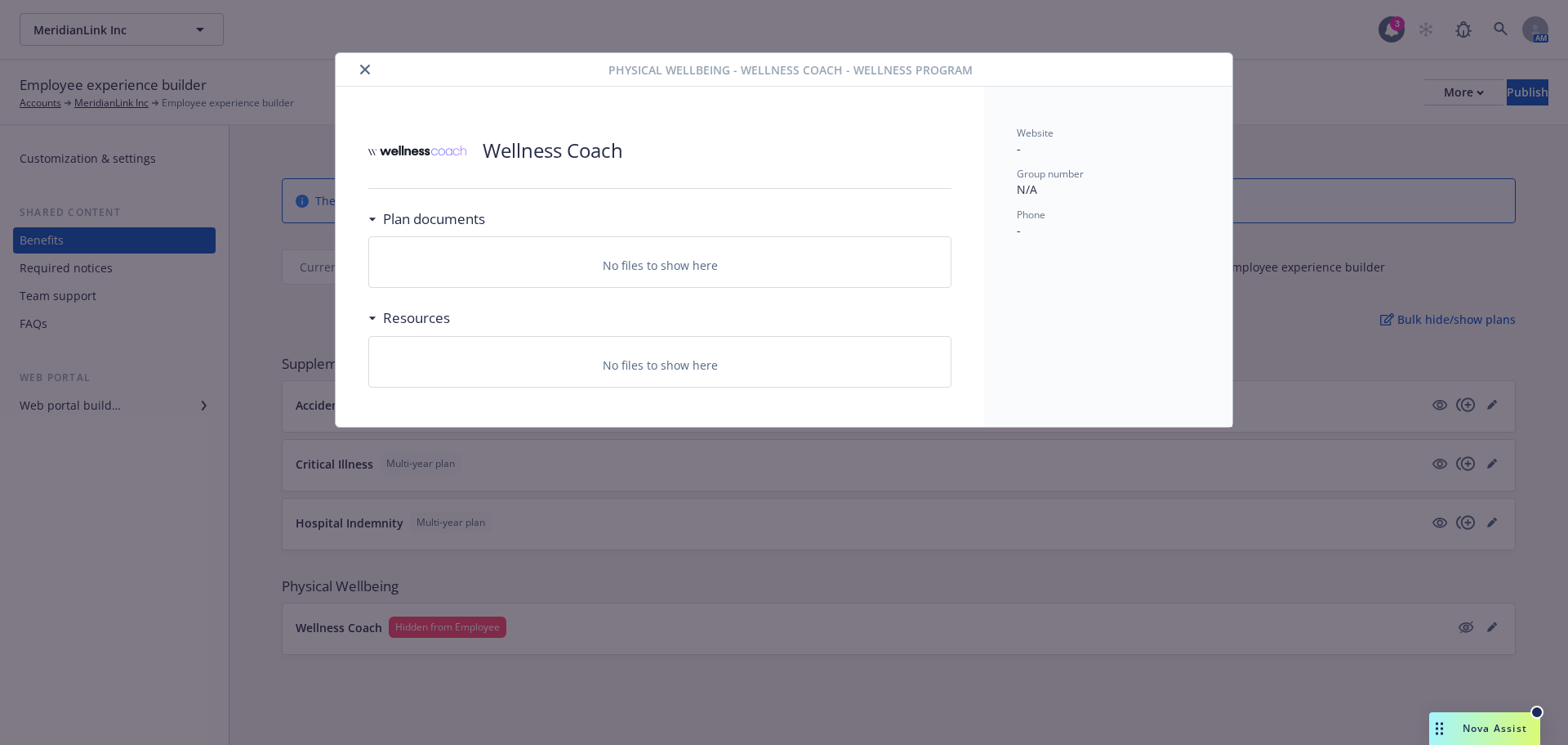
click at [354, 70] on div at bounding box center [476, 69] width 267 height 19
drag, startPoint x: 360, startPoint y: 69, endPoint x: 367, endPoint y: 74, distance: 8.6
click at [360, 69] on button "close" at bounding box center [365, 69] width 19 height 19
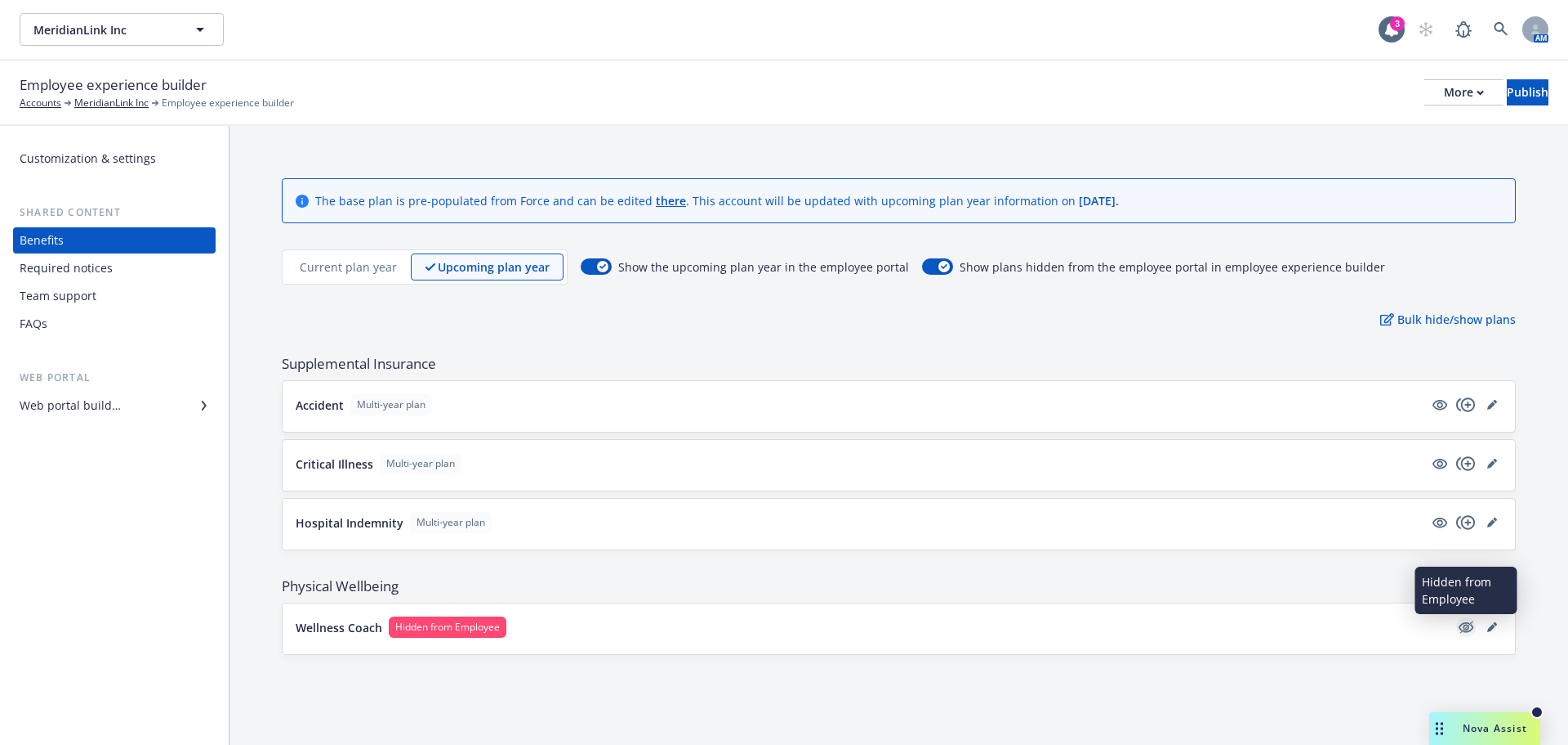
click at [1469, 629] on icon "hidden" at bounding box center [1466, 627] width 19 height 19
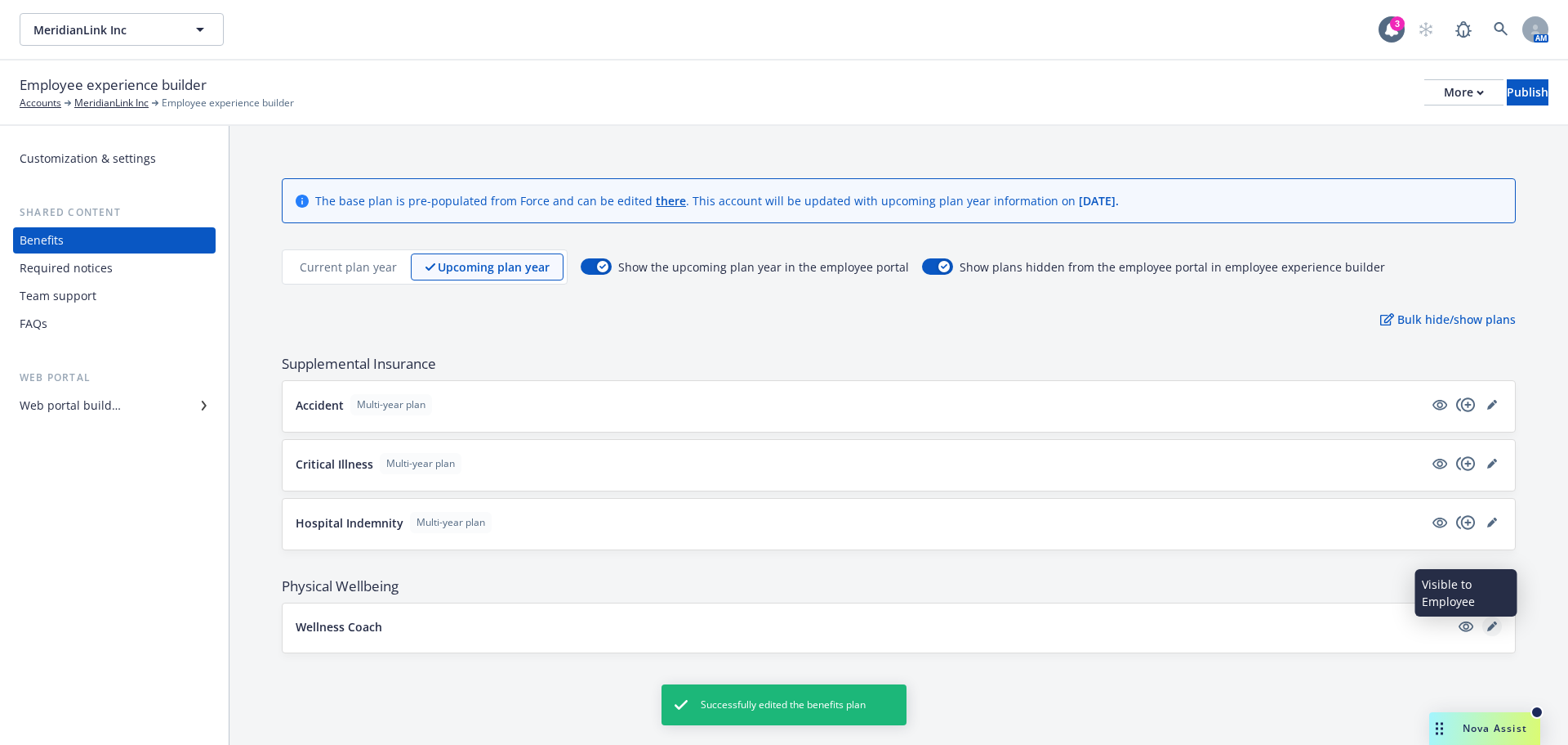
click at [1492, 626] on icon "editPencil" at bounding box center [1491, 627] width 9 height 9
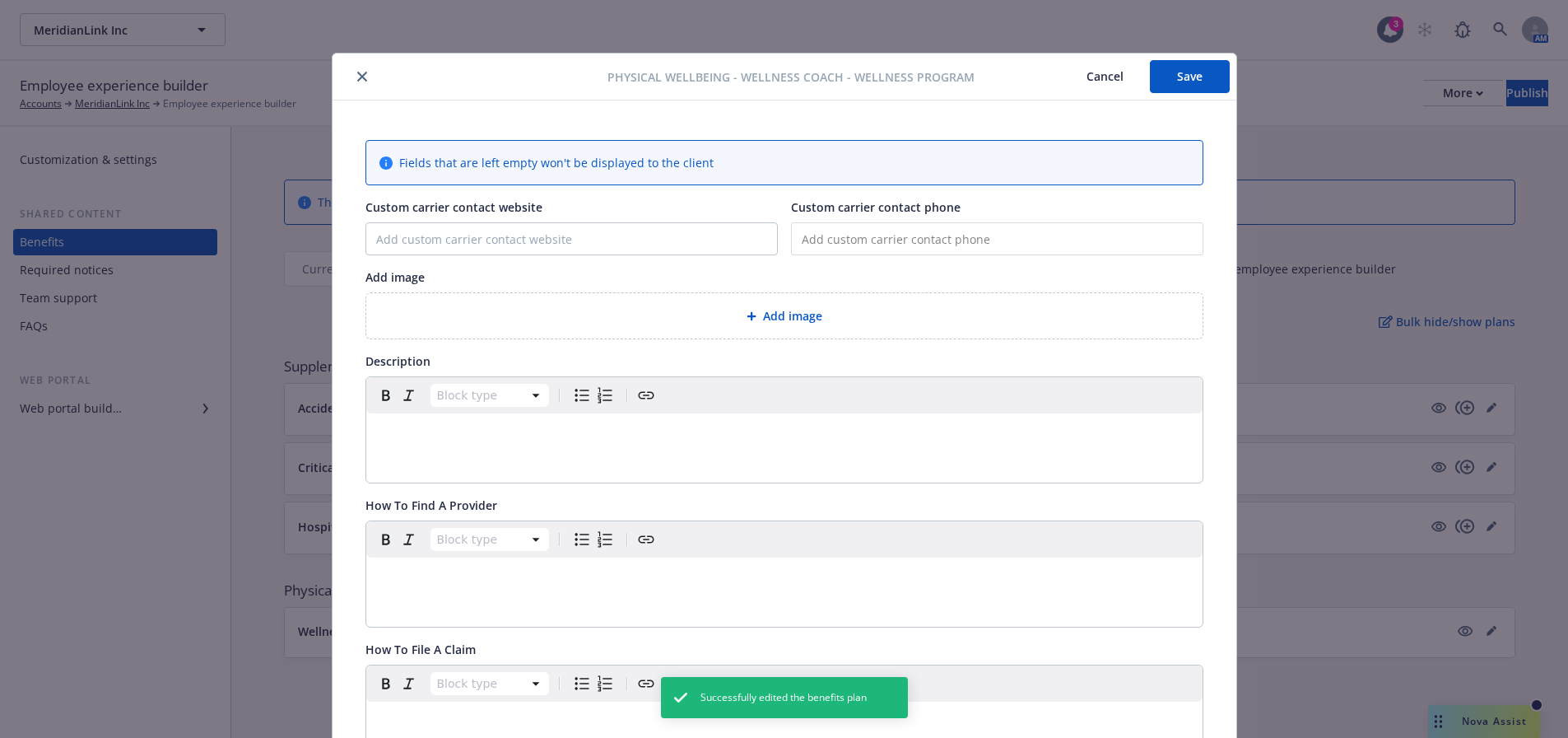
scroll to position [49, 0]
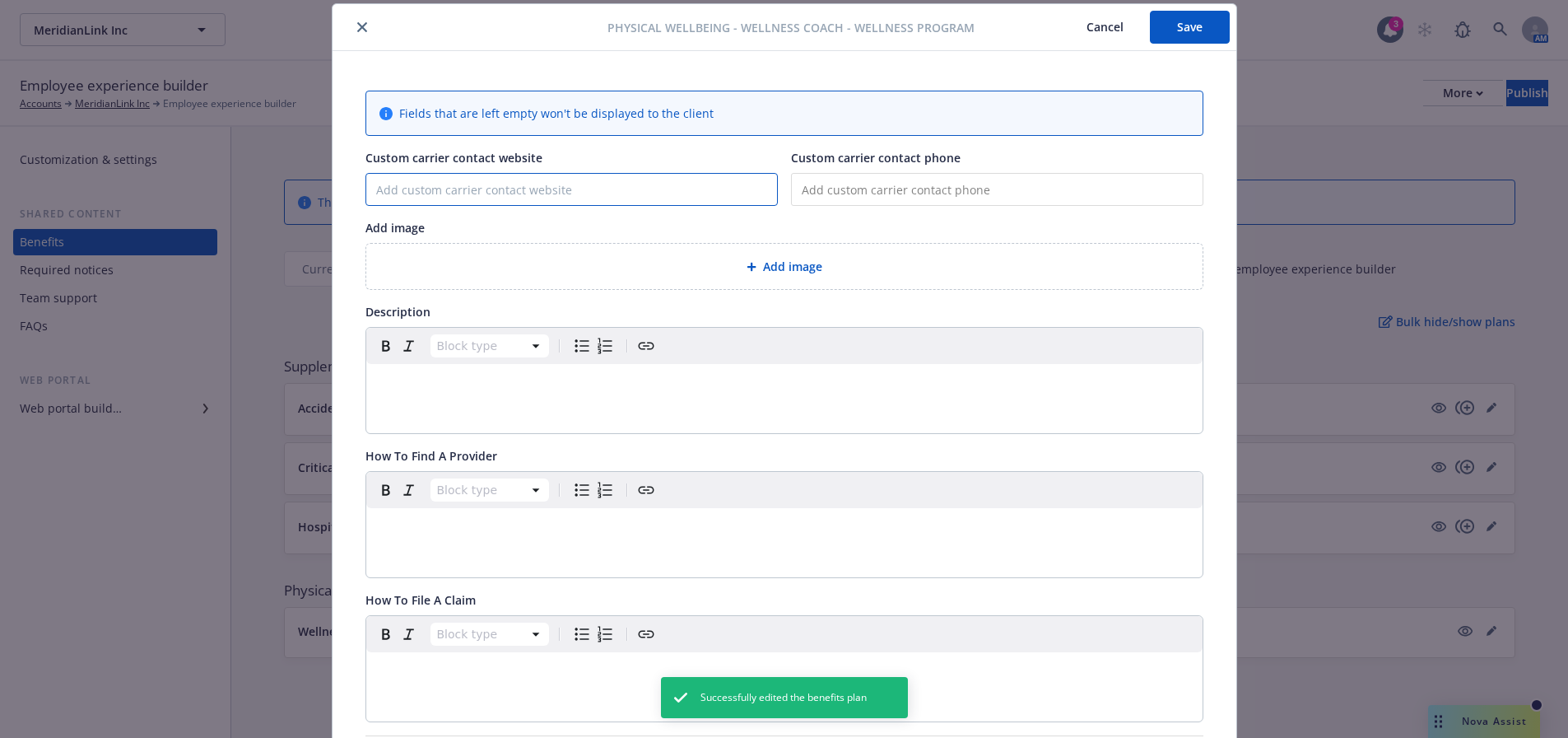
click at [481, 199] on input "Custom carrier contact website" at bounding box center [571, 190] width 411 height 31
paste input "[URL][DOMAIN_NAME]"
type input "[URL][DOMAIN_NAME]"
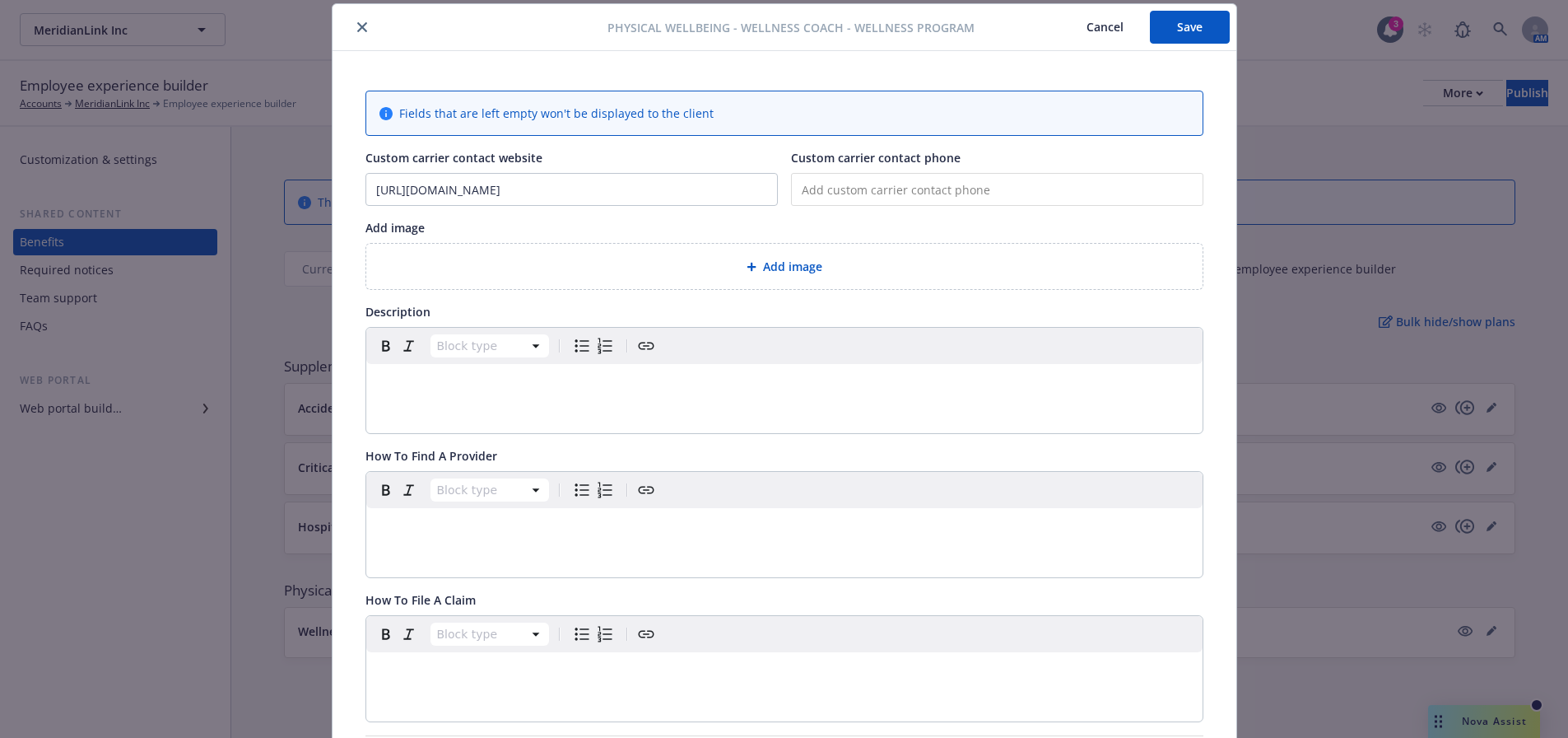
click at [855, 192] on input "tel" at bounding box center [997, 190] width 412 height 33
paste input "[PHONE_NUMBER]"
type input "[PHONE_NUMBER]"
click at [682, 270] on div "Add image" at bounding box center [784, 267] width 810 height 19
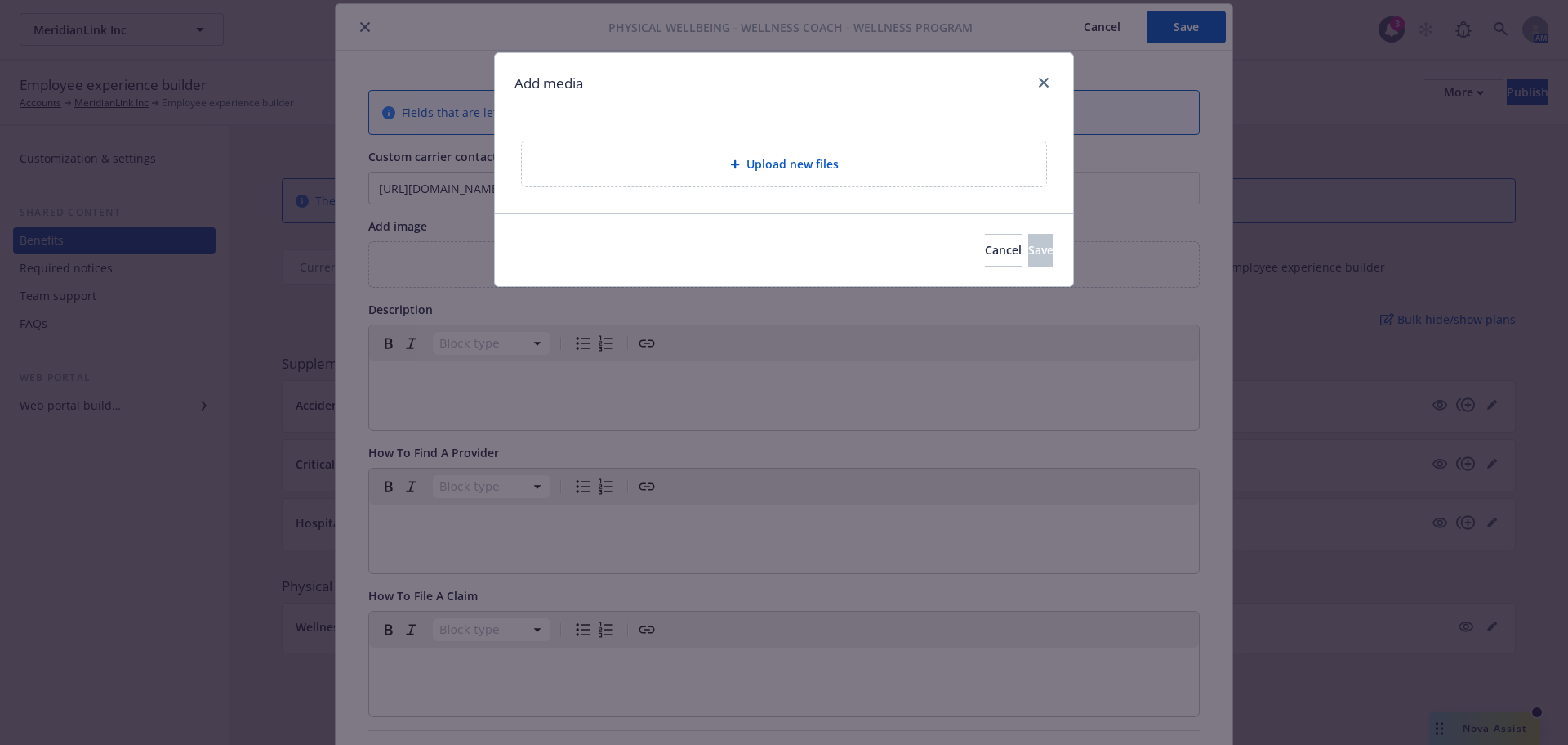
click at [738, 156] on div "Upload new files" at bounding box center [784, 164] width 498 height 19
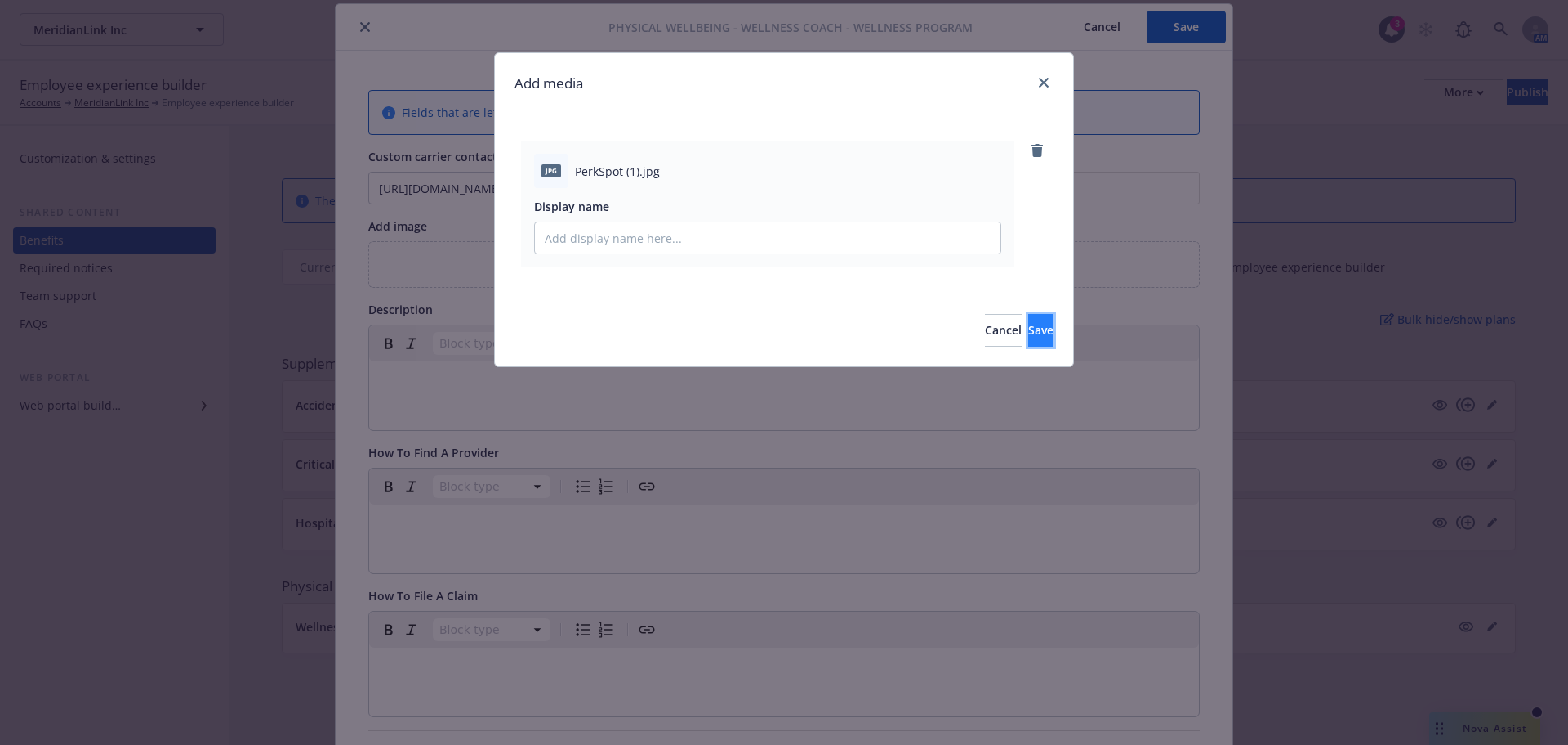
click at [1030, 322] on button "Save" at bounding box center [1041, 330] width 25 height 33
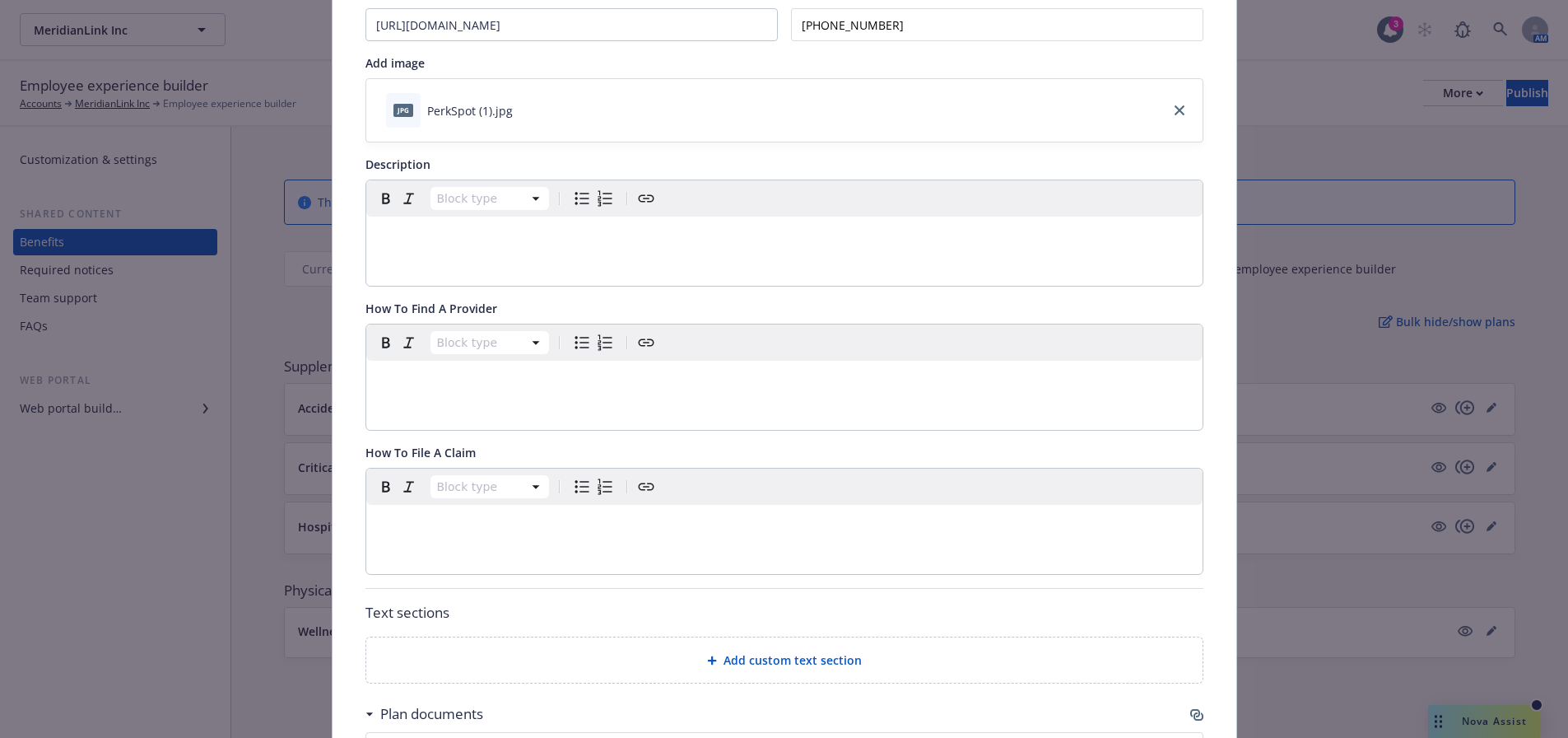
scroll to position [0, 0]
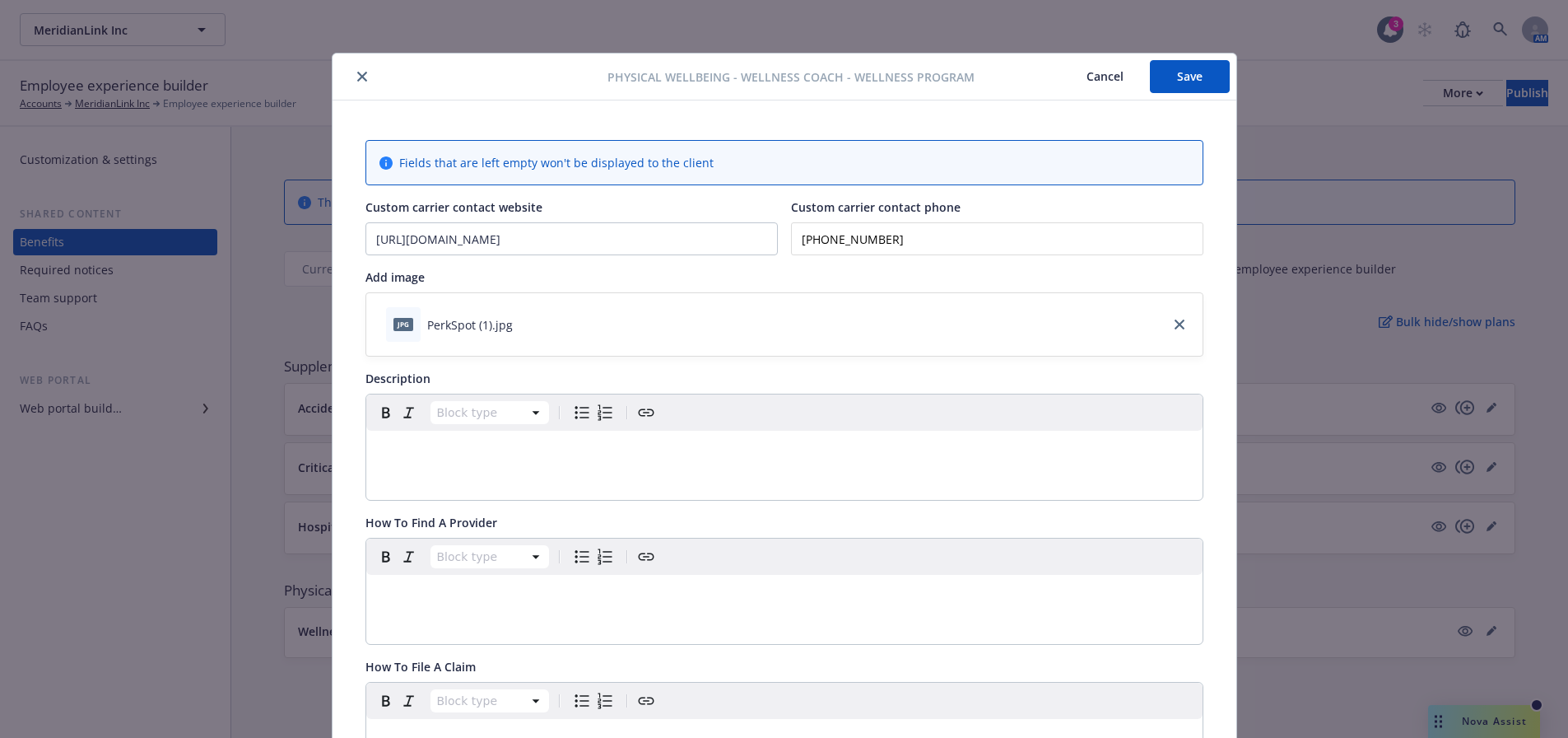
click at [1186, 74] on button "Save" at bounding box center [1189, 76] width 80 height 33
click at [595, 456] on p "editable markdown" at bounding box center [784, 450] width 816 height 19
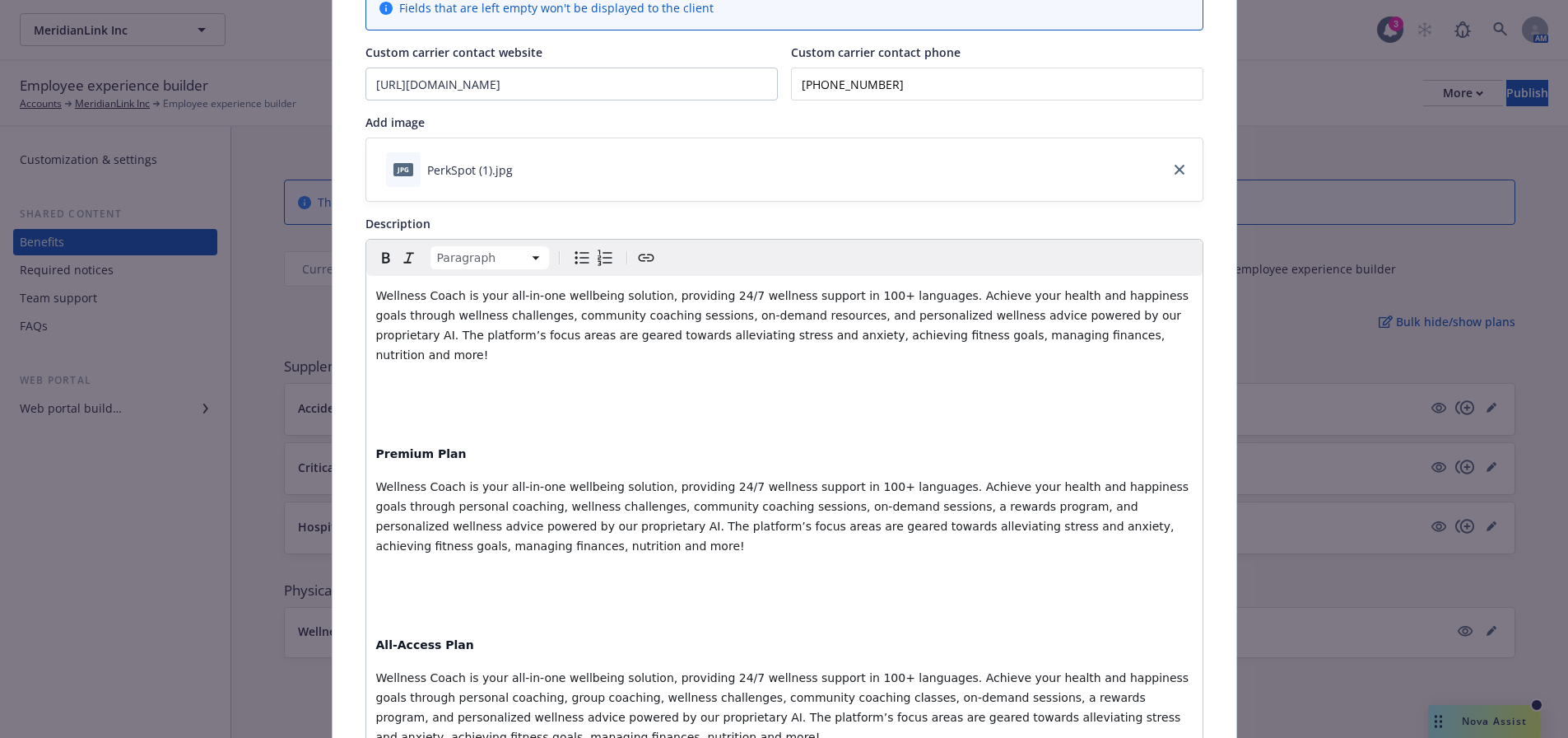
scroll to position [649, 0]
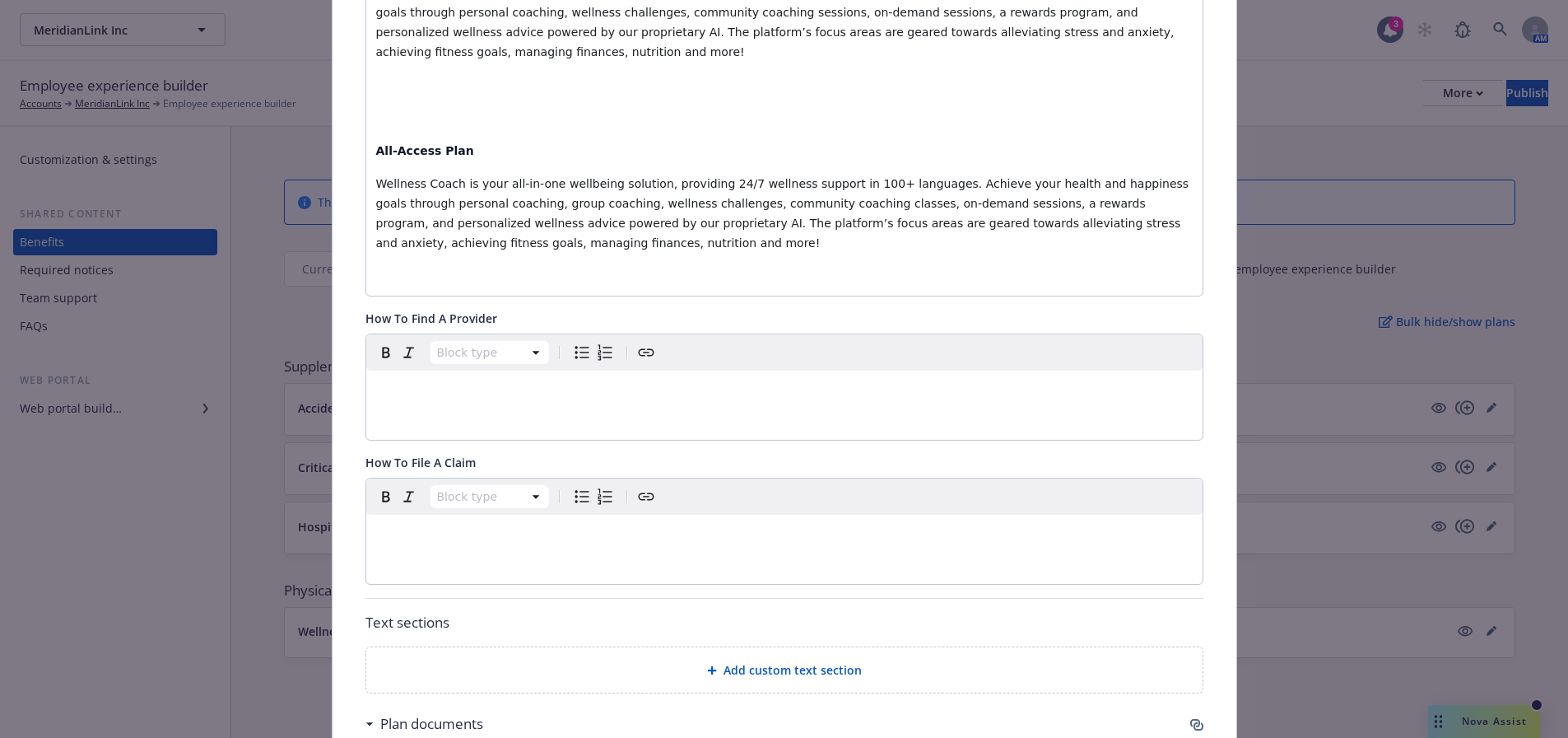
click at [780, 662] on span "Add custom text section" at bounding box center [792, 670] width 138 height 17
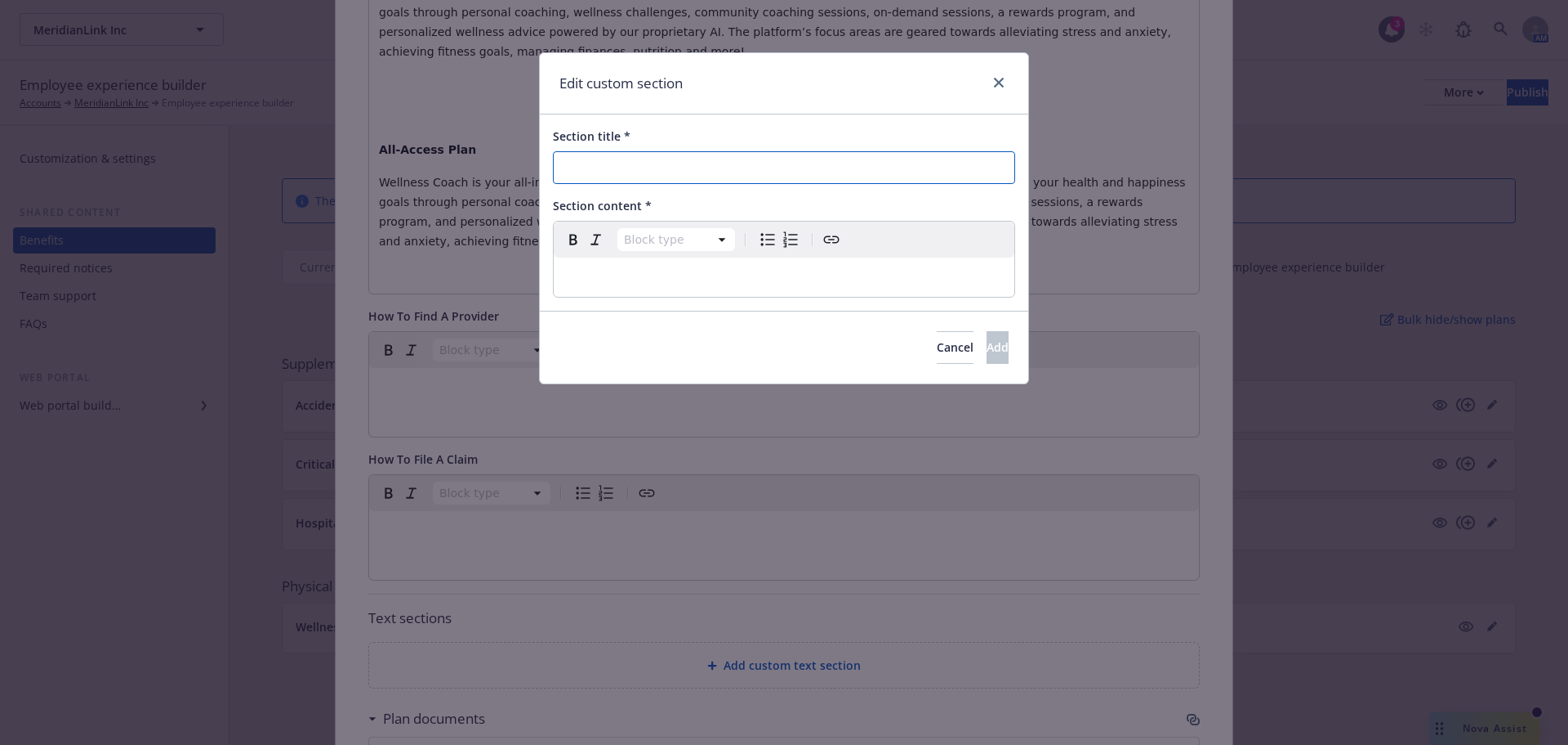
click at [714, 163] on input "Section title *" at bounding box center [784, 167] width 463 height 33
paste input "Accordion Name: How To Get Started"
drag, startPoint x: 658, startPoint y: 168, endPoint x: 547, endPoint y: 160, distance: 111.3
click at [547, 160] on div "Section title * Accordion Name: How To Get Started Section content * Block type…" at bounding box center [784, 212] width 488 height 196
type input "How To Get Started"
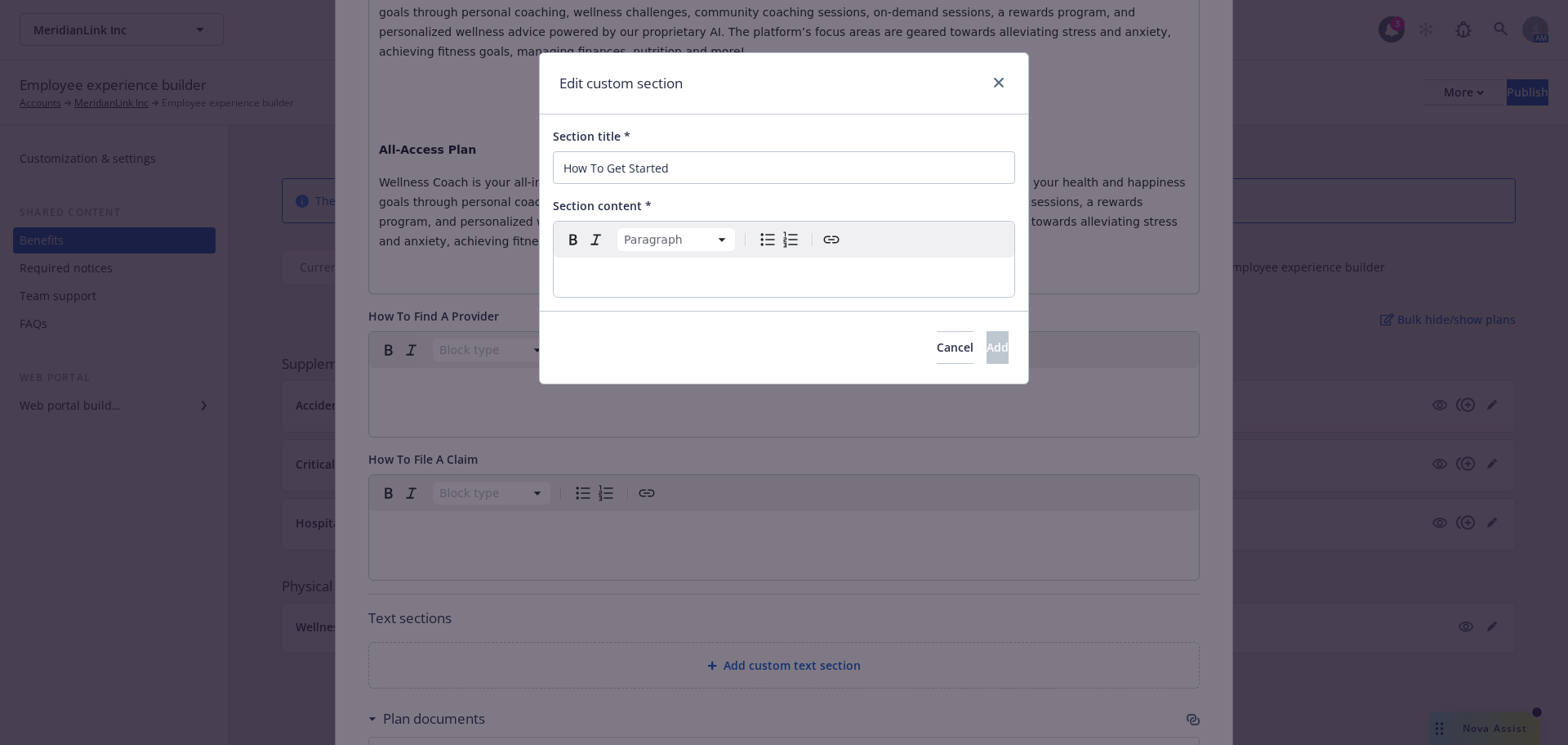
click at [769, 282] on p "editable markdown" at bounding box center [784, 276] width 441 height 19
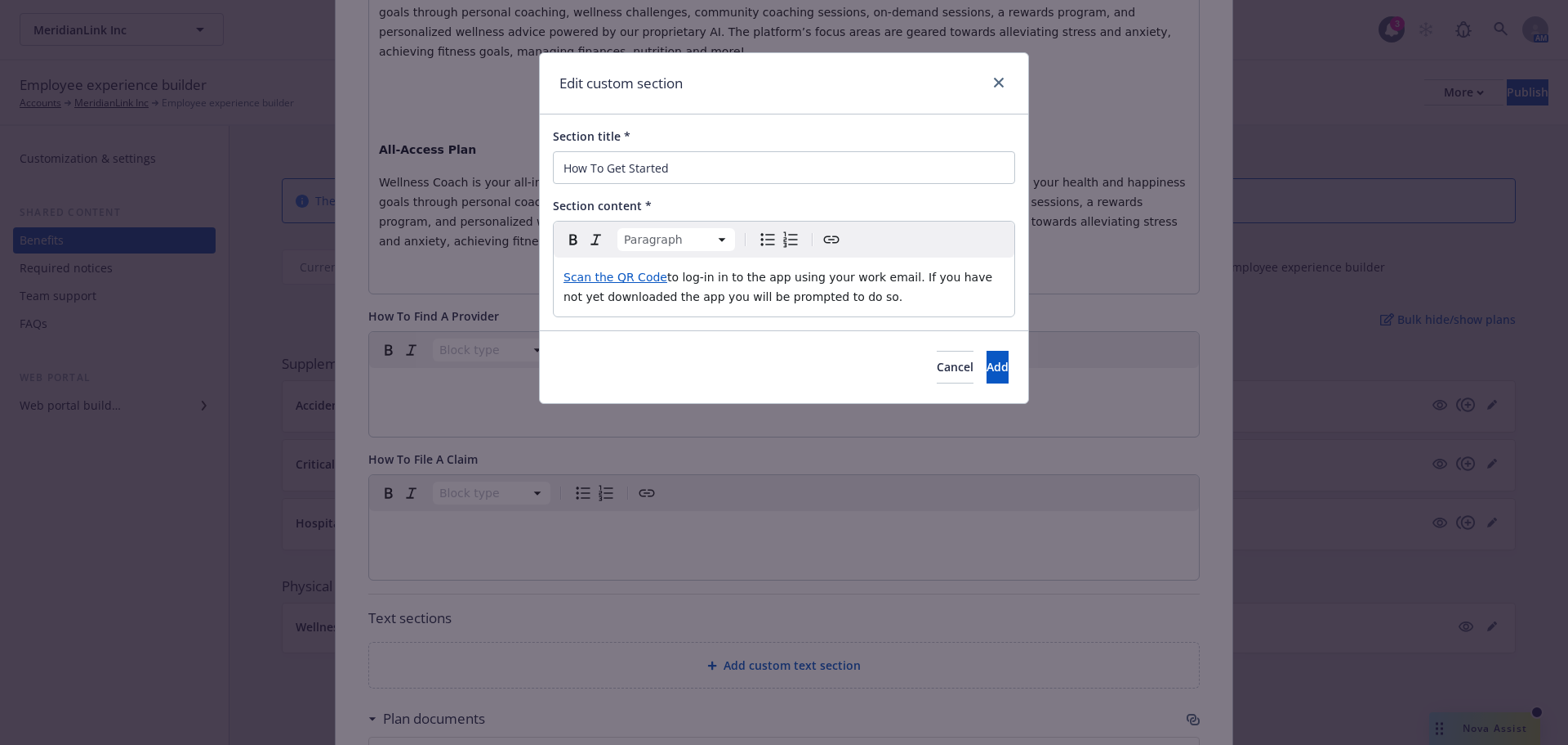
click at [949, 406] on div "Edit custom section Section title * How To Get Started Section content * Paragr…" at bounding box center [784, 372] width 1568 height 745
click at [986, 370] on span "Add" at bounding box center [997, 367] width 22 height 15
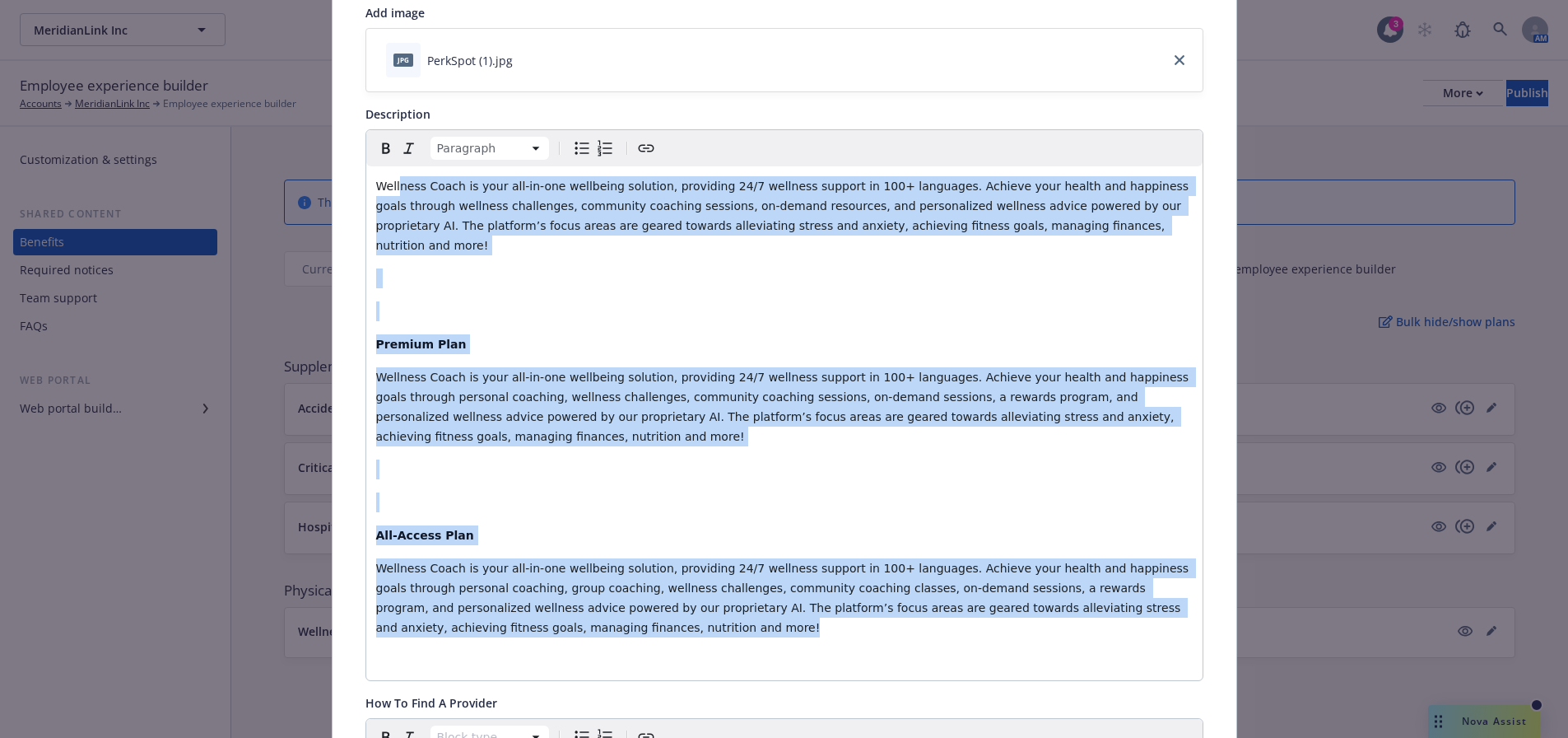
scroll to position [239, 0]
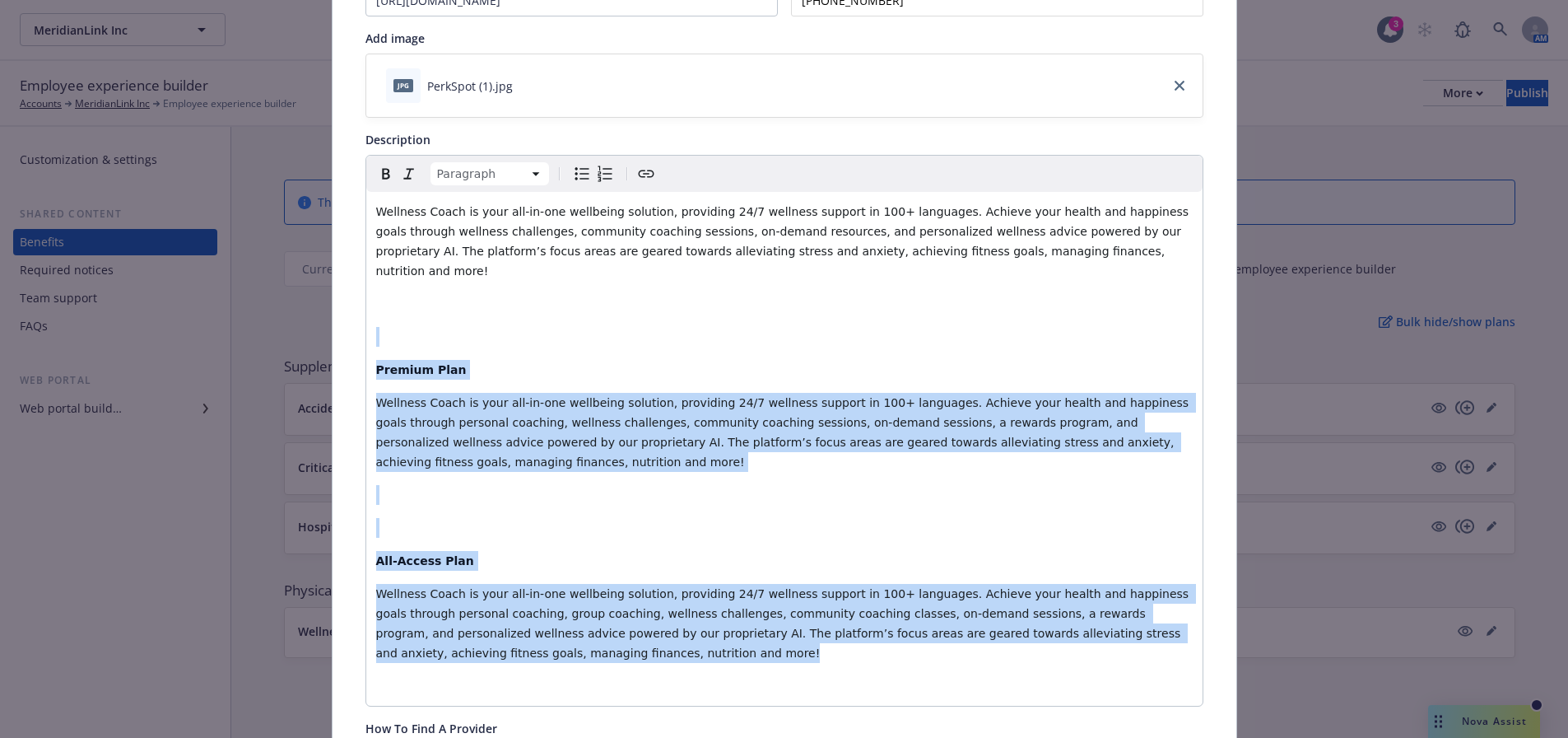
drag, startPoint x: 595, startPoint y: 474, endPoint x: 383, endPoint y: 269, distance: 294.9
click at [383, 269] on div "Wellness Coach is your all-in-one wellbeing solution, providing 24/7 wellness s…" at bounding box center [784, 448] width 836 height 514
click at [566, 485] on p "editable markdown" at bounding box center [784, 494] width 816 height 19
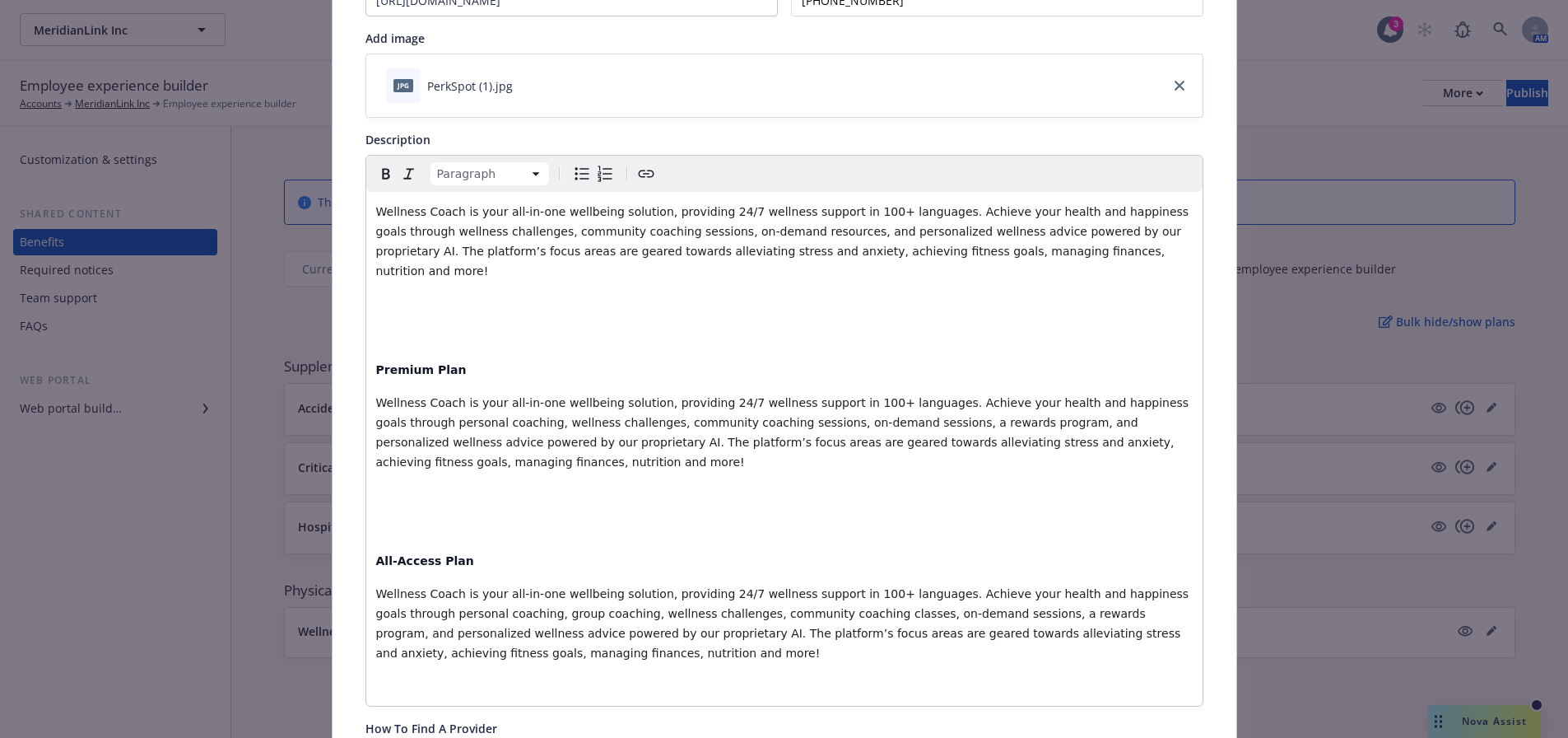
drag, startPoint x: 496, startPoint y: 518, endPoint x: 282, endPoint y: 305, distance: 301.9
click at [282, 305] on div "Physical Wellbeing - Wellness Coach - Wellness Program Cancel Save Fields that …" at bounding box center [784, 369] width 1568 height 738
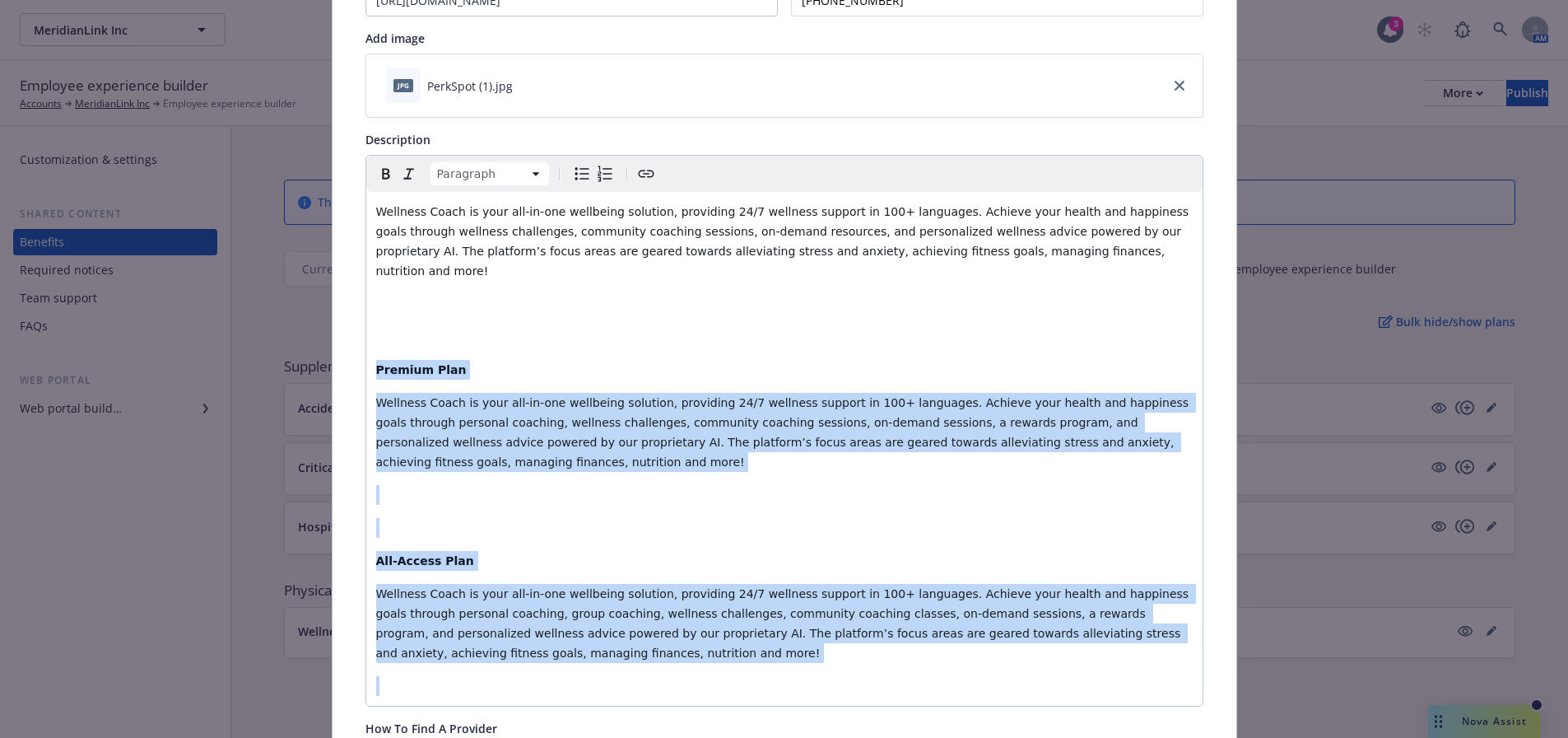
drag, startPoint x: 609, startPoint y: 626, endPoint x: 360, endPoint y: 341, distance: 378.5
click at [366, 341] on div "Wellness Coach is your all-in-one wellbeing solution, providing 24/7 wellness s…" at bounding box center [784, 448] width 836 height 514
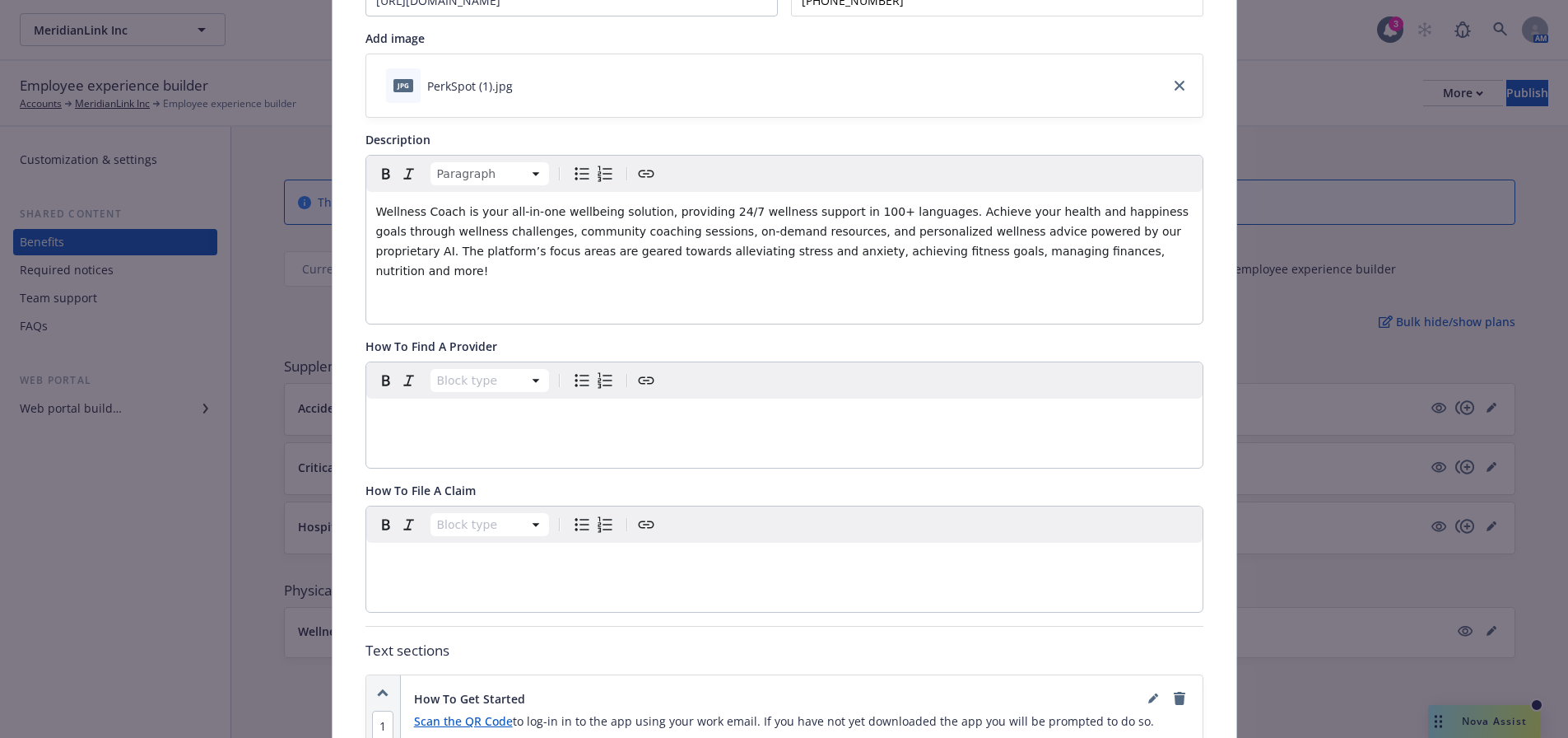
click at [416, 274] on div "Wellness Coach is your all-in-one wellbeing solution, providing 24/7 wellness s…" at bounding box center [784, 257] width 836 height 132
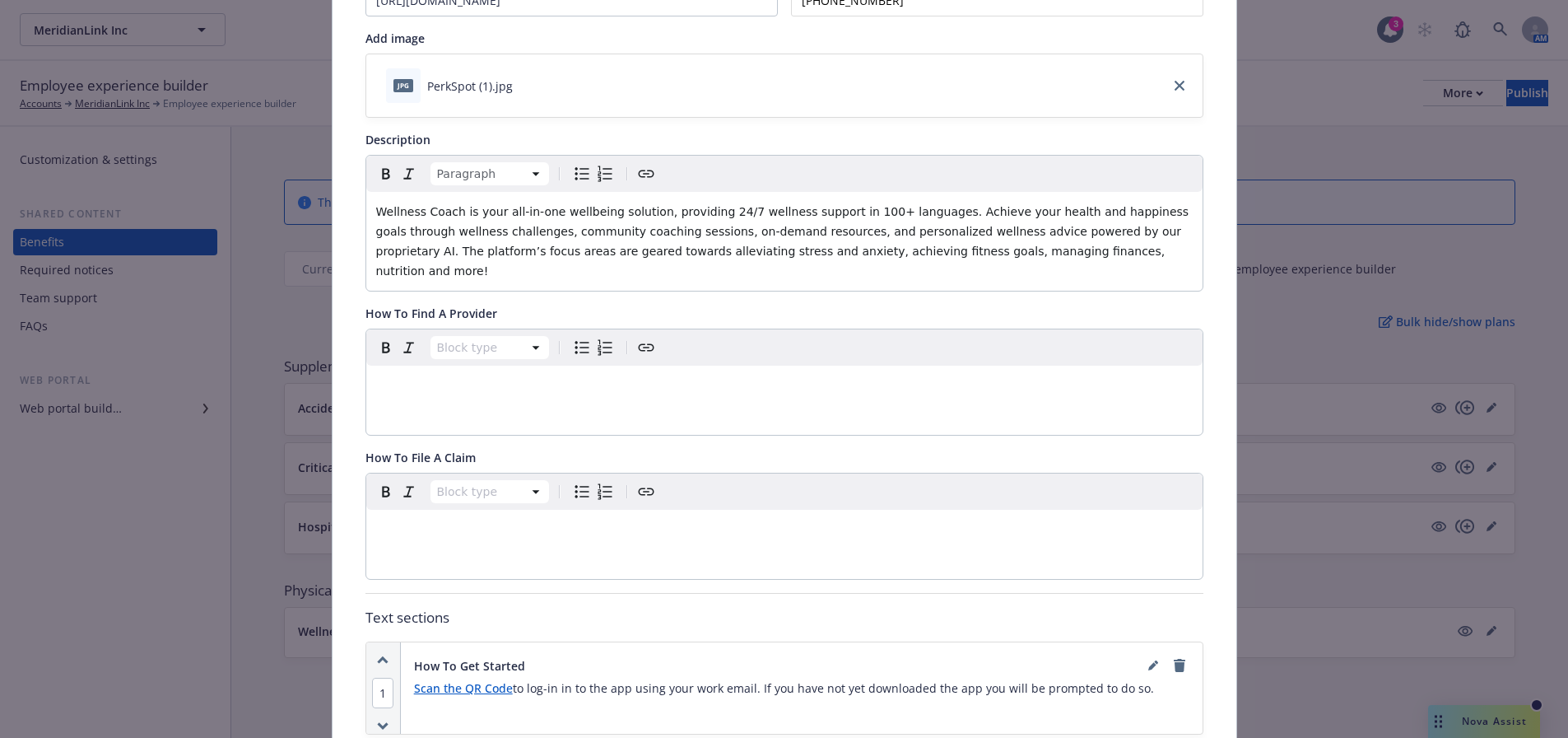
scroll to position [486, 0]
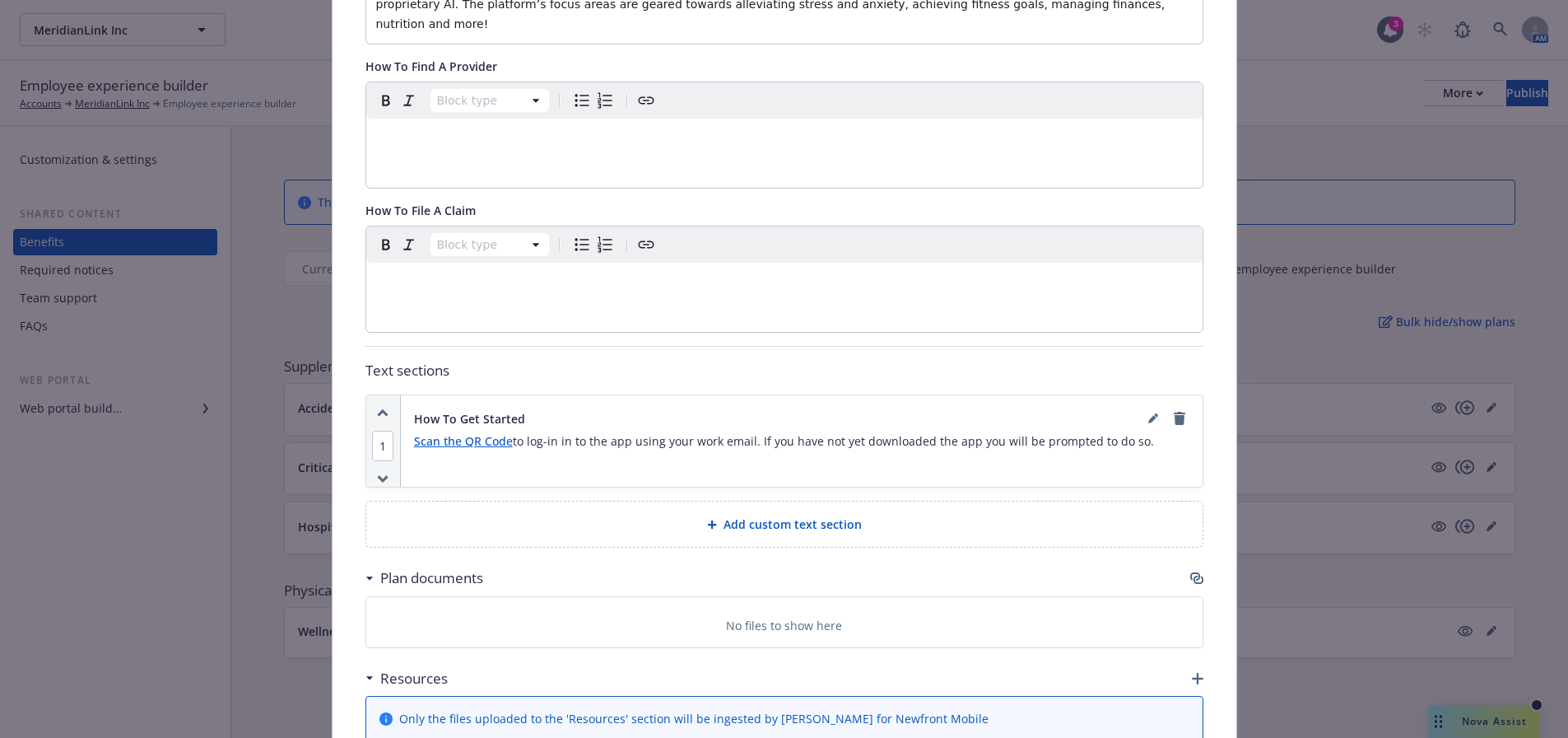
click at [426, 433] on link "Scan the QR Code" at bounding box center [463, 441] width 99 height 15
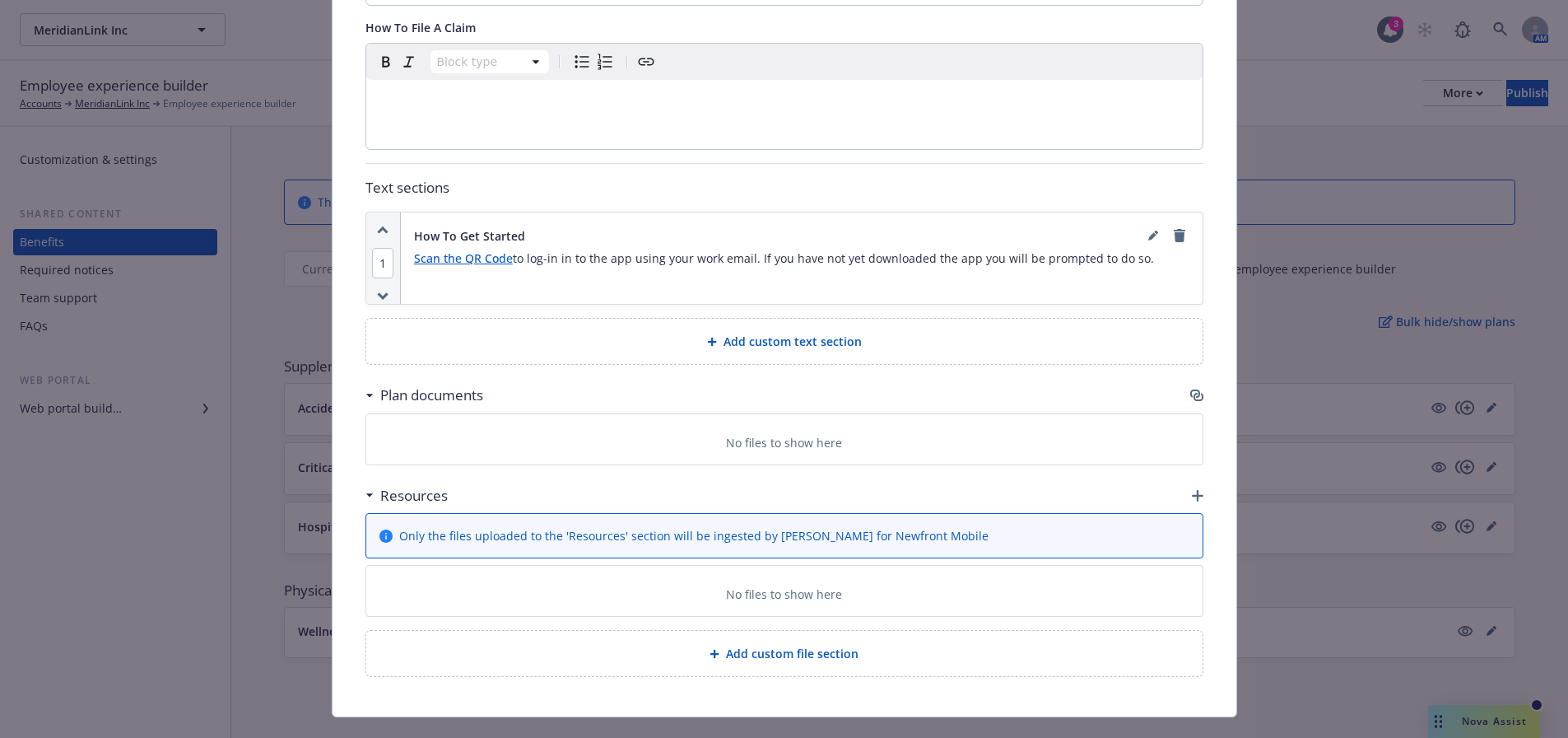
scroll to position [681, 0]
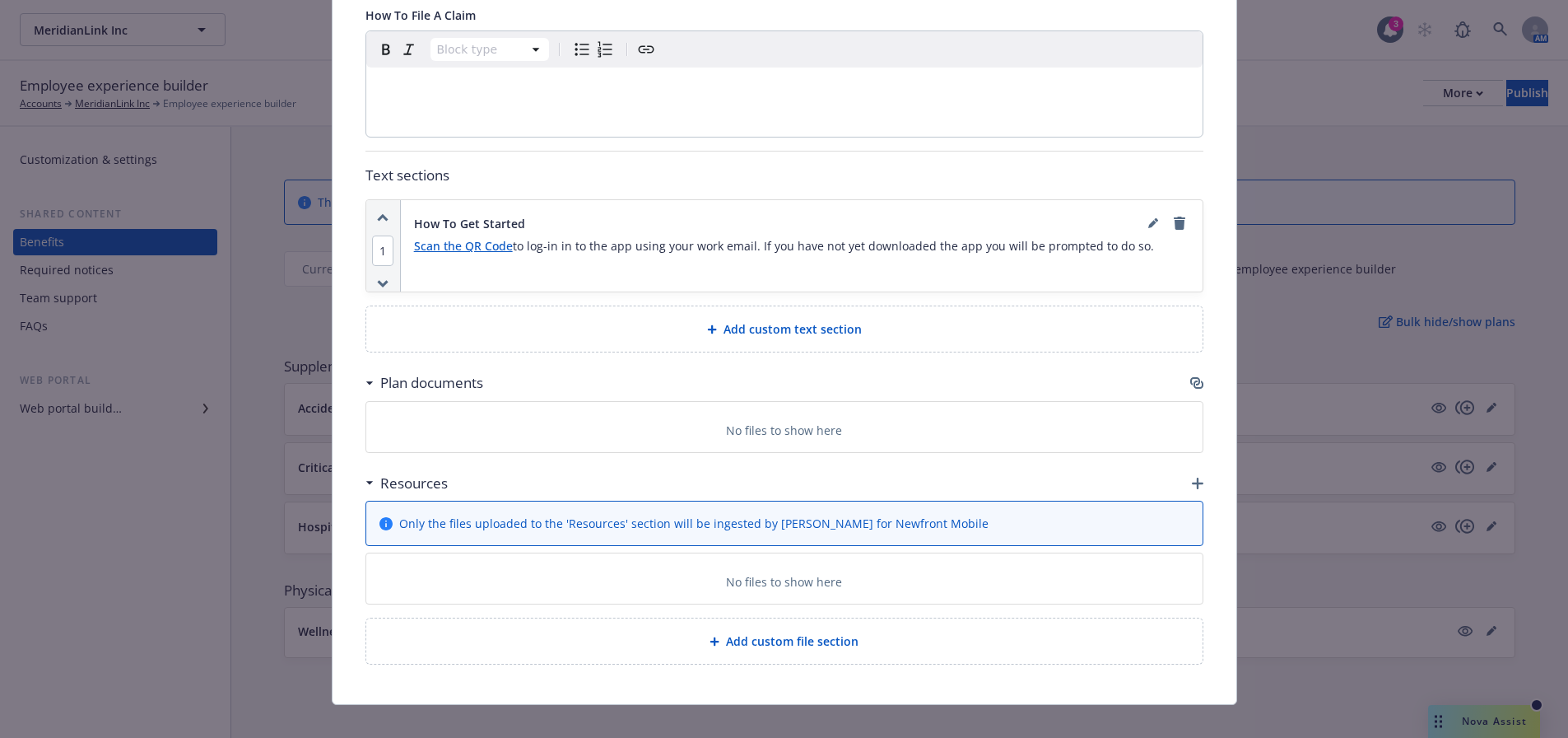
click at [1192, 478] on icon "button" at bounding box center [1198, 484] width 12 height 12
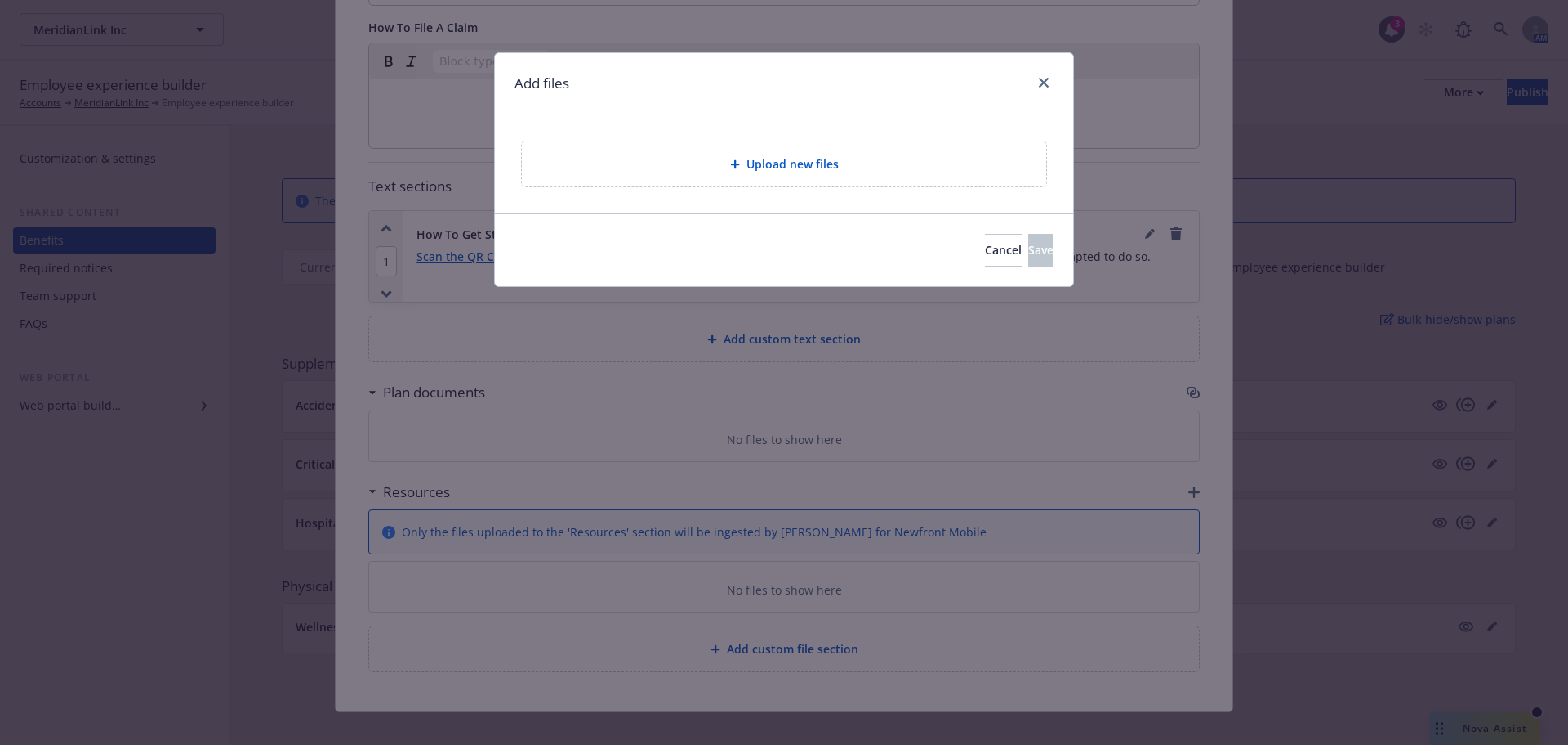
drag, startPoint x: 1004, startPoint y: 175, endPoint x: 1000, endPoint y: 167, distance: 8.9
click at [1000, 167] on div "Upload new files" at bounding box center [784, 163] width 525 height 45
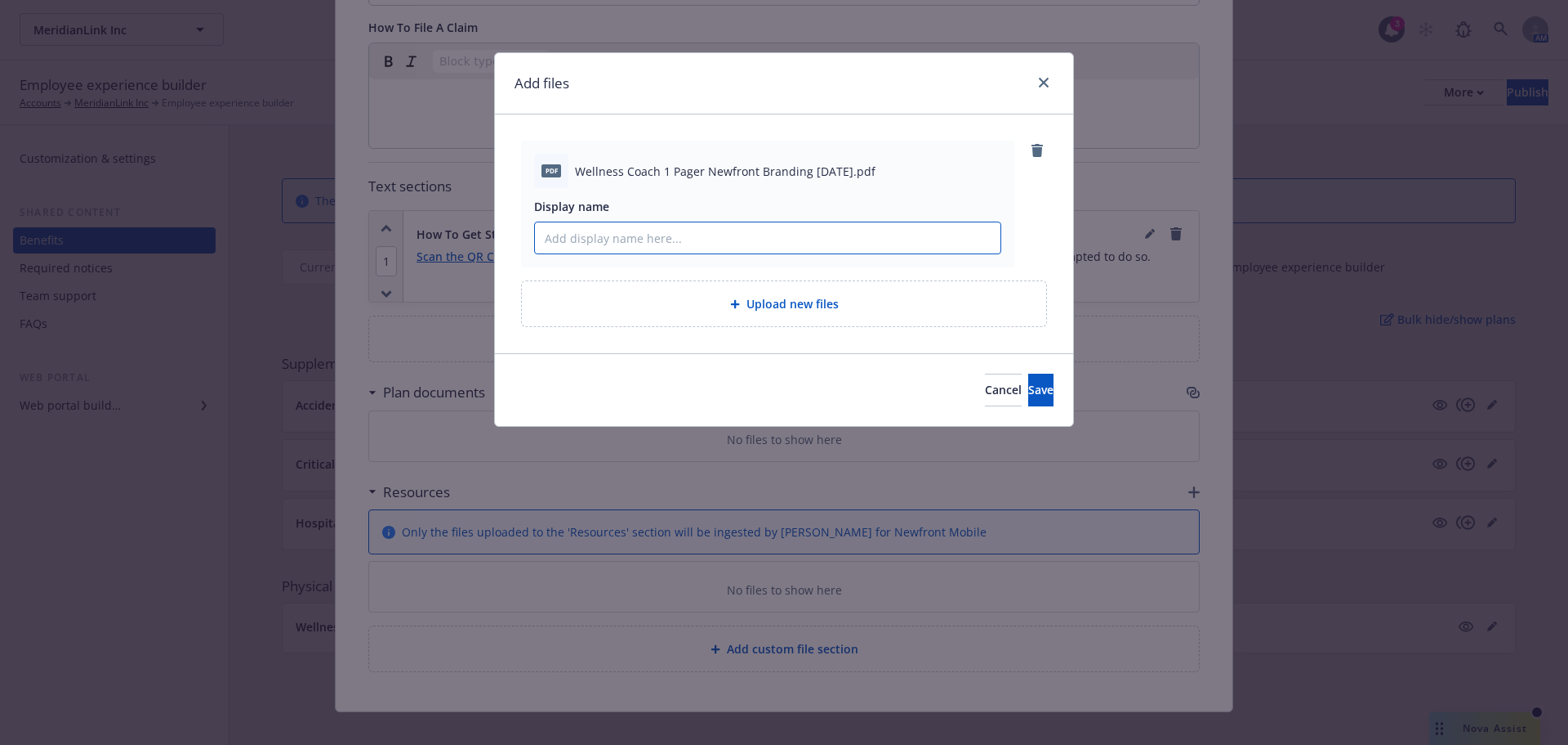
click at [725, 234] on input "Display name" at bounding box center [768, 238] width 465 height 31
type input "Wellness Coach Flyer"
click at [1029, 373] on button "Save" at bounding box center [1041, 390] width 25 height 33
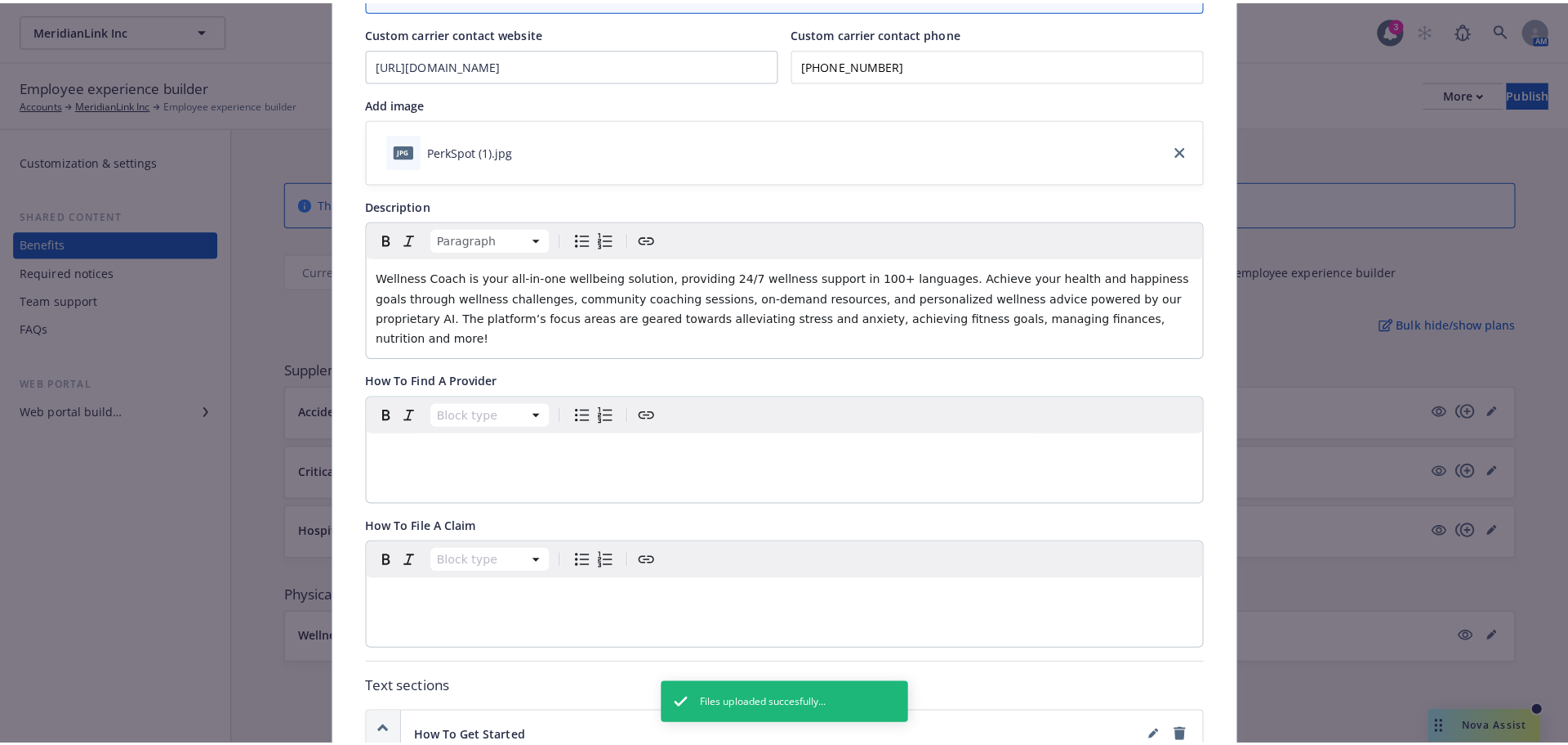
scroll to position [0, 0]
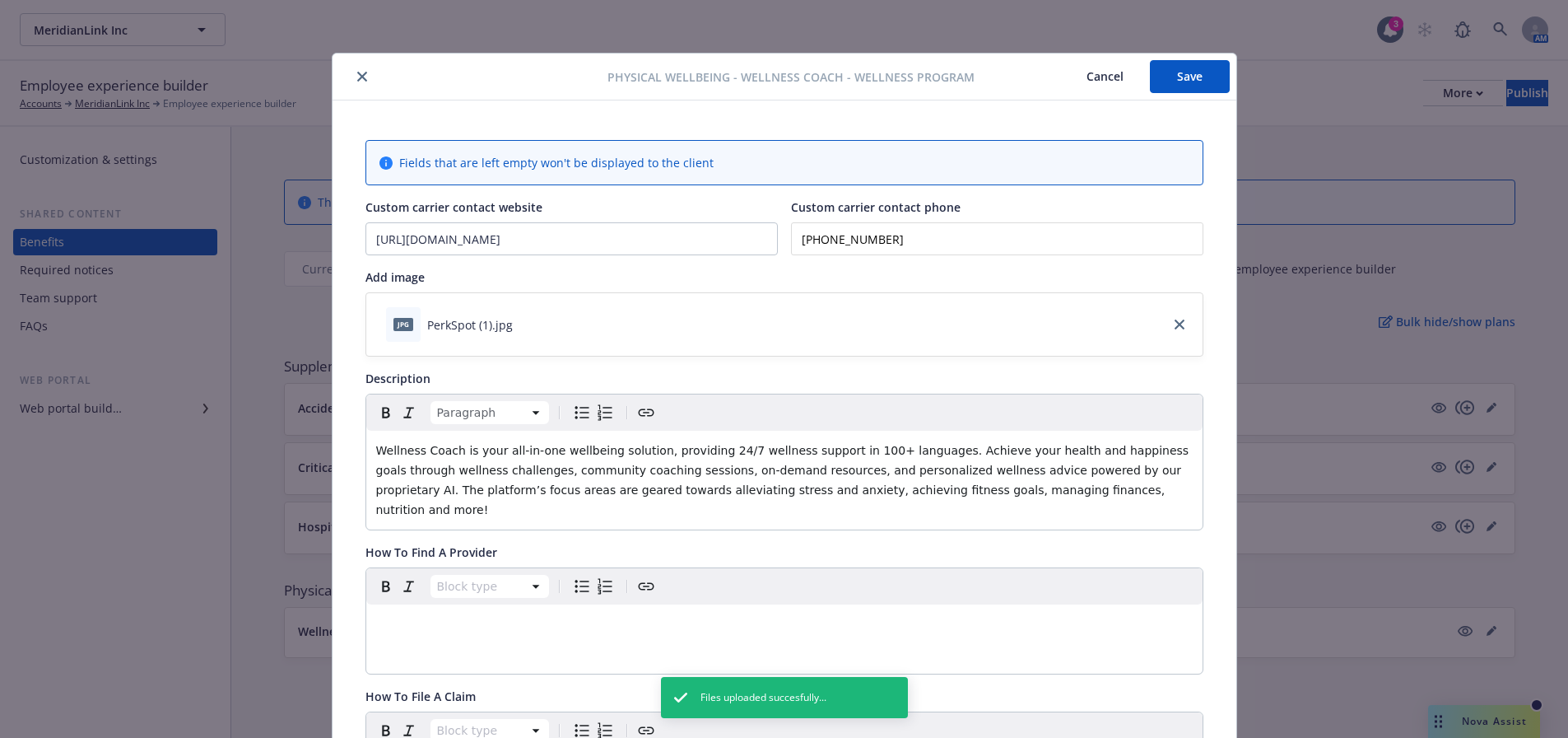
click at [1175, 77] on button "Save" at bounding box center [1189, 76] width 80 height 33
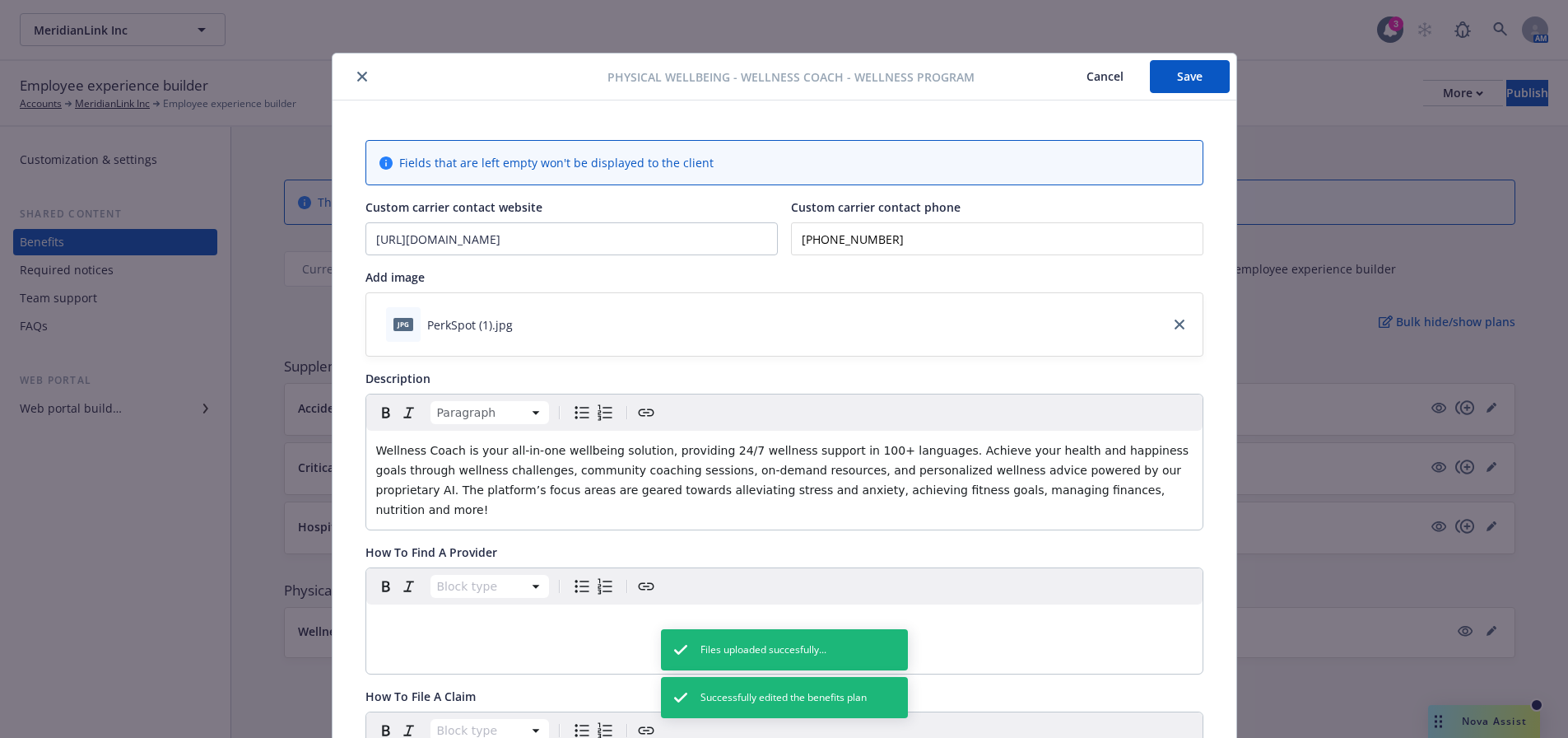
click at [357, 74] on icon "close" at bounding box center [362, 76] width 10 height 10
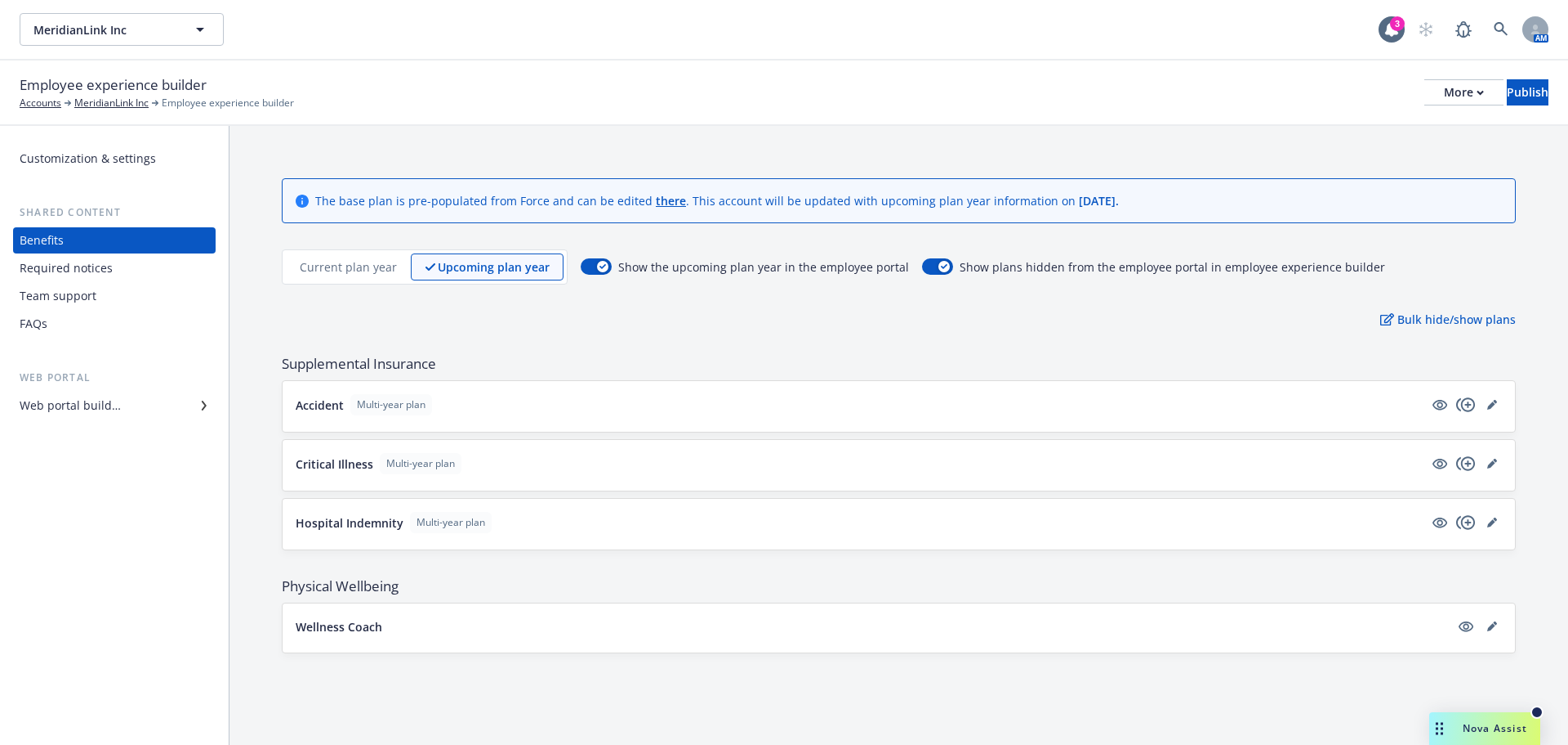
click at [344, 633] on p "Wellness Coach" at bounding box center [339, 627] width 86 height 17
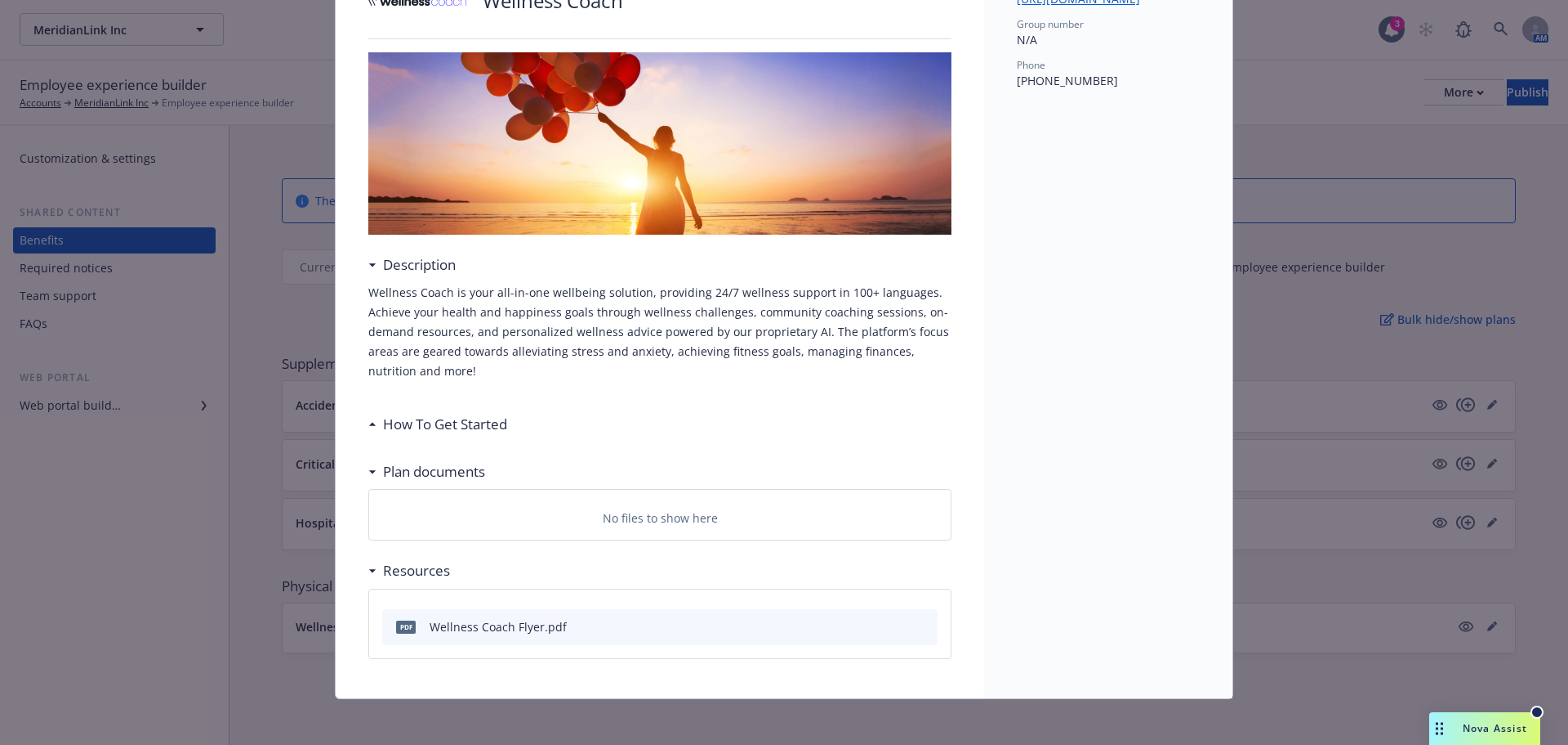
scroll to position [156, 0]
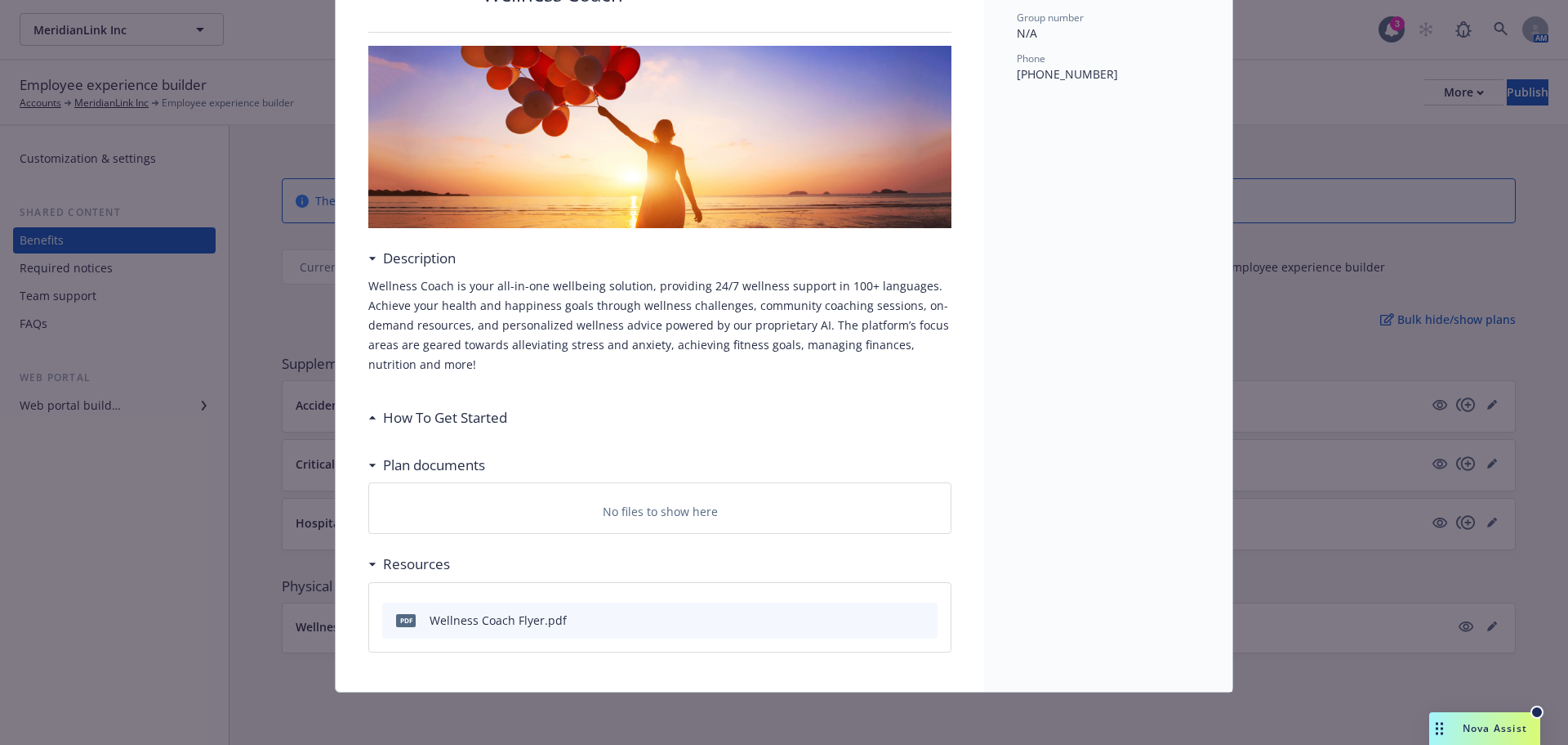
click at [444, 414] on h3 "How To Get Started" at bounding box center [444, 418] width 124 height 21
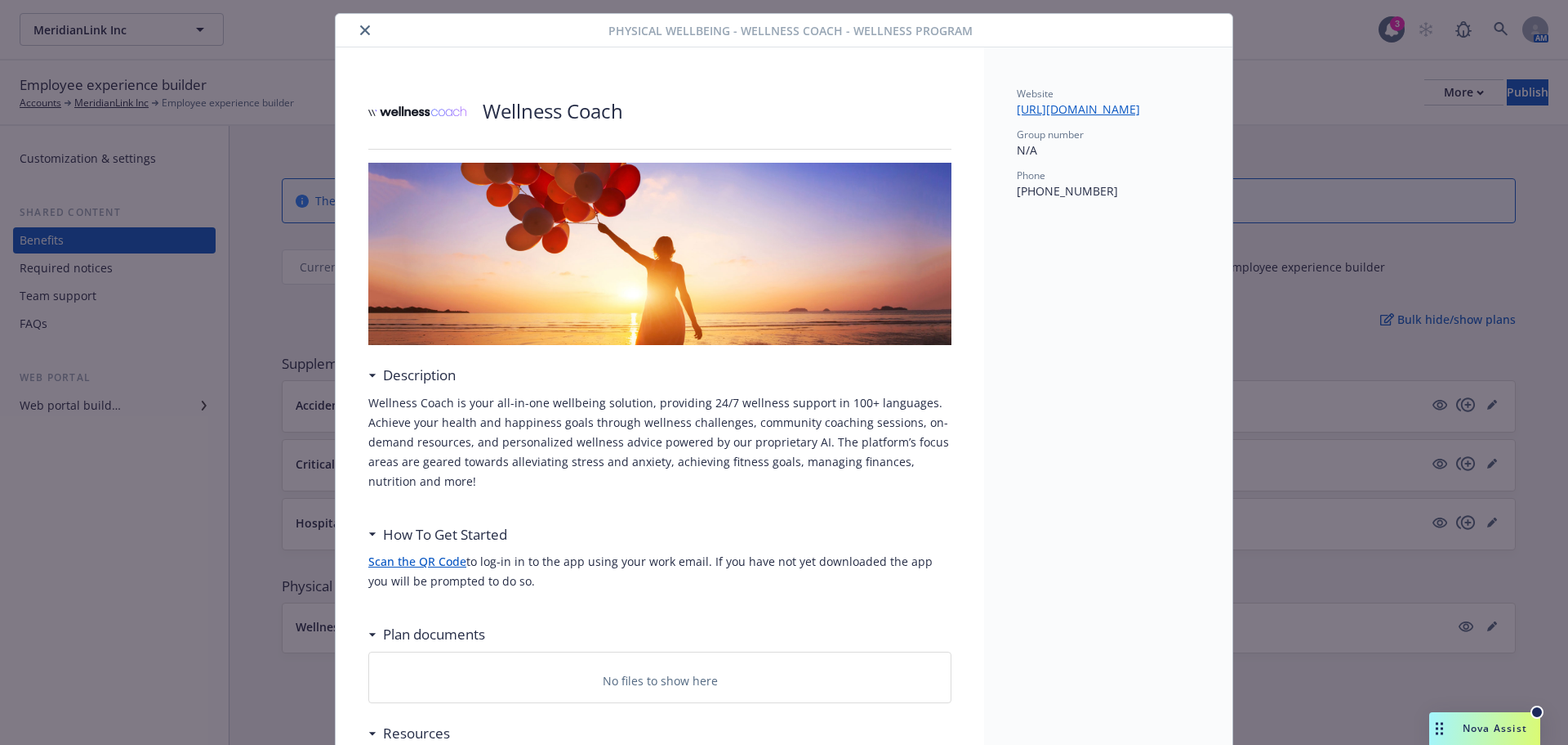
scroll to position [0, 0]
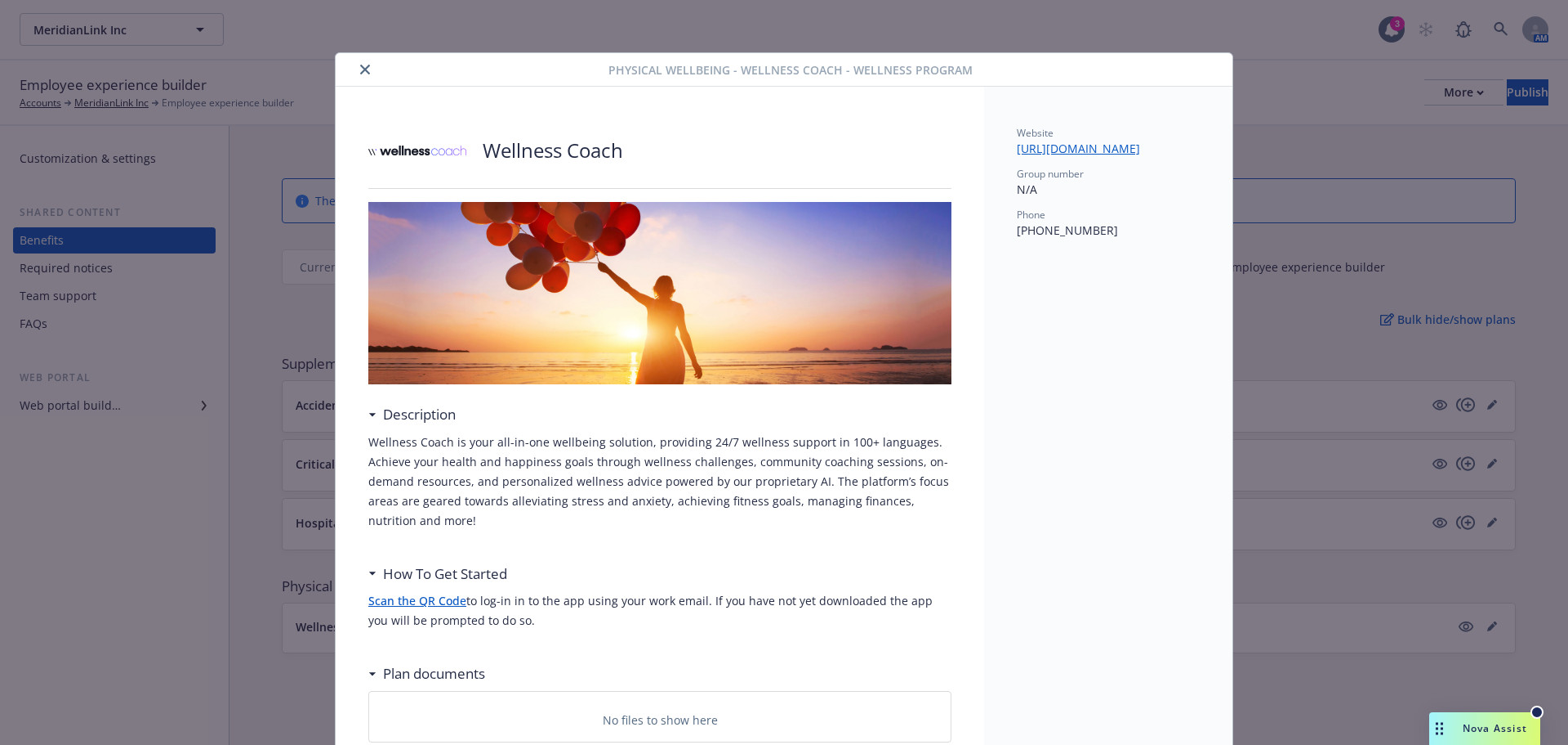
click at [366, 73] on button "close" at bounding box center [365, 69] width 19 height 19
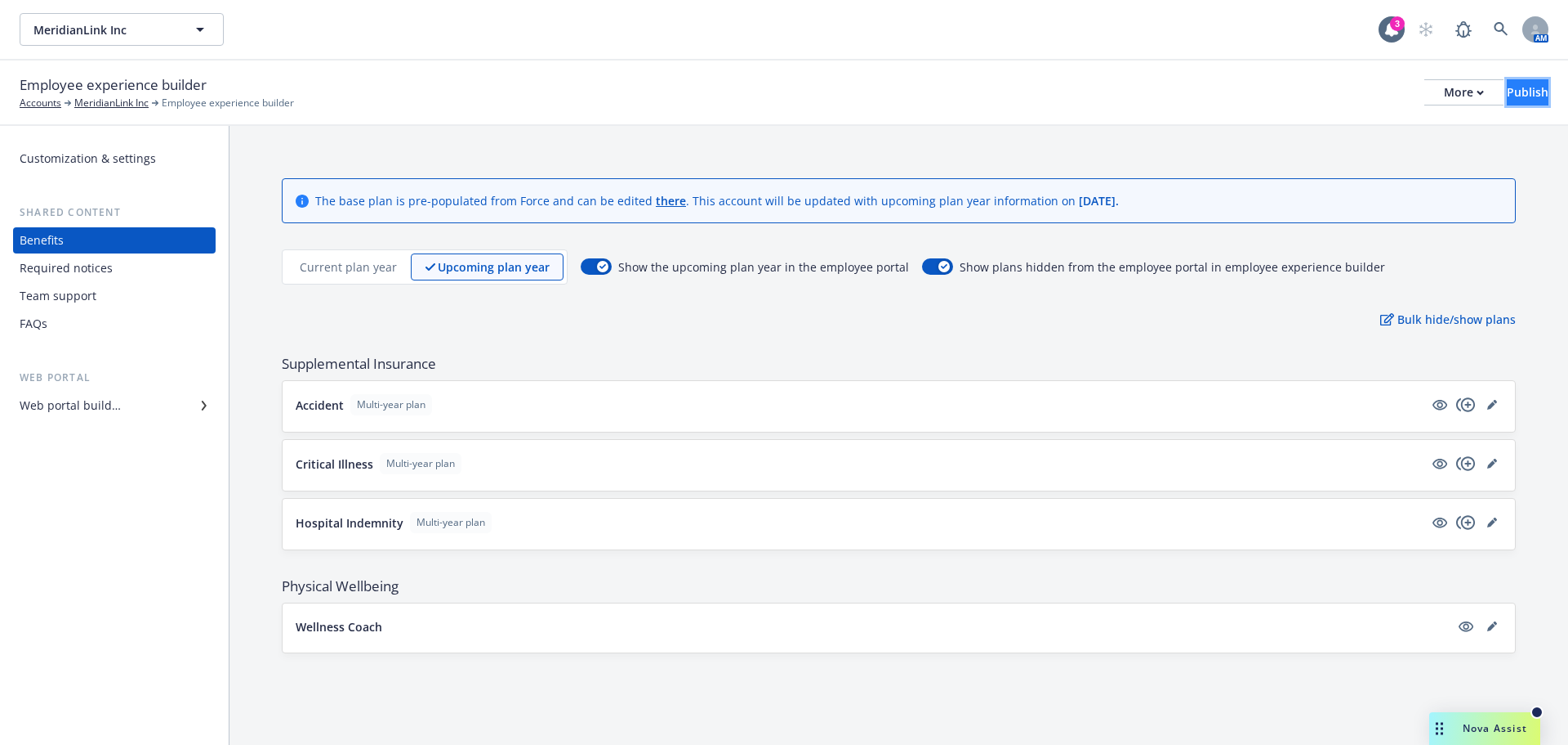
click at [1508, 91] on div "Publish" at bounding box center [1528, 92] width 41 height 25
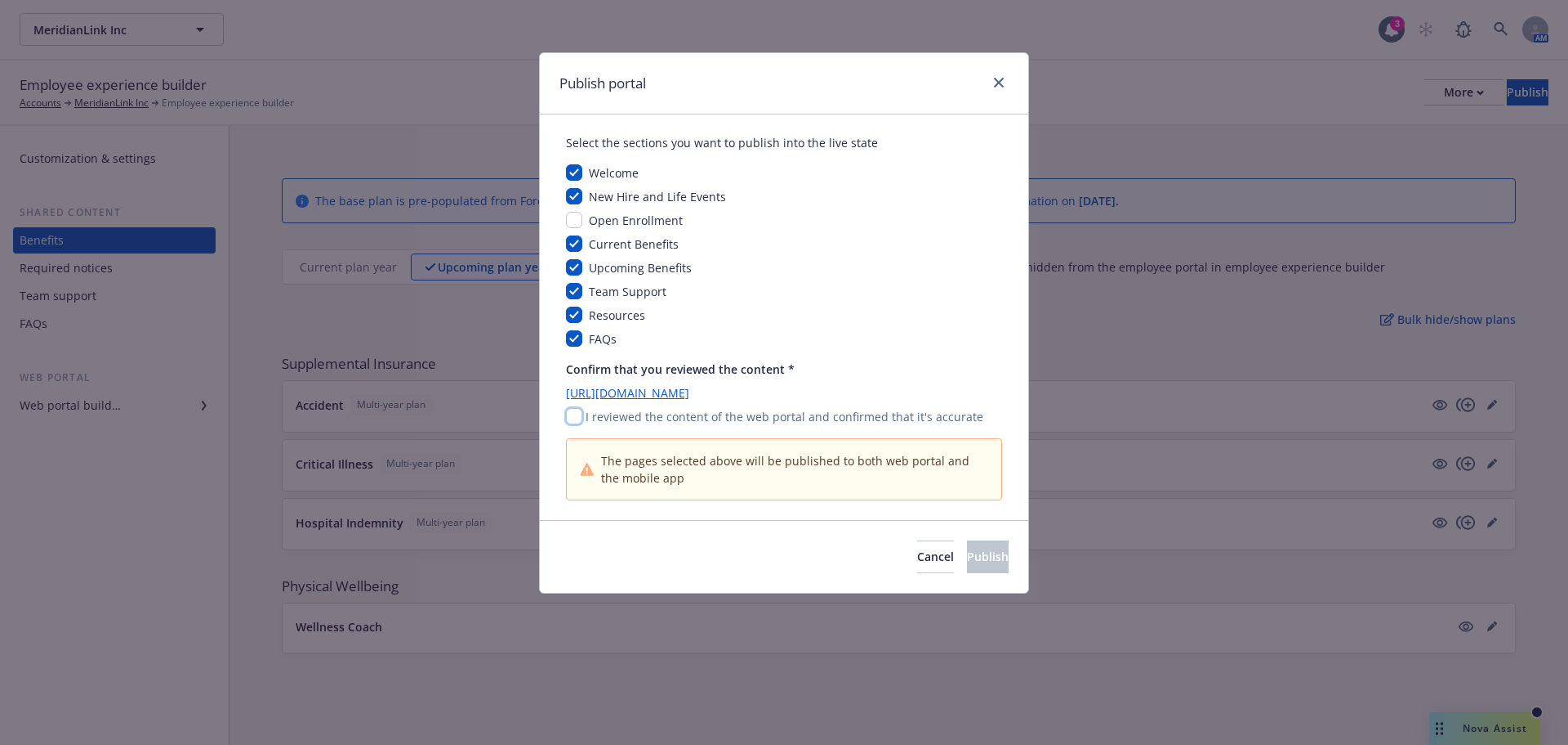
click at [577, 416] on input "checkbox" at bounding box center [574, 416] width 16 height 16
checkbox input "true"
drag, startPoint x: 997, startPoint y: 546, endPoint x: 990, endPoint y: 541, distance: 8.6
click at [990, 541] on button "Publish" at bounding box center [987, 557] width 41 height 33
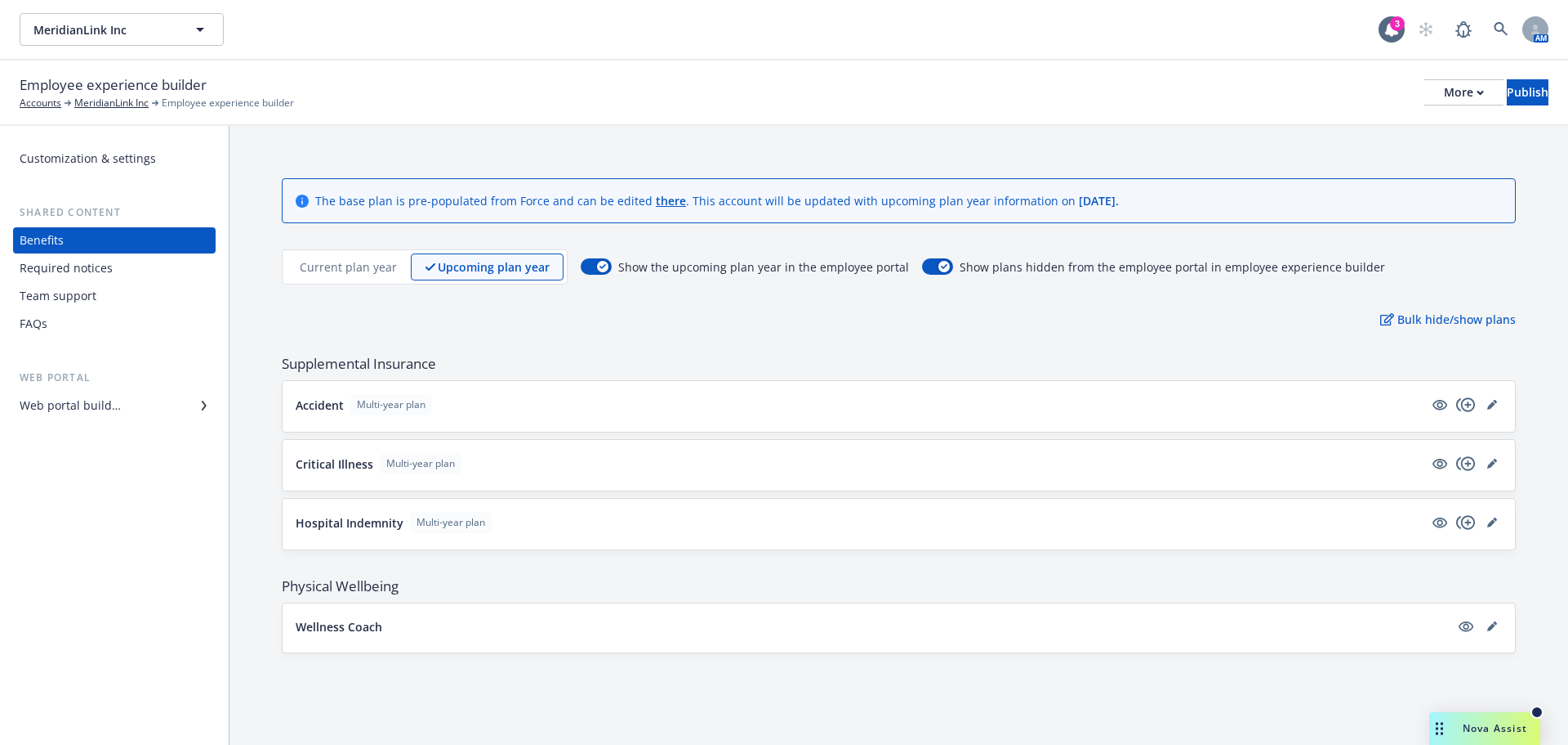
click at [110, 289] on div "Team support" at bounding box center [113, 296] width 189 height 26
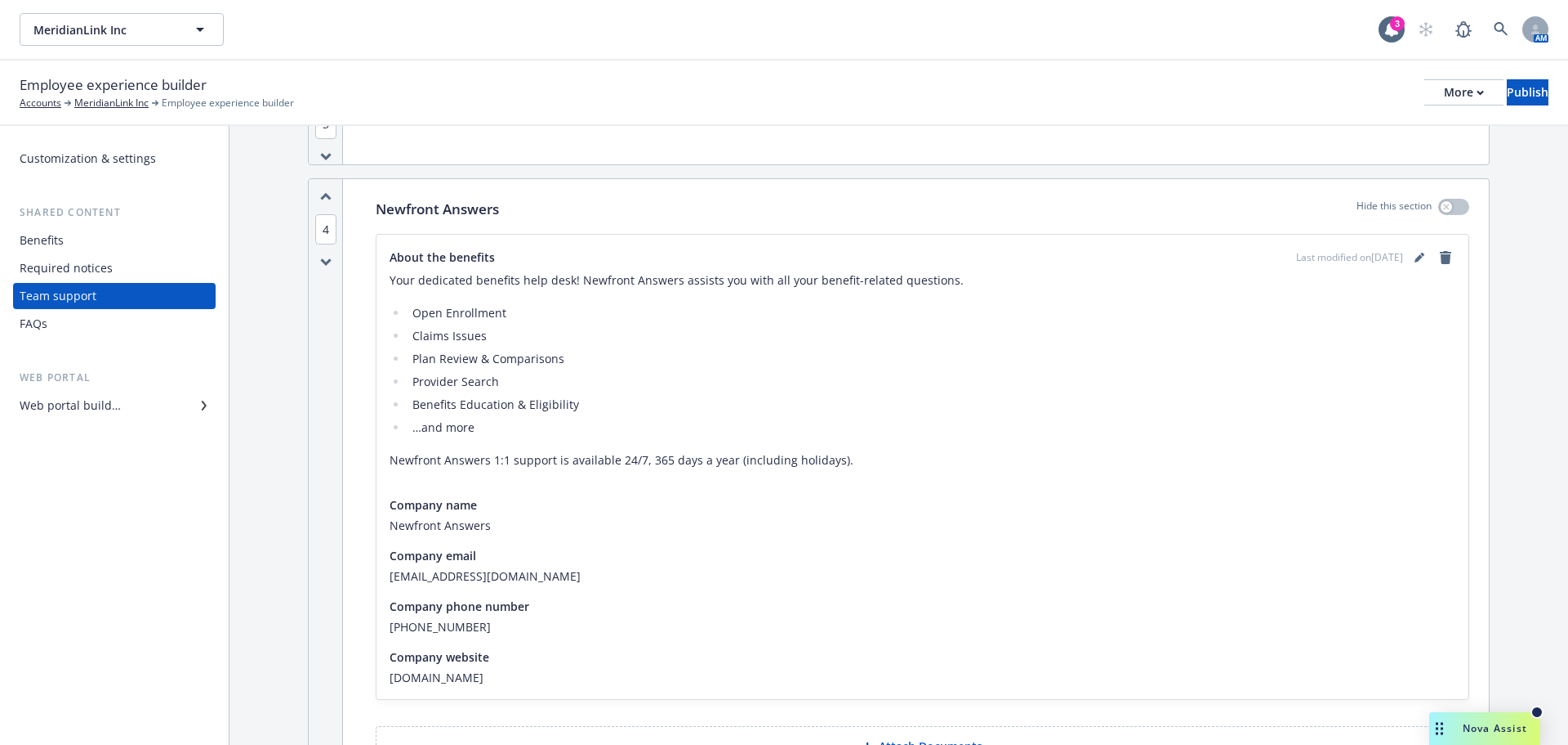
scroll to position [327, 0]
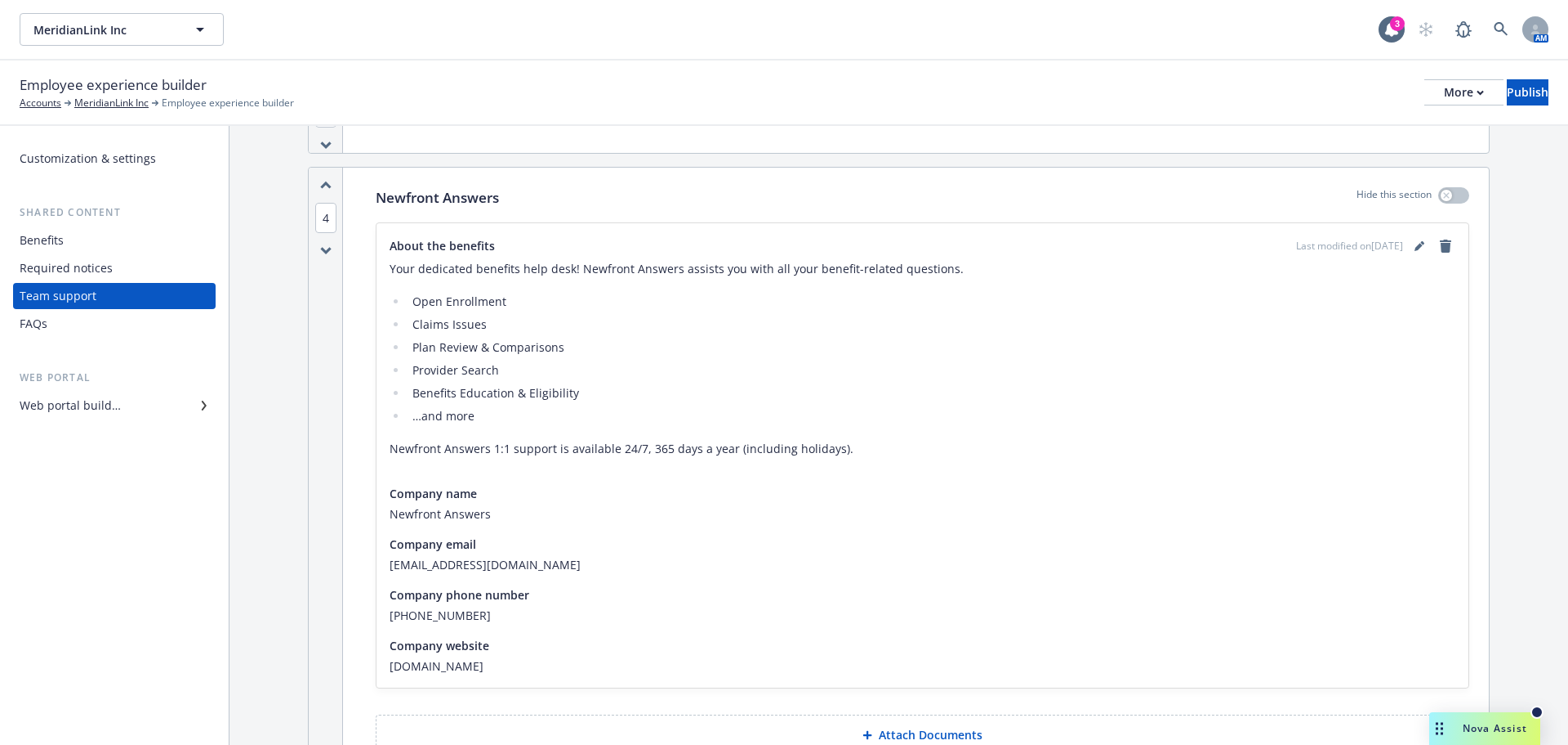
click at [74, 245] on div "Benefits" at bounding box center [113, 240] width 189 height 26
